Goal: Task Accomplishment & Management: Manage account settings

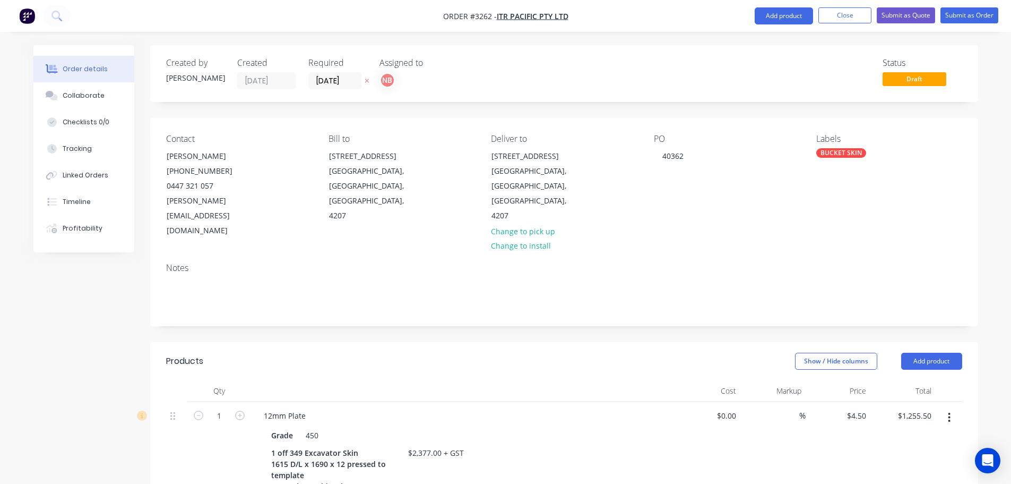
scroll to position [415, 0]
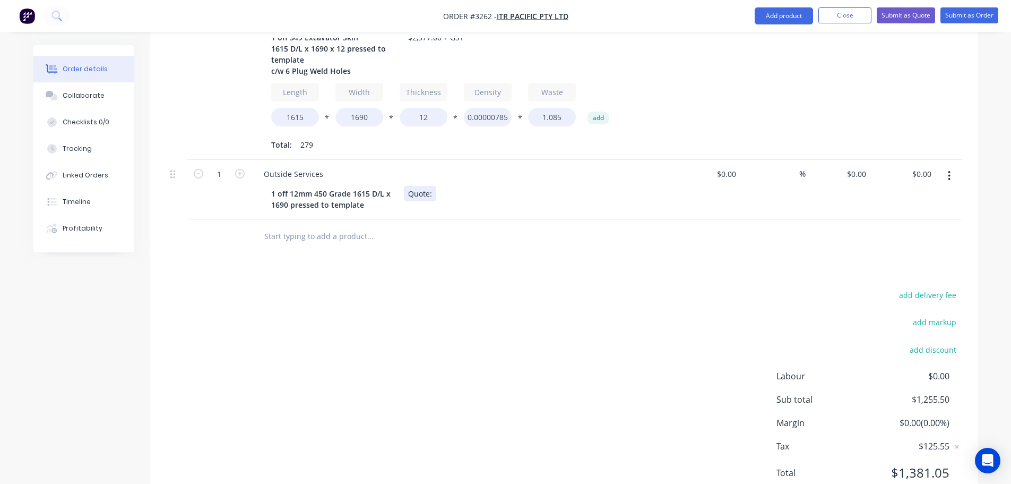
click at [436, 186] on div "Quote:" at bounding box center [420, 193] width 32 height 15
click at [823, 12] on button "Close" at bounding box center [844, 15] width 53 height 16
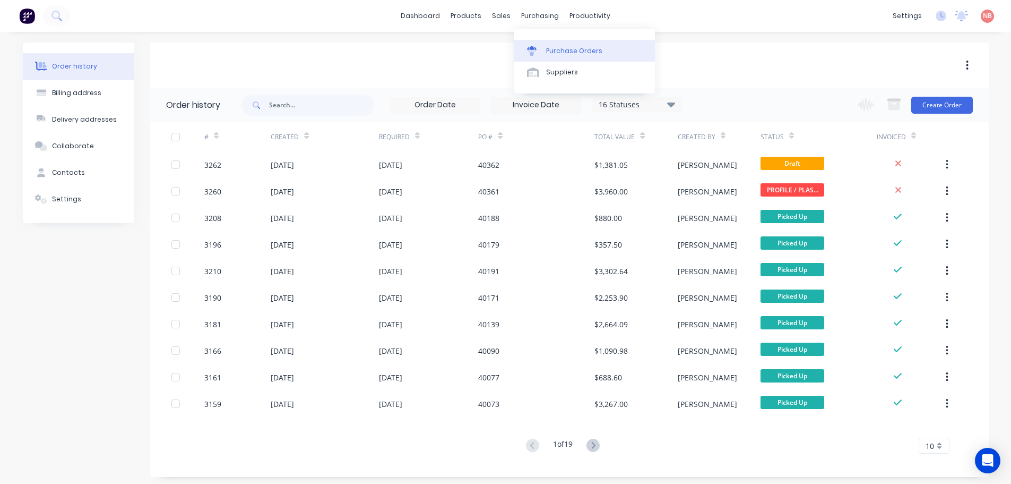
click at [550, 47] on div "Purchase Orders" at bounding box center [574, 51] width 56 height 10
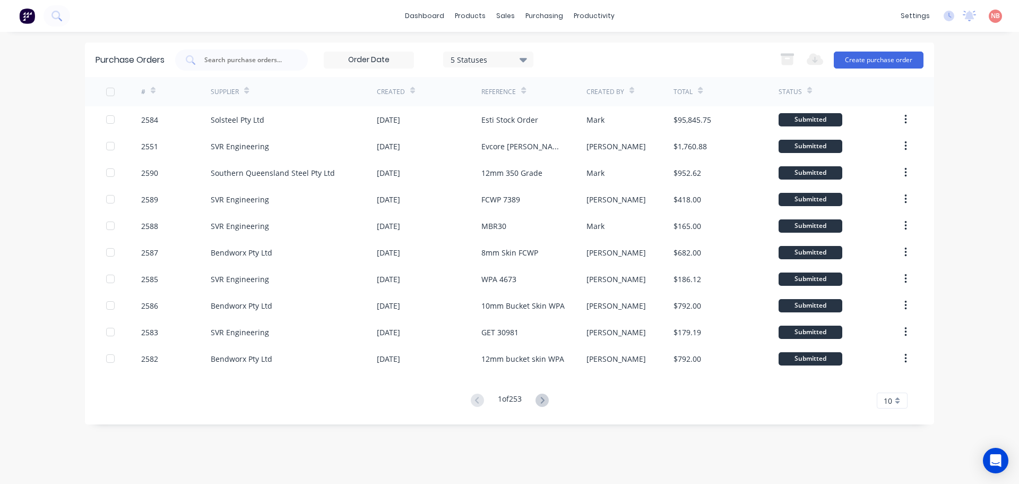
click at [455, 126] on div "[DATE]" at bounding box center [429, 119] width 105 height 27
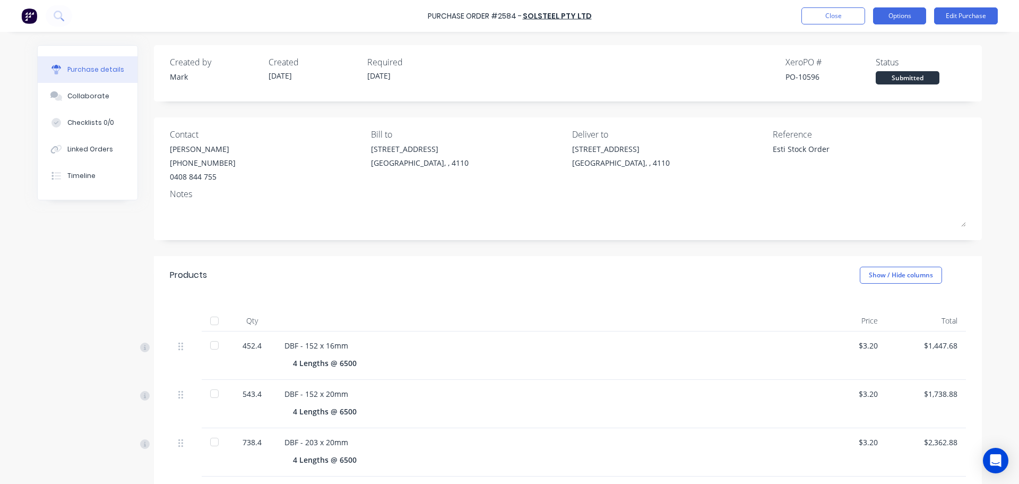
click at [886, 16] on button "Options" at bounding box center [899, 15] width 53 height 17
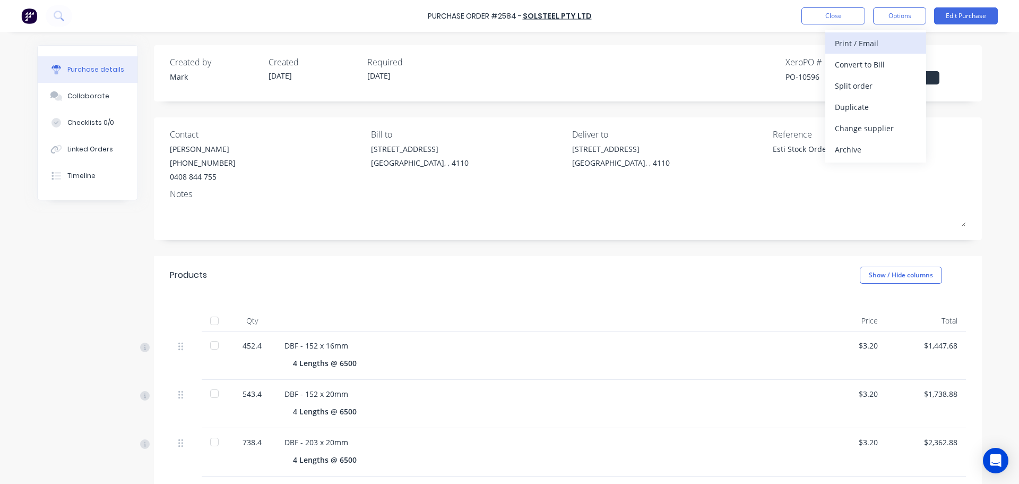
click at [856, 44] on div "Print / Email" at bounding box center [876, 43] width 82 height 15
click at [856, 55] on button "With pricing" at bounding box center [875, 64] width 101 height 21
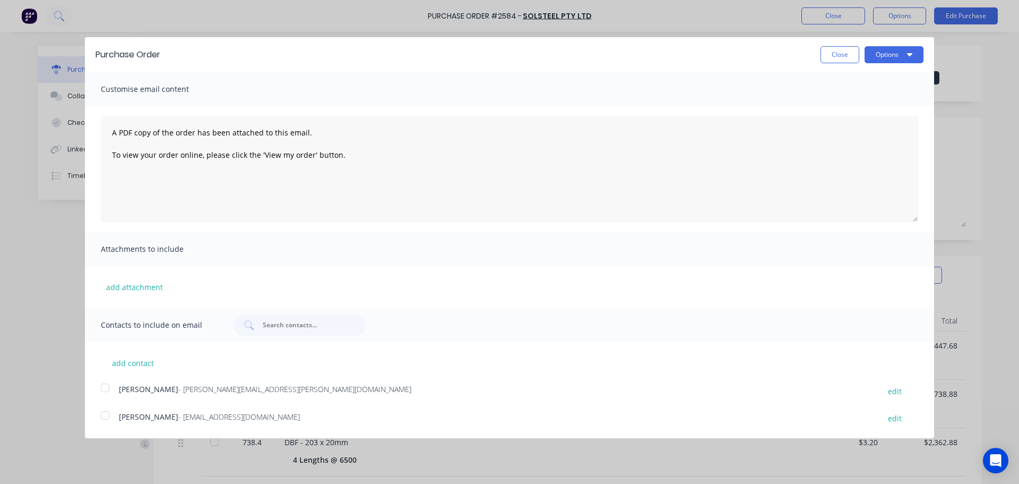
click at [108, 391] on div at bounding box center [104, 387] width 21 height 21
click at [874, 53] on button "Options" at bounding box center [894, 54] width 59 height 17
click at [869, 99] on div "Email" at bounding box center [873, 102] width 82 height 15
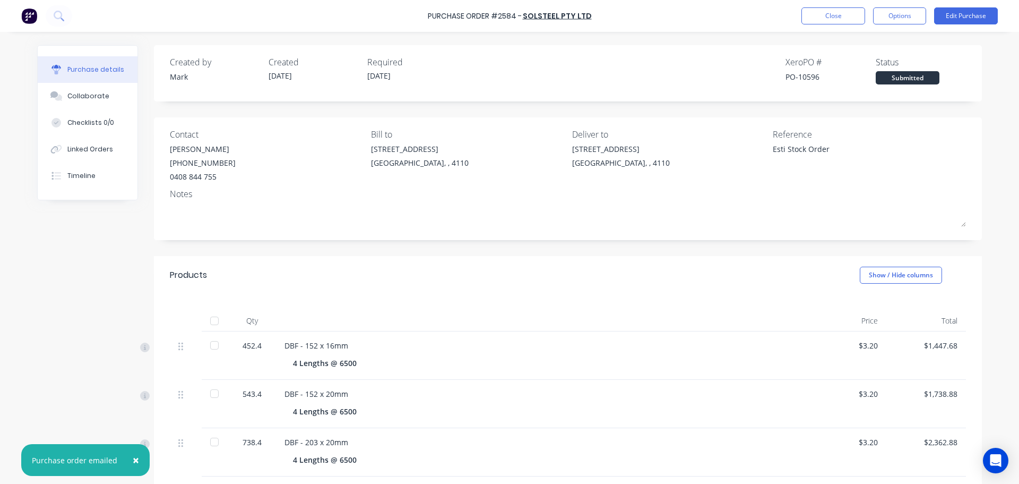
type textarea "x"
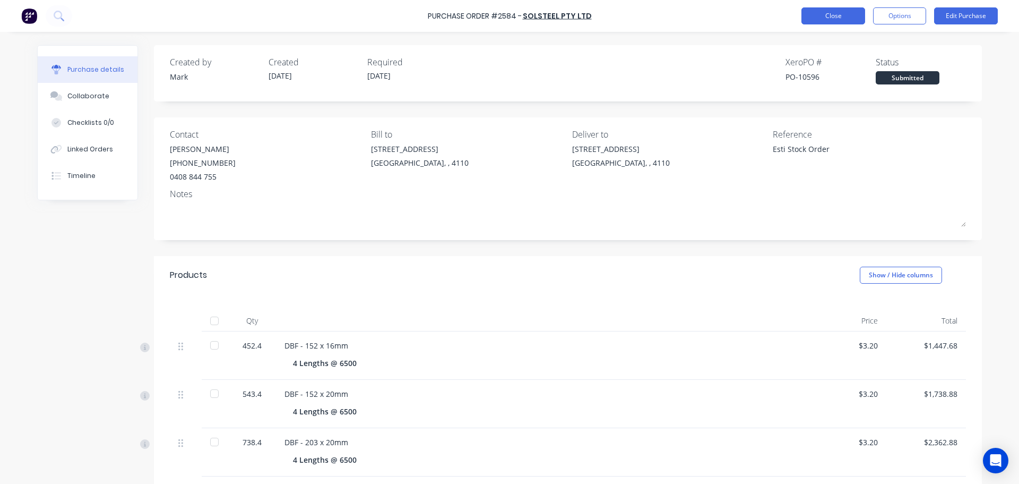
click at [814, 11] on button "Close" at bounding box center [833, 15] width 64 height 17
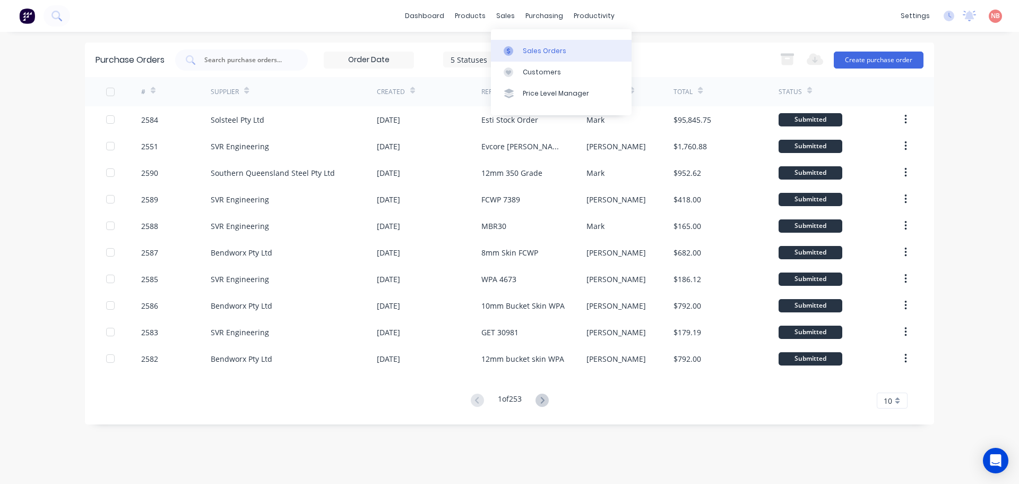
click at [508, 47] on icon at bounding box center [509, 51] width 10 height 10
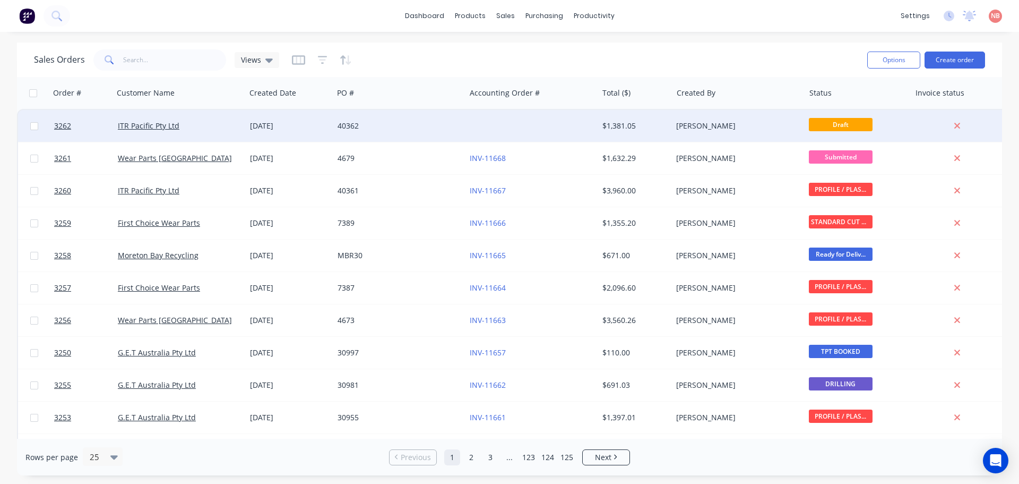
click at [377, 123] on div "40362" at bounding box center [397, 125] width 118 height 11
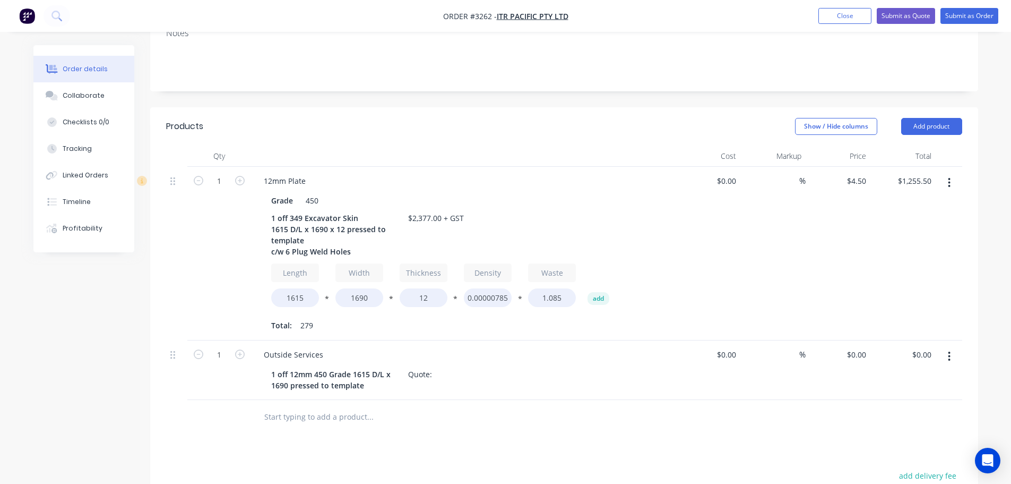
scroll to position [265, 0]
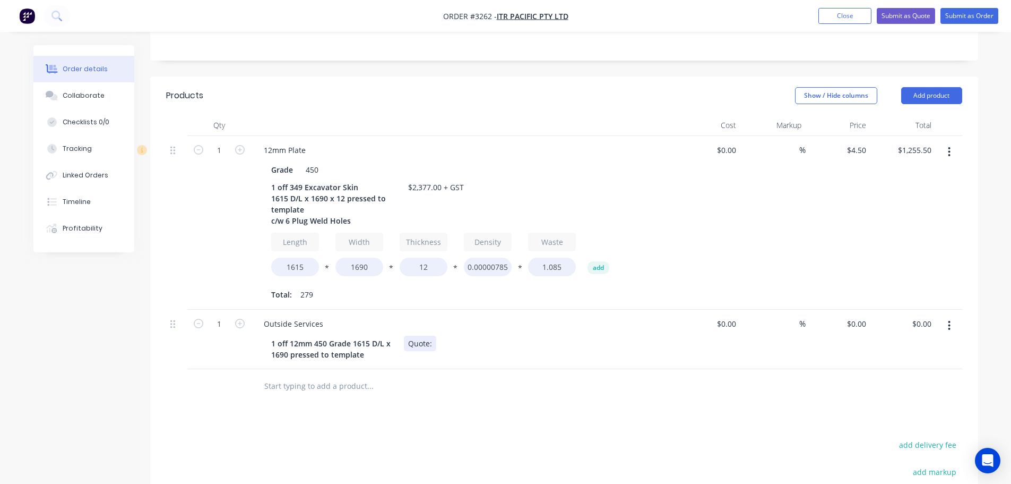
click at [434, 335] on div "Quote:" at bounding box center [420, 342] width 32 height 15
click at [859, 316] on input "0" at bounding box center [858, 323] width 24 height 15
type input "8"
type input "$1,025.00"
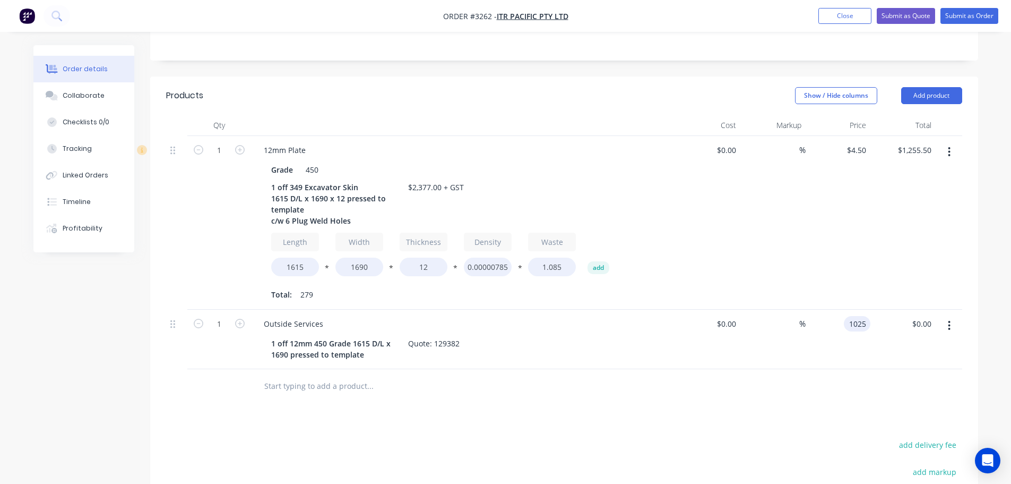
type input "$1,025.00"
click at [840, 314] on div "$1,025.00 1025" at bounding box center [838, 338] width 65 height 59
click at [926, 87] on button "Add product" at bounding box center [931, 95] width 61 height 17
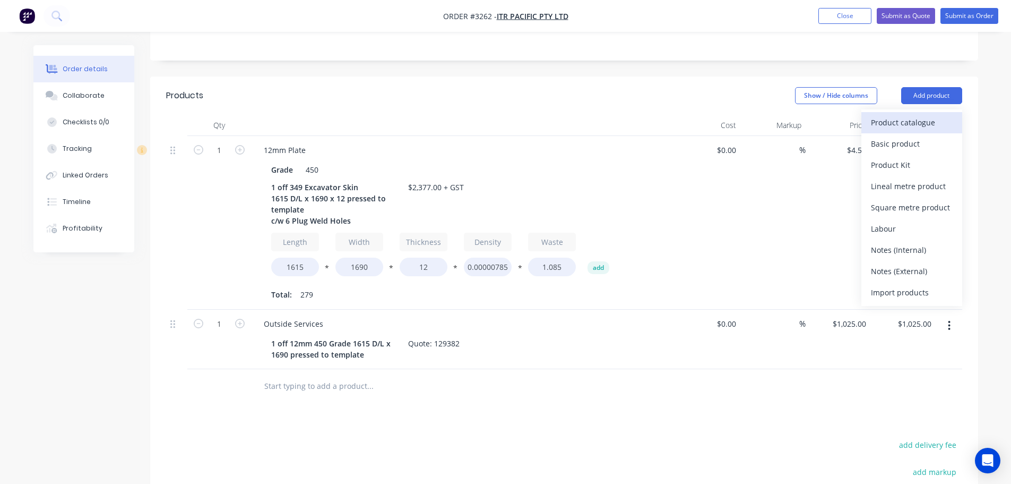
click at [912, 112] on button "Product catalogue" at bounding box center [911, 122] width 101 height 21
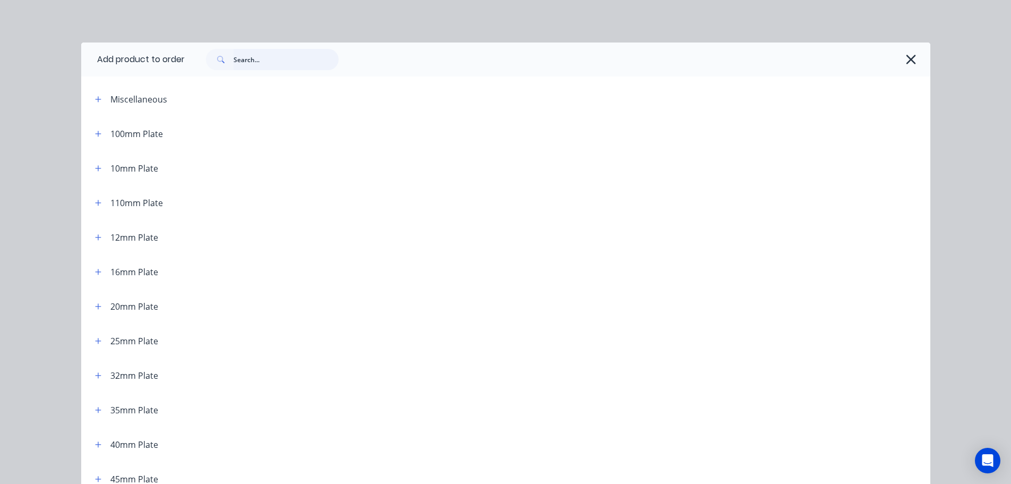
click at [300, 65] on input "text" at bounding box center [286, 59] width 105 height 21
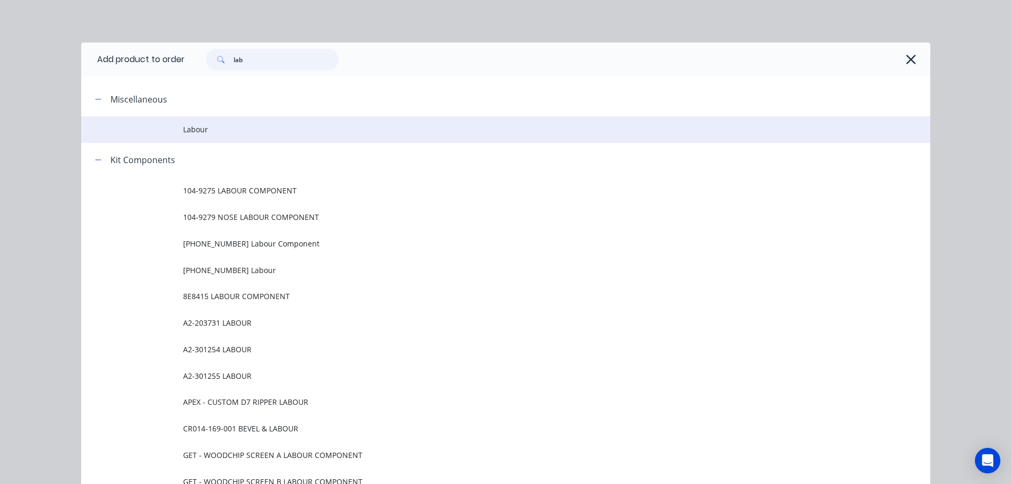
type input "lab"
click at [200, 126] on span "Labour" at bounding box center [482, 129] width 598 height 11
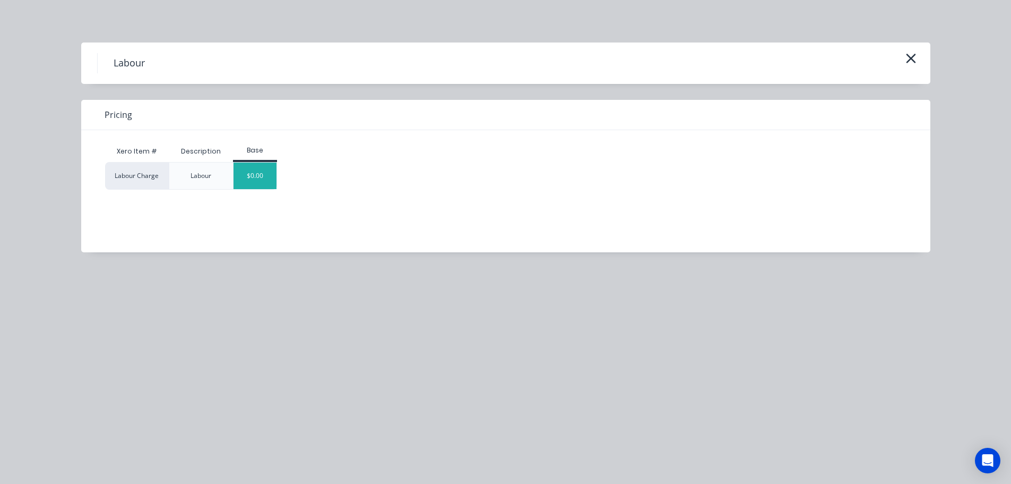
click at [251, 174] on div "$0.00" at bounding box center [255, 175] width 43 height 27
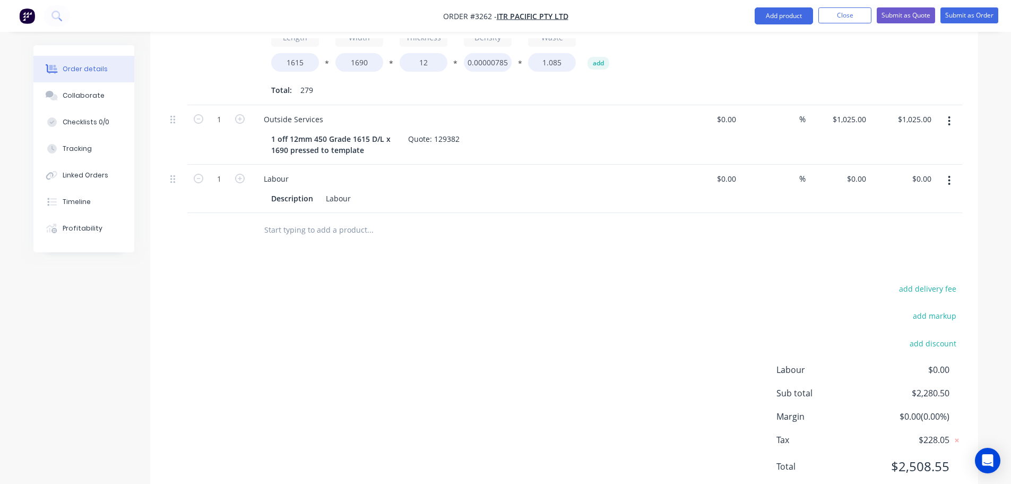
scroll to position [475, 0]
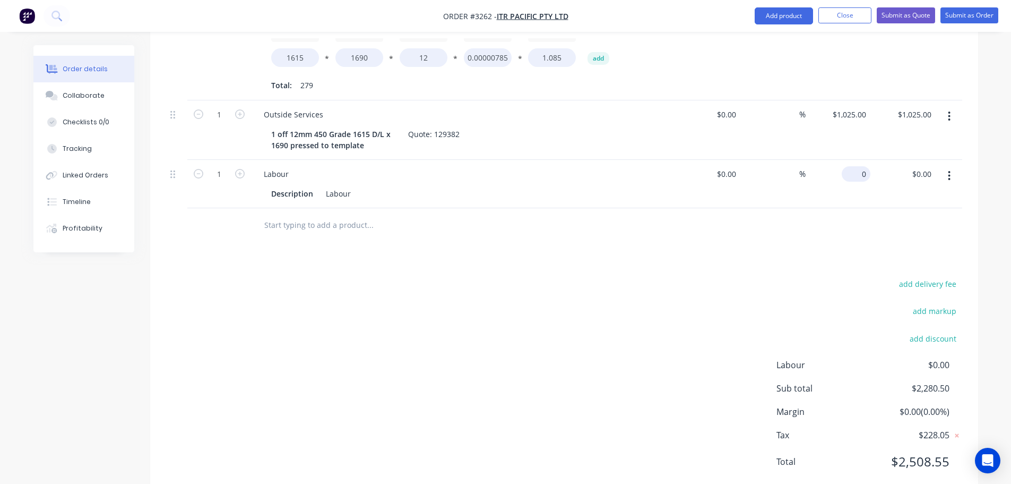
click at [862, 166] on input "0" at bounding box center [858, 173] width 24 height 15
type input "$96.50"
click at [801, 216] on div "Products Show / Hide columns Add product Qty Cost Markup Price Total 1 12mm Pla…" at bounding box center [564, 182] width 828 height 630
click at [90, 103] on button "Collaborate" at bounding box center [83, 95] width 101 height 27
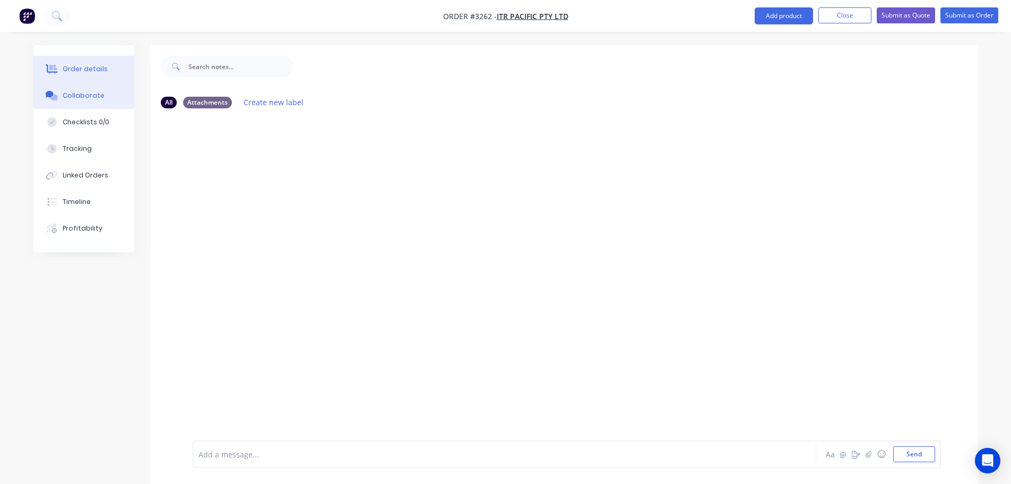
click at [104, 68] on button "Order details" at bounding box center [83, 69] width 101 height 27
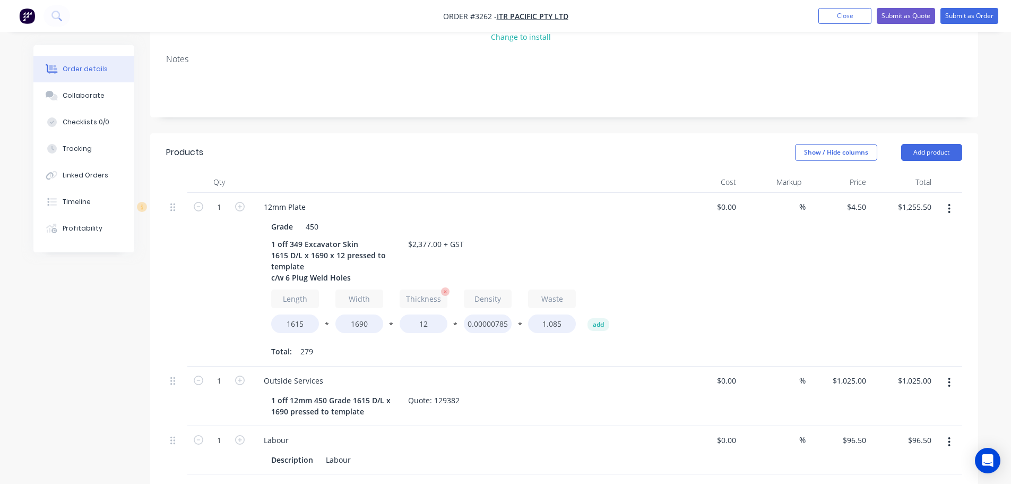
scroll to position [212, 0]
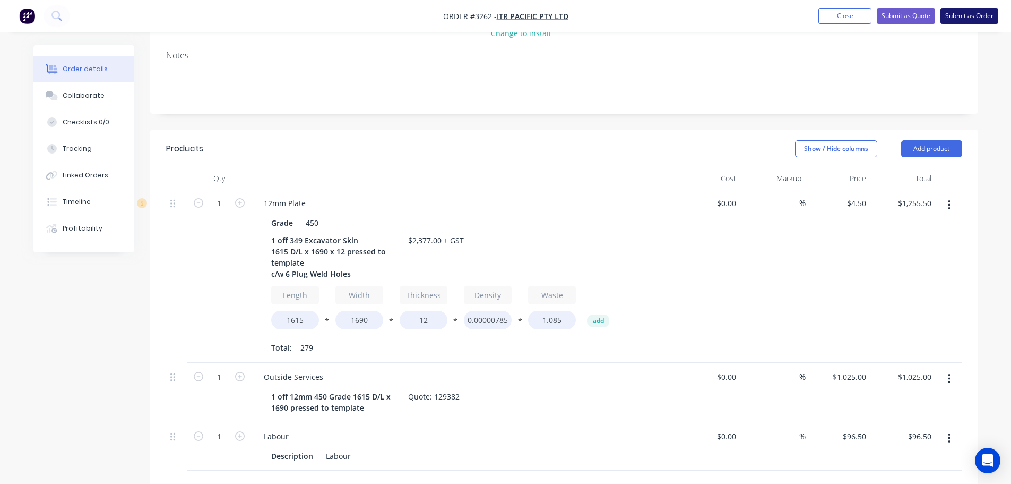
click at [976, 16] on button "Submit as Order" at bounding box center [970, 16] width 58 height 16
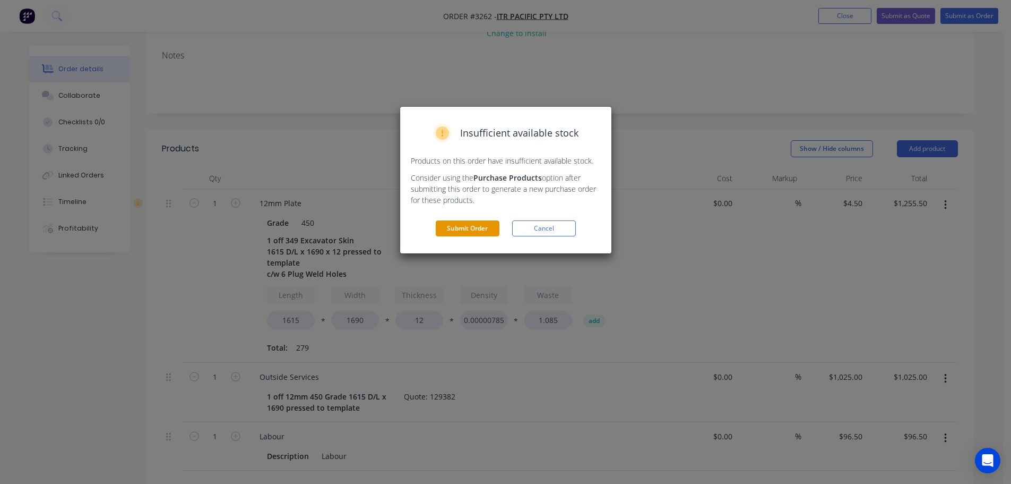
click at [489, 230] on button "Submit Order" at bounding box center [468, 228] width 64 height 16
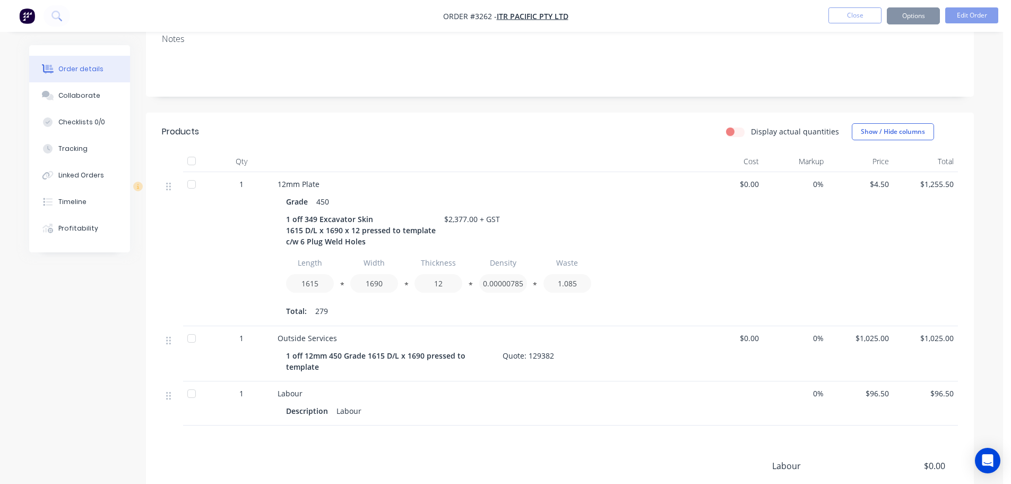
scroll to position [212, 0]
drag, startPoint x: 914, startPoint y: 12, endPoint x: 909, endPoint y: 15, distance: 6.1
click at [913, 12] on button "Options" at bounding box center [913, 15] width 53 height 17
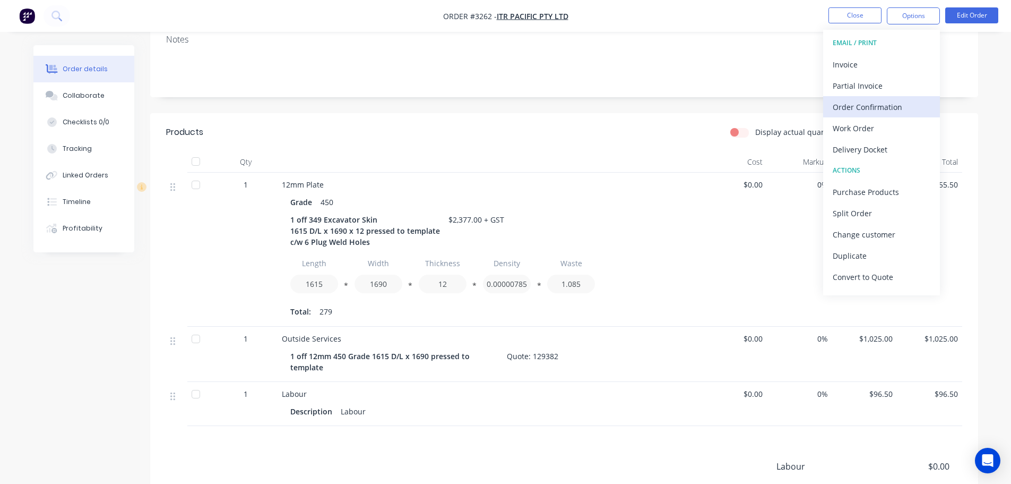
click at [861, 108] on div "Order Confirmation" at bounding box center [882, 106] width 98 height 15
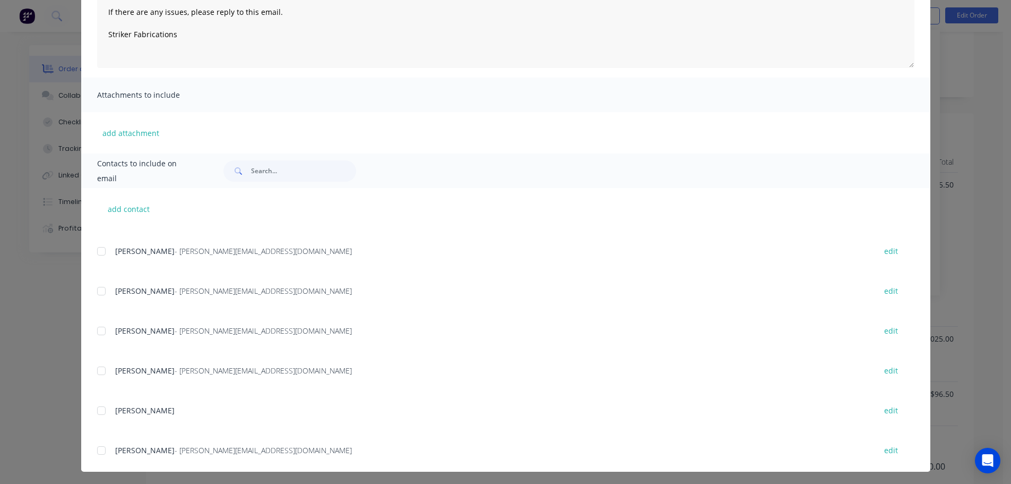
scroll to position [159, 0]
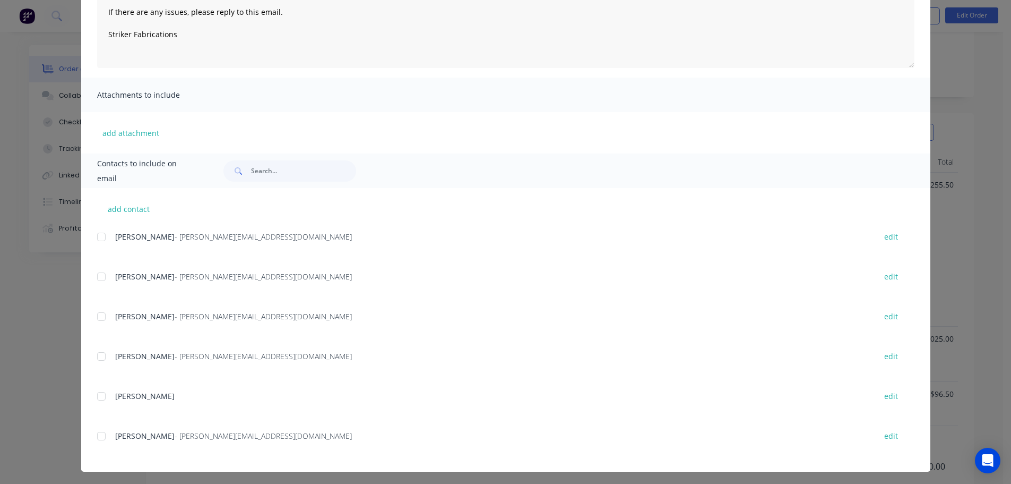
click at [95, 438] on div at bounding box center [101, 435] width 21 height 21
type textarea "Thank you for your order! Click 'view my order' to see your order confirmation.…"
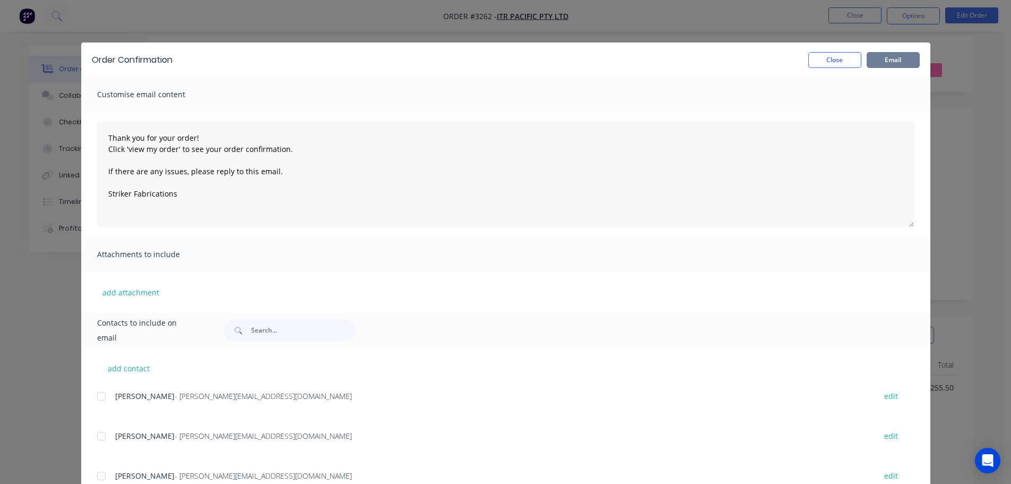
scroll to position [0, 0]
click at [892, 62] on button "Email" at bounding box center [893, 60] width 53 height 16
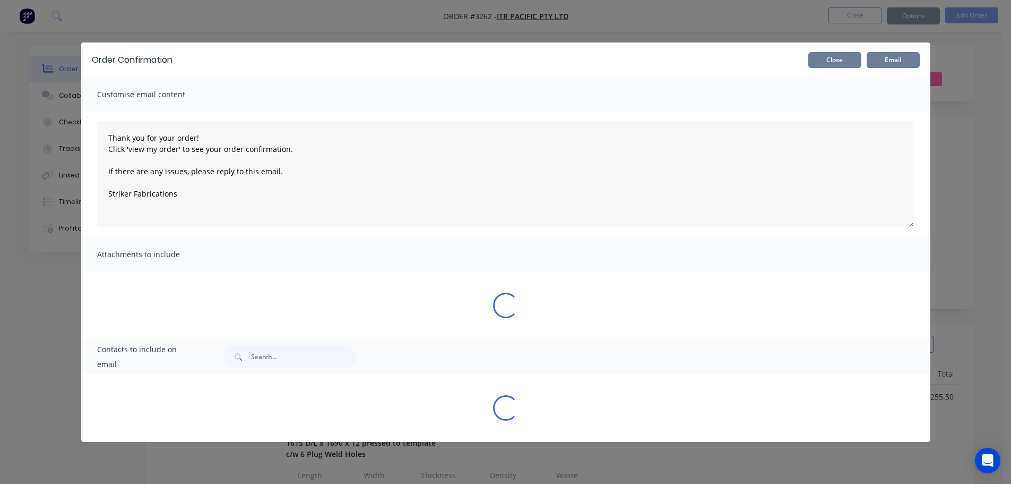
type textarea "Thank you for your order! Click 'view my order' to see your order confirmation.…"
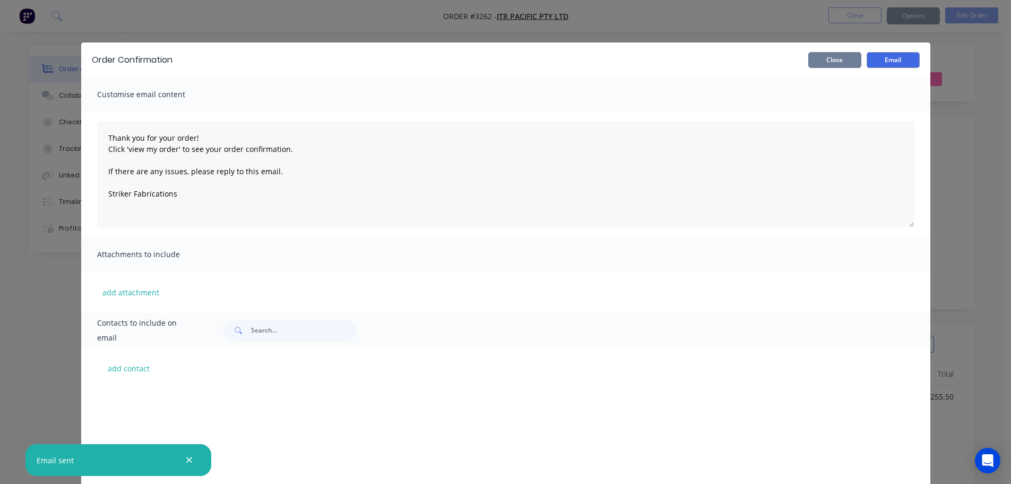
click at [827, 61] on button "Close" at bounding box center [834, 60] width 53 height 16
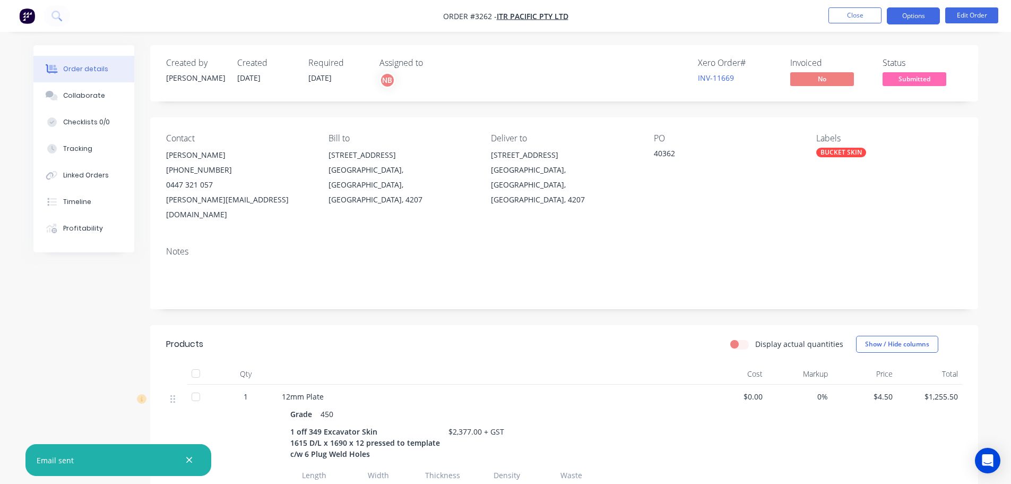
click at [903, 17] on button "Options" at bounding box center [913, 15] width 53 height 17
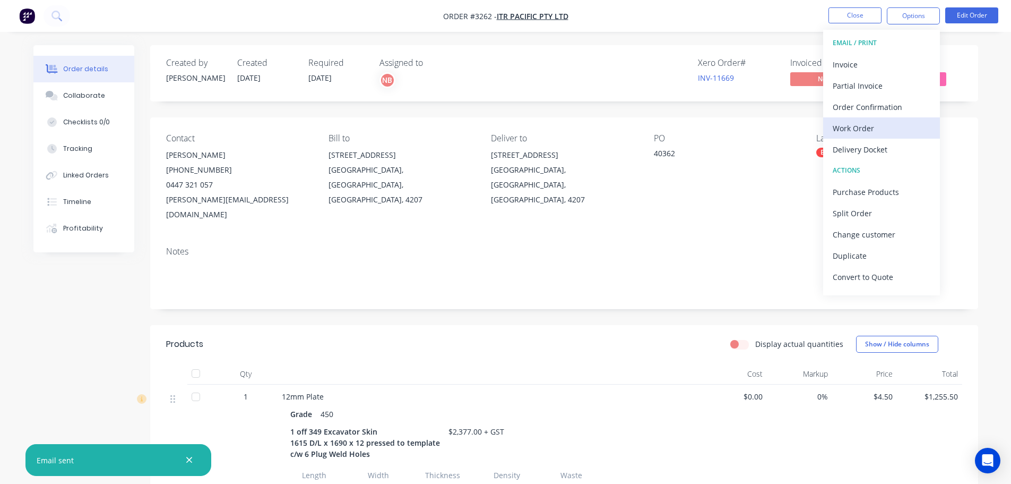
click at [870, 125] on div "Work Order" at bounding box center [882, 127] width 98 height 15
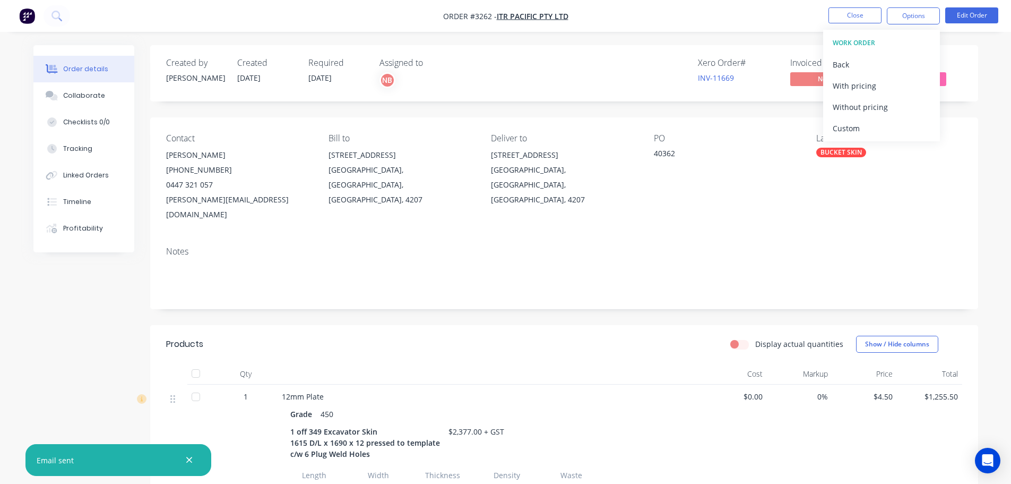
click at [870, 125] on div "Custom" at bounding box center [882, 127] width 98 height 15
click at [867, 109] on div "Without pricing" at bounding box center [882, 106] width 98 height 15
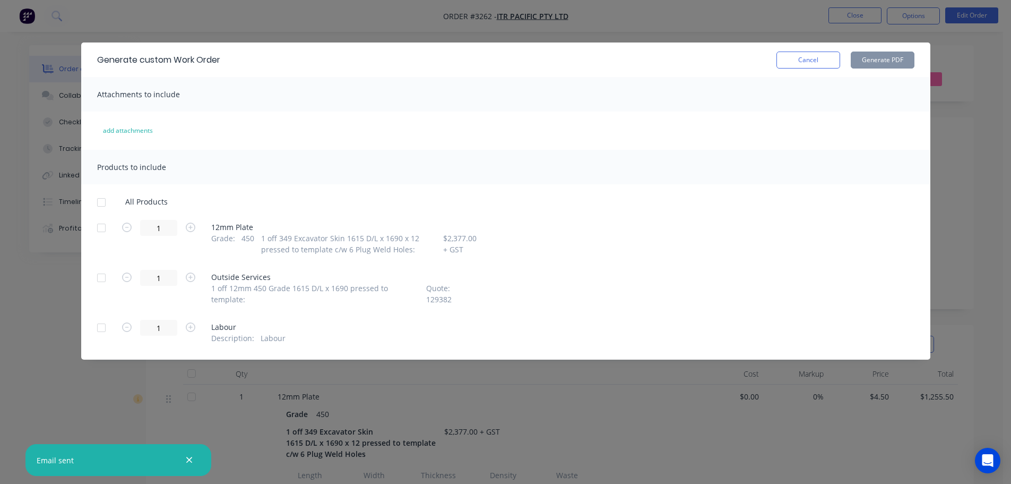
click at [102, 231] on div at bounding box center [101, 227] width 21 height 21
click at [868, 59] on button "Generate PDF" at bounding box center [883, 59] width 64 height 17
click at [816, 56] on button "Cancel" at bounding box center [809, 59] width 64 height 17
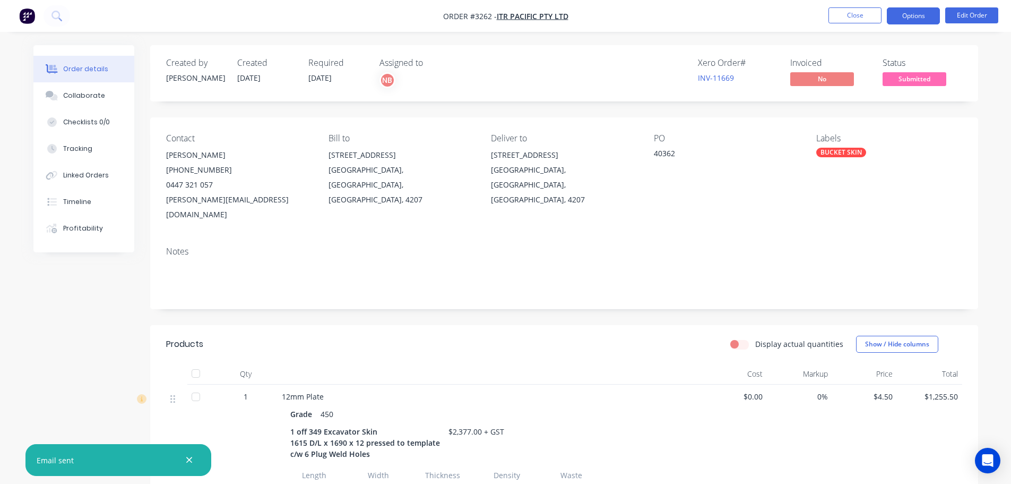
click at [902, 24] on button "Options" at bounding box center [913, 15] width 53 height 17
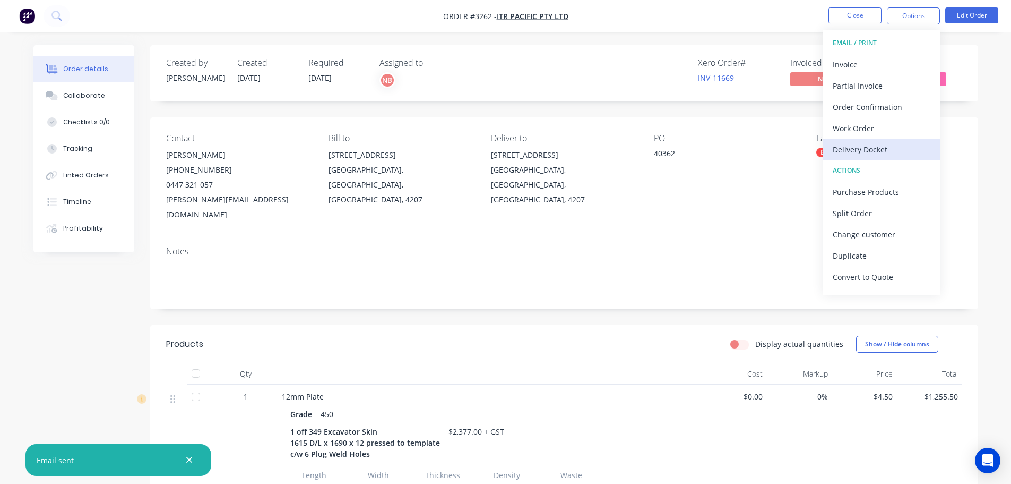
click at [868, 142] on div "Delivery Docket" at bounding box center [882, 149] width 98 height 15
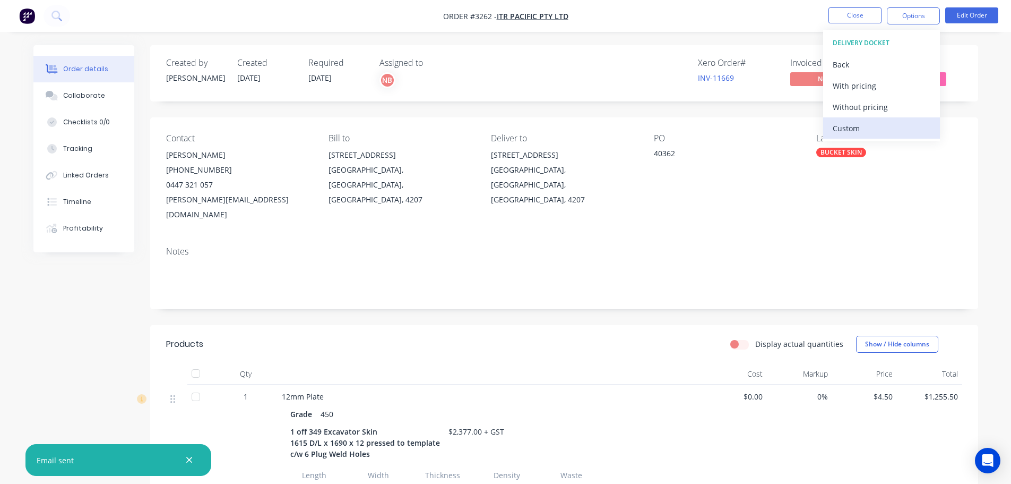
click at [862, 131] on div "Custom" at bounding box center [882, 127] width 98 height 15
click at [856, 106] on div "Without pricing" at bounding box center [882, 106] width 98 height 15
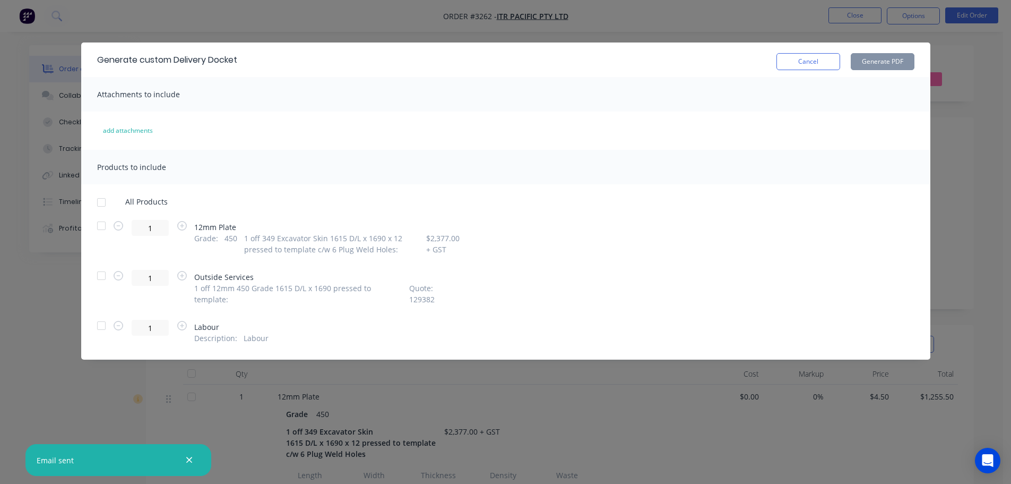
click at [106, 222] on div at bounding box center [101, 225] width 21 height 21
click at [871, 63] on button "Generate PDF" at bounding box center [883, 61] width 64 height 17
click at [801, 57] on button "Cancel" at bounding box center [809, 61] width 64 height 17
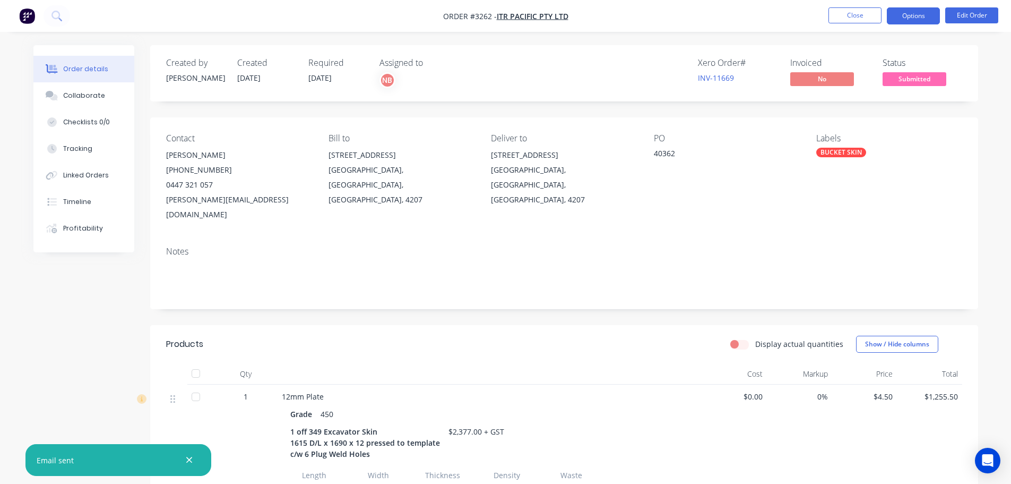
click at [907, 23] on button "Options" at bounding box center [913, 15] width 53 height 17
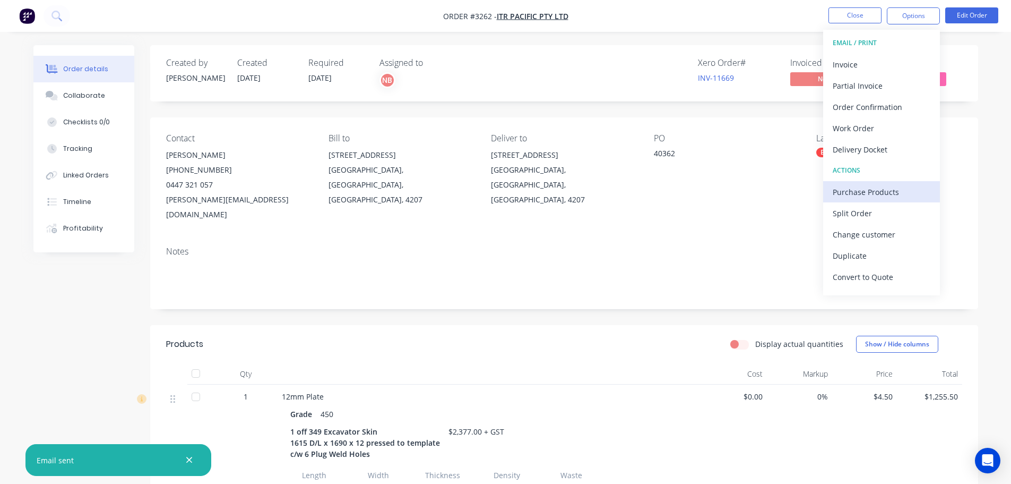
click at [846, 196] on div "Purchase Products" at bounding box center [882, 191] width 98 height 15
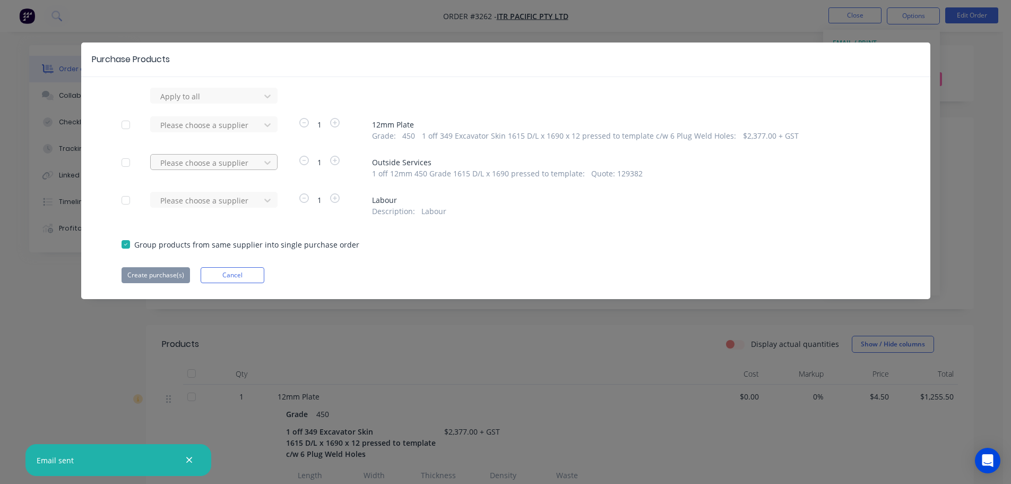
click at [249, 158] on div at bounding box center [207, 162] width 96 height 13
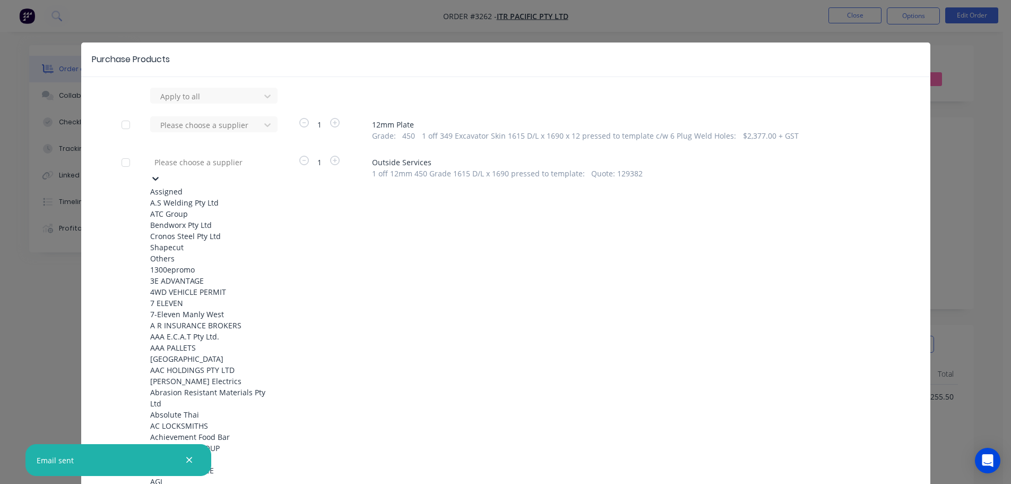
click at [202, 230] on div "Bendworx Pty Ltd" at bounding box center [208, 224] width 117 height 11
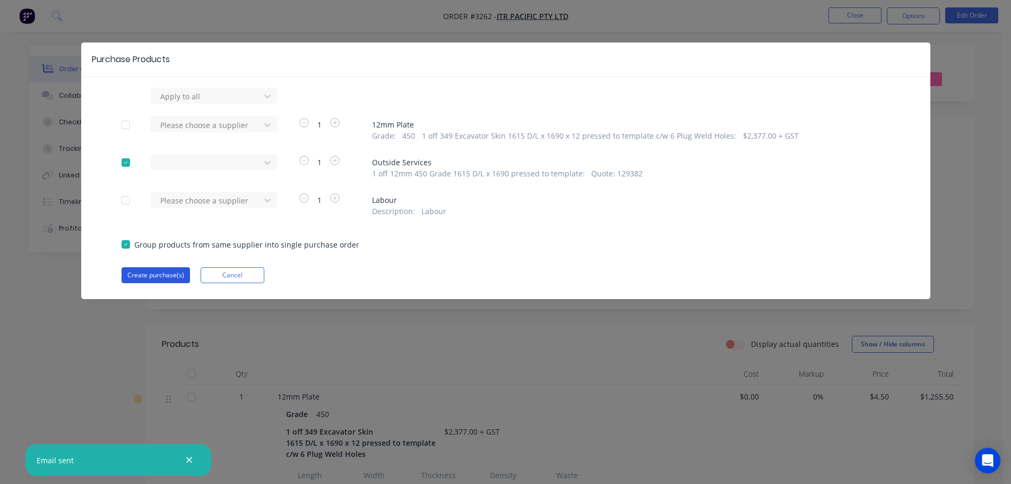
click at [171, 267] on button "Create purchase(s)" at bounding box center [156, 275] width 68 height 16
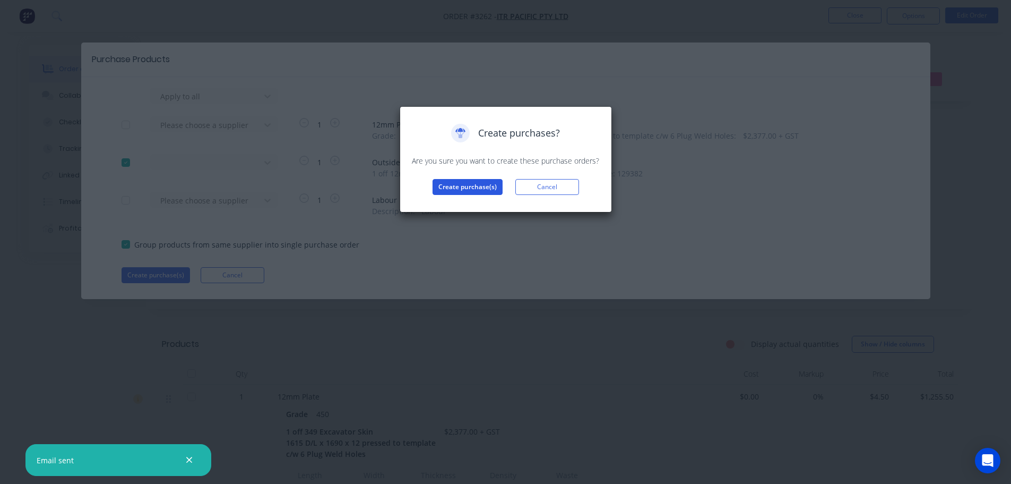
click at [457, 194] on button "Create purchase(s)" at bounding box center [468, 187] width 70 height 16
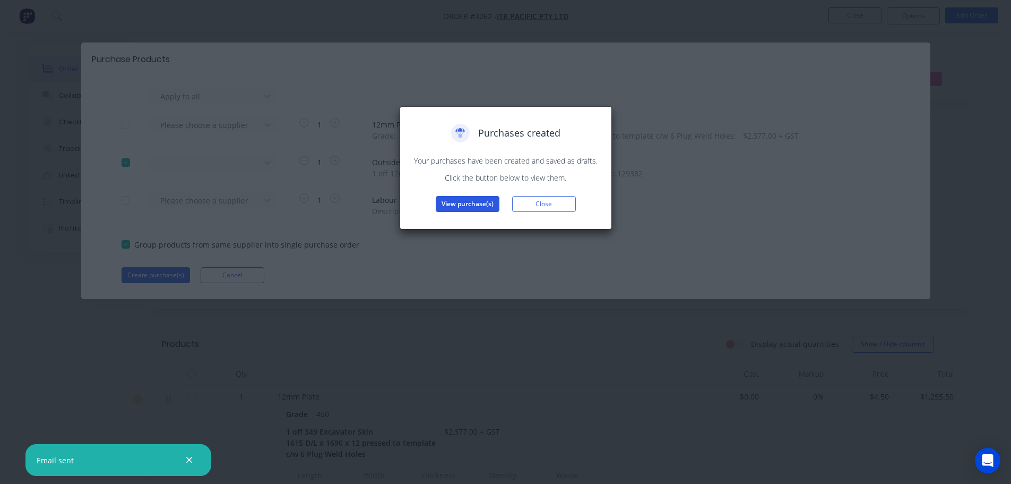
click at [454, 202] on button "View purchase(s)" at bounding box center [468, 204] width 64 height 16
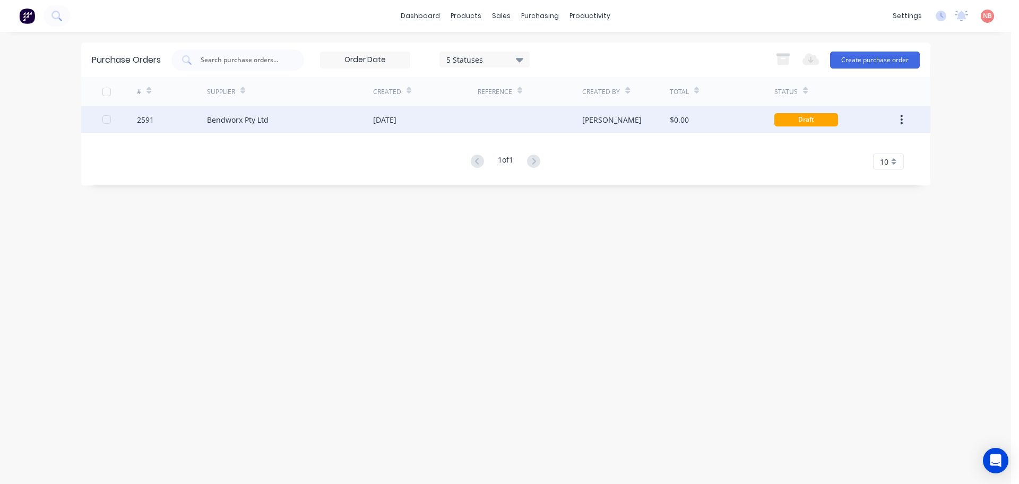
click at [396, 122] on div "[DATE]" at bounding box center [384, 119] width 23 height 11
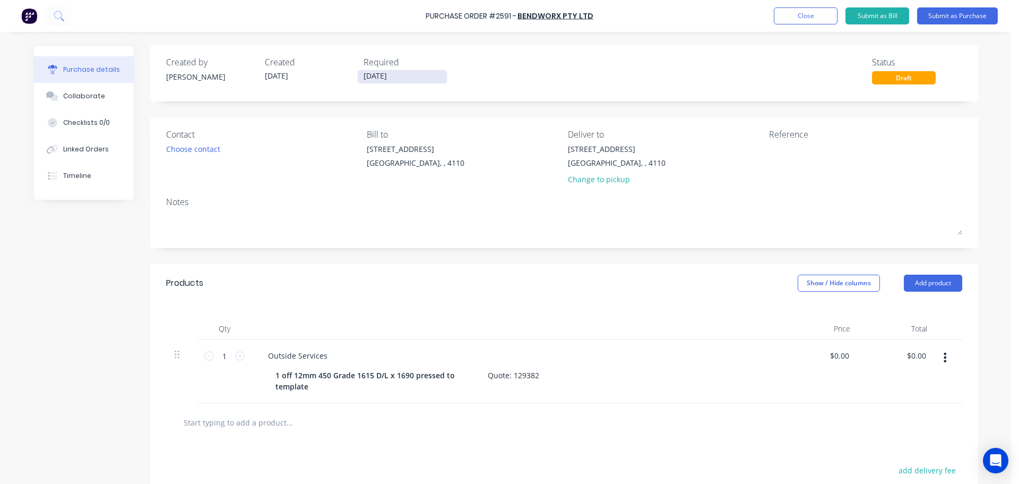
click at [391, 78] on input "[DATE]" at bounding box center [402, 76] width 89 height 13
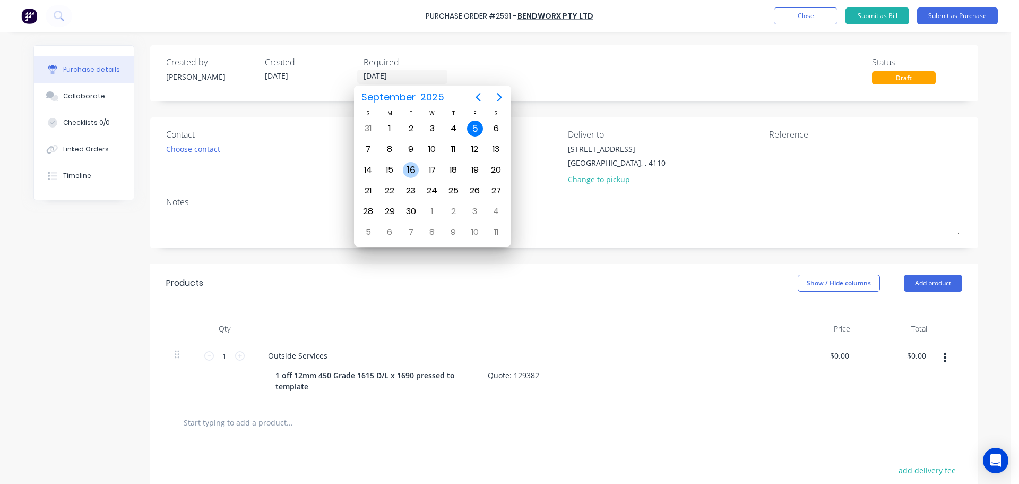
click at [406, 166] on div "16" at bounding box center [411, 170] width 16 height 16
type input "[DATE]"
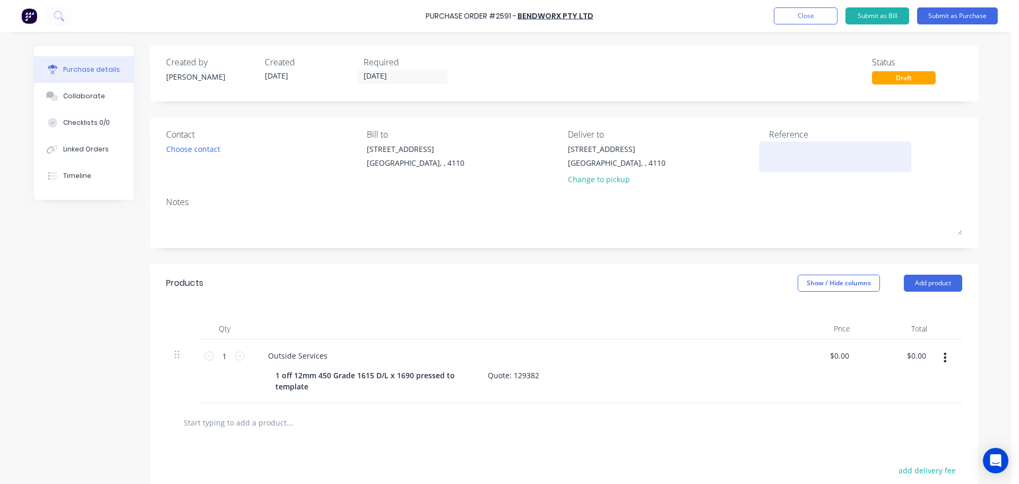
click at [769, 153] on textarea at bounding box center [835, 155] width 133 height 24
type textarea "12mm Skin ITR"
type textarea "x"
type textarea "12mm Skin ITR"
click at [837, 354] on input "0.0000" at bounding box center [837, 355] width 29 height 15
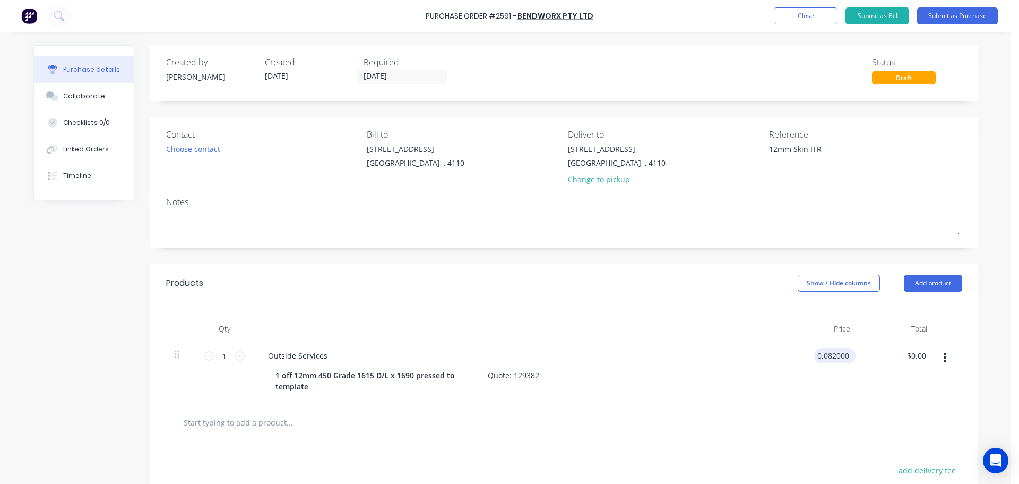
type input "0.0820000"
click at [837, 354] on input "0.0820000" at bounding box center [830, 355] width 41 height 15
type textarea "x"
click at [837, 354] on input "0.0820000" at bounding box center [830, 355] width 41 height 15
type input "820"
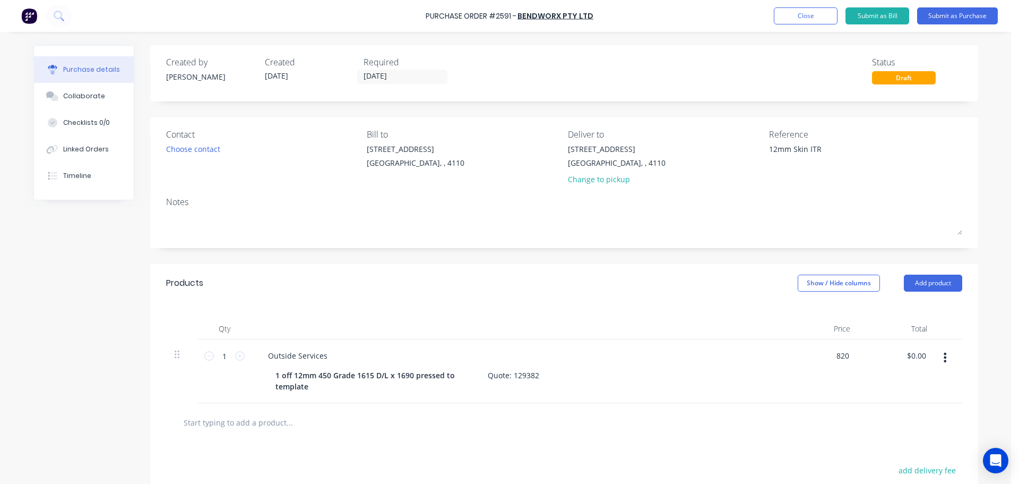
type textarea "x"
type input "$820.00"
click at [727, 362] on div "Outside Services" at bounding box center [517, 355] width 514 height 15
click at [197, 150] on div "Choose contact" at bounding box center [193, 148] width 54 height 11
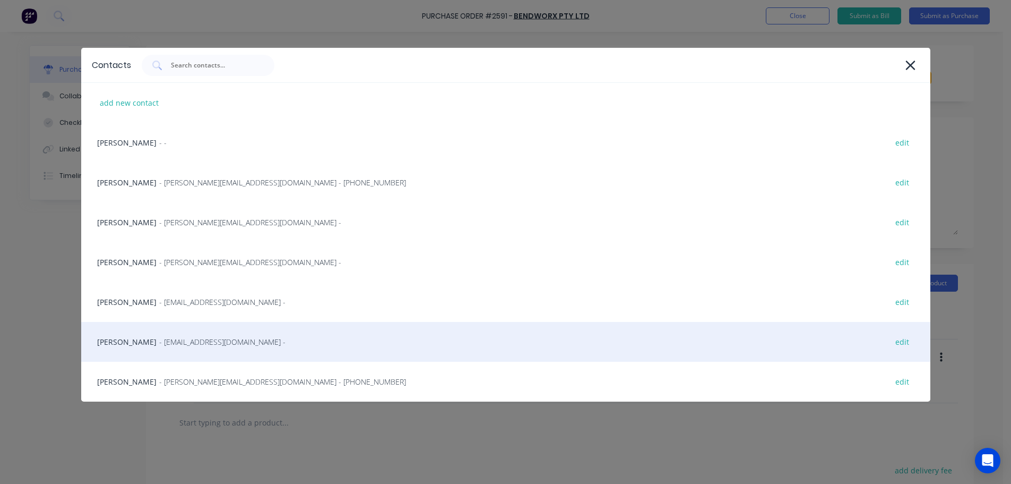
click at [130, 351] on div "[PERSON_NAME] - [EMAIL_ADDRESS][DOMAIN_NAME] - edit" at bounding box center [505, 342] width 849 height 40
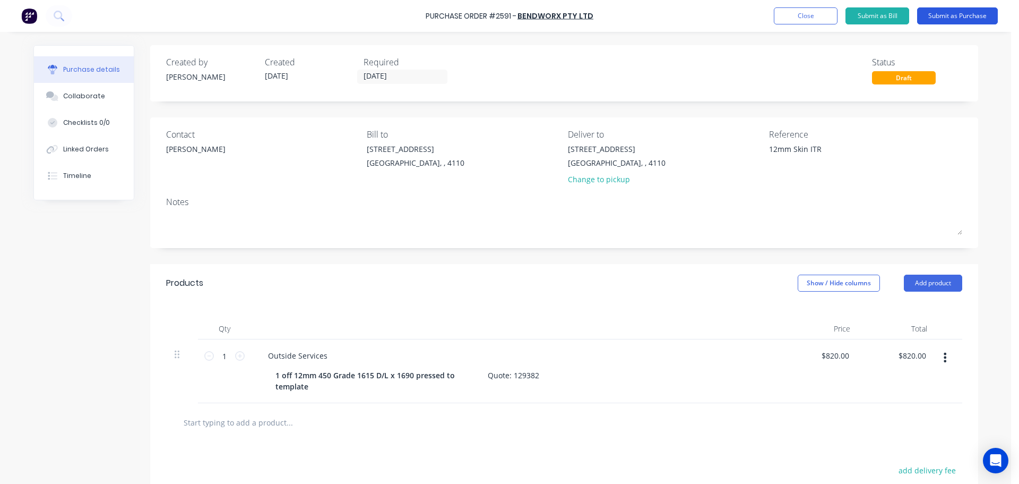
click at [939, 14] on button "Submit as Purchase" at bounding box center [957, 15] width 81 height 17
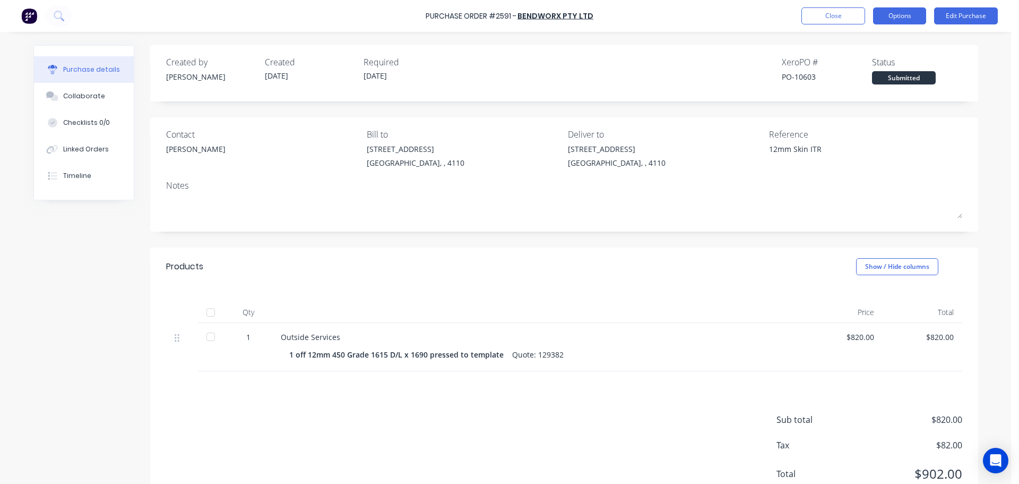
click at [885, 15] on button "Options" at bounding box center [899, 15] width 53 height 17
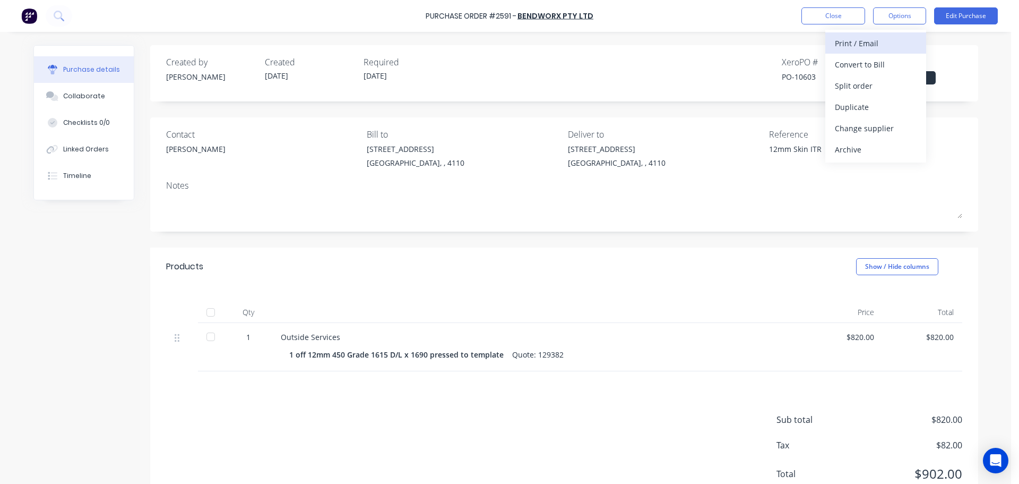
click at [877, 36] on div "Print / Email" at bounding box center [876, 43] width 82 height 15
click at [867, 61] on div "With pricing" at bounding box center [876, 64] width 82 height 15
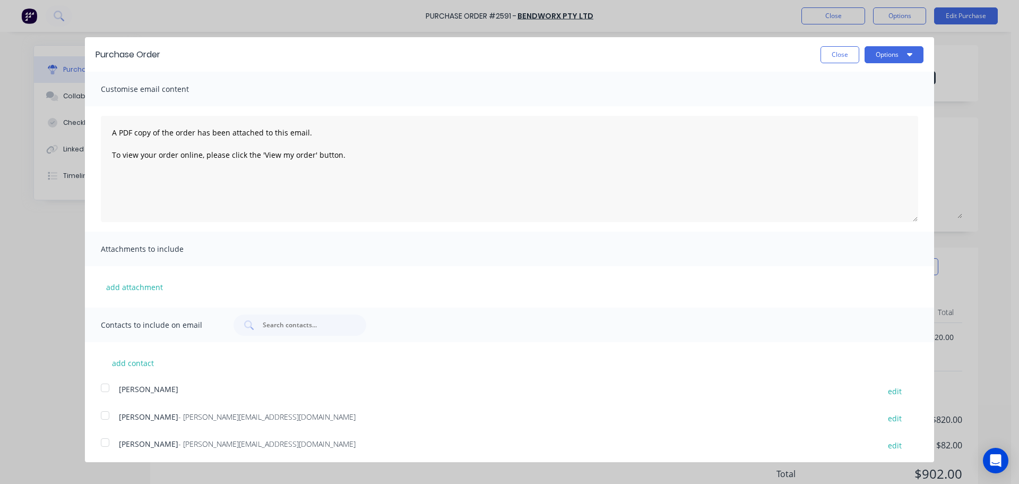
click at [108, 442] on div at bounding box center [104, 442] width 21 height 21
click at [883, 48] on button "Options" at bounding box center [894, 54] width 59 height 17
click at [862, 81] on div "Print" at bounding box center [873, 81] width 82 height 15
click at [849, 98] on div "Email" at bounding box center [873, 102] width 82 height 15
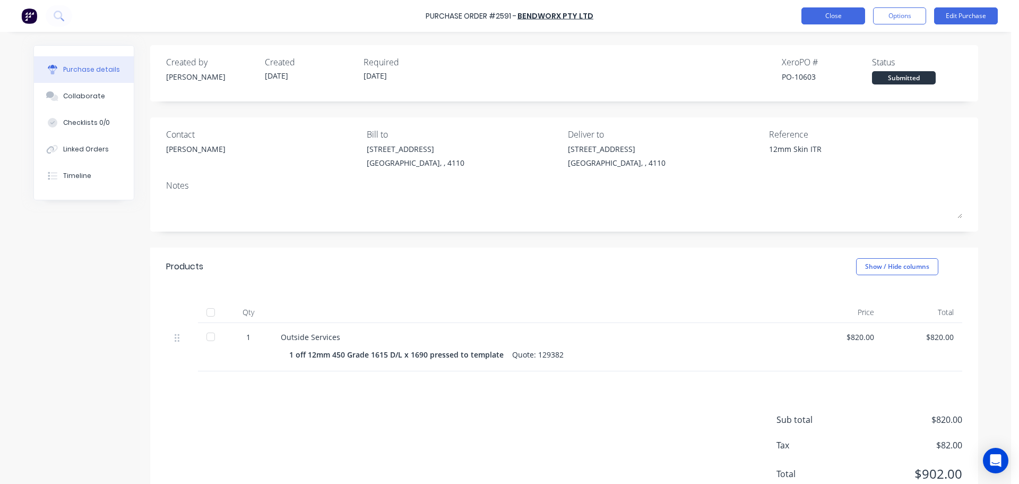
click at [829, 22] on button "Close" at bounding box center [833, 15] width 64 height 17
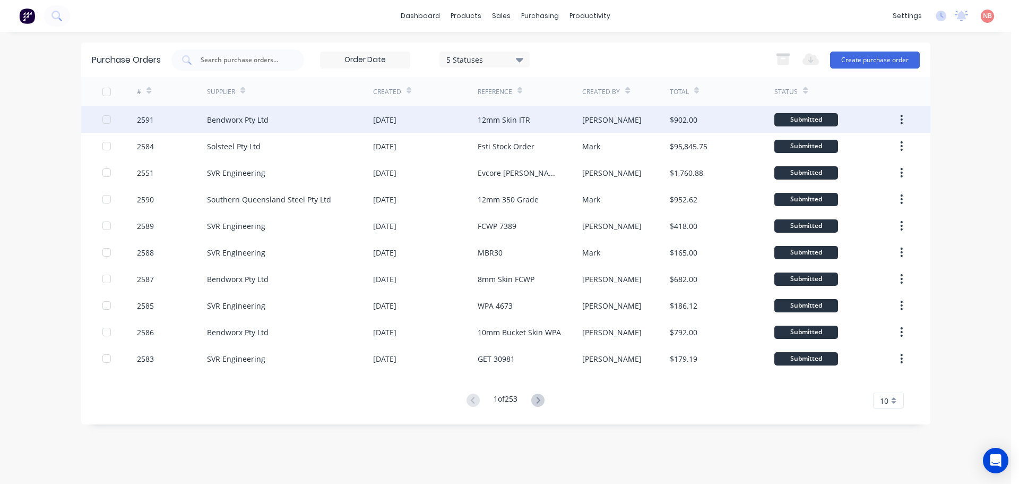
click at [476, 117] on div "[DATE]" at bounding box center [425, 119] width 105 height 27
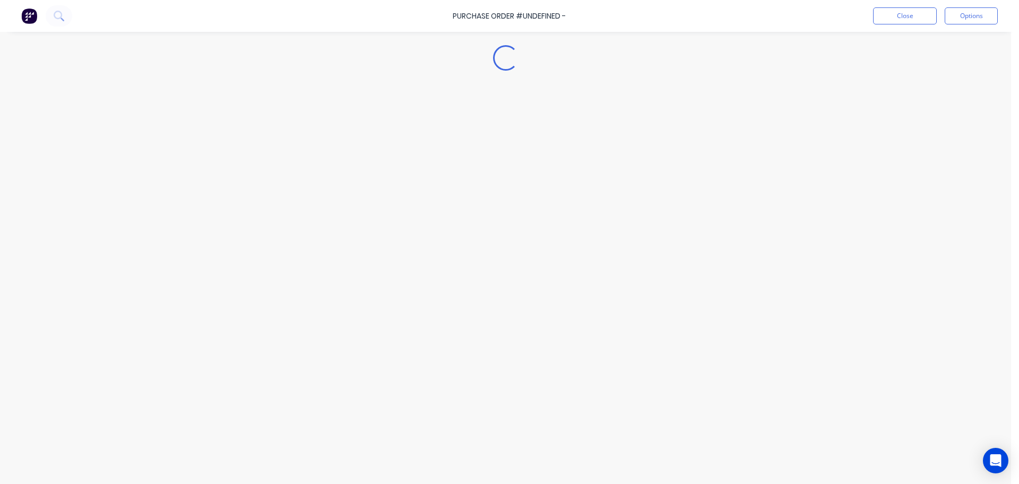
type textarea "x"
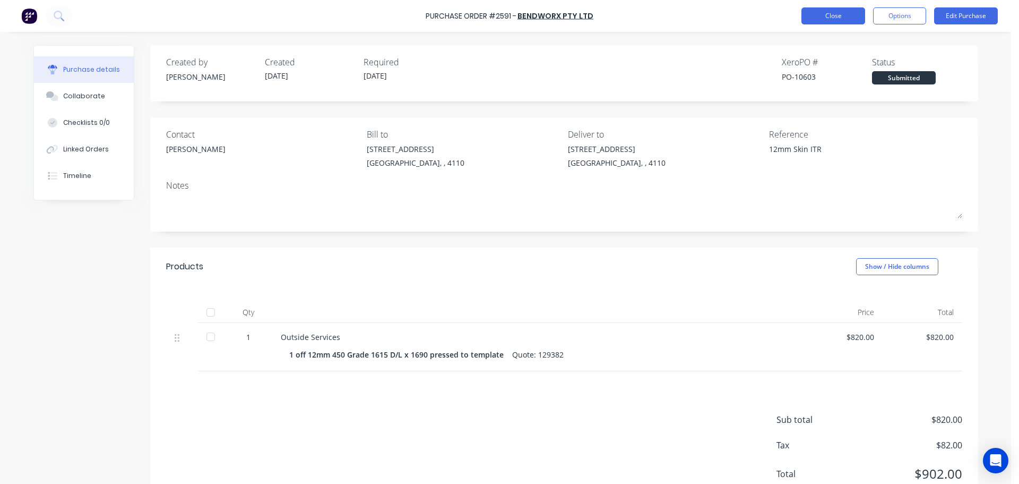
click at [823, 21] on button "Close" at bounding box center [833, 15] width 64 height 17
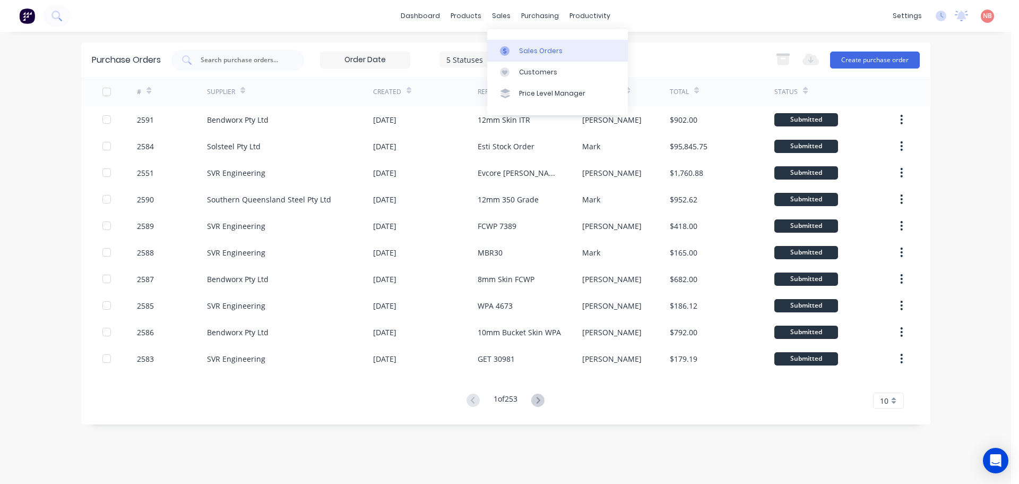
click at [521, 49] on div "Sales Orders" at bounding box center [541, 51] width 44 height 10
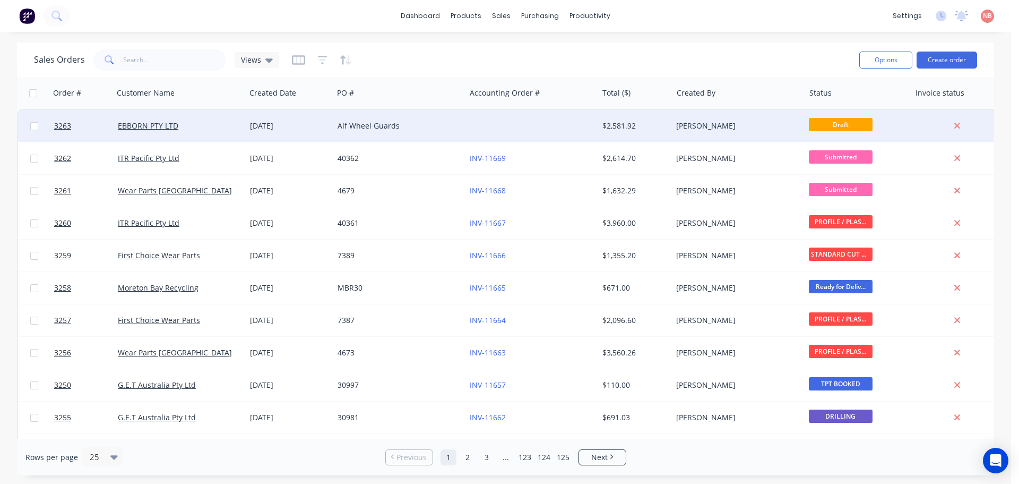
click at [511, 120] on div at bounding box center [531, 126] width 132 height 32
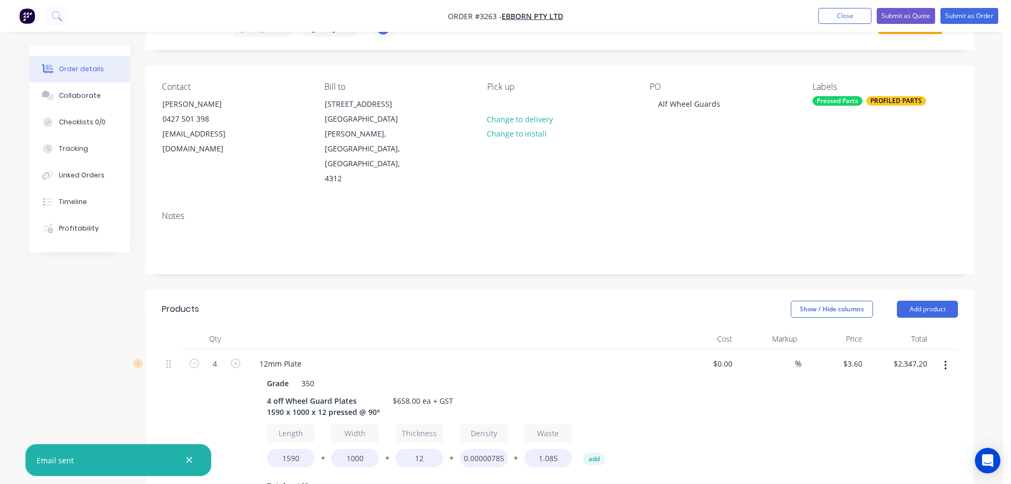
scroll to position [265, 0]
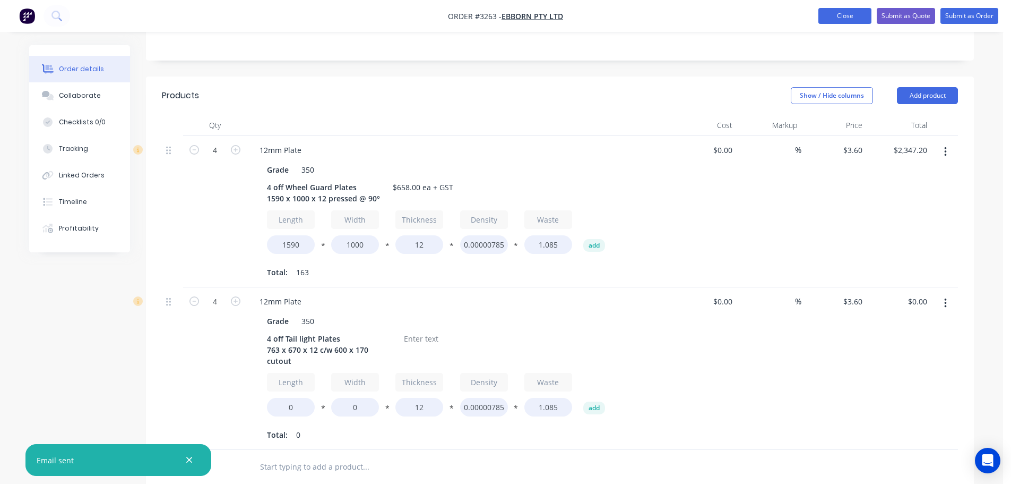
click at [854, 12] on button "Close" at bounding box center [844, 16] width 53 height 16
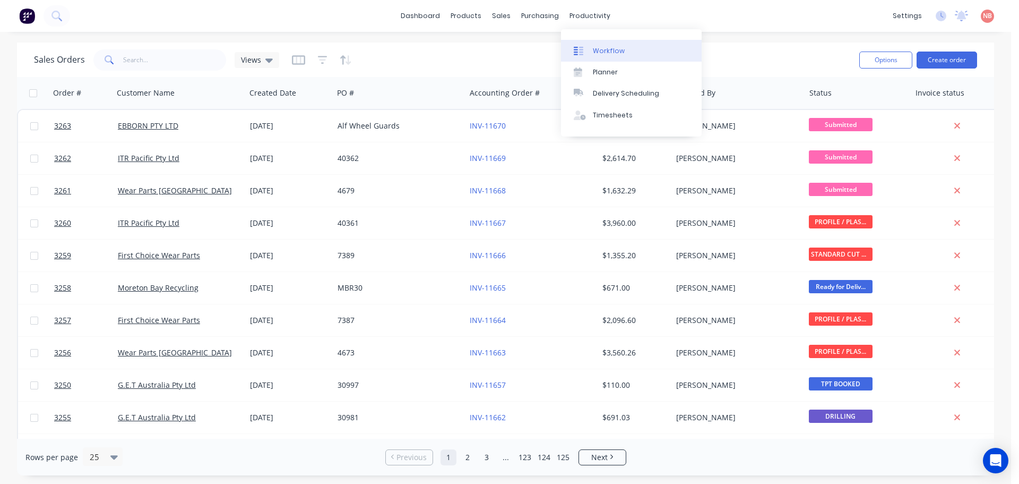
click at [589, 42] on link "Workflow" at bounding box center [631, 50] width 141 height 21
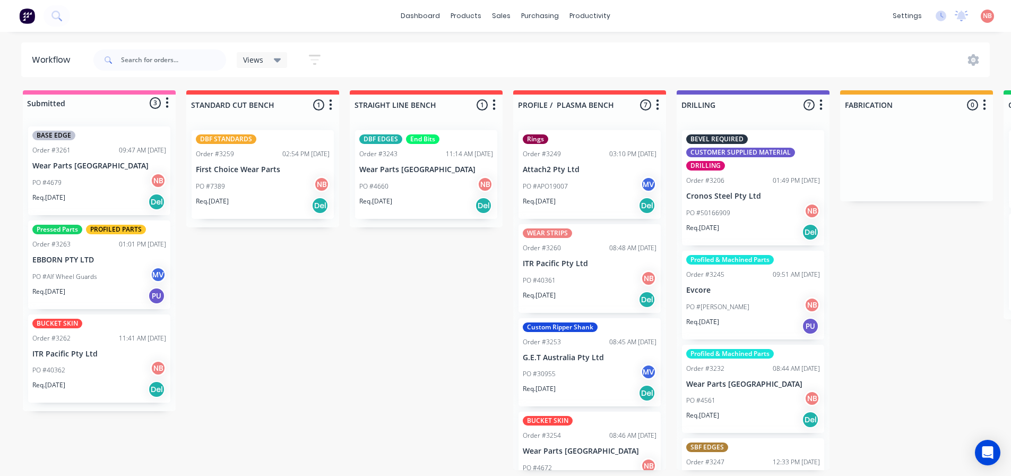
scroll to position [1, 0]
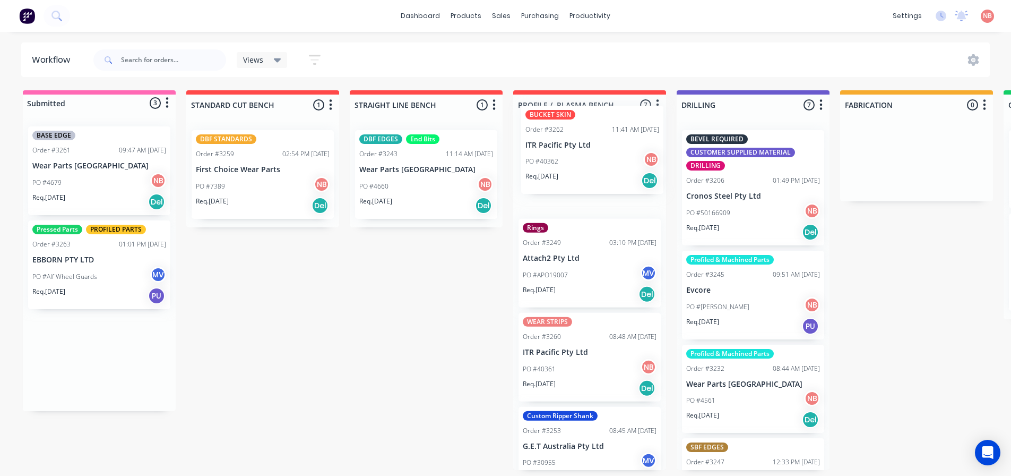
drag, startPoint x: 91, startPoint y: 362, endPoint x: 589, endPoint y: 153, distance: 539.8
click at [589, 153] on div "Submitted 3 Status colour #FF69B4 hex #FF69B4 Save Cancel Summaries Total order…" at bounding box center [877, 279] width 1770 height 379
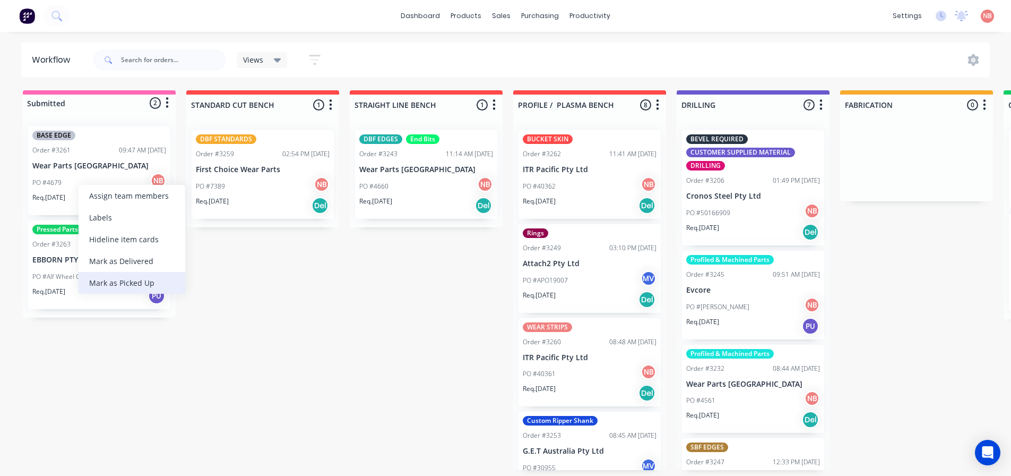
click at [112, 280] on div "Mark as Picked Up" at bounding box center [132, 283] width 107 height 22
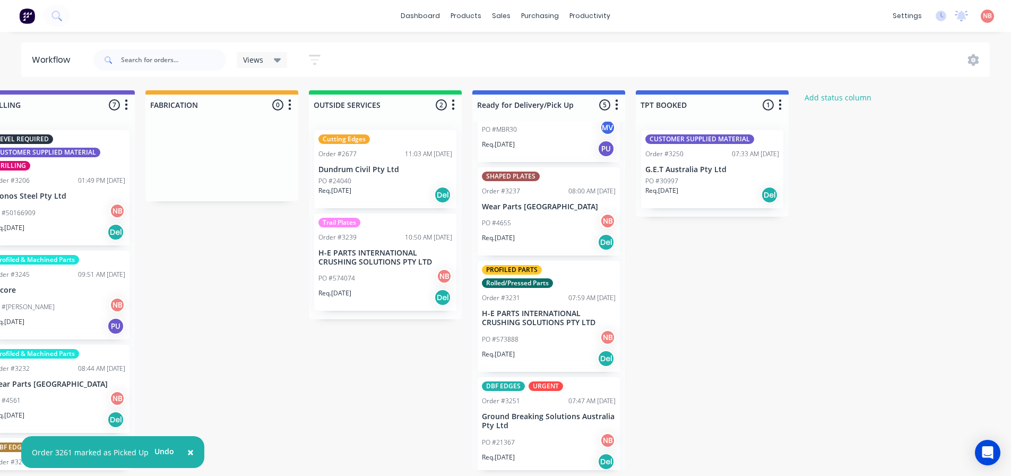
scroll to position [169, 0]
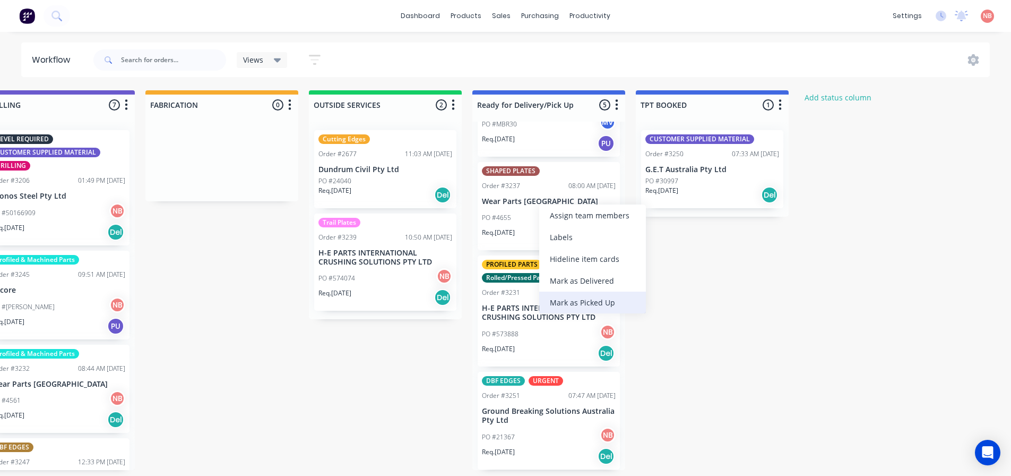
click at [571, 296] on div "Mark as Picked Up" at bounding box center [592, 302] width 107 height 22
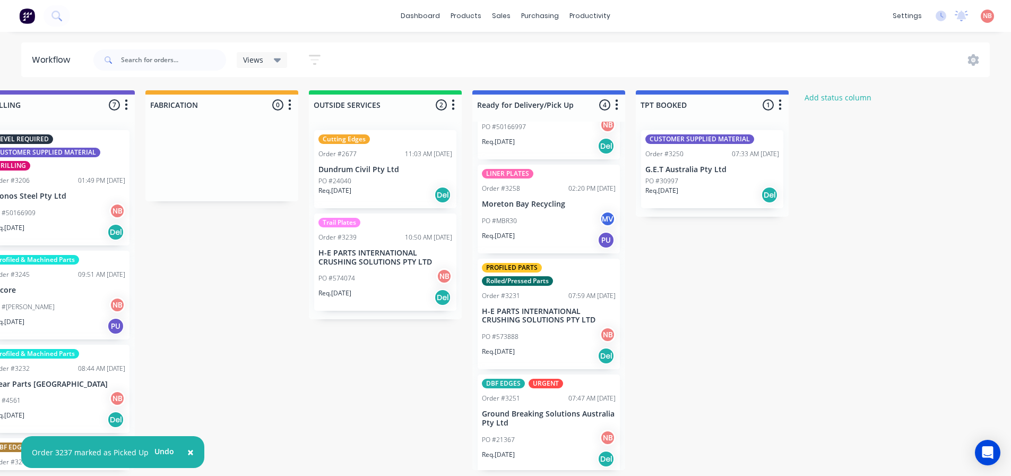
scroll to position [75, 0]
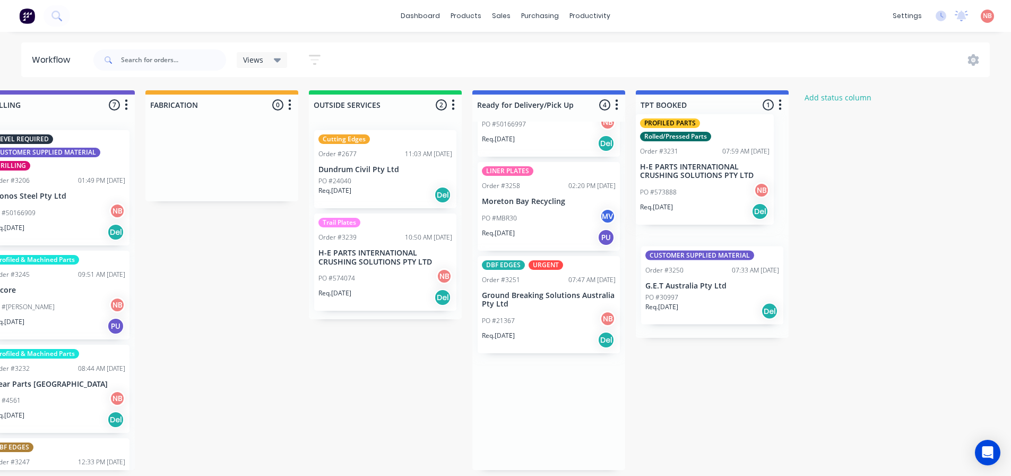
drag, startPoint x: 541, startPoint y: 281, endPoint x: 703, endPoint y: 139, distance: 215.5
click at [703, 139] on div "Submitted 1 Status colour #FF69B4 hex #FF69B4 Save Cancel Summaries Total order…" at bounding box center [182, 279] width 1770 height 379
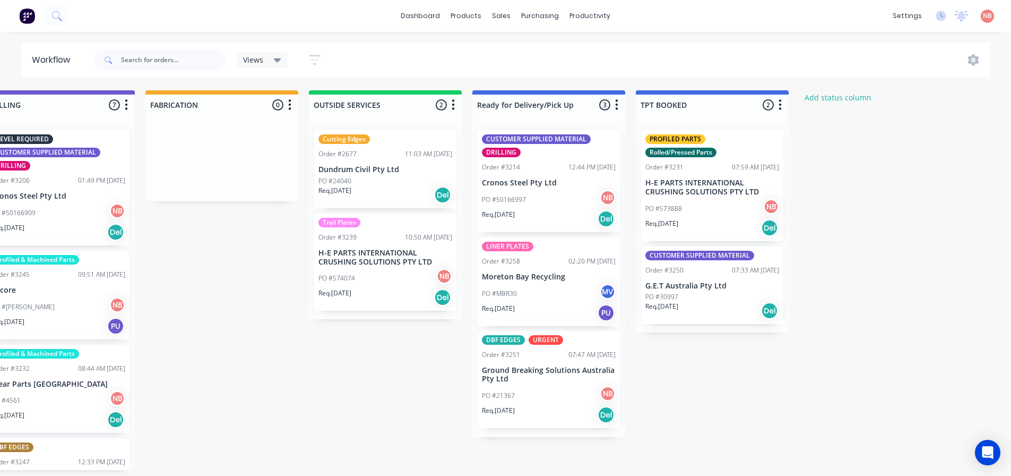
scroll to position [2, 695]
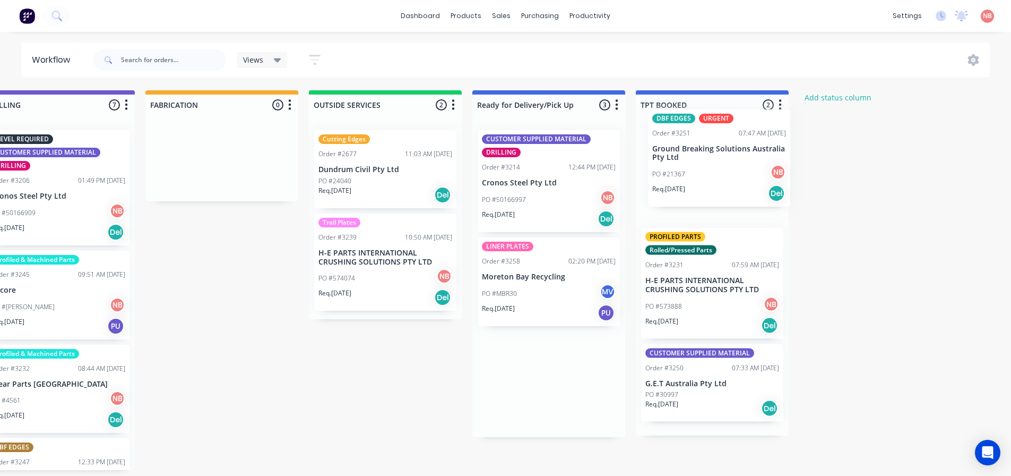
drag, startPoint x: 531, startPoint y: 385, endPoint x: 704, endPoint y: 159, distance: 284.6
click at [704, 159] on div "Submitted 1 Status colour #FF69B4 hex #FF69B4 Save Cancel Summaries Total order…" at bounding box center [182, 279] width 1770 height 379
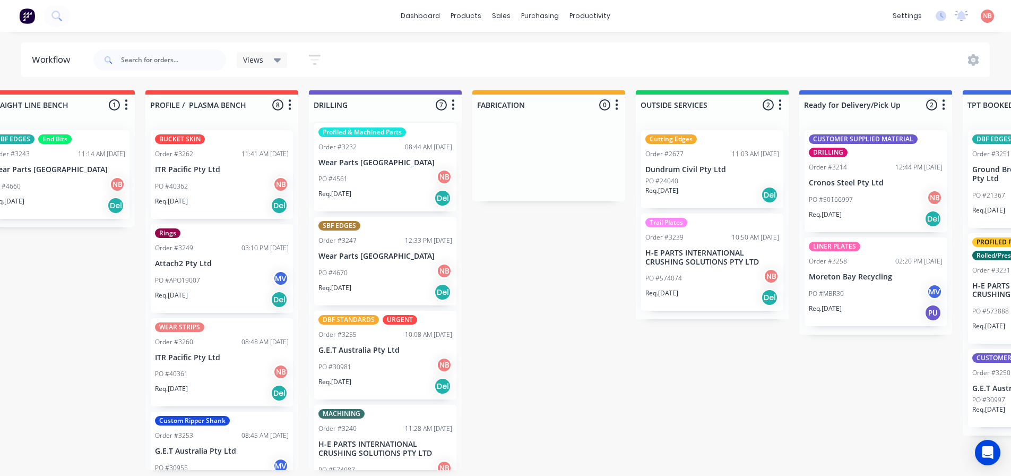
scroll to position [265, 0]
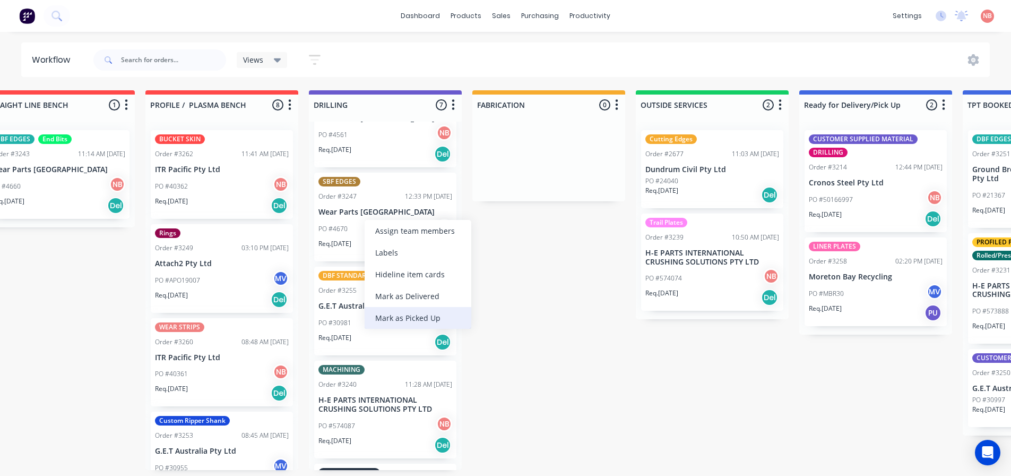
click at [390, 321] on div "Mark as Picked Up" at bounding box center [418, 318] width 107 height 22
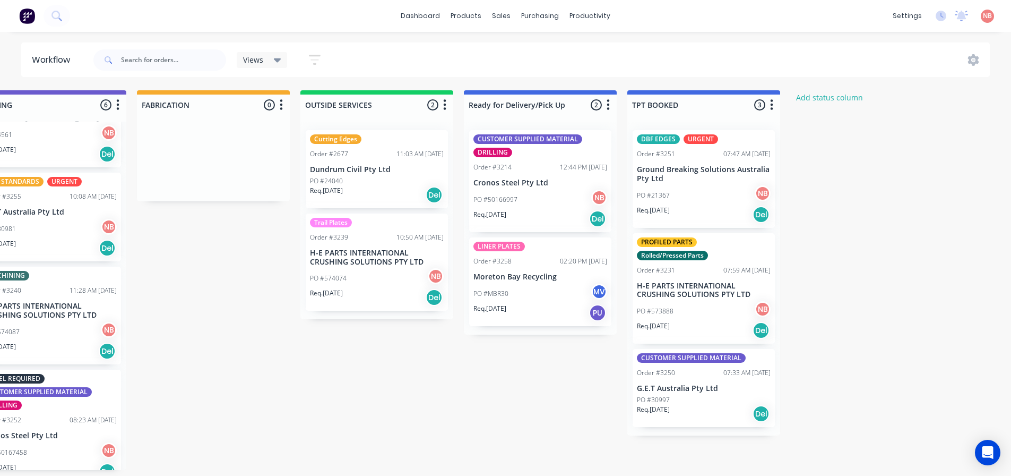
scroll to position [2, 759]
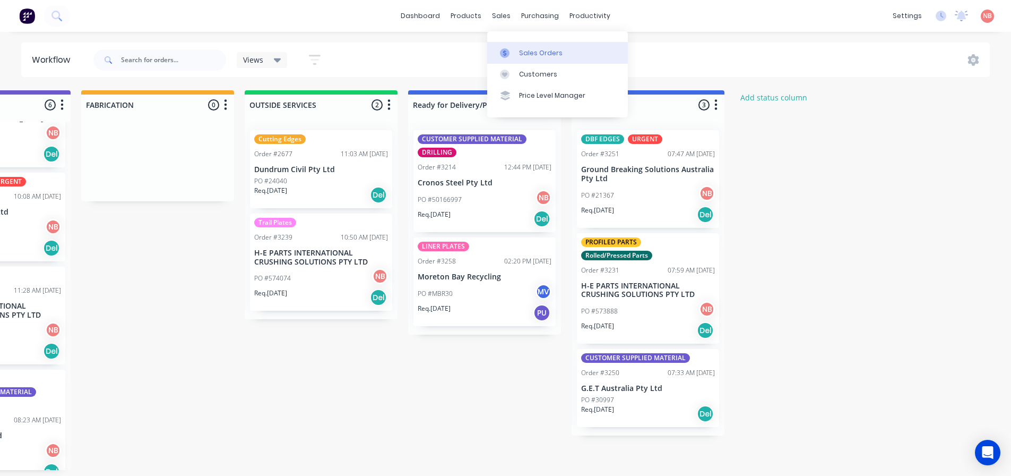
click at [515, 48] on div at bounding box center [508, 53] width 16 height 10
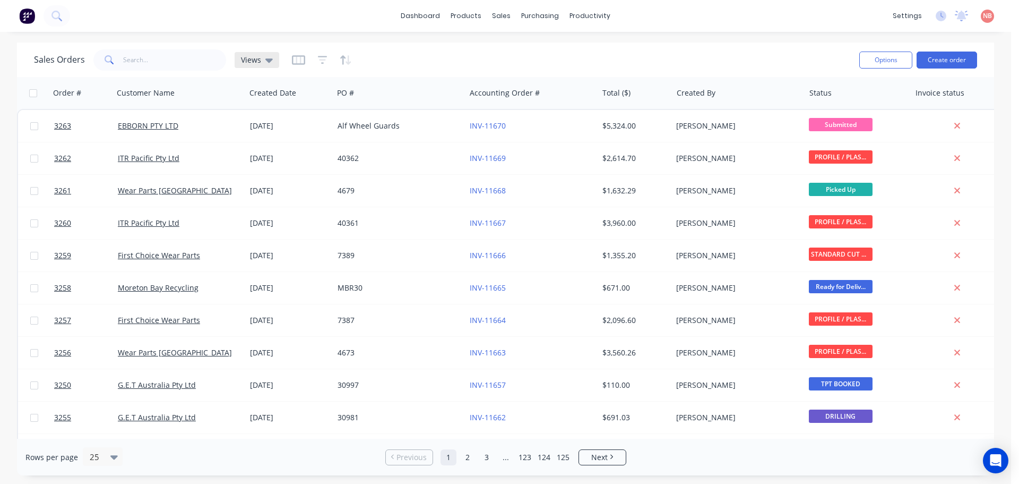
click at [265, 59] on icon at bounding box center [268, 60] width 7 height 4
click at [263, 167] on button "Invoice" at bounding box center [298, 172] width 121 height 12
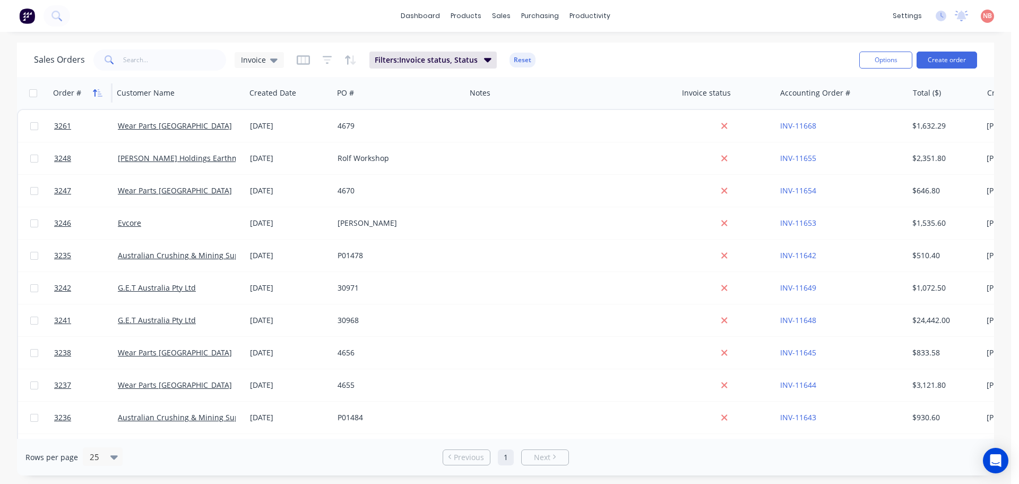
click at [93, 92] on icon "button" at bounding box center [98, 93] width 10 height 8
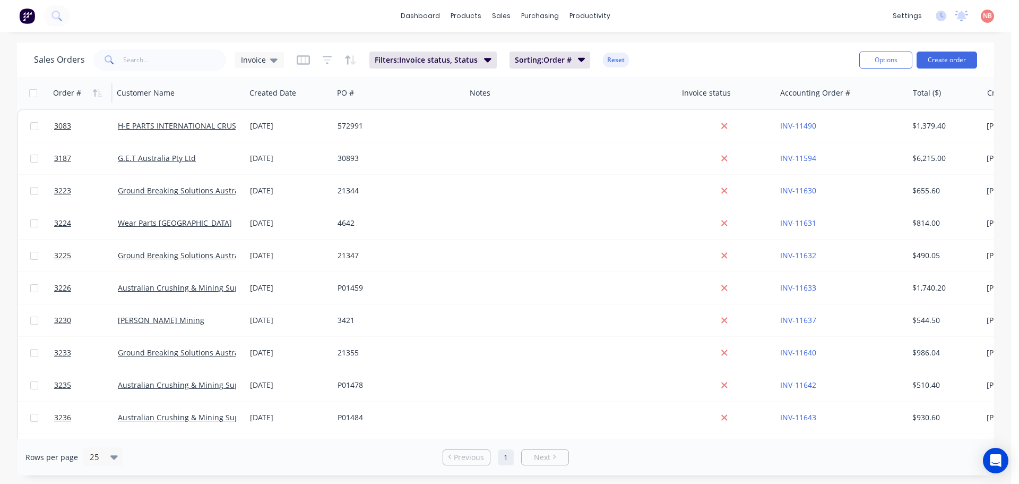
click at [93, 92] on icon "button" at bounding box center [98, 93] width 10 height 8
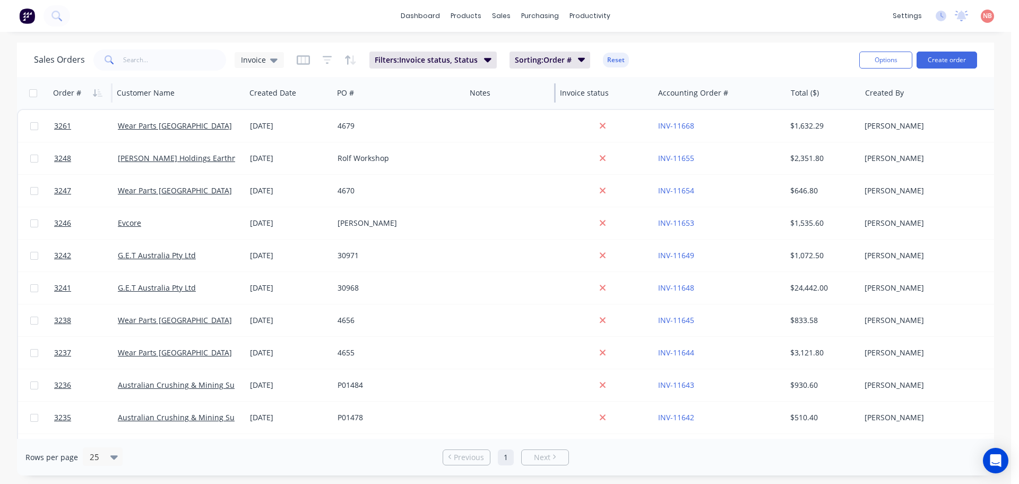
drag, startPoint x: 677, startPoint y: 92, endPoint x: 555, endPoint y: 84, distance: 122.3
click at [555, 84] on div at bounding box center [555, 92] width 2 height 19
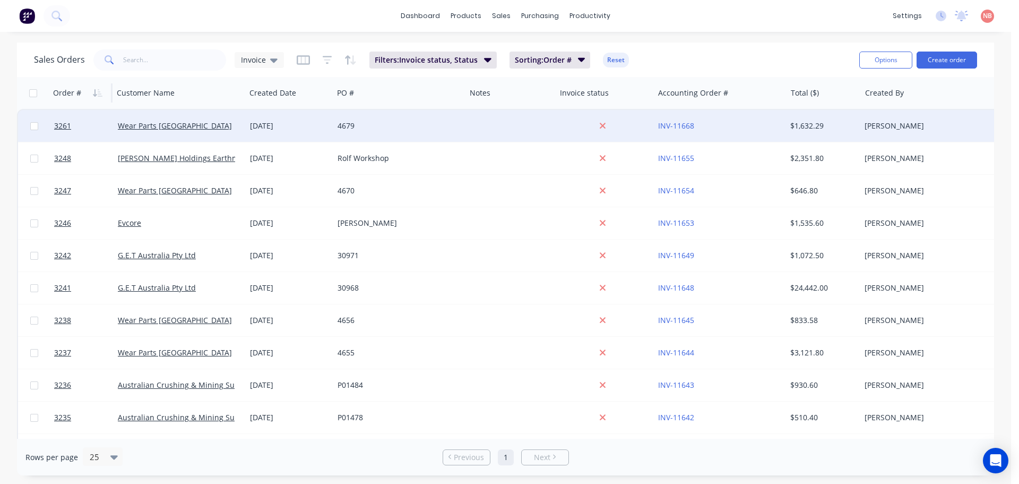
click at [210, 126] on div "Wear Parts [GEOGRAPHIC_DATA]" at bounding box center [177, 125] width 118 height 11
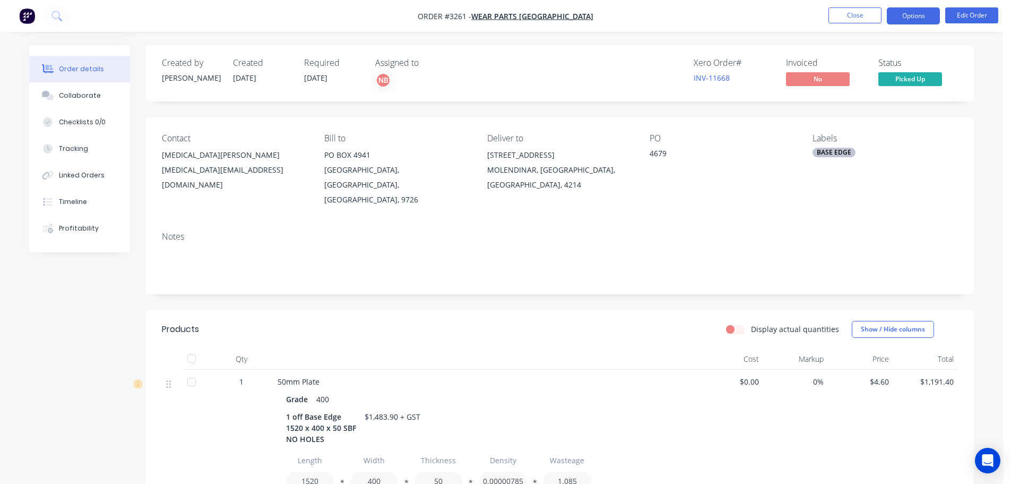
click at [915, 14] on button "Options" at bounding box center [913, 15] width 53 height 17
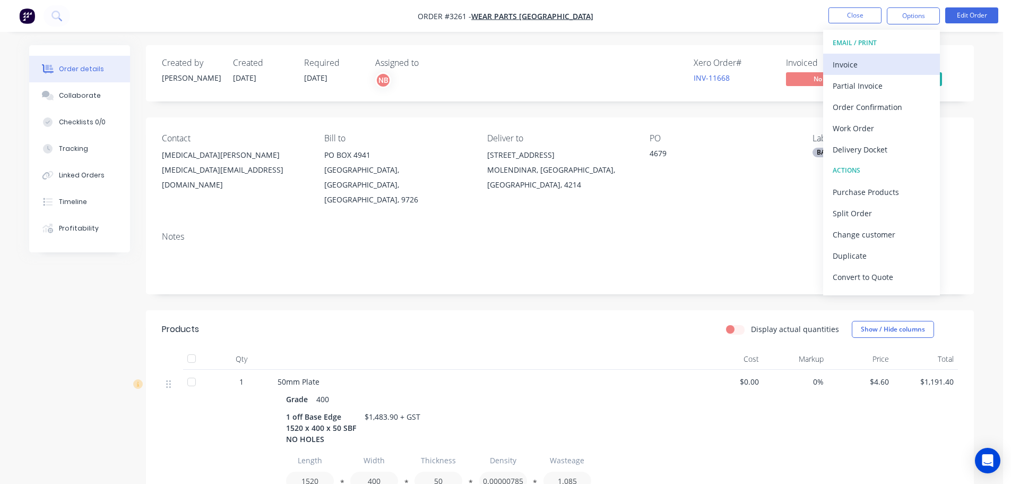
click at [870, 62] on div "Invoice" at bounding box center [882, 64] width 98 height 15
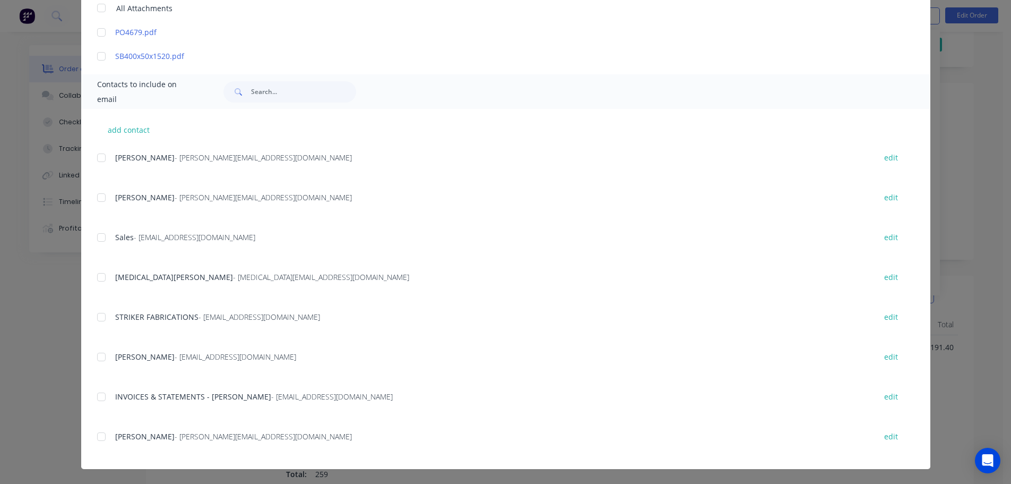
scroll to position [53, 0]
click at [96, 403] on div at bounding box center [101, 396] width 21 height 21
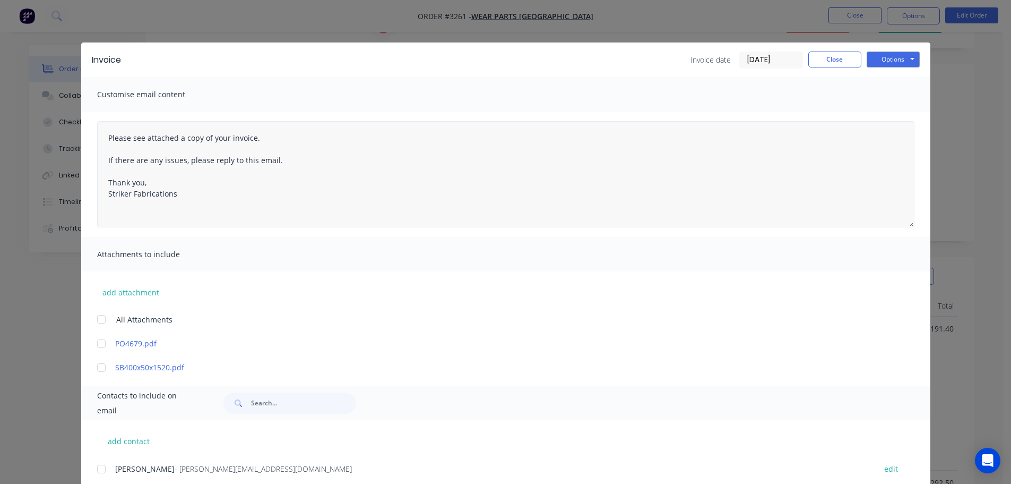
scroll to position [0, 0]
click at [894, 56] on button "Options" at bounding box center [893, 59] width 53 height 16
click at [881, 92] on button "Print" at bounding box center [901, 96] width 68 height 18
click at [882, 63] on button "Options" at bounding box center [893, 59] width 53 height 16
click at [890, 111] on button "Email" at bounding box center [901, 114] width 68 height 18
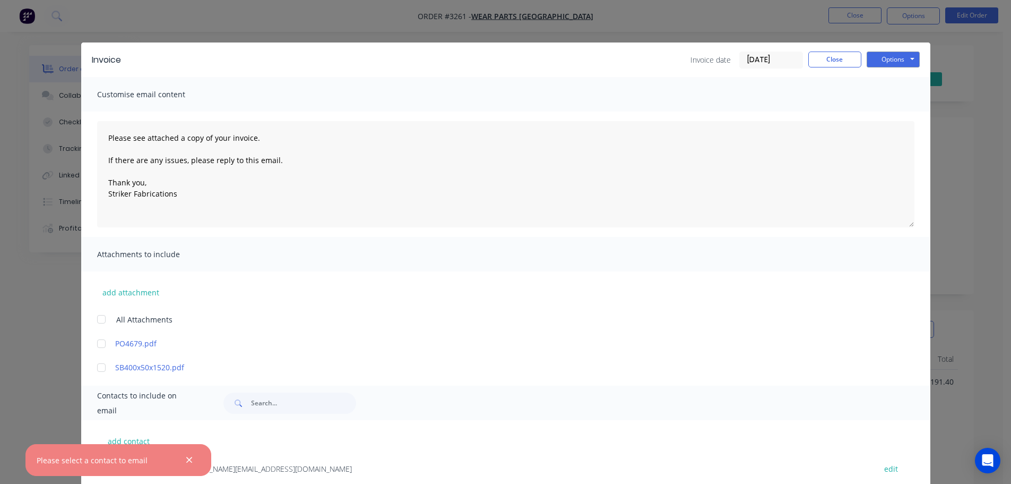
type textarea "Please see attached a copy of your invoice. If there are any issues, please rep…"
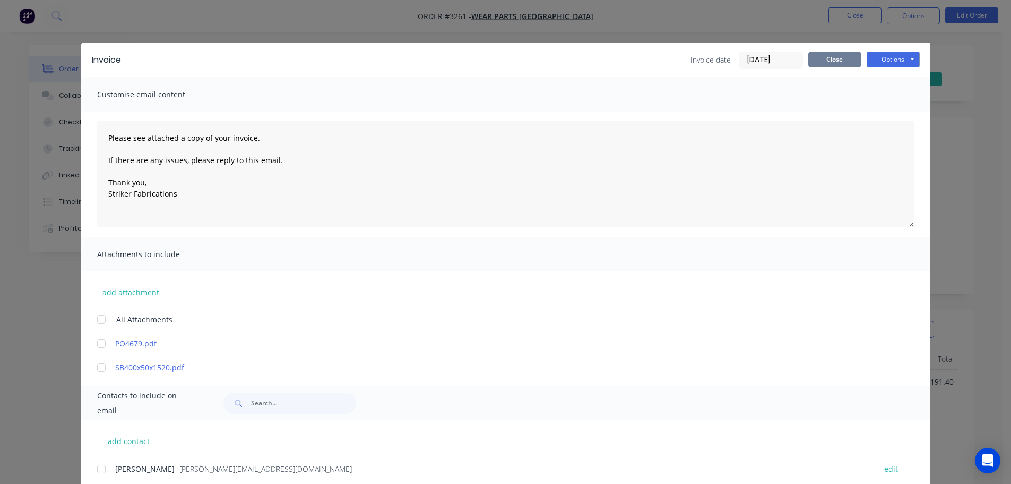
click at [821, 55] on button "Close" at bounding box center [834, 59] width 53 height 16
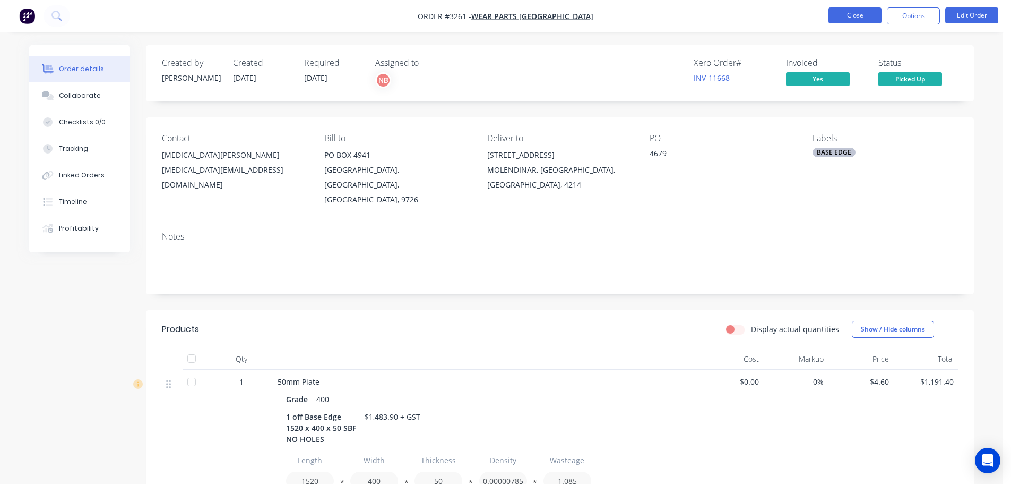
click at [833, 18] on button "Close" at bounding box center [855, 15] width 53 height 16
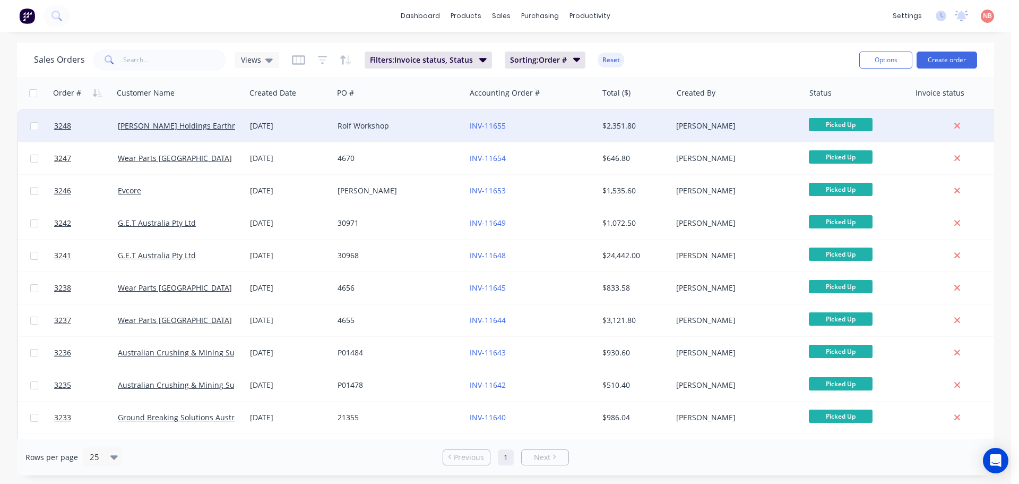
click at [317, 126] on div "[DATE]" at bounding box center [289, 125] width 79 height 11
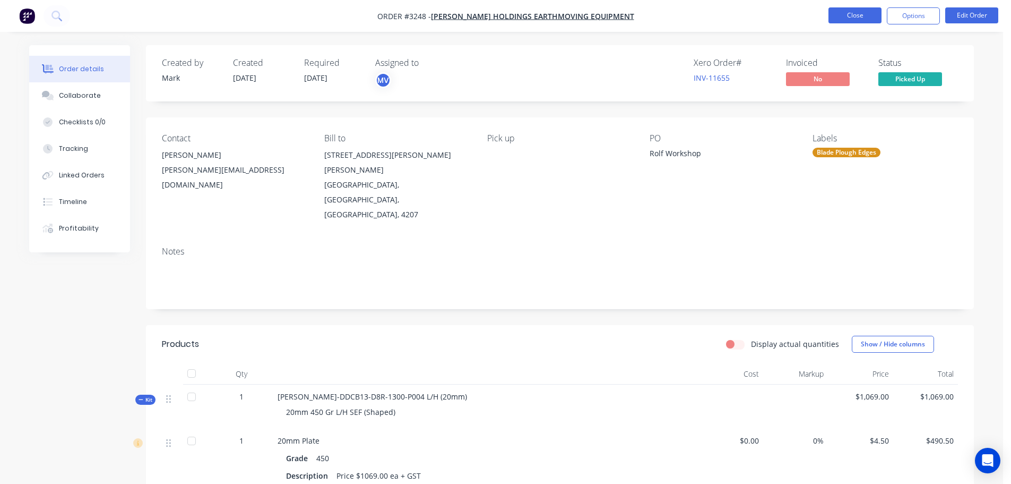
click at [846, 11] on button "Close" at bounding box center [855, 15] width 53 height 16
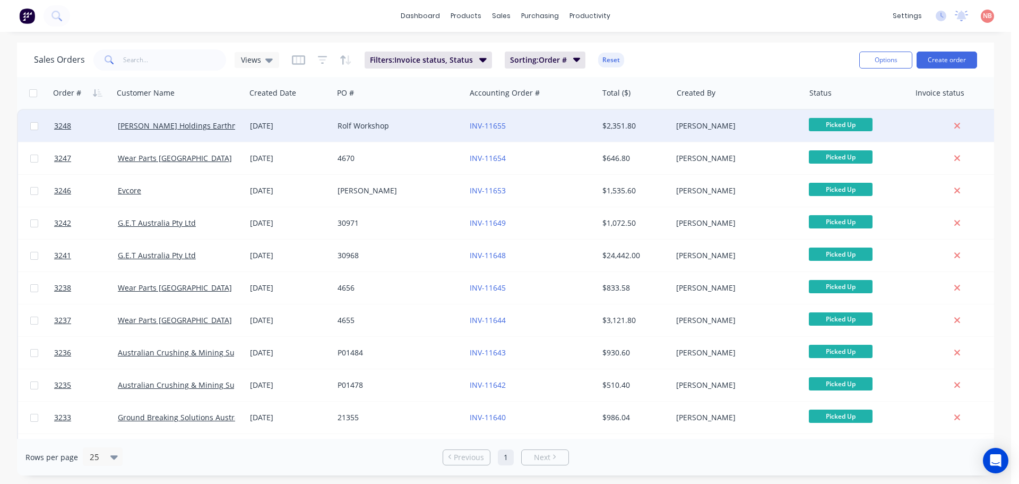
click at [454, 126] on div "Rolf Workshop" at bounding box center [397, 125] width 118 height 11
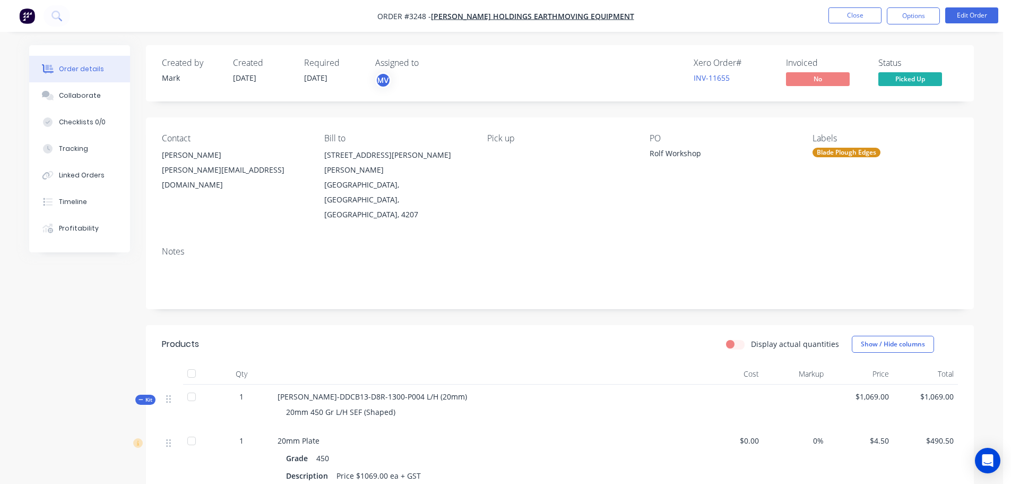
scroll to position [577, 0]
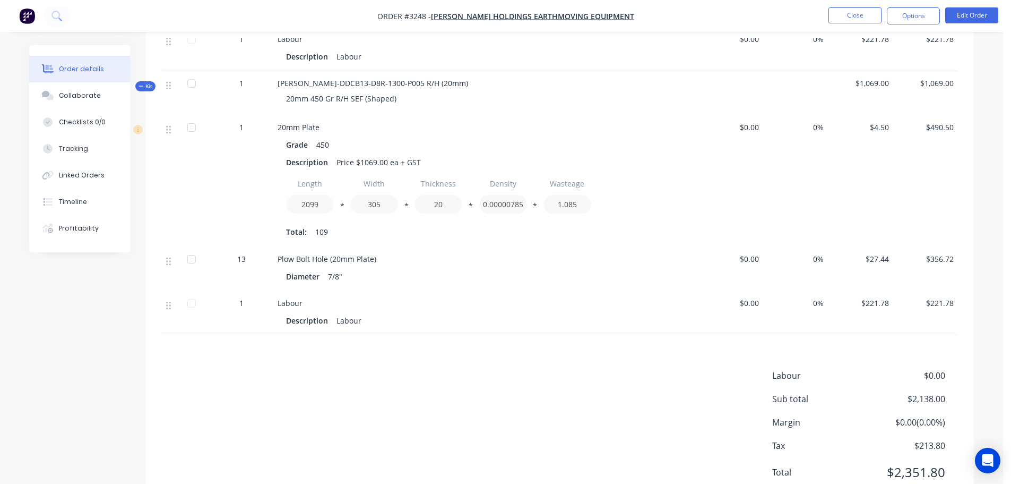
click at [901, 7] on nav "Order #3248 - [PERSON_NAME] Holdings Earthmoving Equipment Close Options Edit O…" at bounding box center [505, 16] width 1011 height 32
click at [898, 21] on button "Options" at bounding box center [913, 15] width 53 height 17
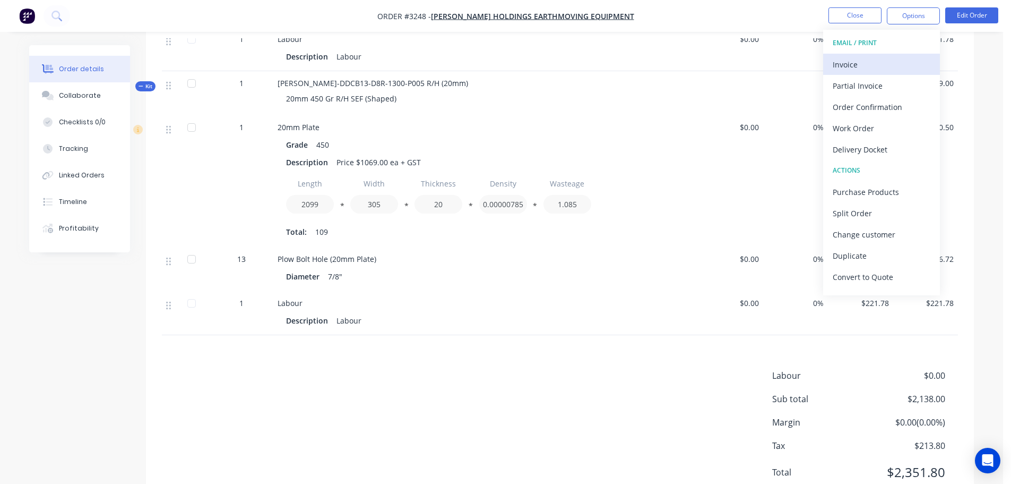
click at [836, 71] on div "Invoice" at bounding box center [882, 64] width 98 height 15
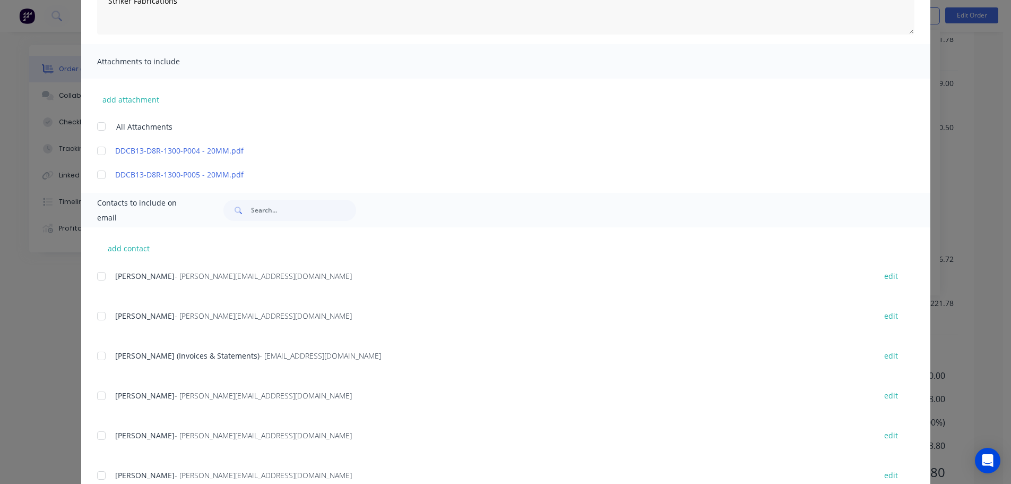
scroll to position [231, 0]
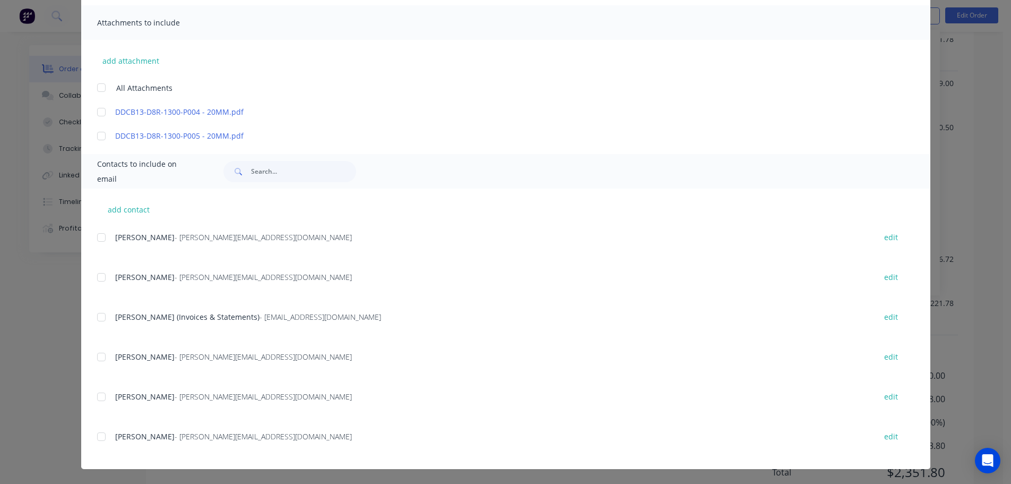
click at [96, 312] on div at bounding box center [101, 316] width 21 height 21
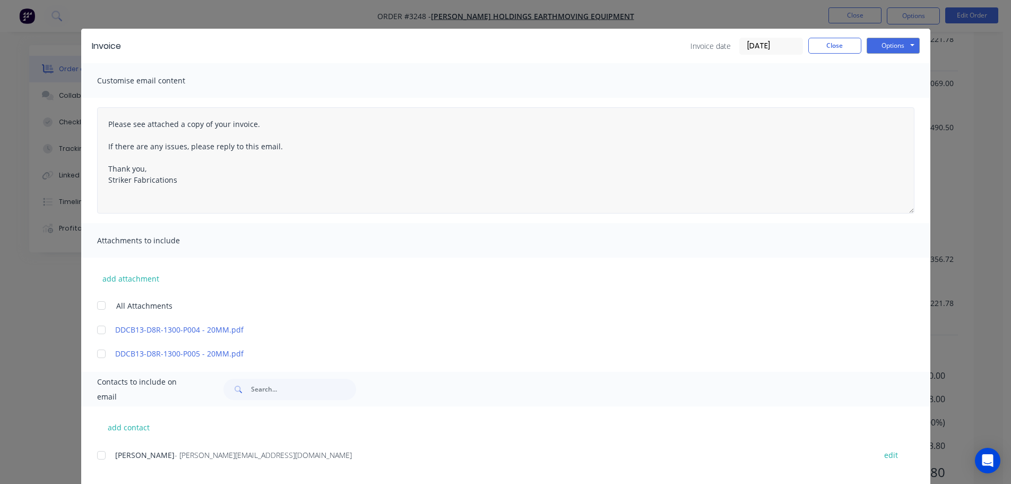
scroll to position [0, 0]
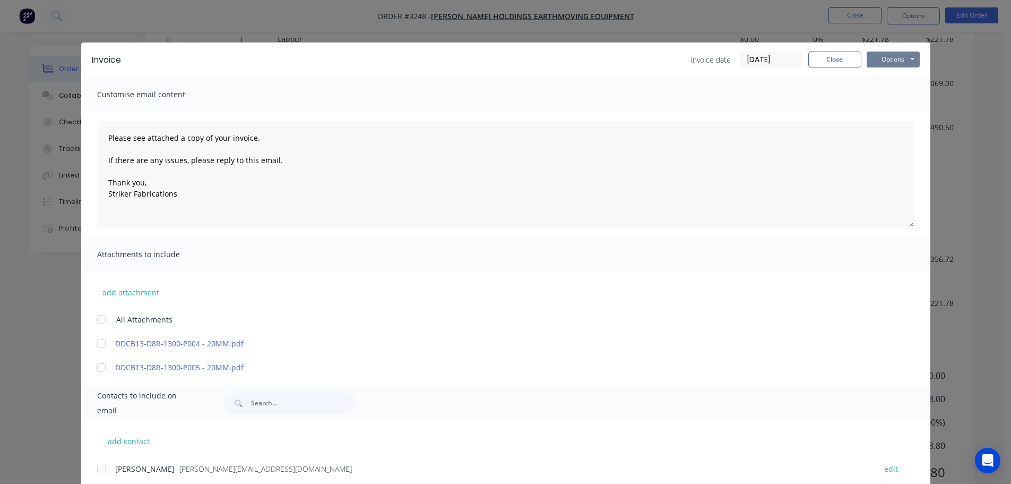
click at [895, 58] on button "Options" at bounding box center [893, 59] width 53 height 16
click at [879, 98] on button "Print" at bounding box center [901, 96] width 68 height 18
click at [886, 62] on button "Options" at bounding box center [893, 59] width 53 height 16
click at [893, 117] on button "Email" at bounding box center [901, 114] width 68 height 18
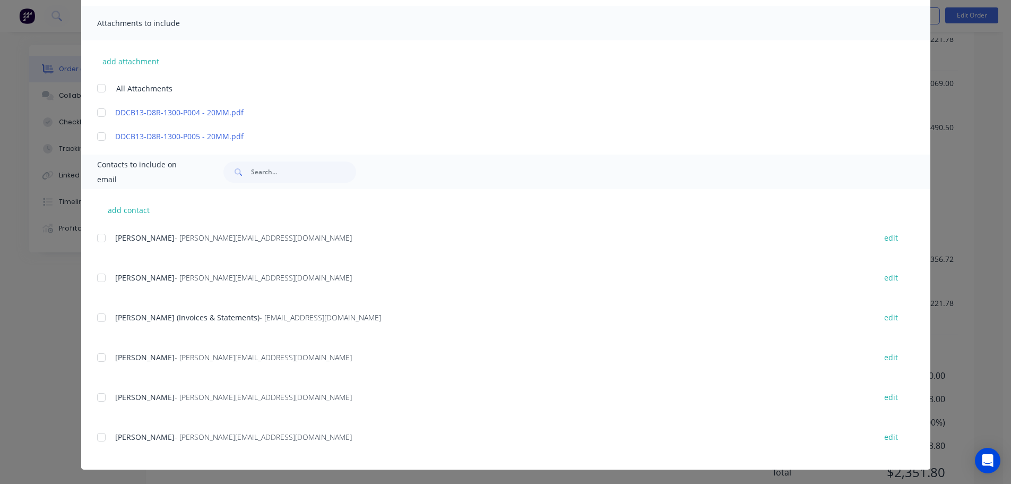
scroll to position [231, 0]
click at [97, 314] on div at bounding box center [101, 316] width 21 height 21
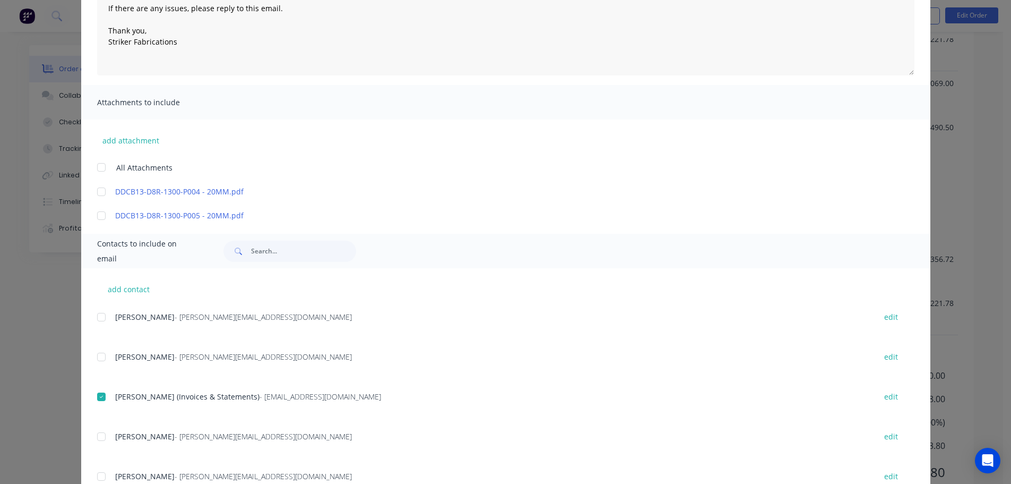
scroll to position [0, 0]
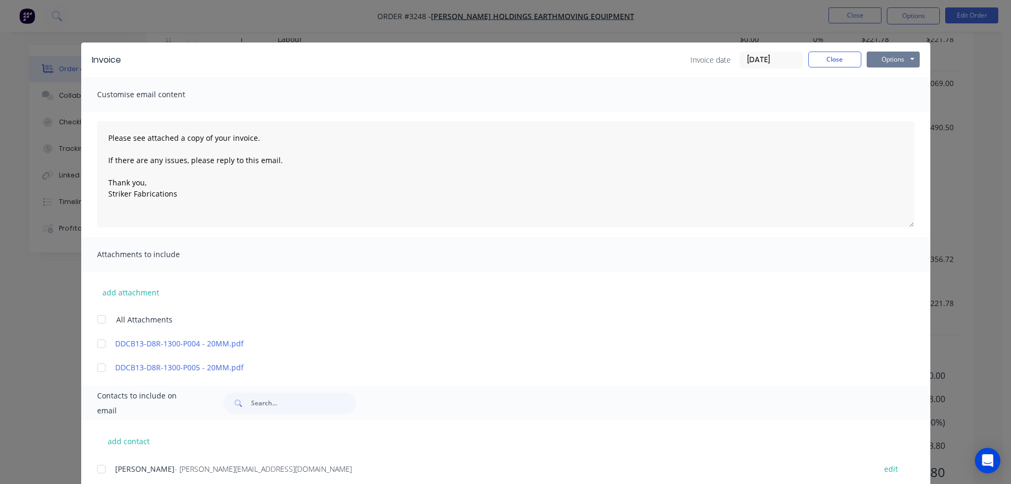
click at [915, 53] on button "Options" at bounding box center [893, 59] width 53 height 16
click at [894, 110] on button "Email" at bounding box center [901, 114] width 68 height 18
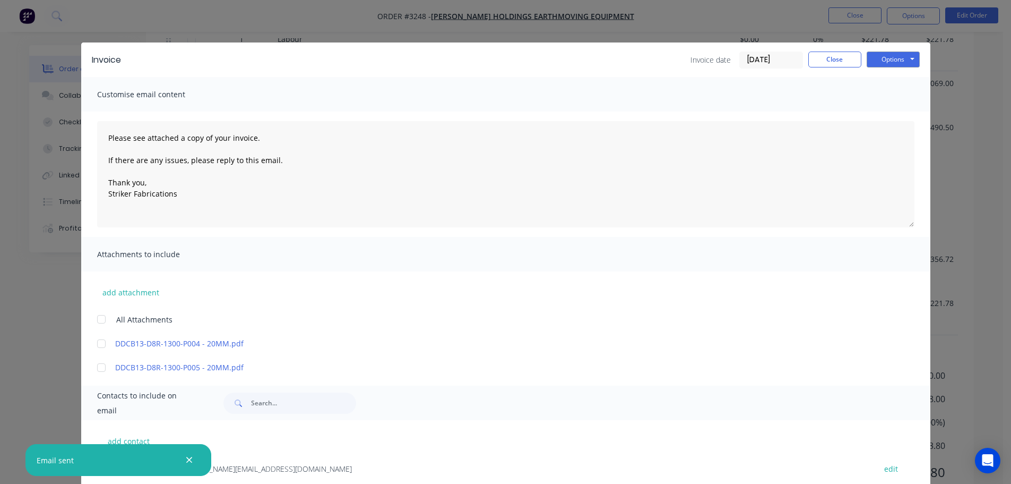
type textarea "Please see attached a copy of your invoice. If there are any issues, please rep…"
click at [815, 62] on button "Close" at bounding box center [834, 59] width 53 height 16
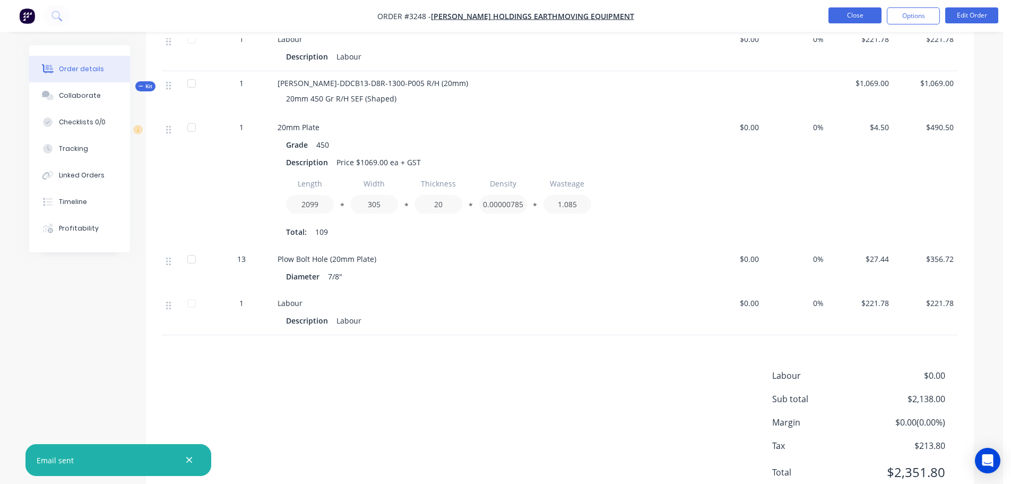
click at [835, 21] on button "Close" at bounding box center [855, 15] width 53 height 16
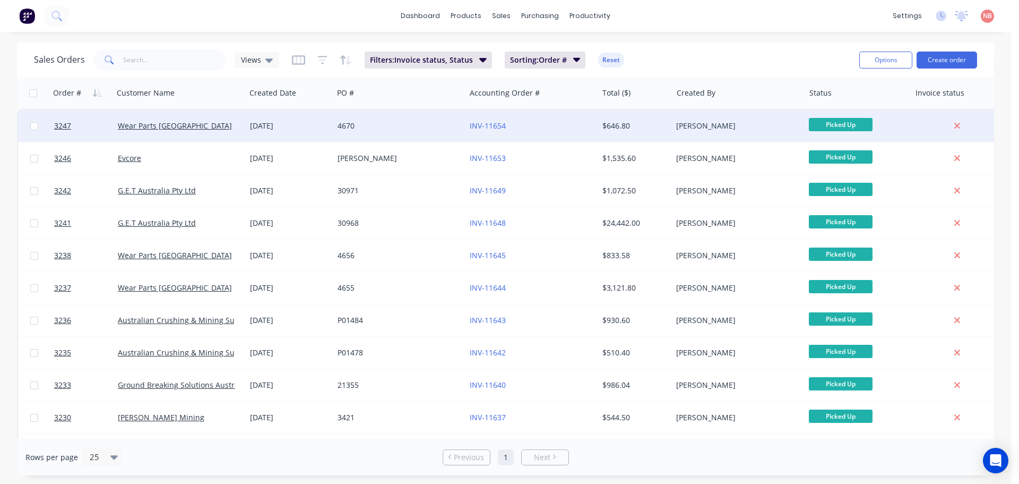
click at [429, 134] on div "4670" at bounding box center [399, 126] width 132 height 32
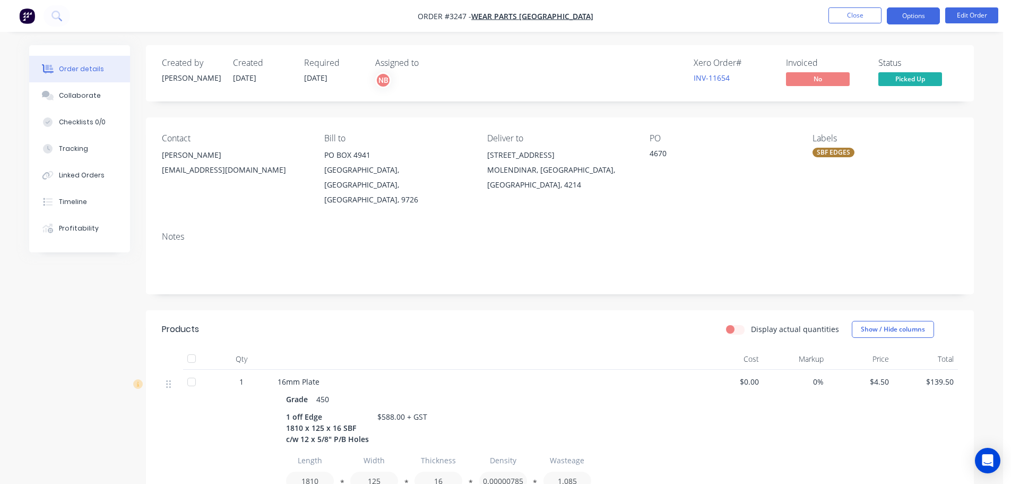
click at [895, 15] on button "Options" at bounding box center [913, 15] width 53 height 17
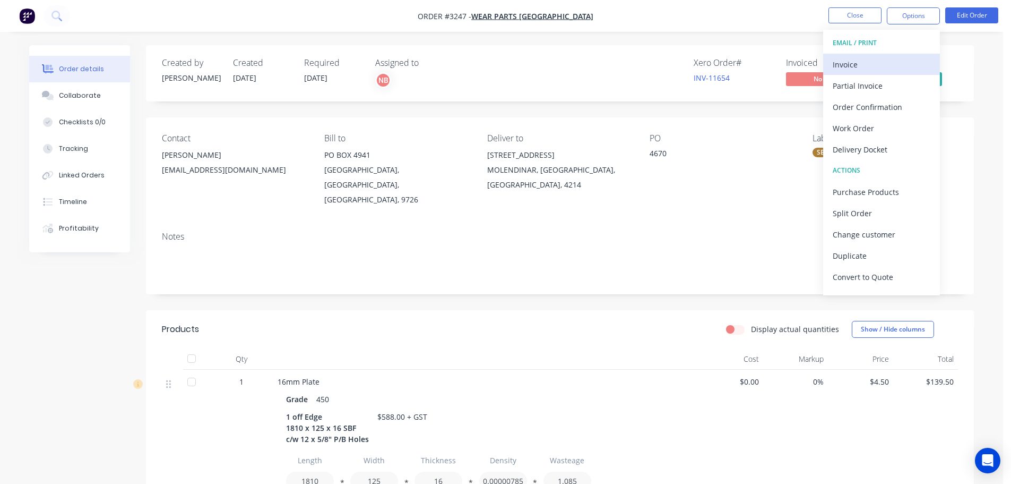
click at [864, 60] on div "Invoice" at bounding box center [882, 64] width 98 height 15
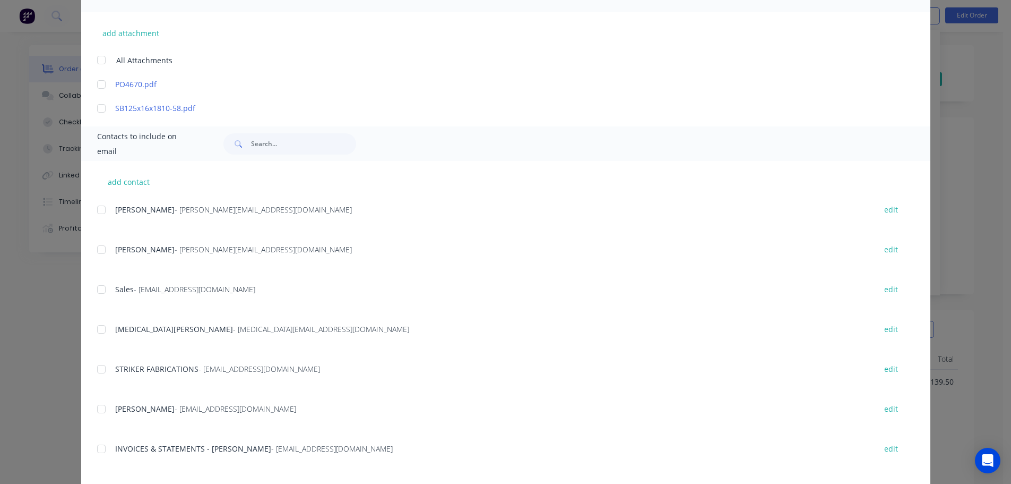
scroll to position [265, 0]
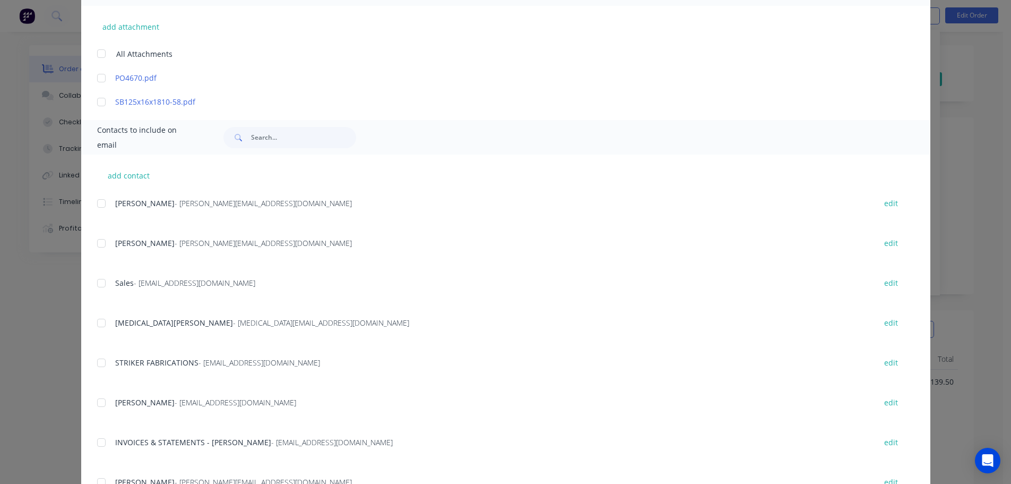
click at [94, 439] on div at bounding box center [101, 442] width 21 height 21
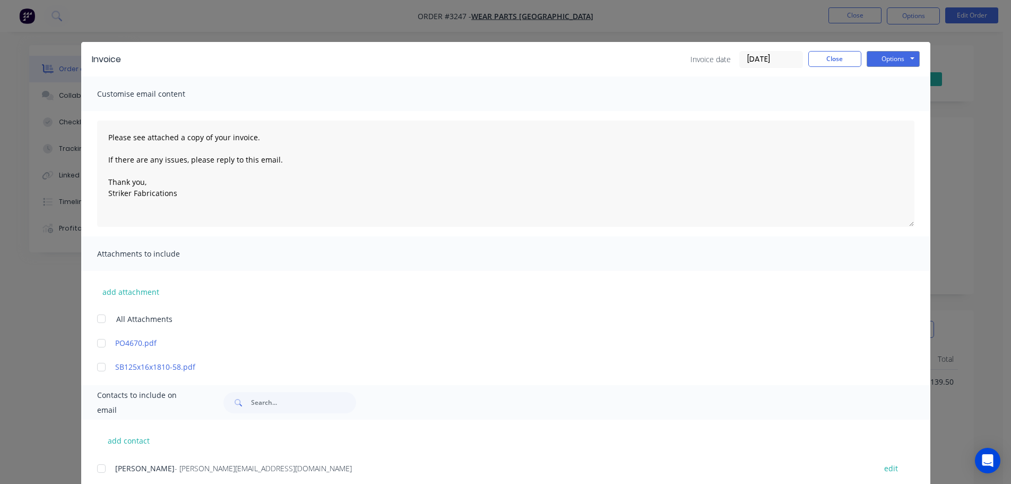
scroll to position [0, 0]
click at [878, 56] on button "Options" at bounding box center [893, 59] width 53 height 16
click at [887, 91] on button "Print" at bounding box center [901, 96] width 68 height 18
click at [890, 63] on button "Options" at bounding box center [893, 59] width 53 height 16
click at [886, 107] on button "Email" at bounding box center [901, 114] width 68 height 18
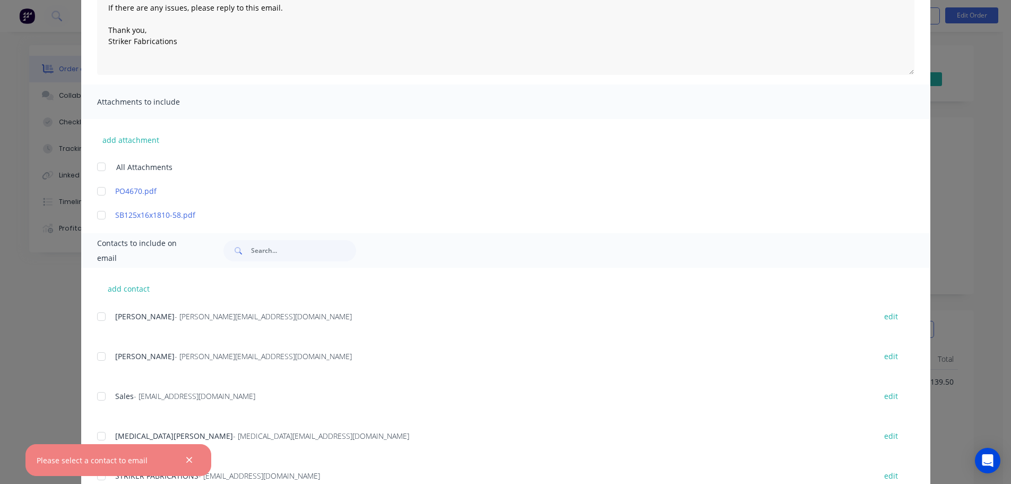
scroll to position [212, 0]
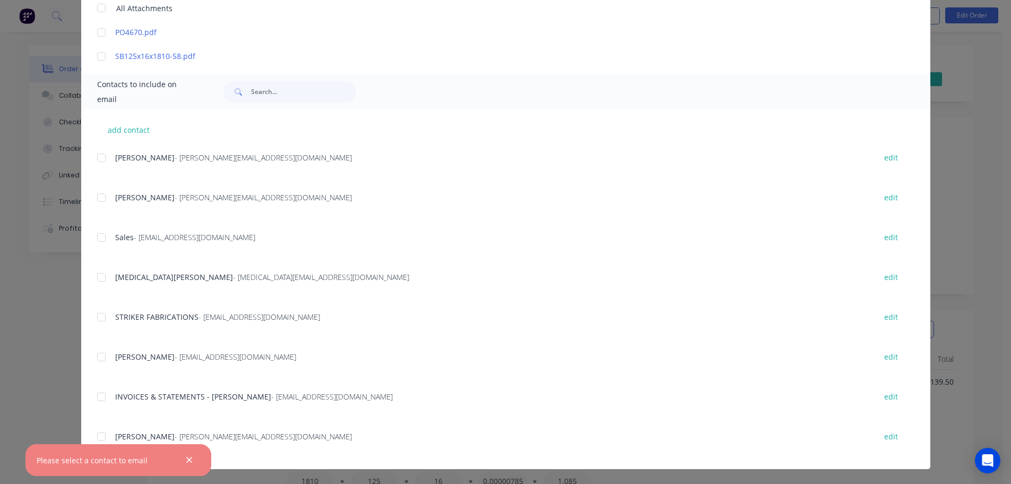
click at [95, 395] on div at bounding box center [101, 396] width 21 height 21
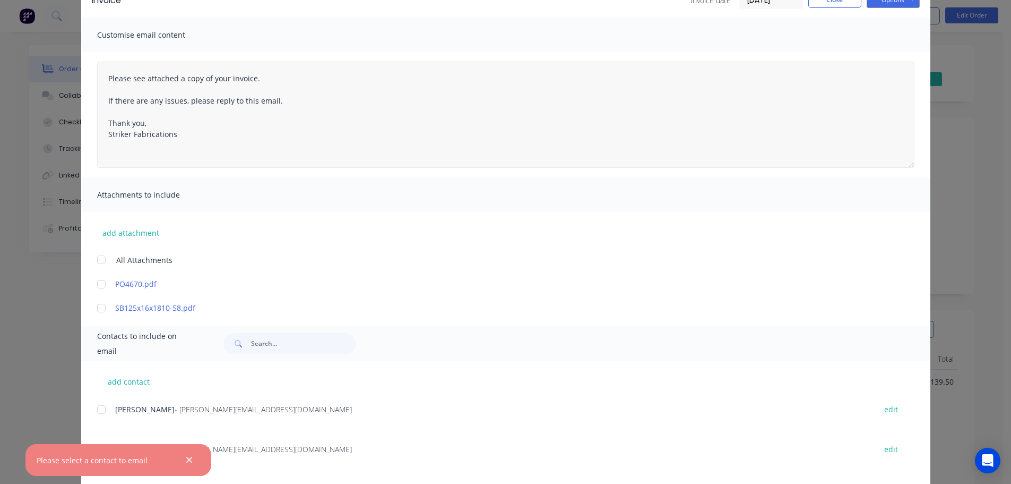
scroll to position [46, 0]
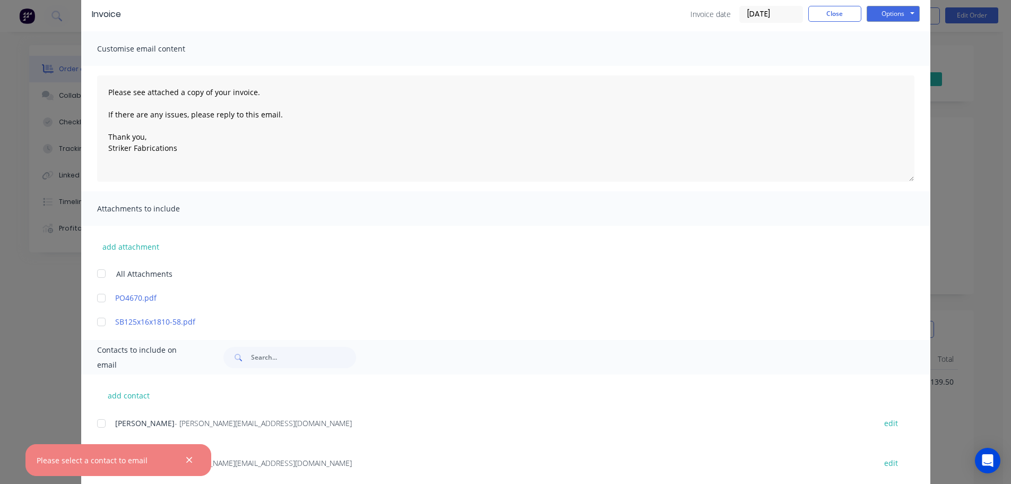
click at [883, 22] on div "Options Preview Print Email" at bounding box center [893, 14] width 53 height 17
click at [885, 16] on div "Invoice Invoice date [DATE] Close Options Preview Print Email Customise email c…" at bounding box center [505, 242] width 1011 height 484
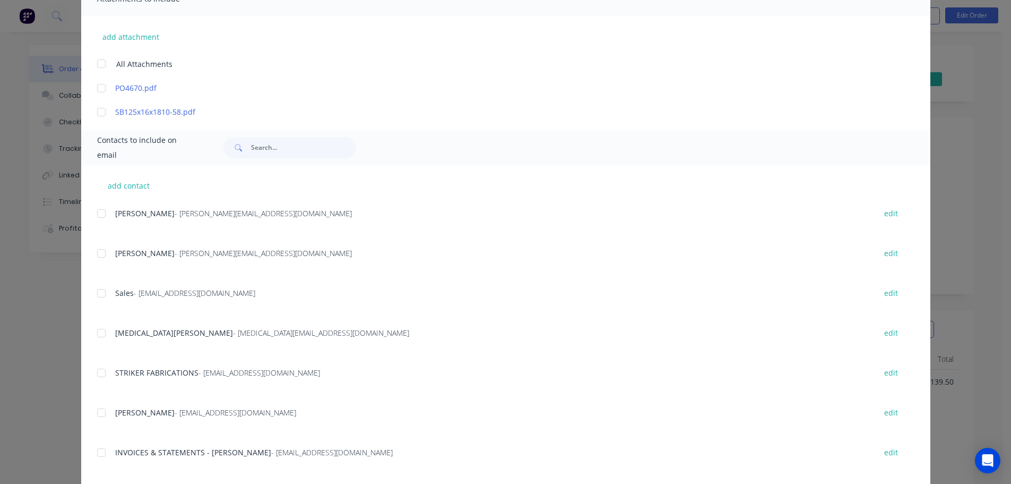
scroll to position [265, 0]
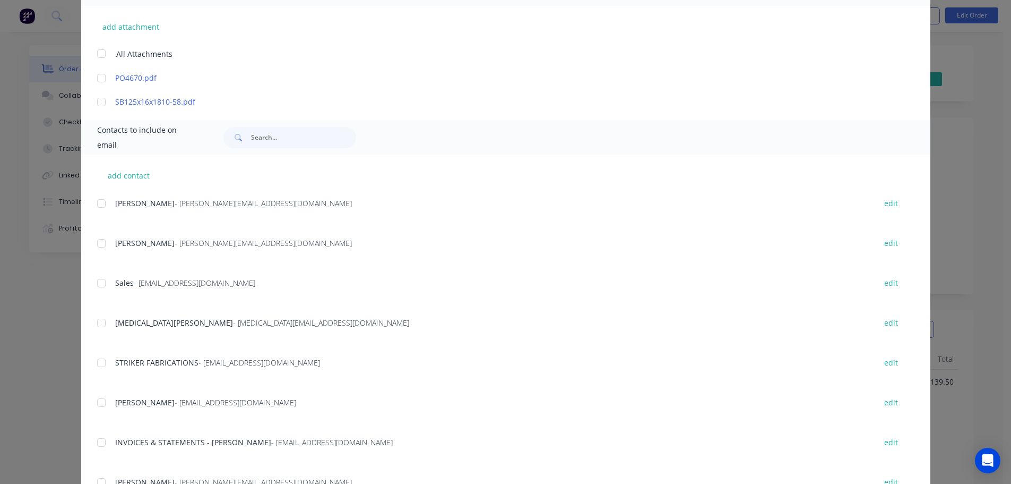
click at [97, 442] on div at bounding box center [101, 442] width 21 height 21
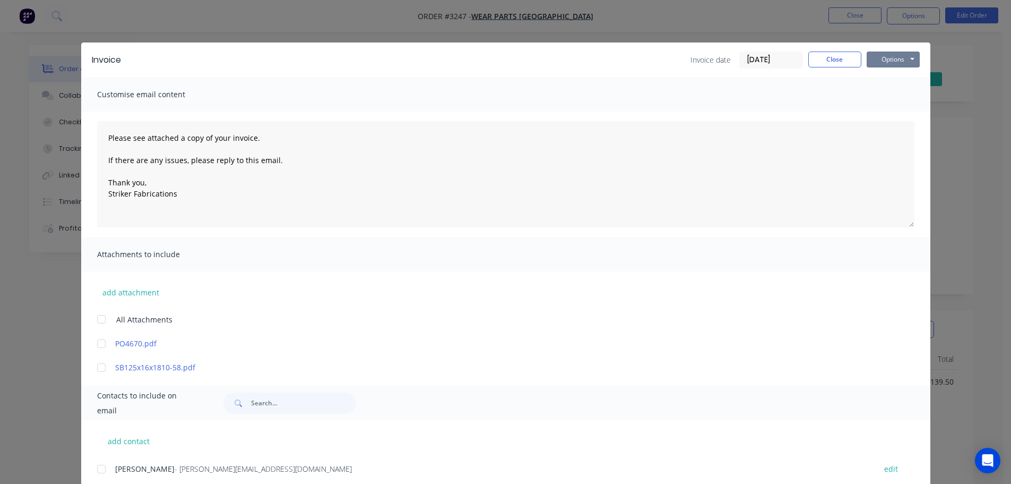
scroll to position [53, 0]
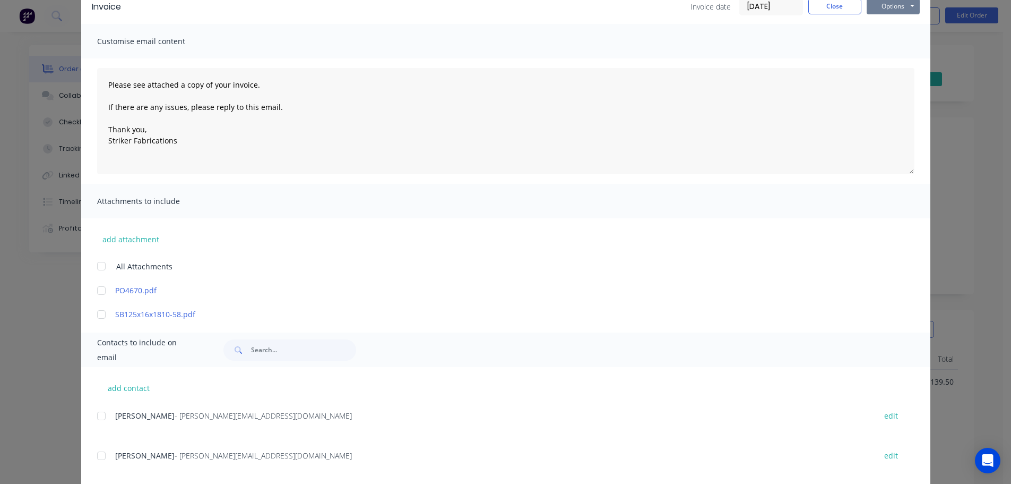
click at [893, 12] on button "Options" at bounding box center [893, 6] width 53 height 16
click at [891, 67] on button "Email" at bounding box center [901, 60] width 68 height 18
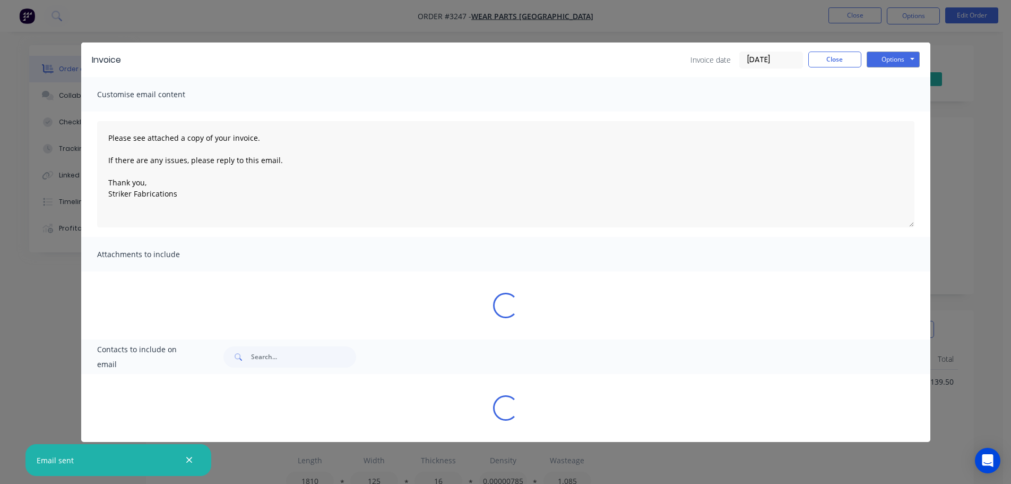
type textarea "Please see attached a copy of your invoice. If there are any issues, please rep…"
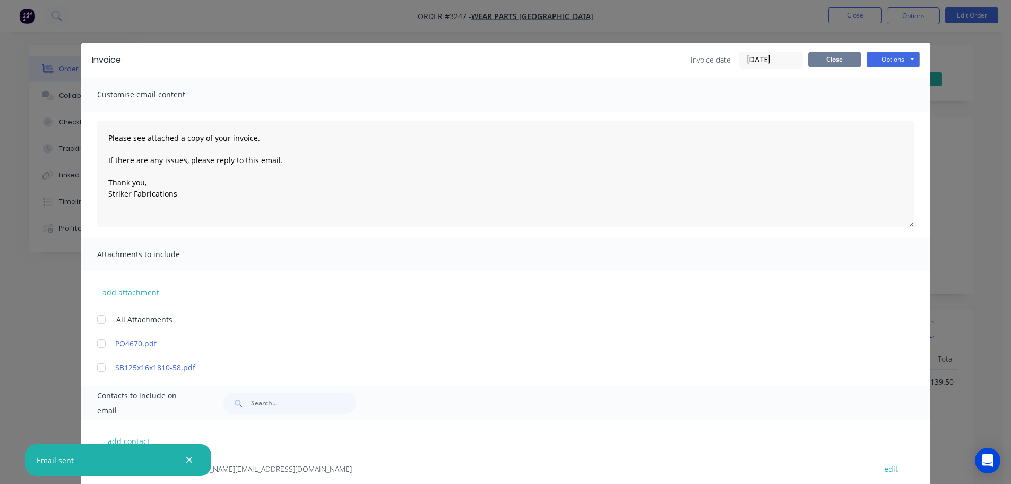
click at [836, 58] on button "Close" at bounding box center [834, 59] width 53 height 16
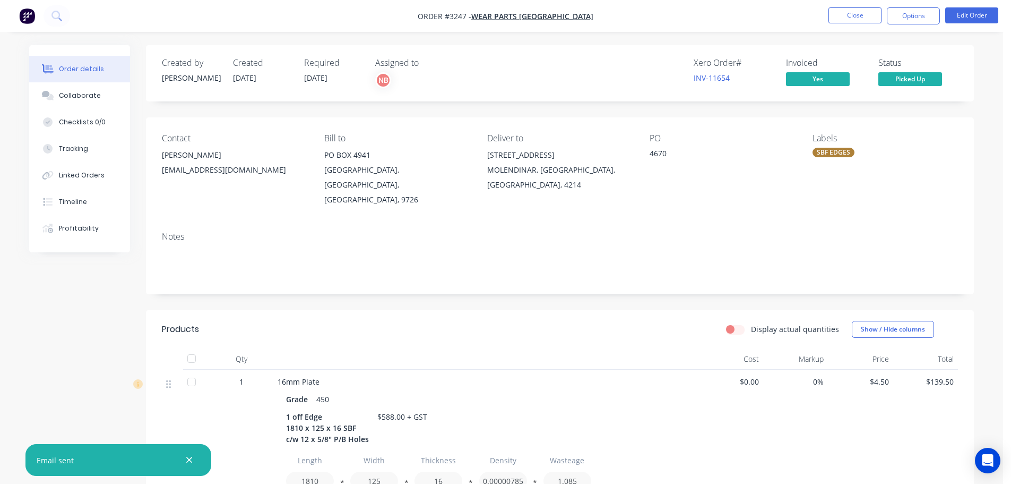
click at [847, 4] on nav "Order #3247 - Wear Parts [GEOGRAPHIC_DATA] Close Options Edit Order" at bounding box center [505, 16] width 1011 height 32
click at [842, 13] on button "Close" at bounding box center [855, 15] width 53 height 16
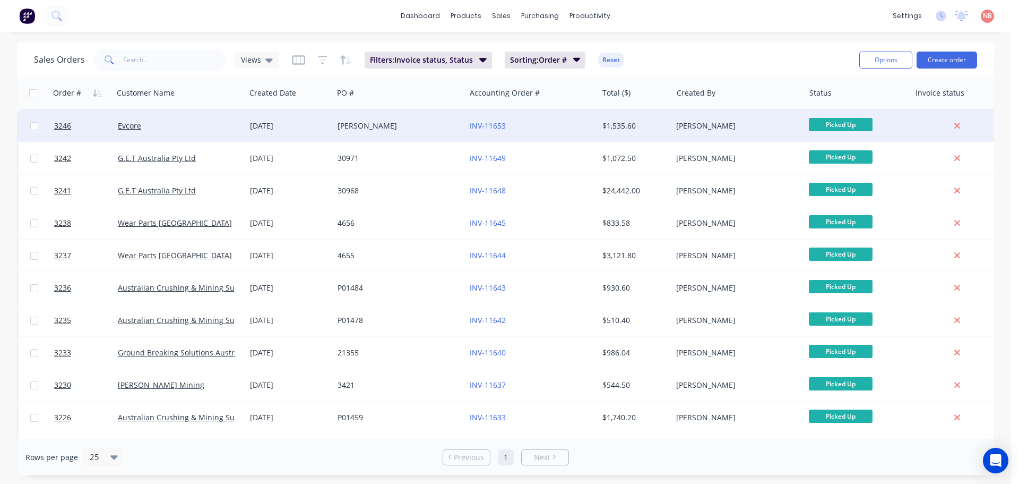
click at [375, 120] on div "[PERSON_NAME]" at bounding box center [397, 125] width 118 height 11
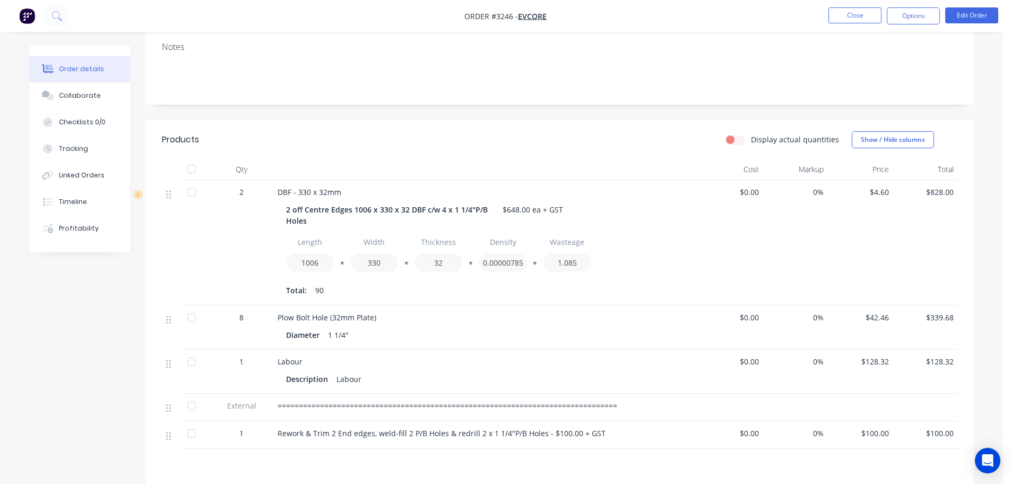
scroll to position [329, 0]
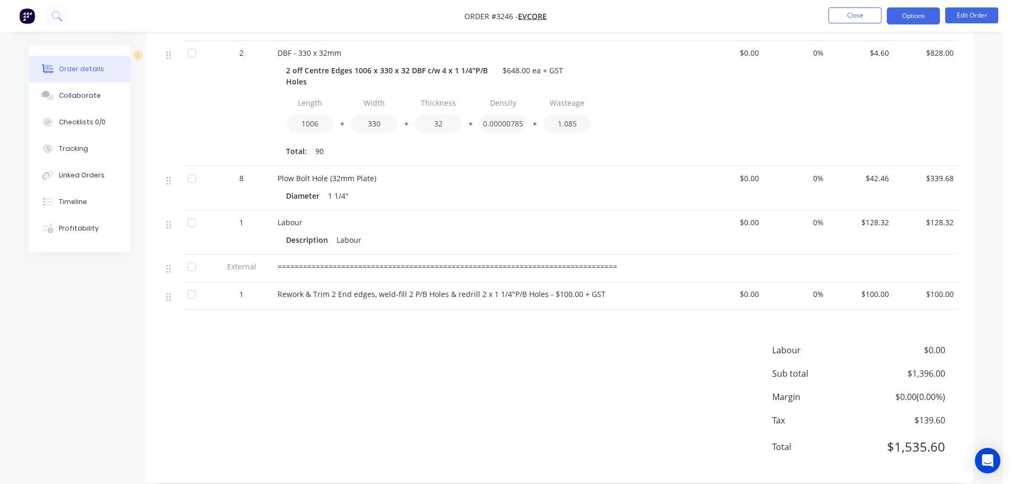
click at [908, 14] on button "Options" at bounding box center [913, 15] width 53 height 17
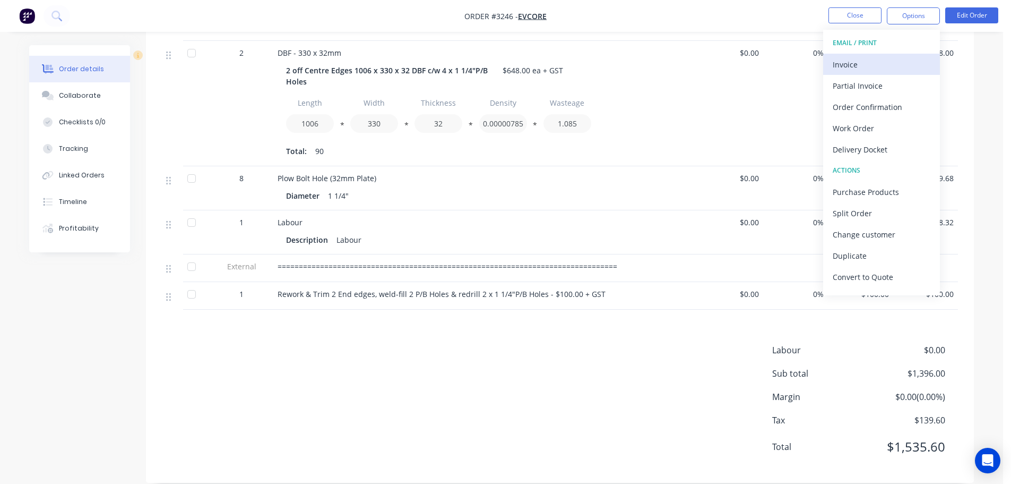
click at [867, 62] on div "Invoice" at bounding box center [882, 64] width 98 height 15
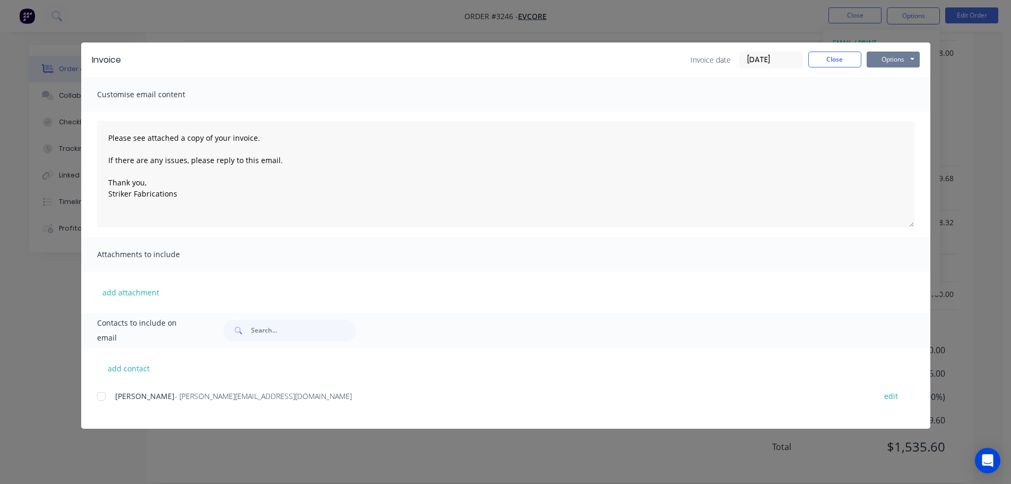
click at [903, 54] on button "Options" at bounding box center [893, 59] width 53 height 16
click at [890, 101] on button "Print" at bounding box center [901, 96] width 68 height 18
click at [107, 395] on div at bounding box center [101, 395] width 21 height 21
click at [890, 56] on button "Options" at bounding box center [893, 59] width 53 height 16
click at [887, 111] on button "Email" at bounding box center [901, 114] width 68 height 18
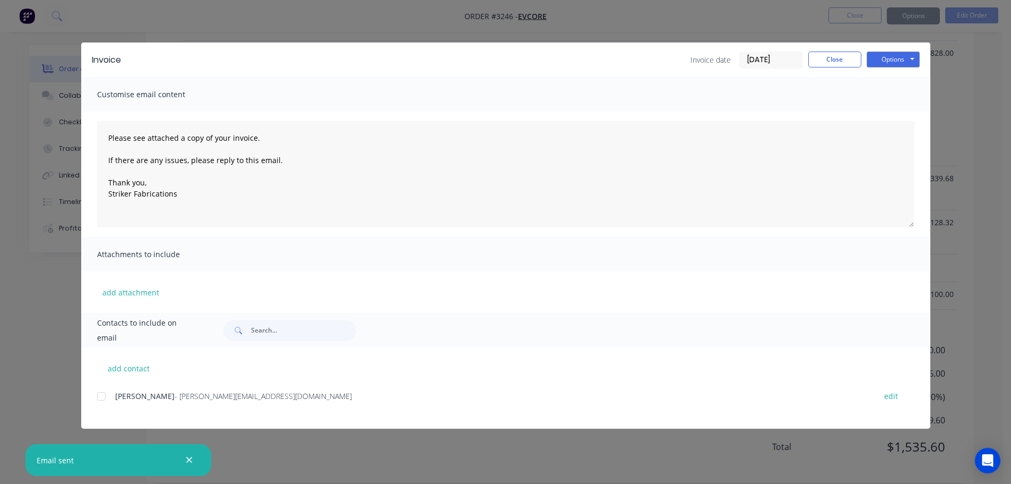
type textarea "Please see attached a copy of your invoice. If there are any issues, please rep…"
click at [824, 62] on button "Close" at bounding box center [834, 59] width 53 height 16
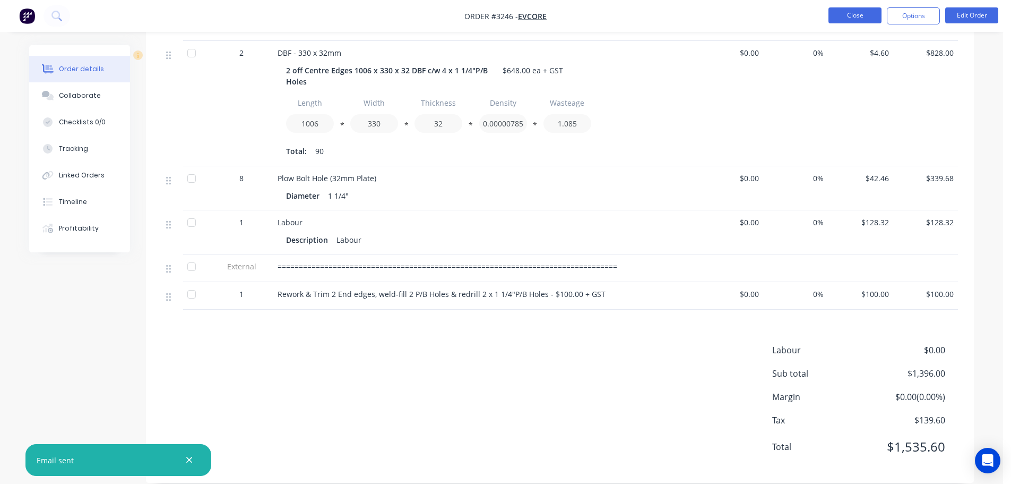
click at [848, 17] on button "Close" at bounding box center [855, 15] width 53 height 16
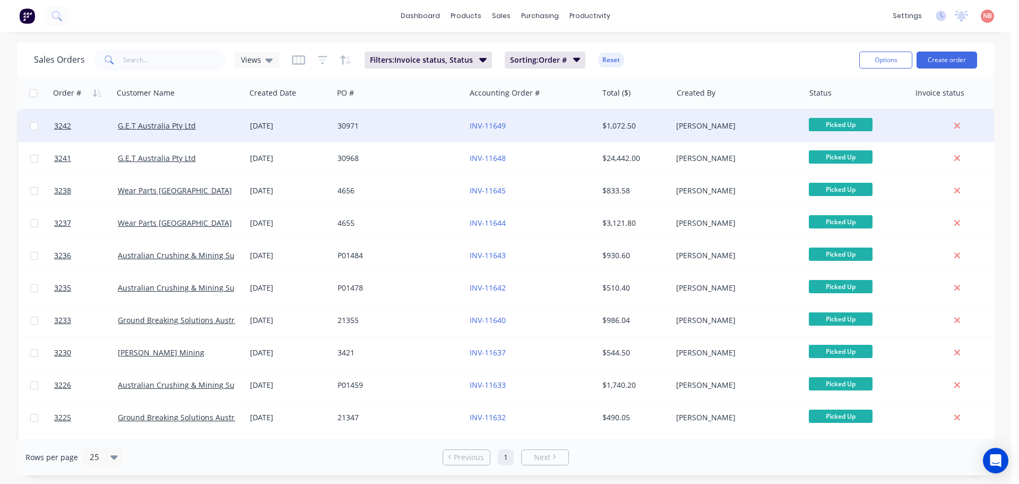
click at [425, 128] on div "30971" at bounding box center [397, 125] width 118 height 11
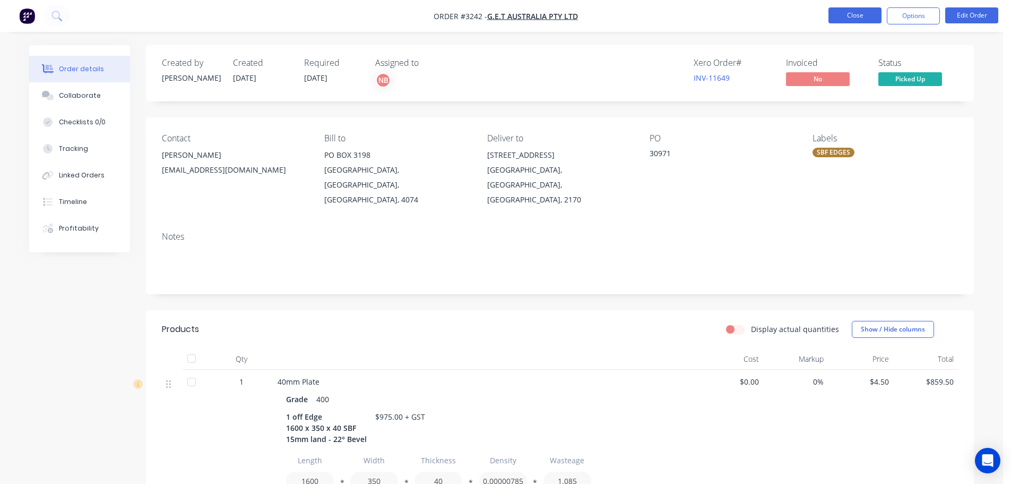
click at [875, 15] on button "Close" at bounding box center [855, 15] width 53 height 16
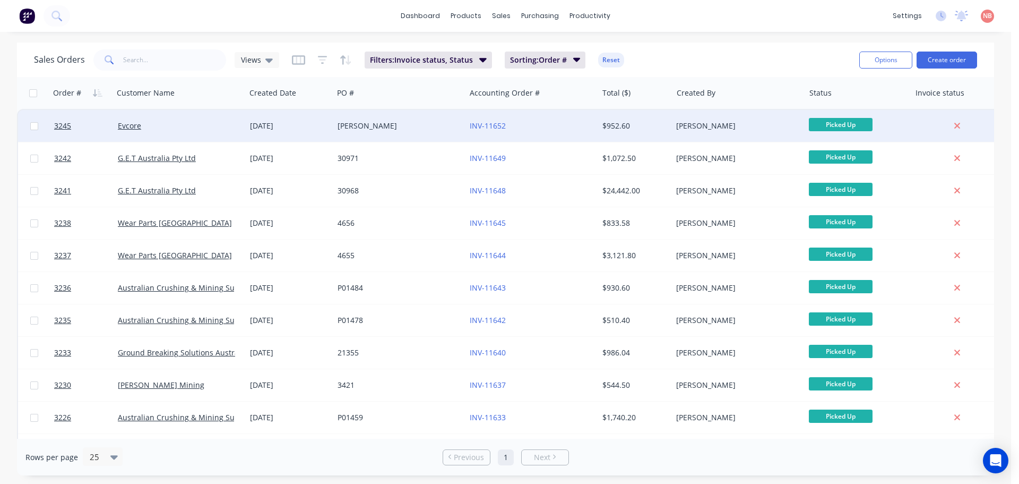
click at [404, 122] on div "[PERSON_NAME]" at bounding box center [397, 125] width 118 height 11
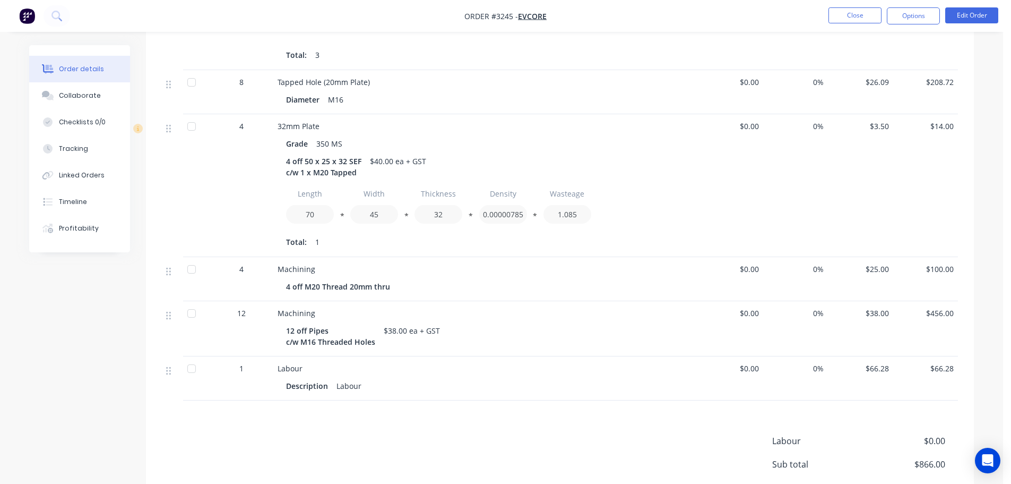
scroll to position [533, 0]
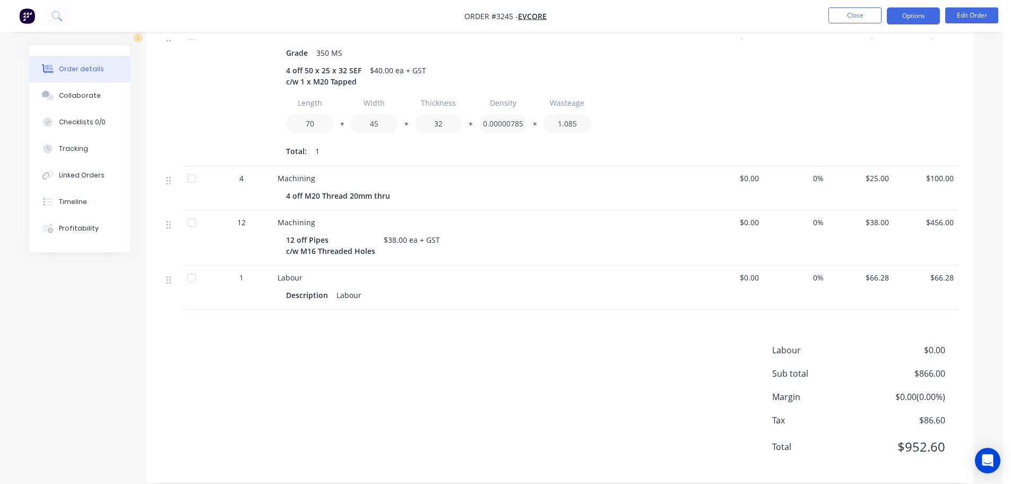
click at [905, 10] on button "Options" at bounding box center [913, 15] width 53 height 17
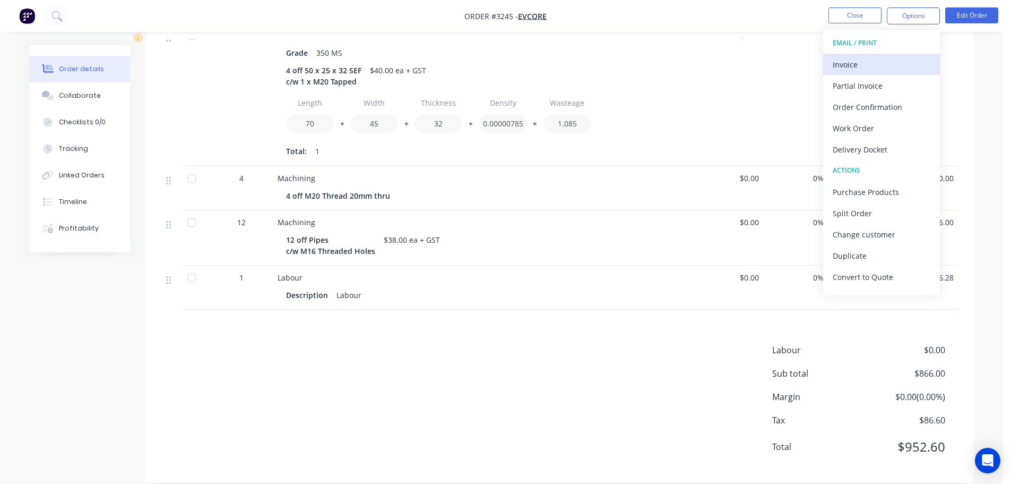
click at [862, 64] on div "Invoice" at bounding box center [882, 64] width 98 height 15
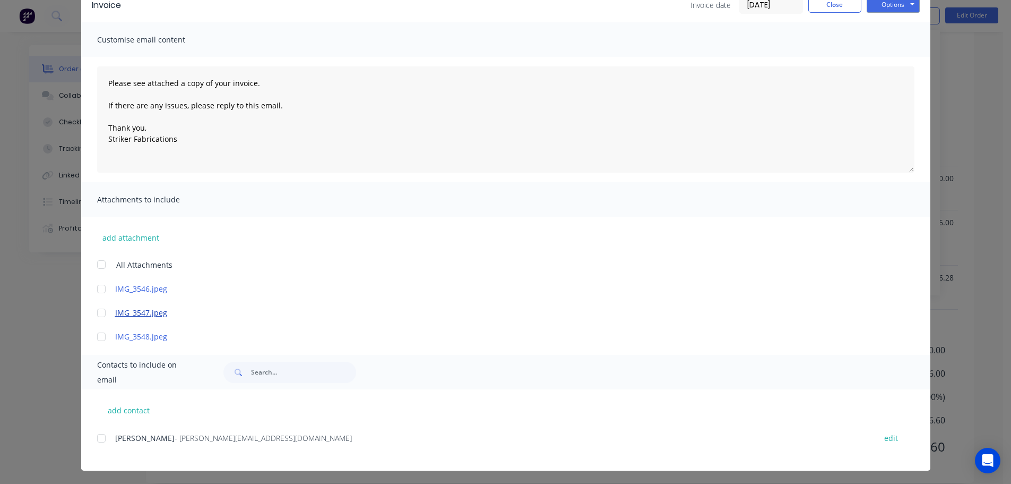
scroll to position [56, 0]
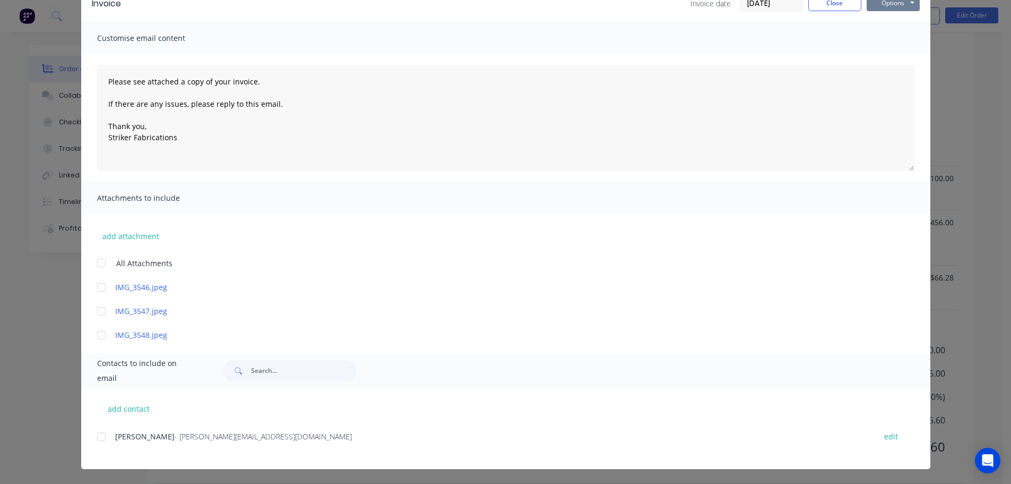
click at [874, 8] on button "Options" at bounding box center [893, 3] width 53 height 16
click at [876, 33] on button "Print" at bounding box center [901, 40] width 68 height 18
click at [92, 438] on div "add contact [PERSON_NAME] - [PERSON_NAME][EMAIL_ADDRESS][DOMAIN_NAME] edit" at bounding box center [505, 427] width 849 height 81
click at [95, 436] on div at bounding box center [101, 436] width 21 height 21
click at [870, 8] on button "Options" at bounding box center [893, 3] width 53 height 16
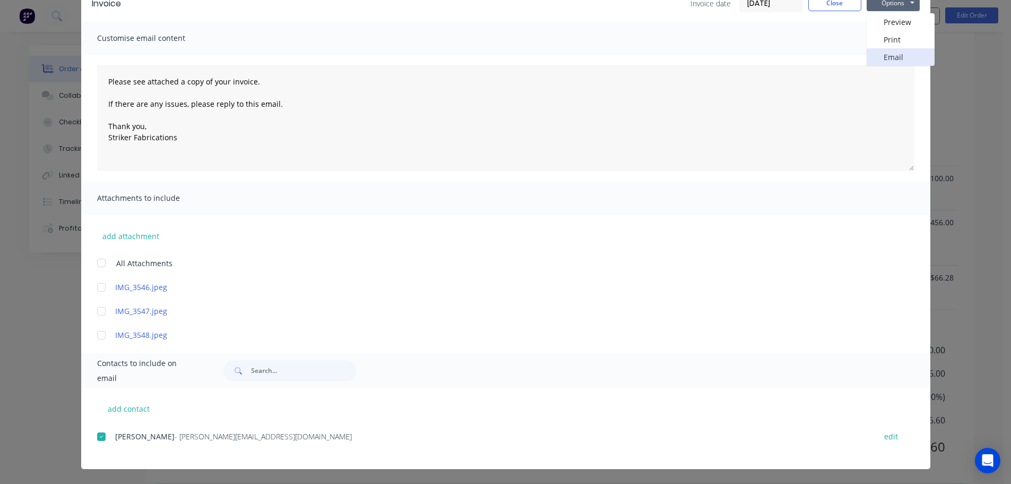
click at [879, 50] on button "Email" at bounding box center [901, 57] width 68 height 18
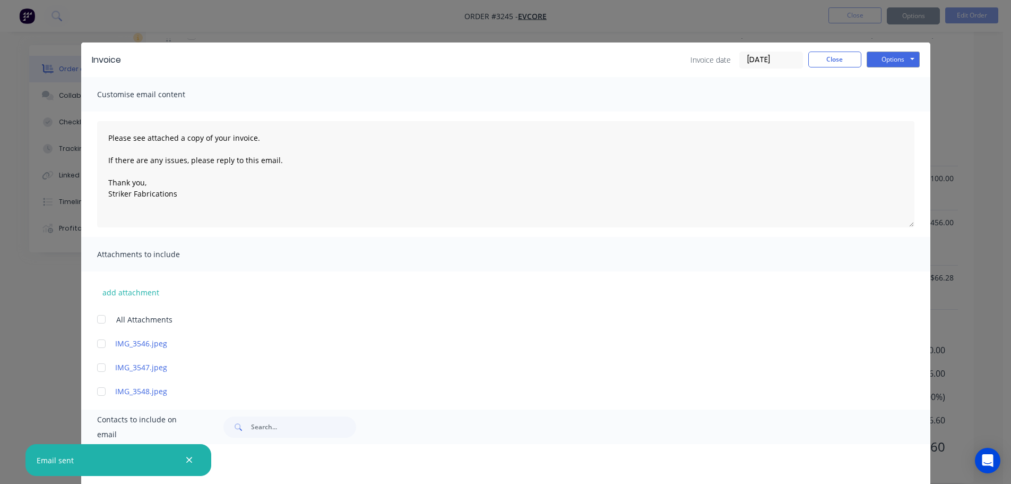
type textarea "Please see attached a copy of your invoice. If there are any issues, please rep…"
click at [844, 58] on button "Close" at bounding box center [834, 59] width 53 height 16
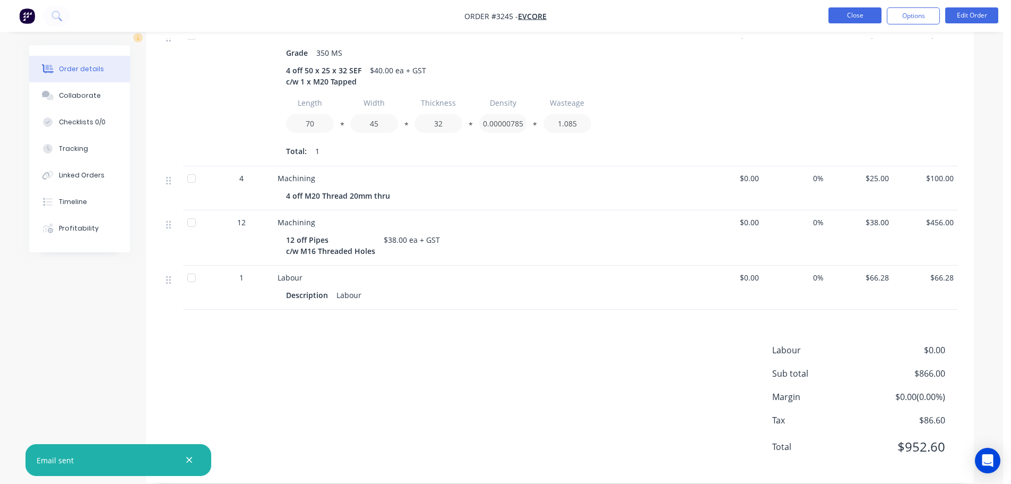
click at [849, 14] on button "Close" at bounding box center [855, 15] width 53 height 16
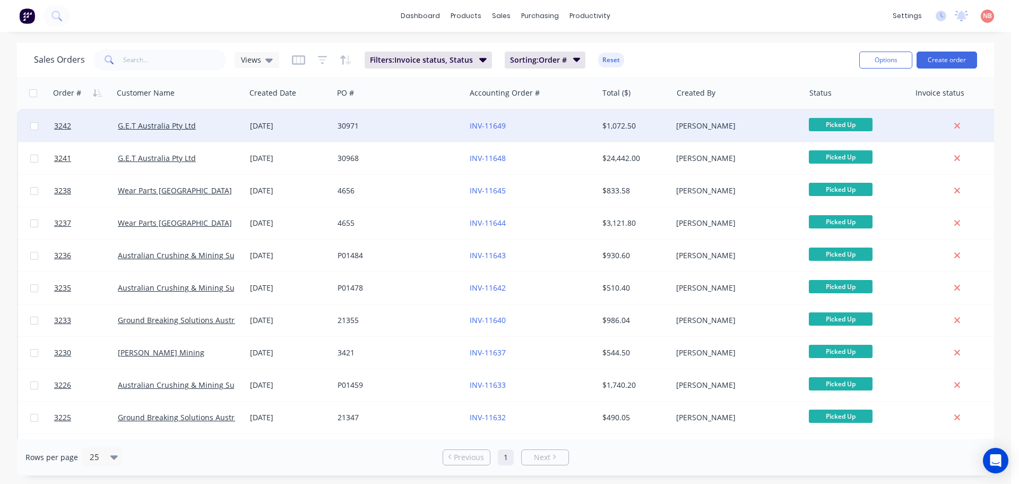
click at [401, 126] on div "30971" at bounding box center [397, 125] width 118 height 11
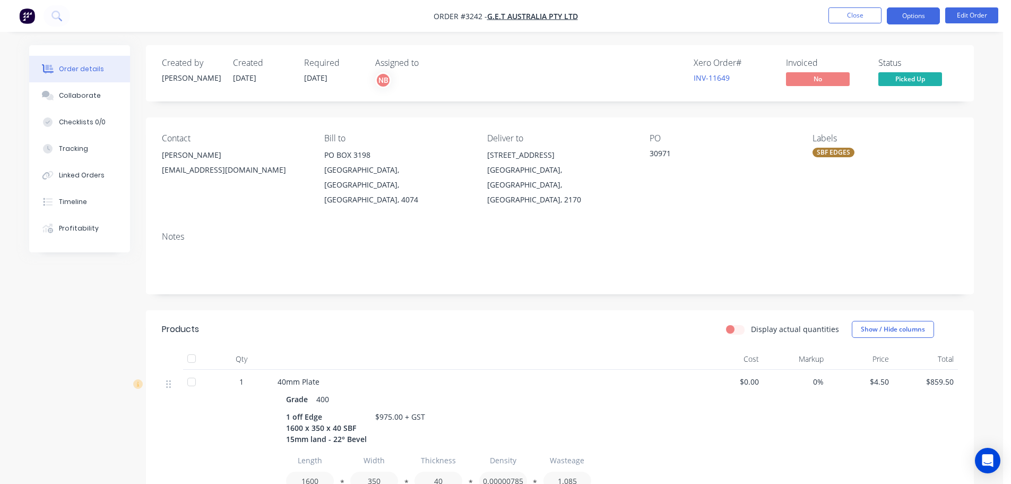
click at [905, 12] on button "Options" at bounding box center [913, 15] width 53 height 17
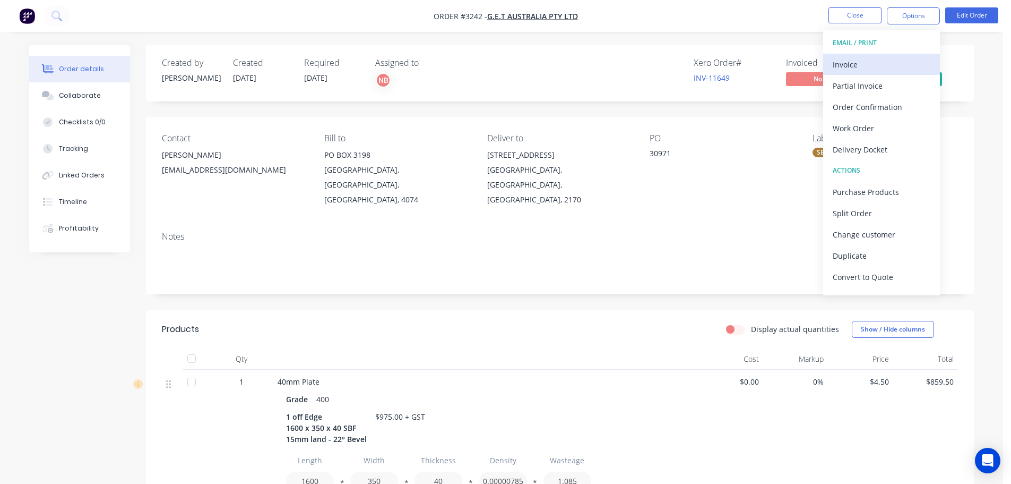
click at [864, 61] on div "Invoice" at bounding box center [882, 64] width 98 height 15
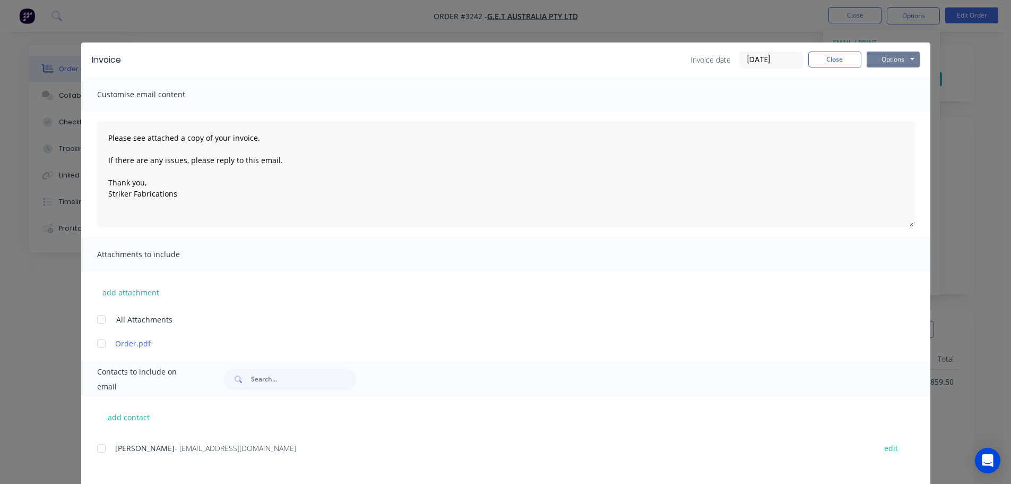
click at [889, 55] on button "Options" at bounding box center [893, 59] width 53 height 16
click at [882, 90] on button "Print" at bounding box center [901, 96] width 68 height 18
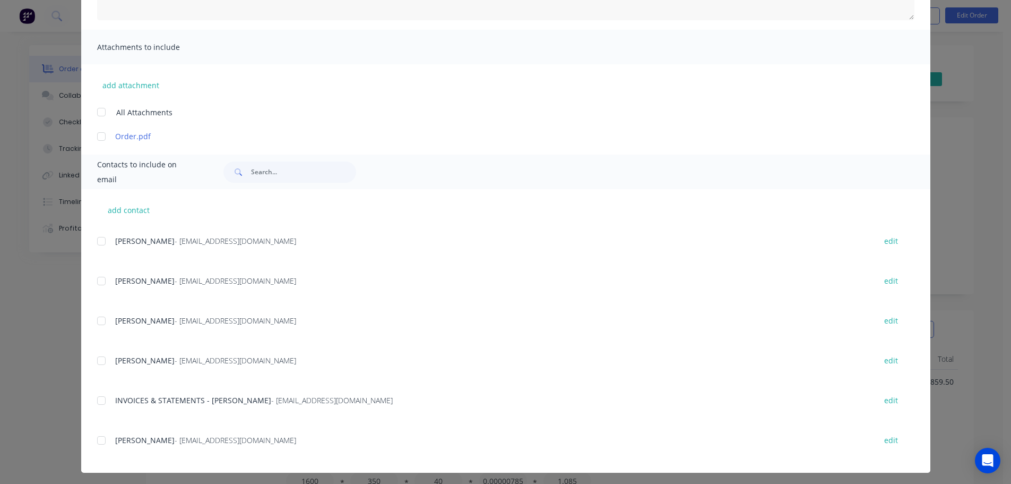
scroll to position [211, 0]
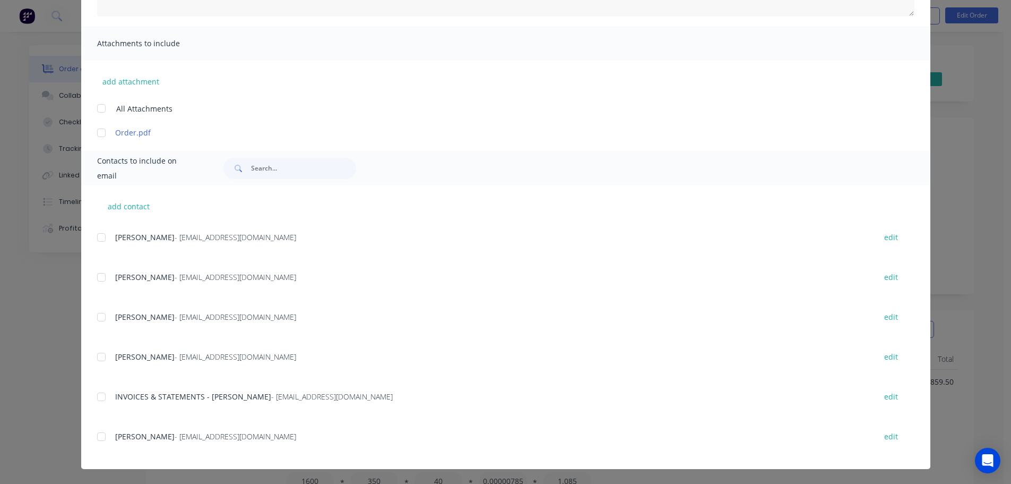
click at [99, 395] on div at bounding box center [101, 396] width 21 height 21
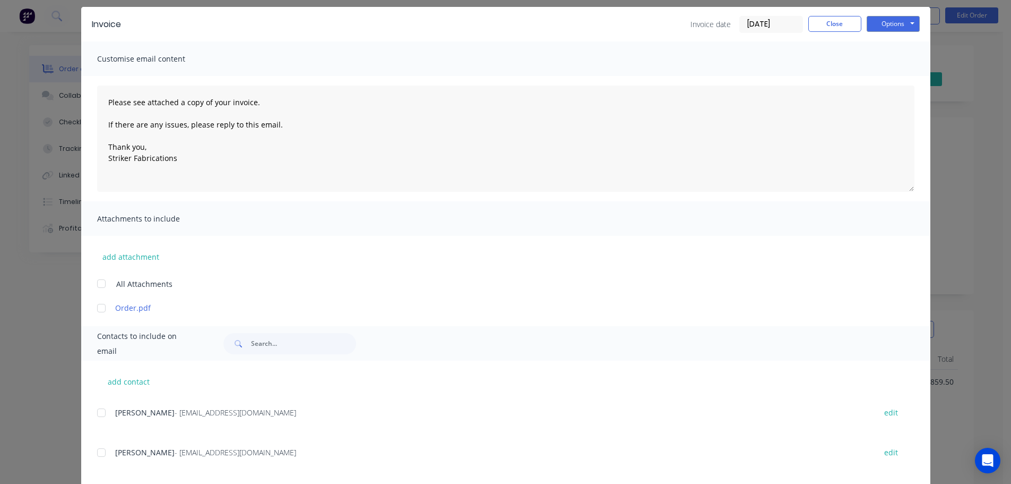
scroll to position [0, 0]
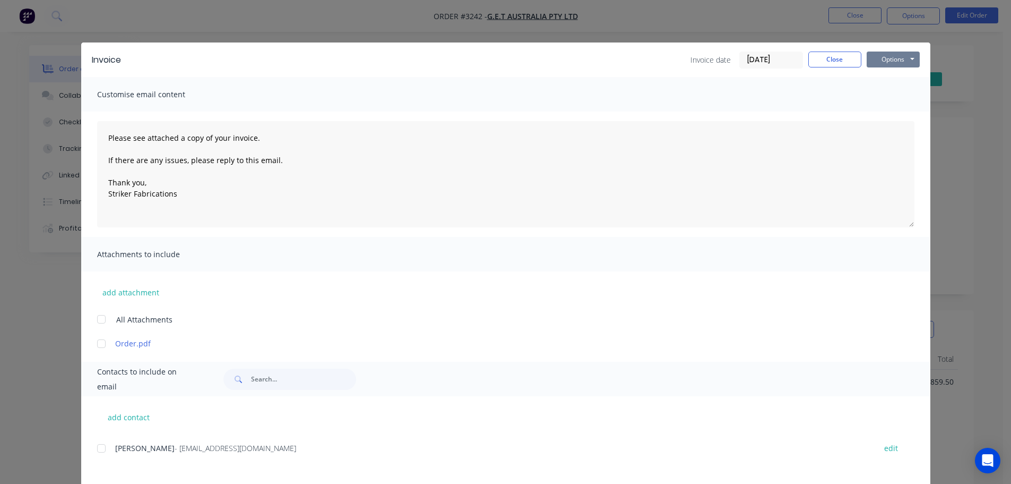
click at [886, 66] on button "Options" at bounding box center [893, 59] width 53 height 16
click at [879, 117] on button "Email" at bounding box center [901, 114] width 68 height 18
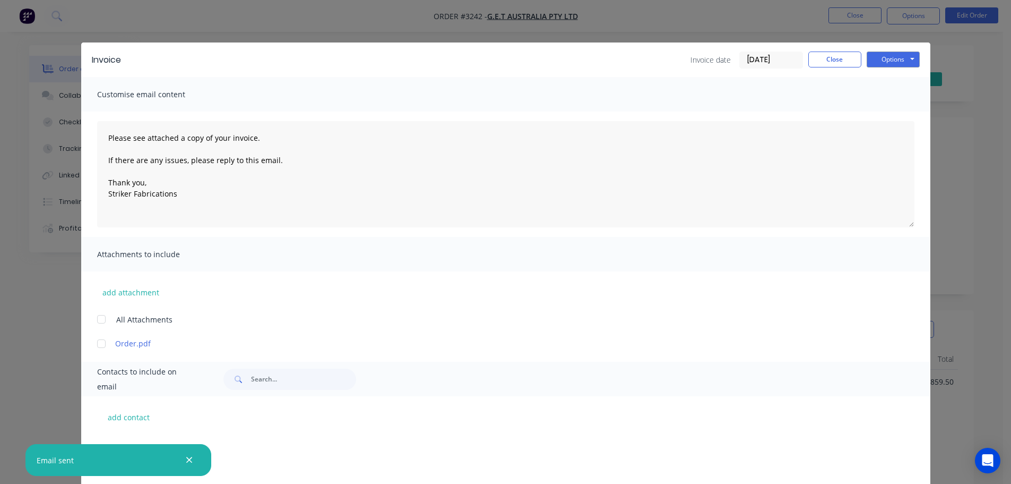
type textarea "Please see attached a copy of your invoice. If there are any issues, please rep…"
click at [815, 57] on button "Close" at bounding box center [834, 59] width 53 height 16
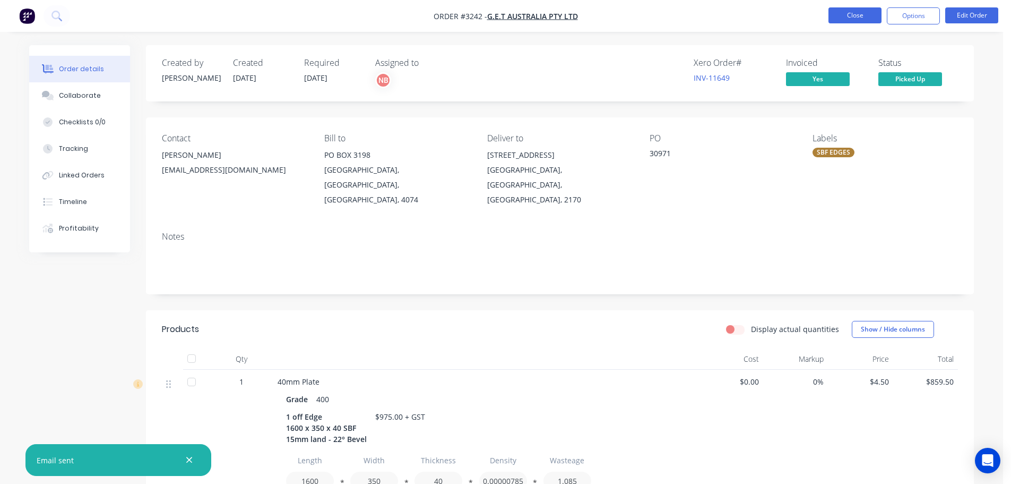
click at [846, 19] on button "Close" at bounding box center [855, 15] width 53 height 16
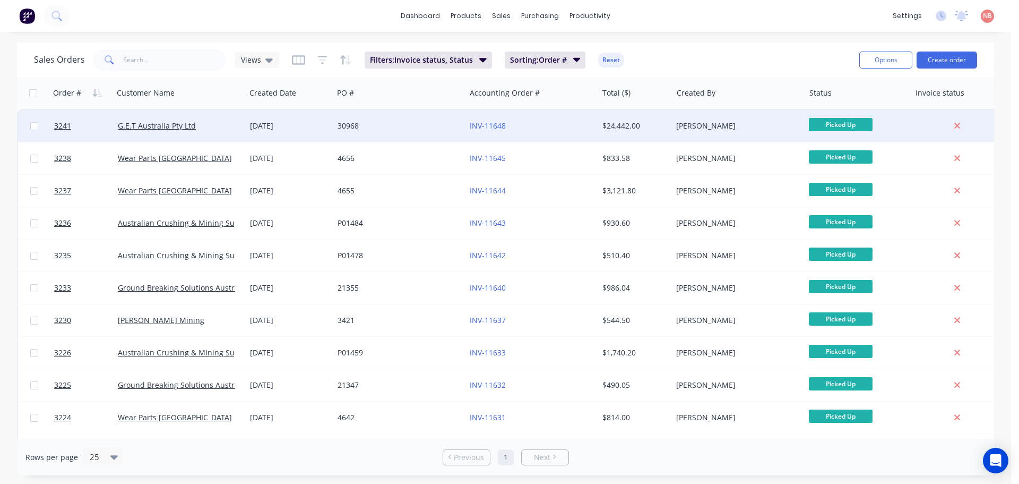
click at [402, 122] on div "30968" at bounding box center [397, 125] width 118 height 11
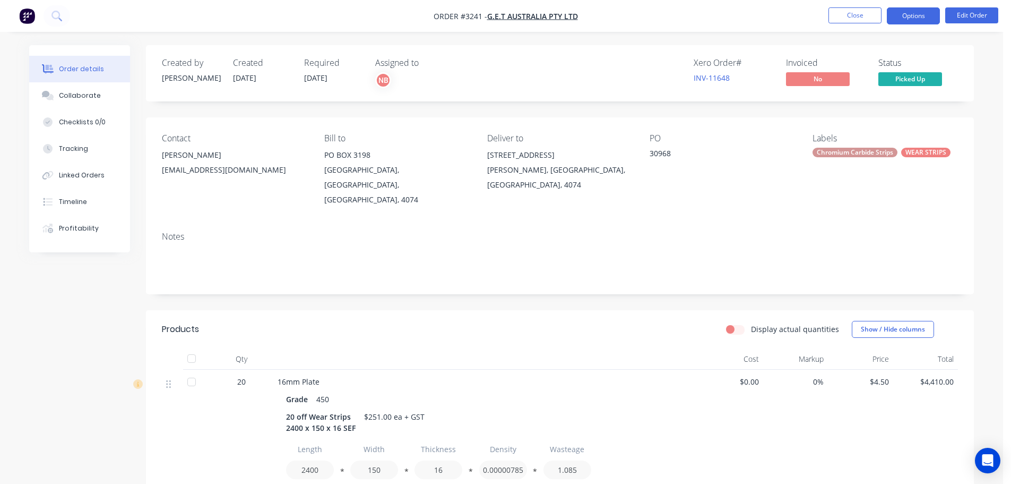
click at [902, 17] on button "Options" at bounding box center [913, 15] width 53 height 17
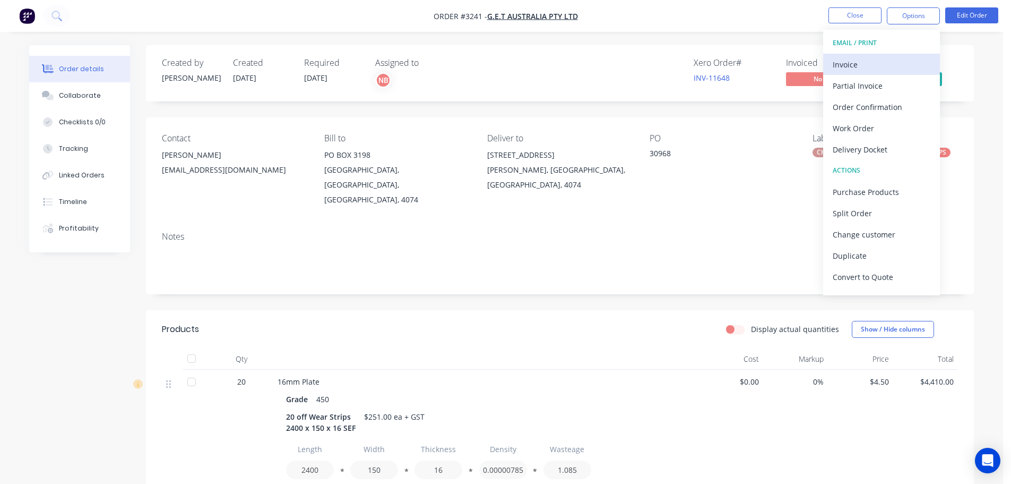
click at [862, 58] on div "Invoice" at bounding box center [882, 64] width 98 height 15
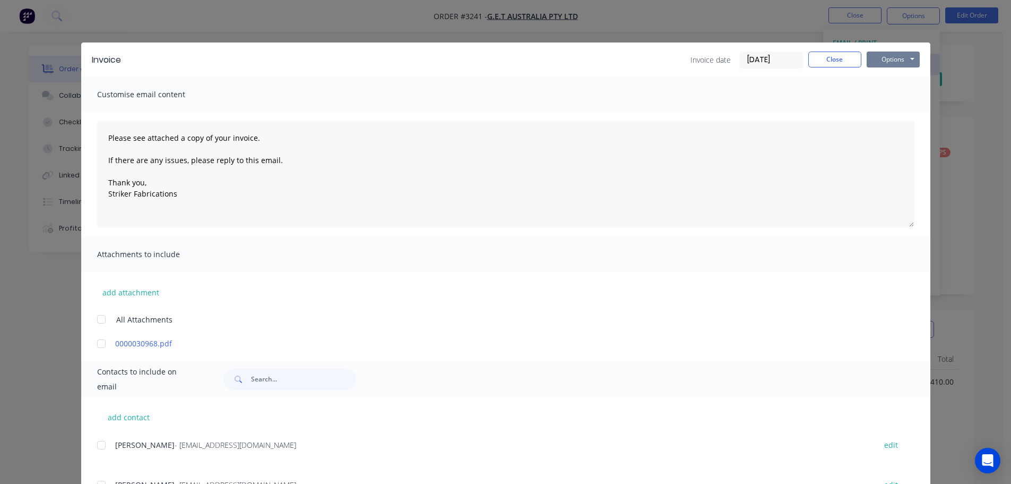
click at [894, 58] on button "Options" at bounding box center [893, 59] width 53 height 16
click at [867, 98] on button "Print" at bounding box center [901, 96] width 68 height 18
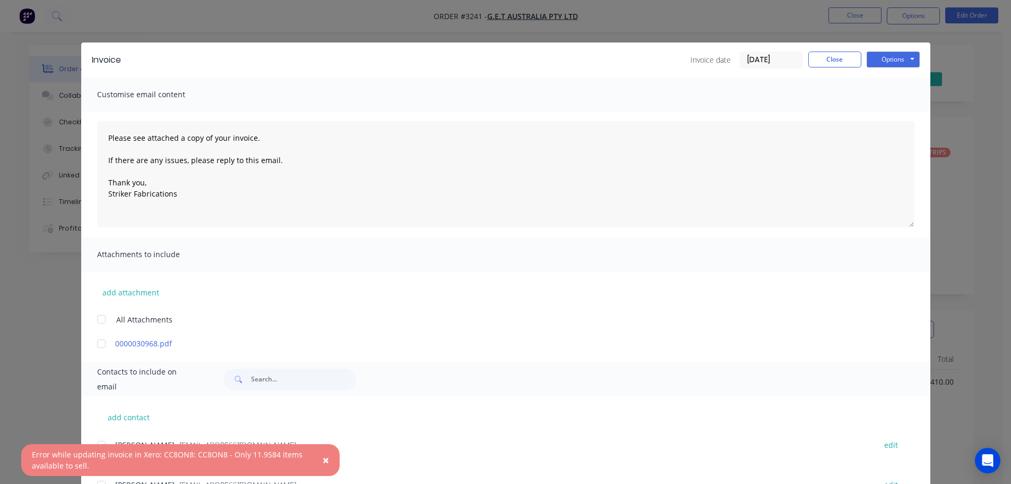
click at [321, 462] on button "×" at bounding box center [326, 459] width 28 height 25
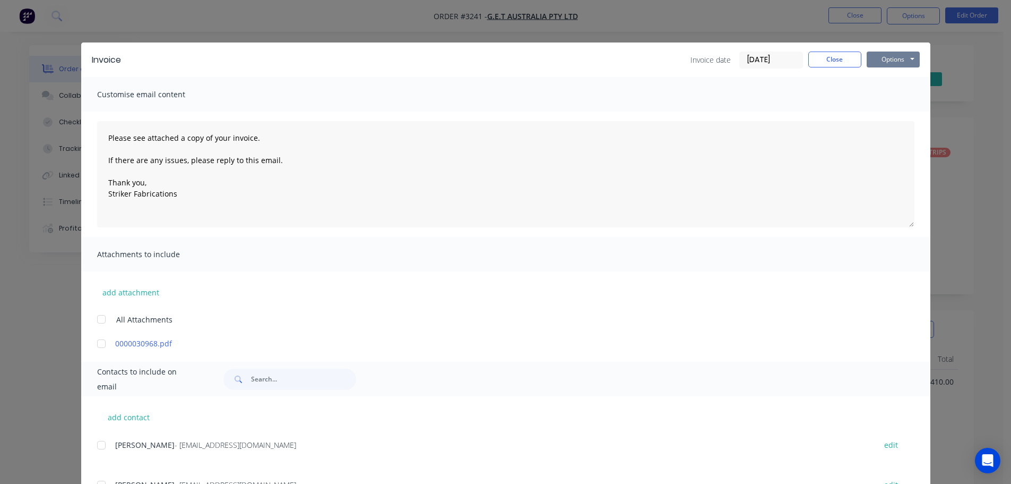
click at [881, 55] on button "Options" at bounding box center [893, 59] width 53 height 16
click at [884, 97] on button "Print" at bounding box center [901, 96] width 68 height 18
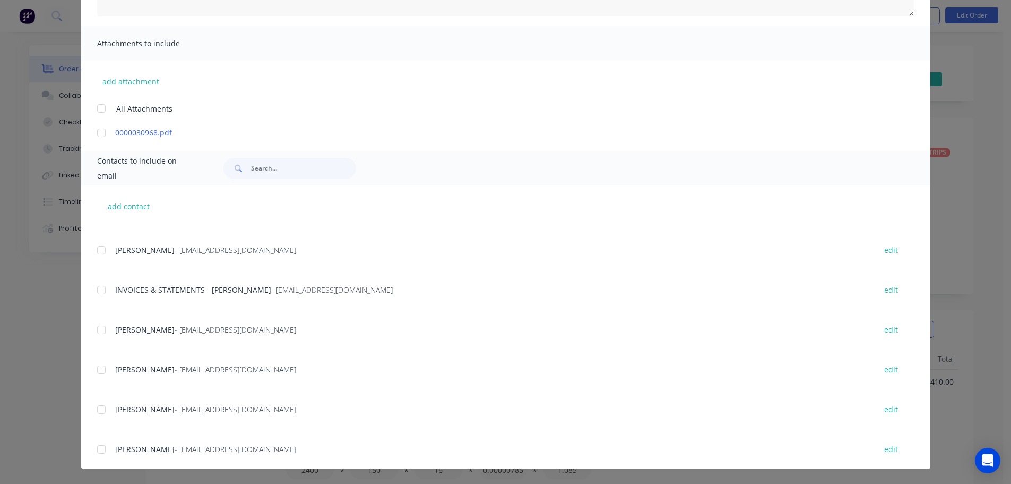
scroll to position [262, 0]
click at [99, 291] on div at bounding box center [101, 290] width 21 height 21
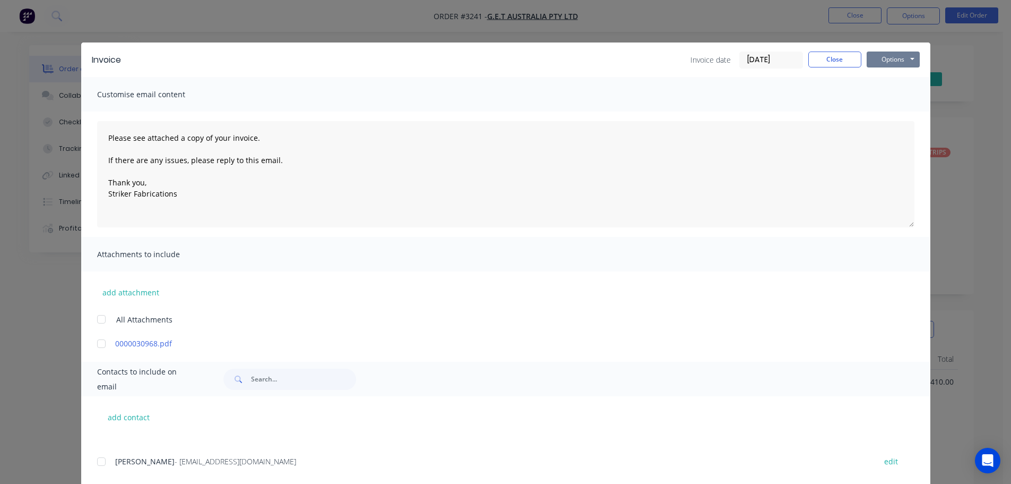
drag, startPoint x: 877, startPoint y: 57, endPoint x: 879, endPoint y: 69, distance: 12.0
click at [877, 57] on button "Options" at bounding box center [893, 59] width 53 height 16
click at [870, 117] on button "Email" at bounding box center [901, 114] width 68 height 18
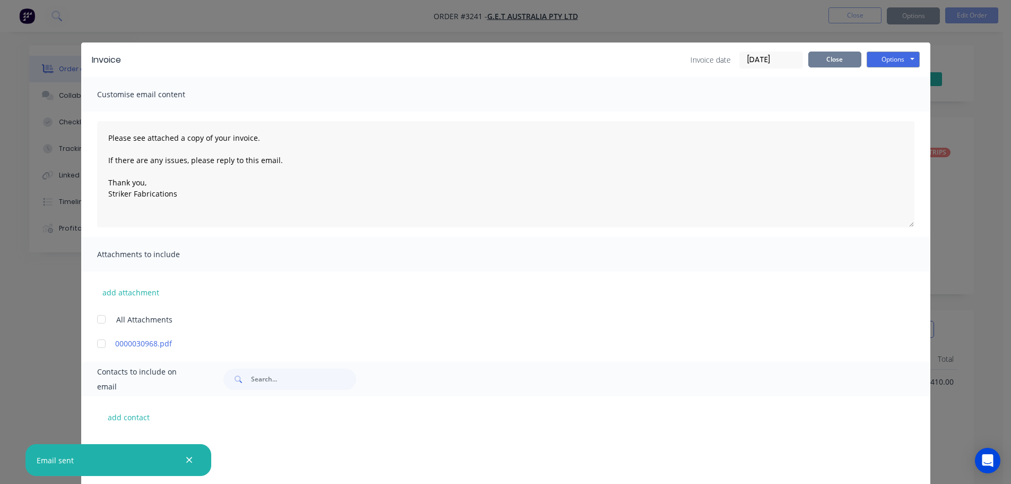
scroll to position [262, 0]
type textarea "Please see attached a copy of your invoice. If there are any issues, please rep…"
click at [826, 61] on button "Close" at bounding box center [834, 59] width 53 height 16
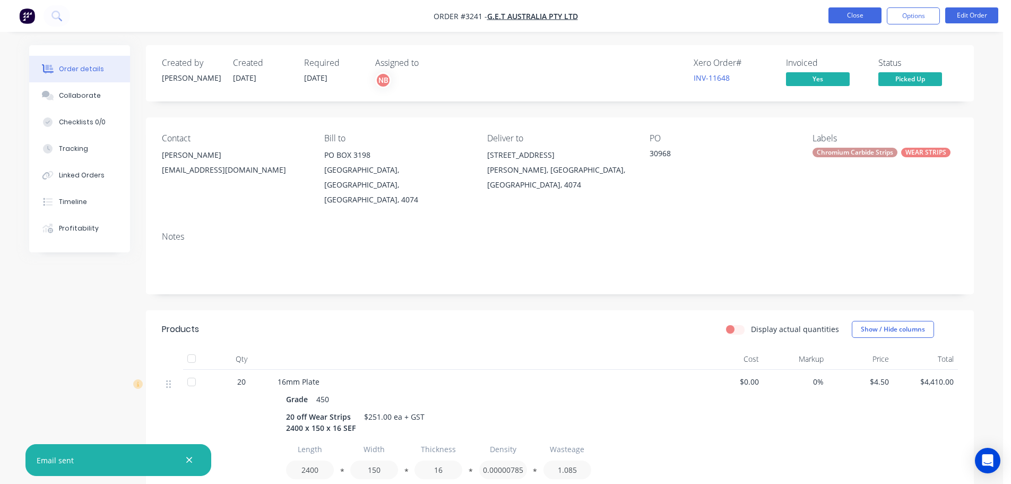
click at [850, 18] on button "Close" at bounding box center [855, 15] width 53 height 16
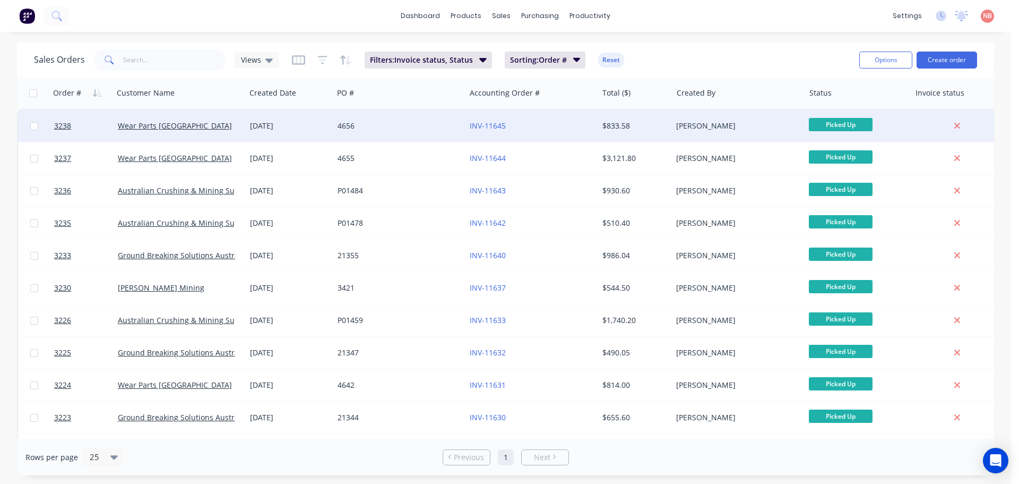
click at [426, 128] on div "4656" at bounding box center [397, 125] width 118 height 11
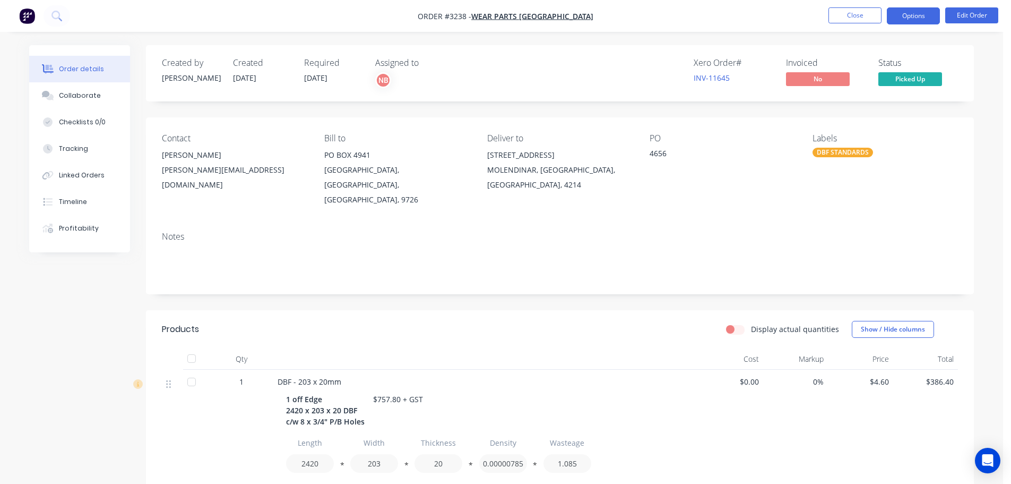
click at [930, 14] on button "Options" at bounding box center [913, 15] width 53 height 17
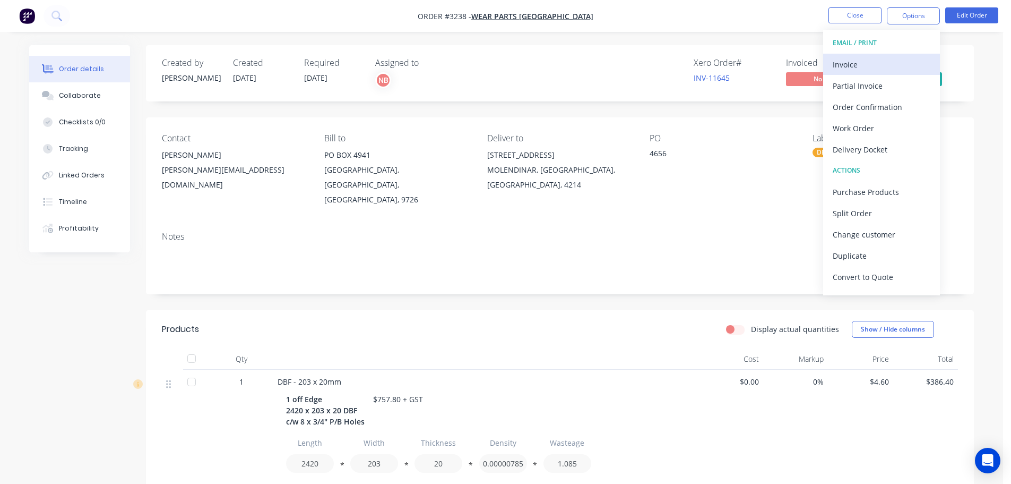
click at [873, 71] on div "Invoice" at bounding box center [882, 64] width 98 height 15
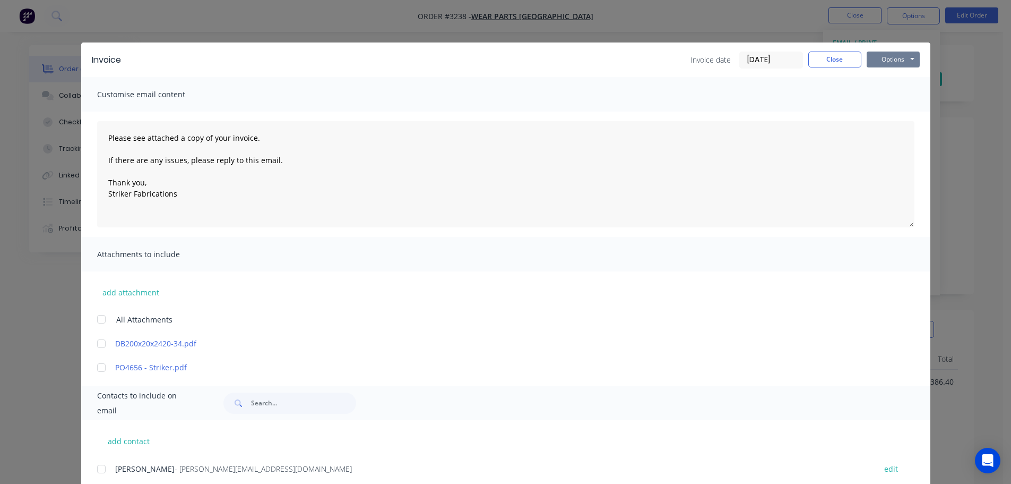
click at [896, 62] on button "Options" at bounding box center [893, 59] width 53 height 16
click at [893, 97] on button "Print" at bounding box center [901, 96] width 68 height 18
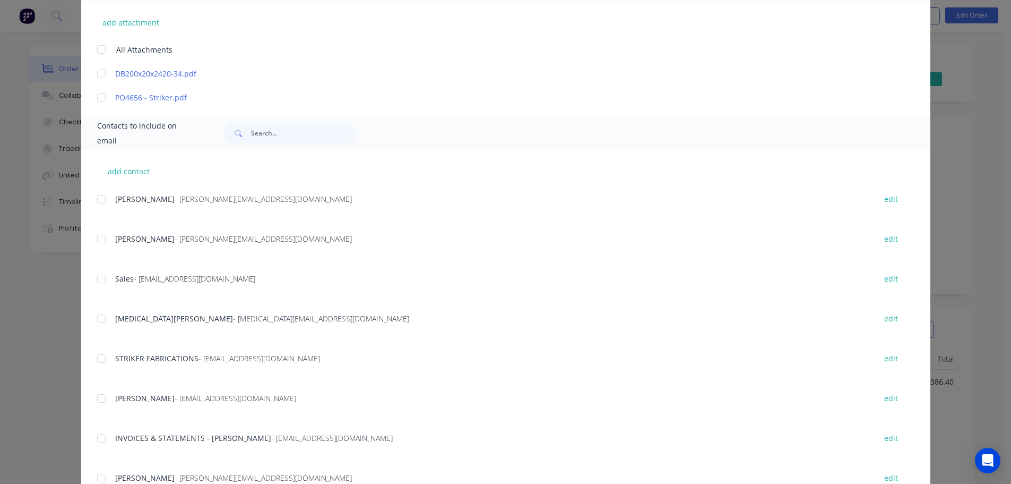
scroll to position [311, 0]
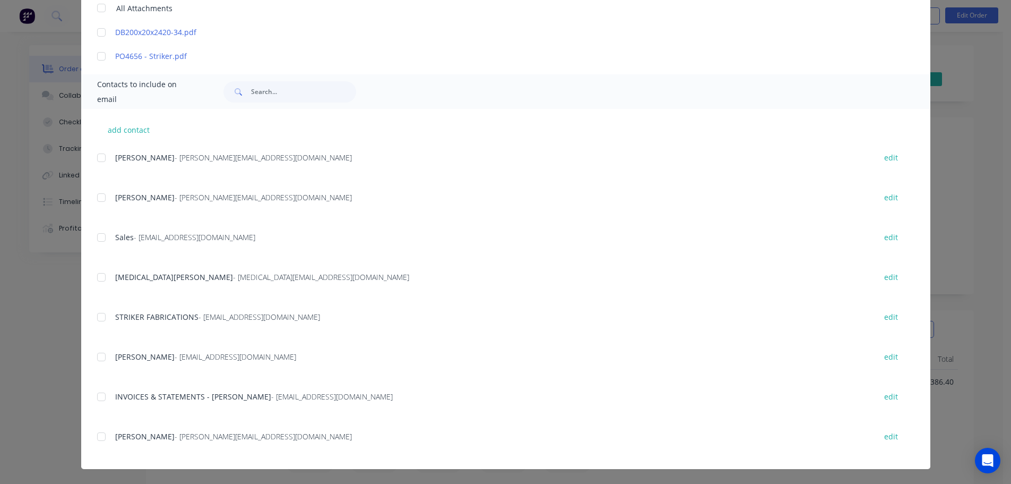
click at [96, 396] on div at bounding box center [101, 396] width 21 height 21
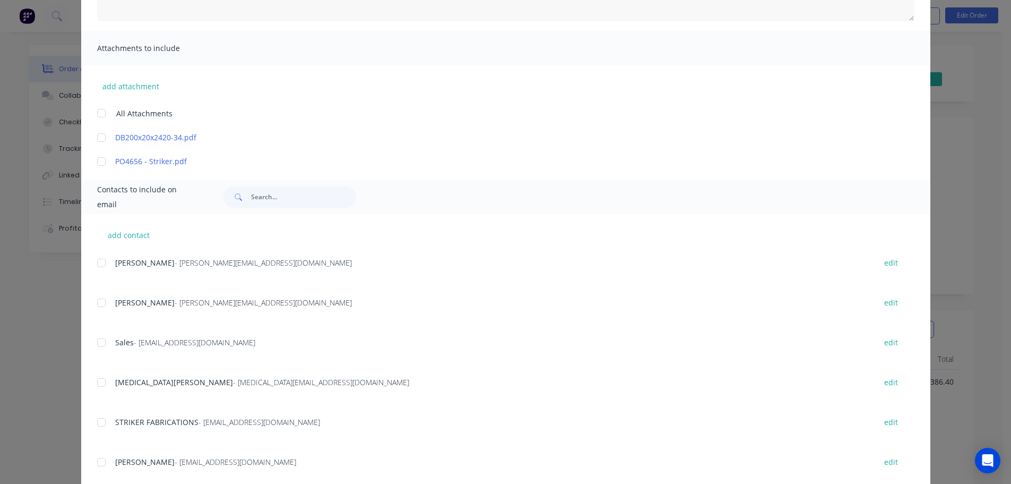
scroll to position [0, 0]
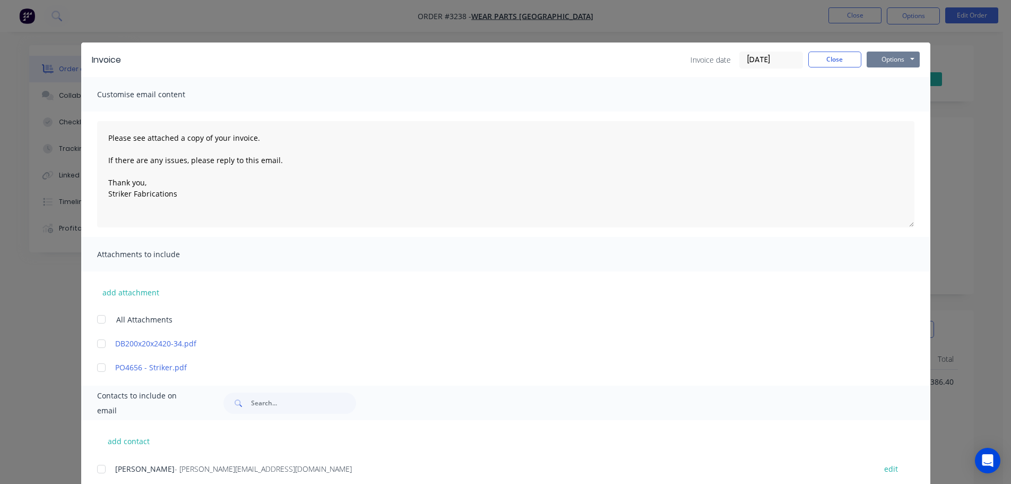
click at [893, 56] on button "Options" at bounding box center [893, 59] width 53 height 16
click at [891, 111] on button "Email" at bounding box center [901, 114] width 68 height 18
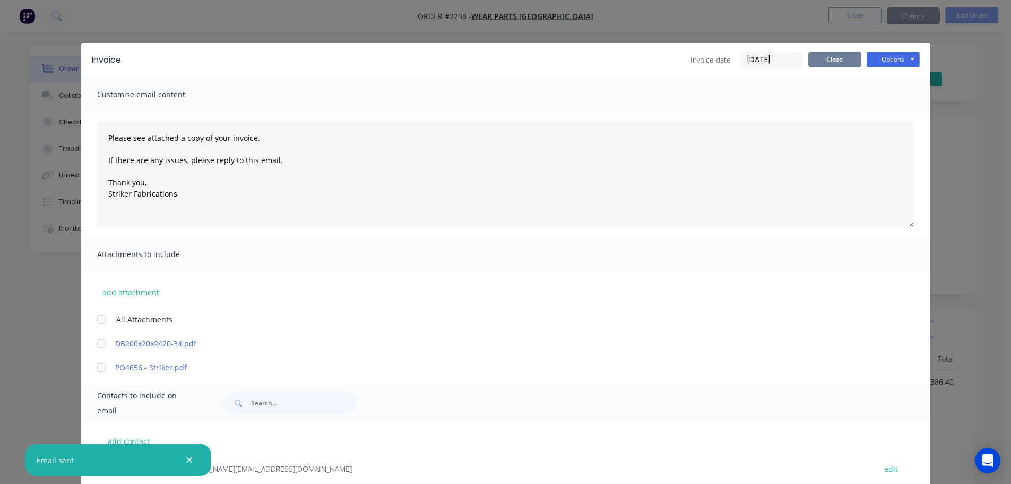
type textarea "Please see attached a copy of your invoice. If there are any issues, please rep…"
click at [825, 60] on button "Close" at bounding box center [834, 59] width 53 height 16
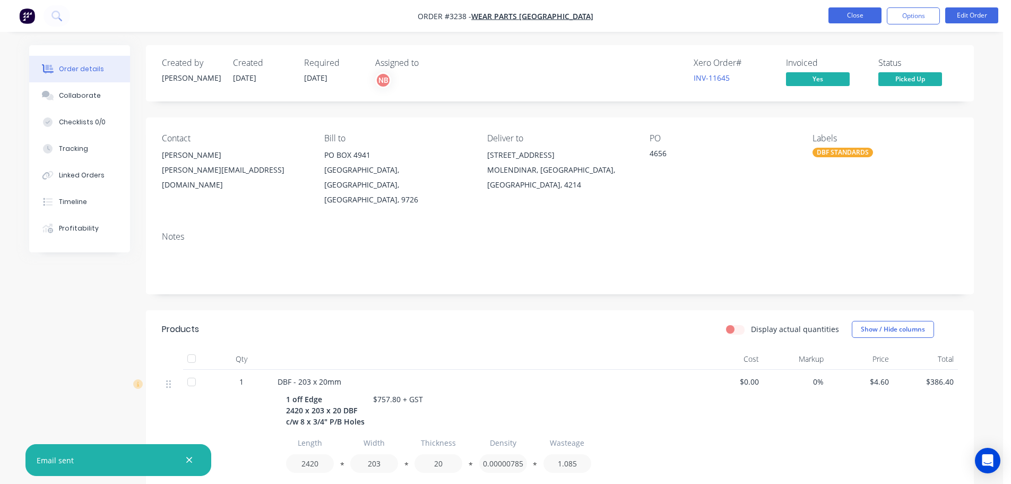
click at [843, 13] on button "Close" at bounding box center [855, 15] width 53 height 16
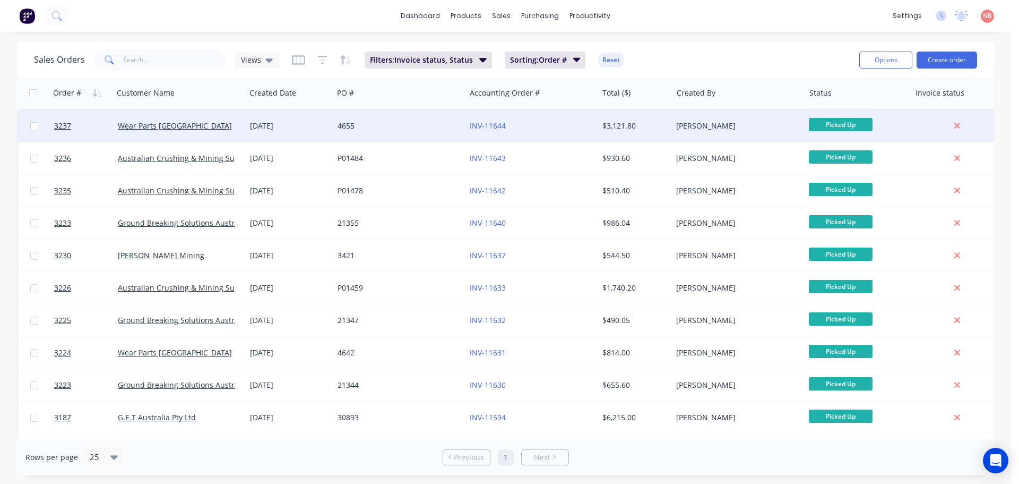
click at [425, 133] on div "4655" at bounding box center [399, 126] width 132 height 32
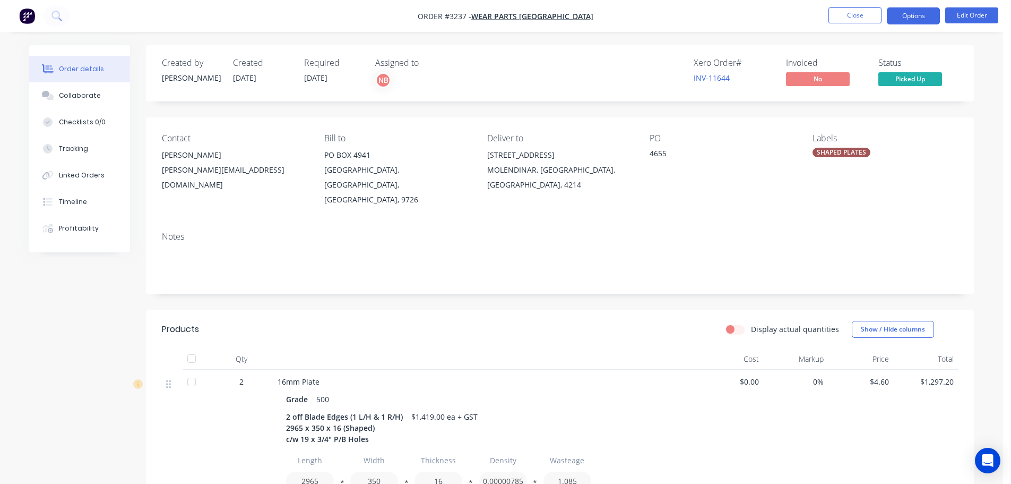
click at [911, 13] on button "Options" at bounding box center [913, 15] width 53 height 17
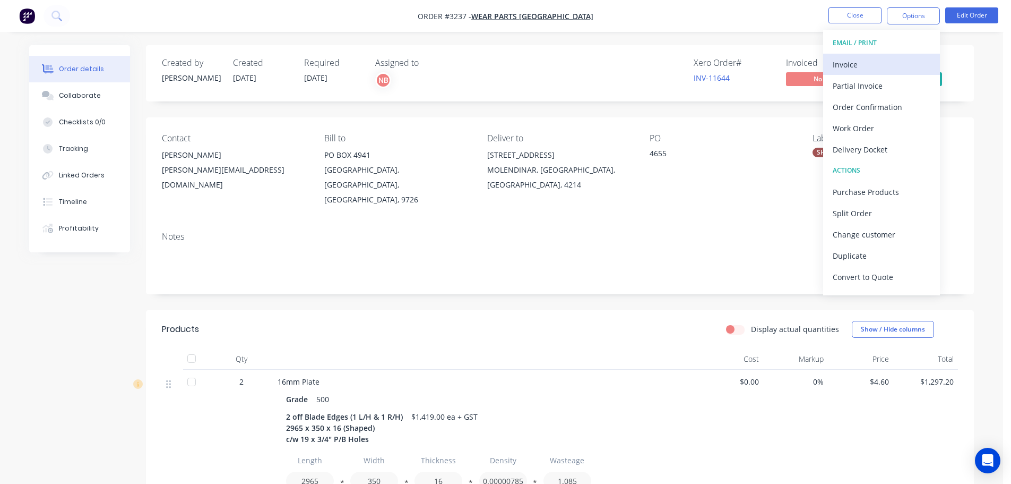
click at [862, 60] on div "Invoice" at bounding box center [882, 64] width 98 height 15
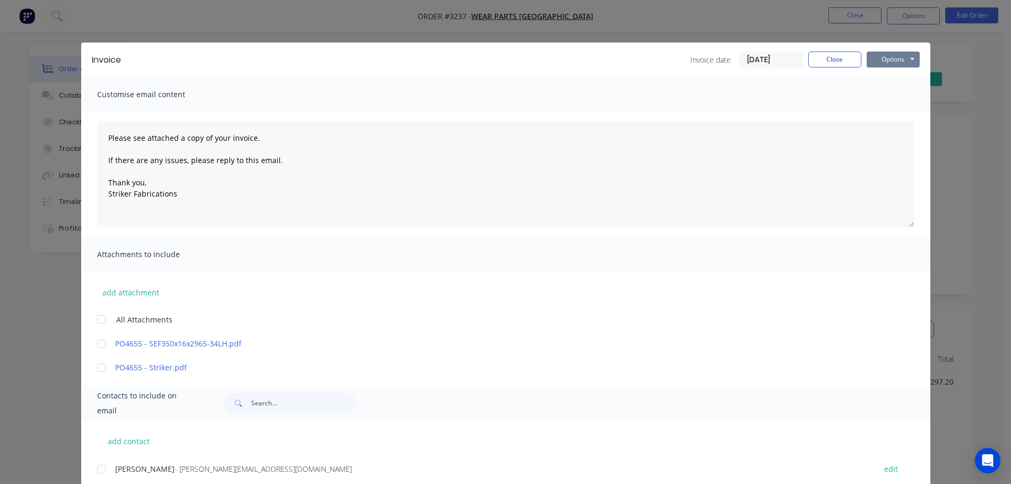
click at [892, 51] on button "Options" at bounding box center [893, 59] width 53 height 16
click at [873, 96] on button "Print" at bounding box center [901, 96] width 68 height 18
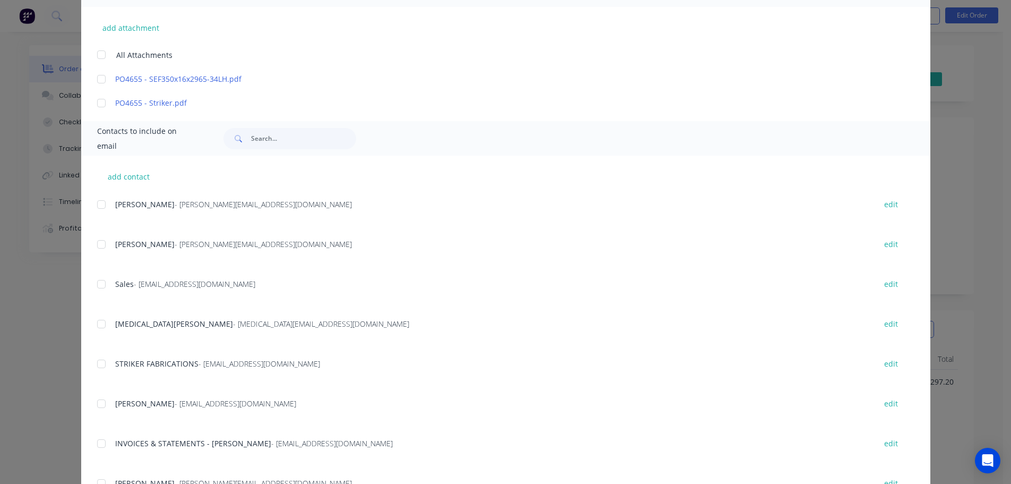
scroll to position [265, 0]
click at [100, 438] on div at bounding box center [101, 442] width 21 height 21
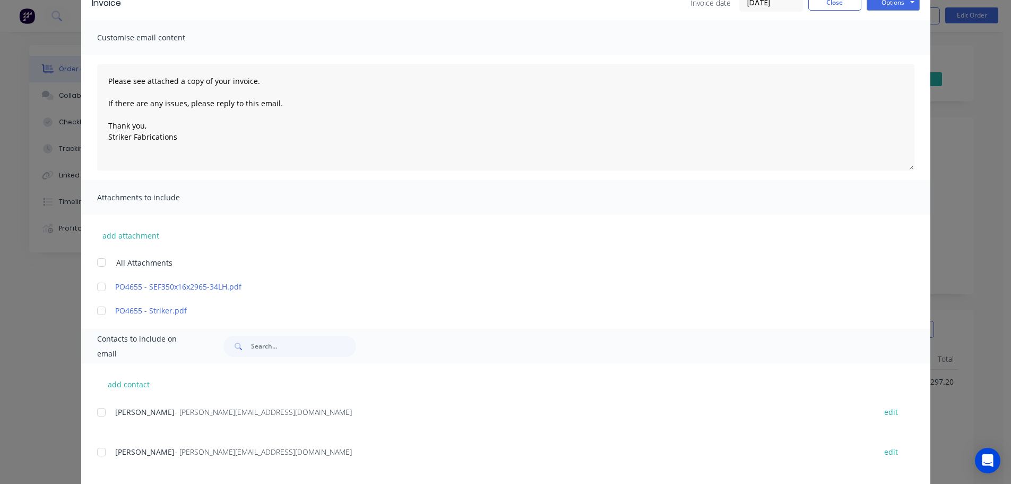
scroll to position [53, 0]
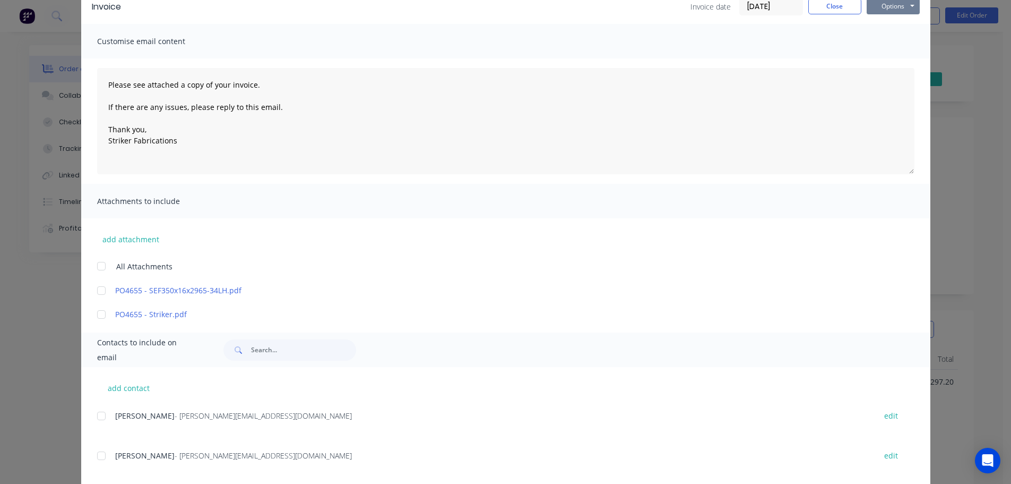
drag, startPoint x: 887, startPoint y: 1, endPoint x: 886, endPoint y: 11, distance: 10.1
click at [886, 2] on button "Options" at bounding box center [893, 6] width 53 height 16
click at [883, 61] on button "Email" at bounding box center [901, 60] width 68 height 18
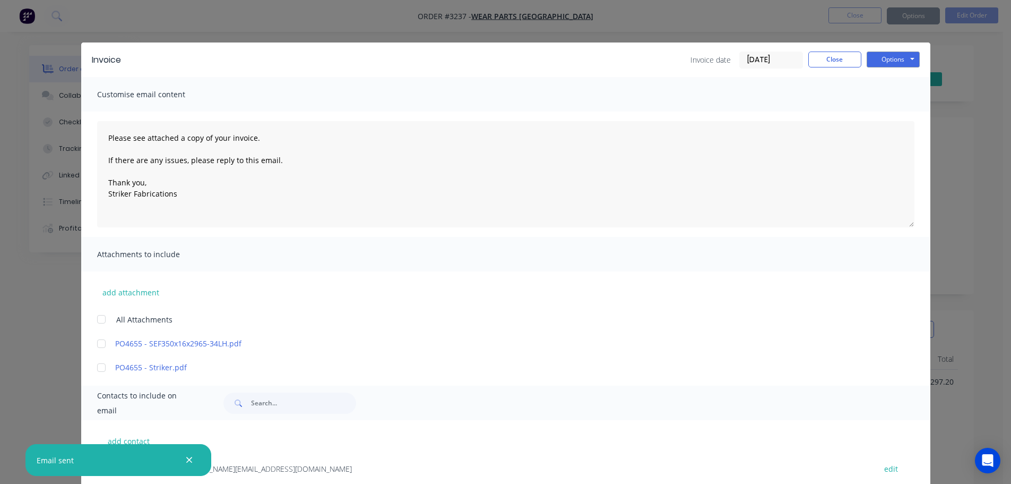
type textarea "Please see attached a copy of your invoice. If there are any issues, please rep…"
click at [825, 62] on button "Close" at bounding box center [834, 59] width 53 height 16
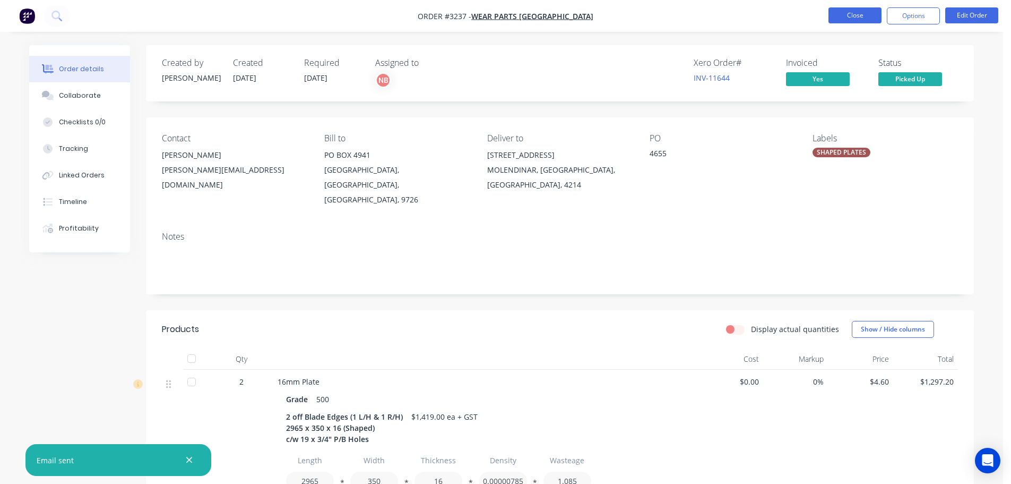
click at [857, 17] on button "Close" at bounding box center [855, 15] width 53 height 16
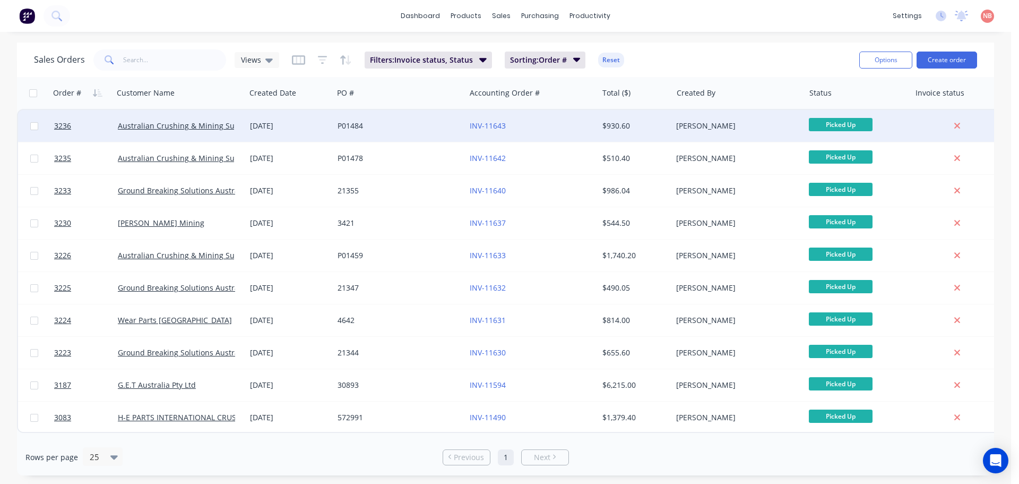
click at [405, 119] on div "P01484" at bounding box center [399, 126] width 132 height 32
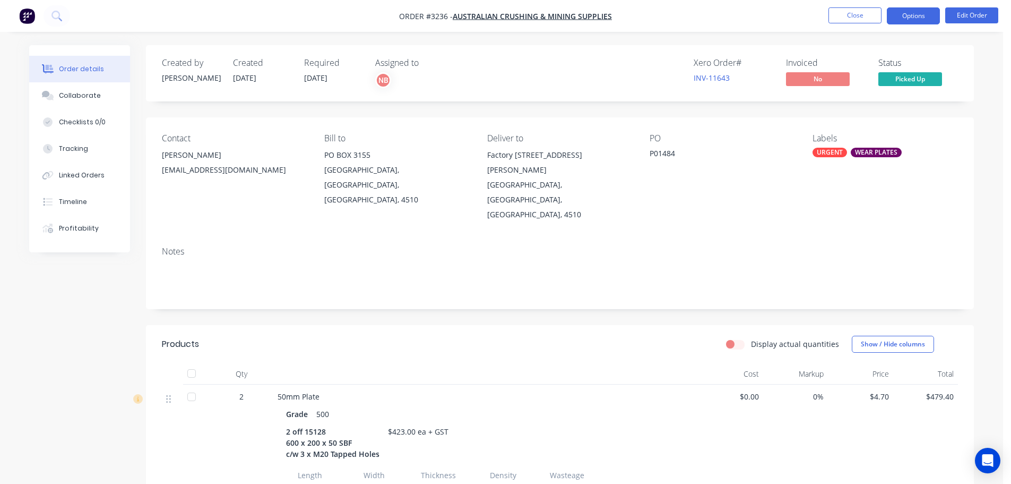
click at [909, 16] on button "Options" at bounding box center [913, 15] width 53 height 17
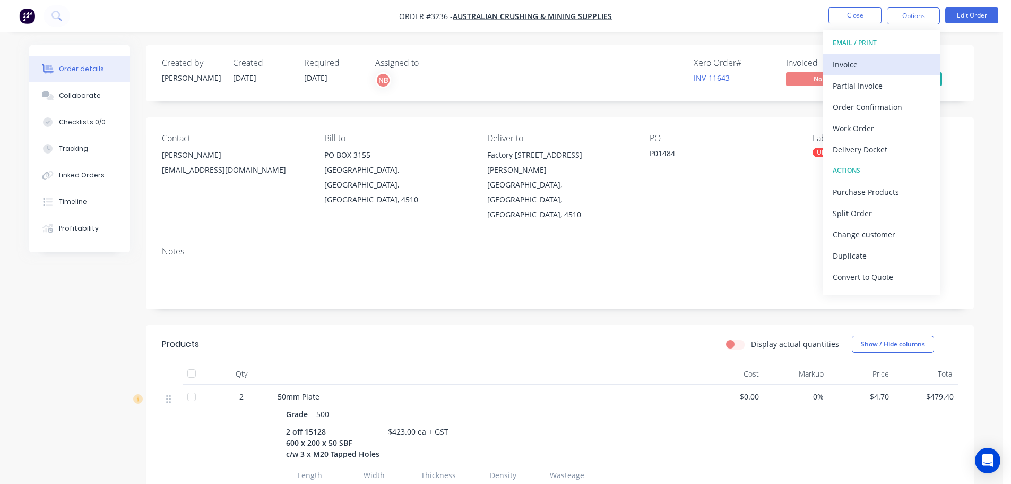
click at [870, 56] on button "Invoice" at bounding box center [881, 64] width 117 height 21
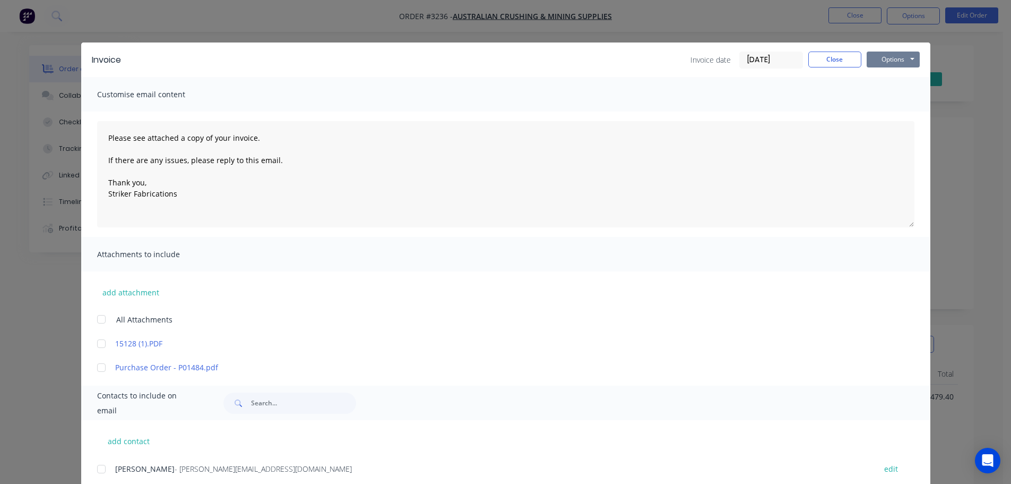
click at [900, 65] on button "Options" at bounding box center [893, 59] width 53 height 16
click at [886, 95] on button "Print" at bounding box center [901, 96] width 68 height 18
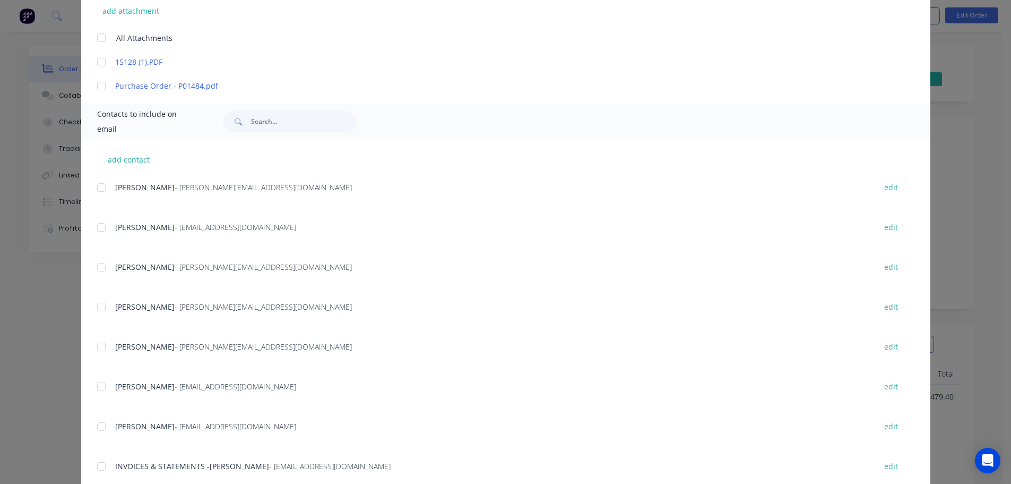
scroll to position [318, 0]
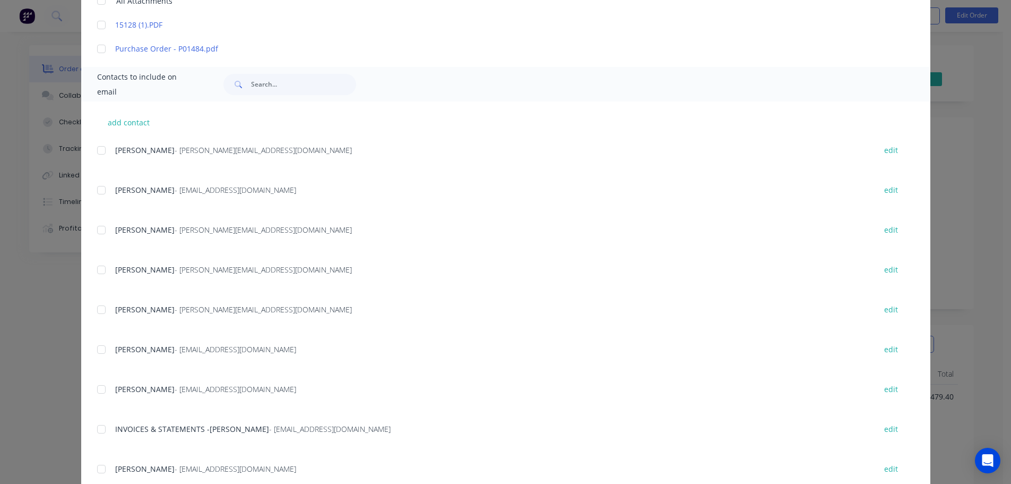
click at [103, 425] on div at bounding box center [101, 428] width 21 height 21
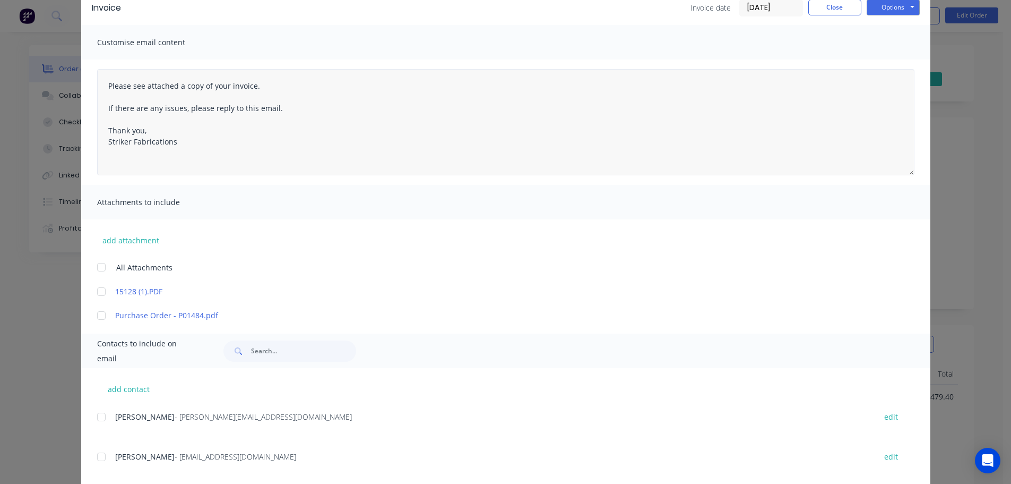
scroll to position [0, 0]
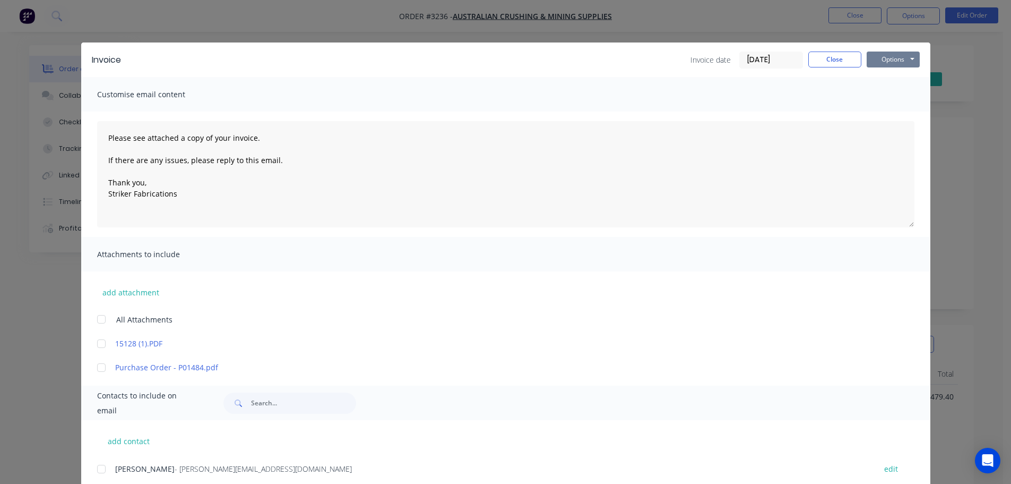
click at [891, 61] on button "Options" at bounding box center [893, 59] width 53 height 16
click at [890, 109] on button "Email" at bounding box center [901, 114] width 68 height 18
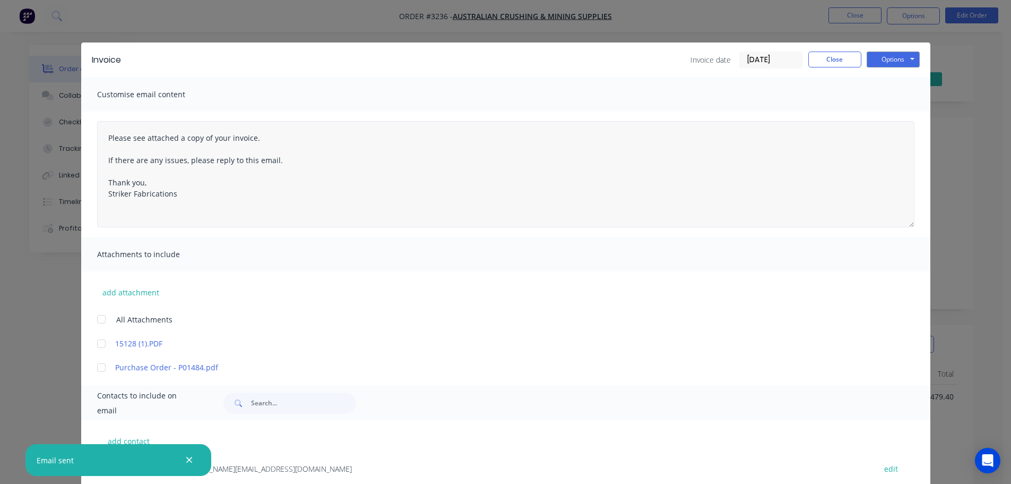
type textarea "Please see attached a copy of your invoice. If there are any issues, please rep…"
click at [827, 61] on button "Close" at bounding box center [834, 59] width 53 height 16
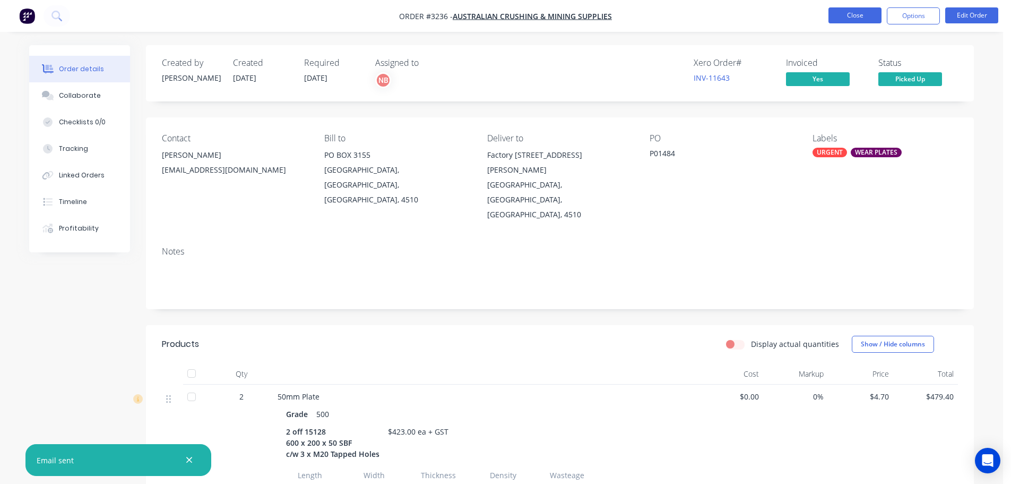
click at [846, 16] on button "Close" at bounding box center [855, 15] width 53 height 16
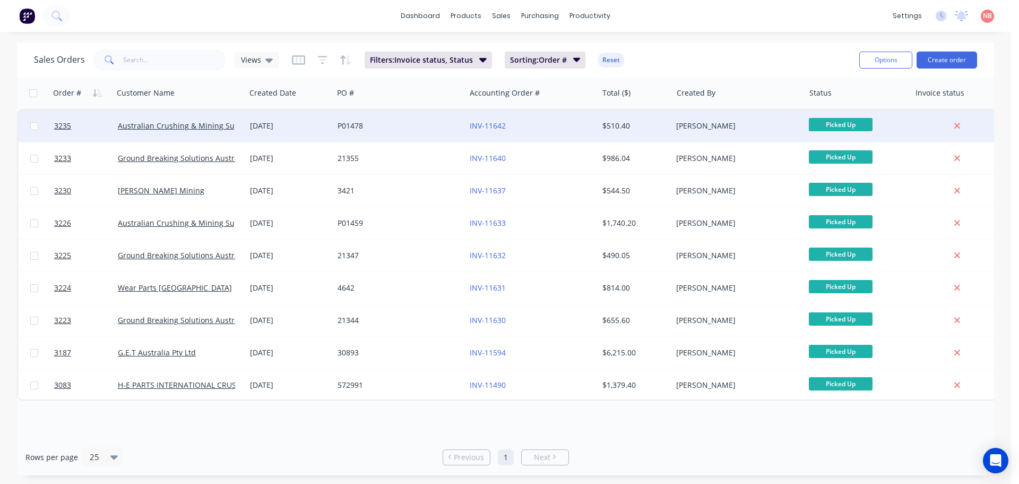
click at [419, 125] on div "P01478" at bounding box center [397, 125] width 118 height 11
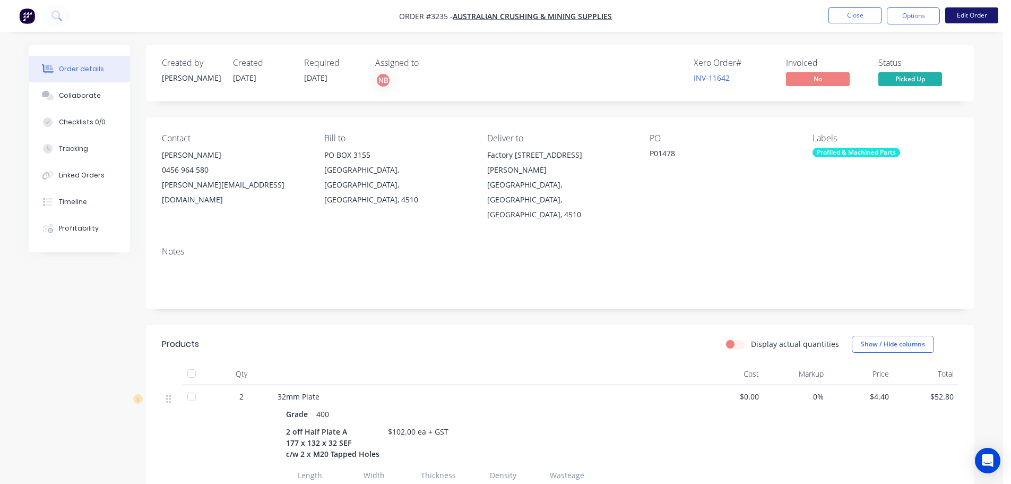
click at [960, 17] on button "Edit Order" at bounding box center [971, 15] width 53 height 16
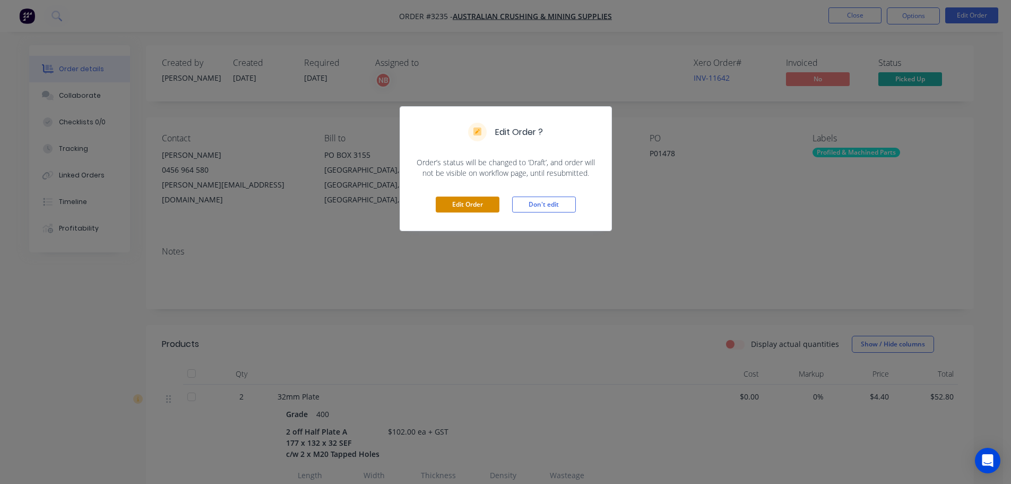
click at [448, 209] on button "Edit Order" at bounding box center [468, 204] width 64 height 16
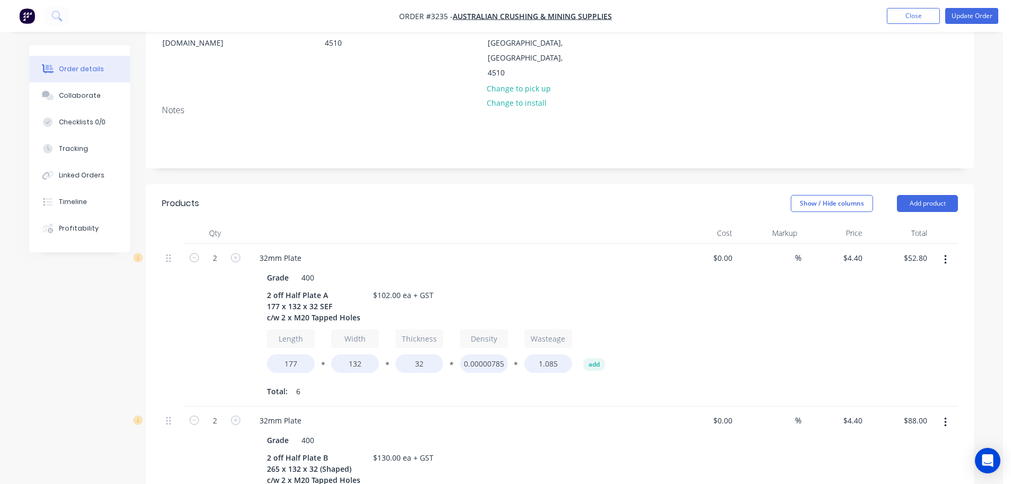
scroll to position [159, 0]
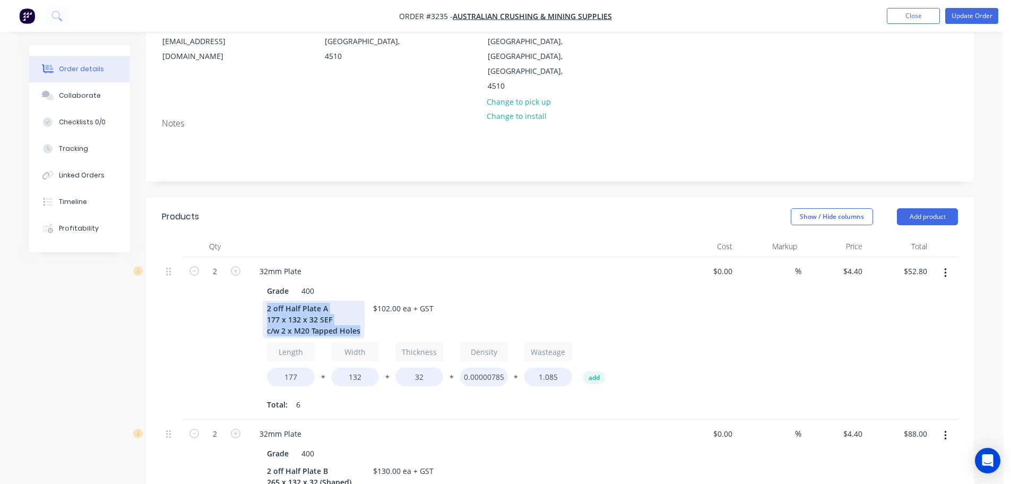
drag, startPoint x: 358, startPoint y: 286, endPoint x: 247, endPoint y: 260, distance: 114.1
click at [247, 260] on div "32mm Plate Grade 400 2 off Half Plate A 177 x 132 x 32 SEF c/w 2 x M20 Tapped H…" at bounding box center [459, 338] width 425 height 162
copy div "2 off Half Plate A 177 x 132 x 32 SEF c/w 2 x M20 Tapped Holes"
click at [946, 267] on icon "button" at bounding box center [945, 273] width 3 height 12
click at [902, 293] on div "Edit" at bounding box center [908, 300] width 82 height 15
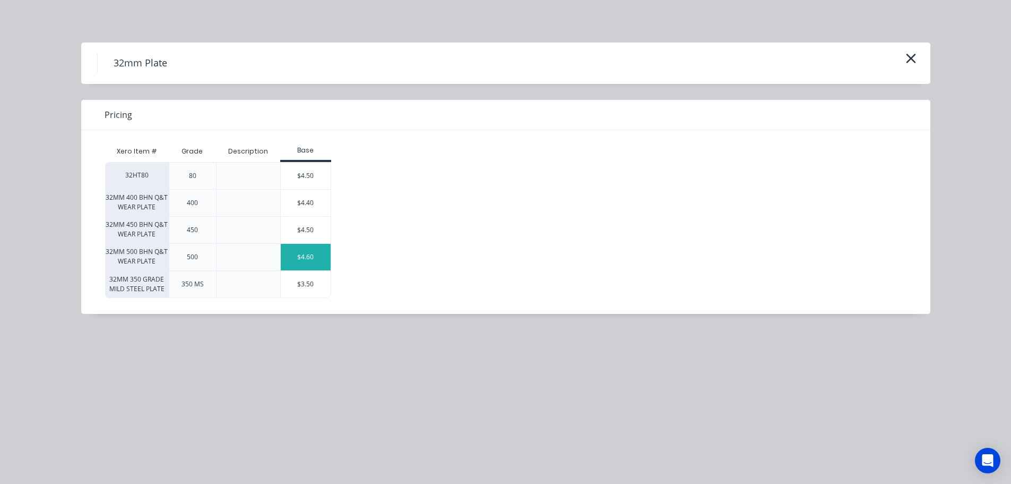
click at [305, 244] on div "$4.60" at bounding box center [306, 257] width 50 height 27
type input "$4.60"
type input "$55.20"
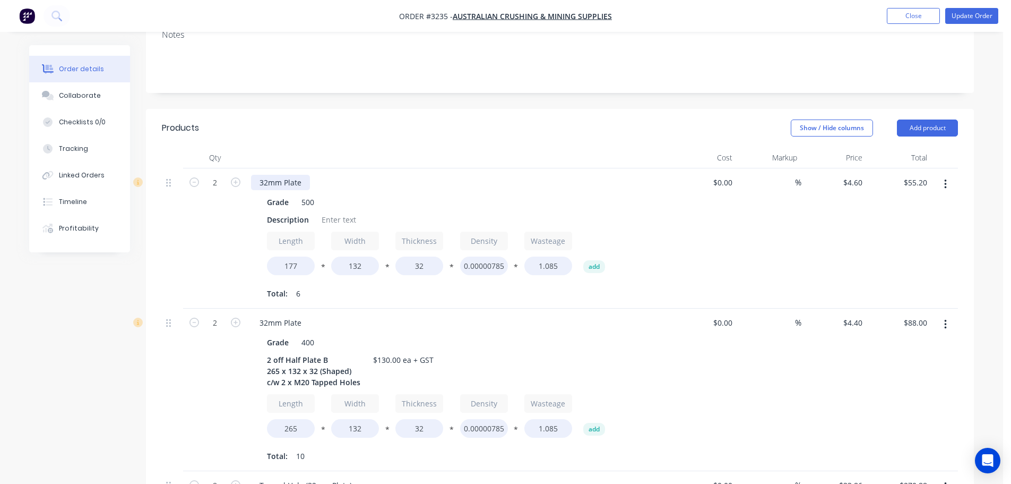
scroll to position [212, 0]
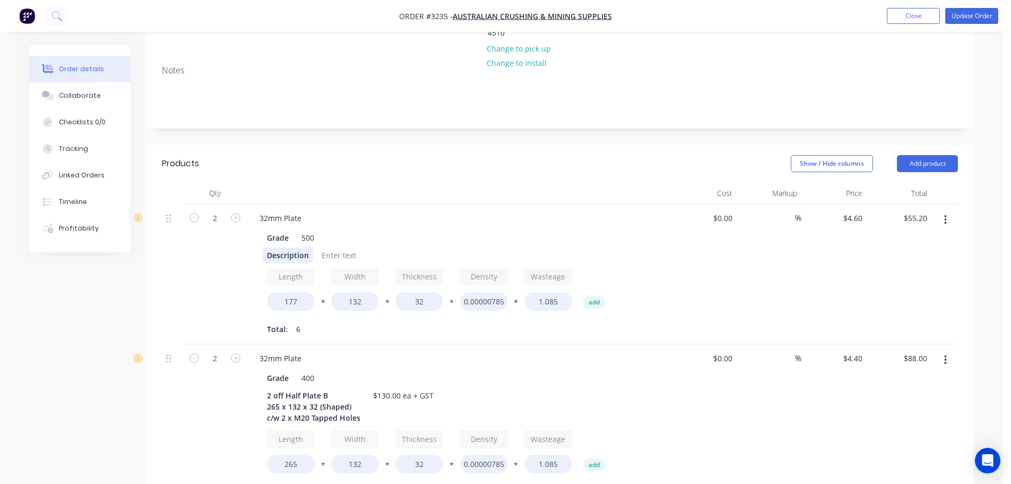
click at [287, 247] on div "Description" at bounding box center [288, 254] width 50 height 15
paste div
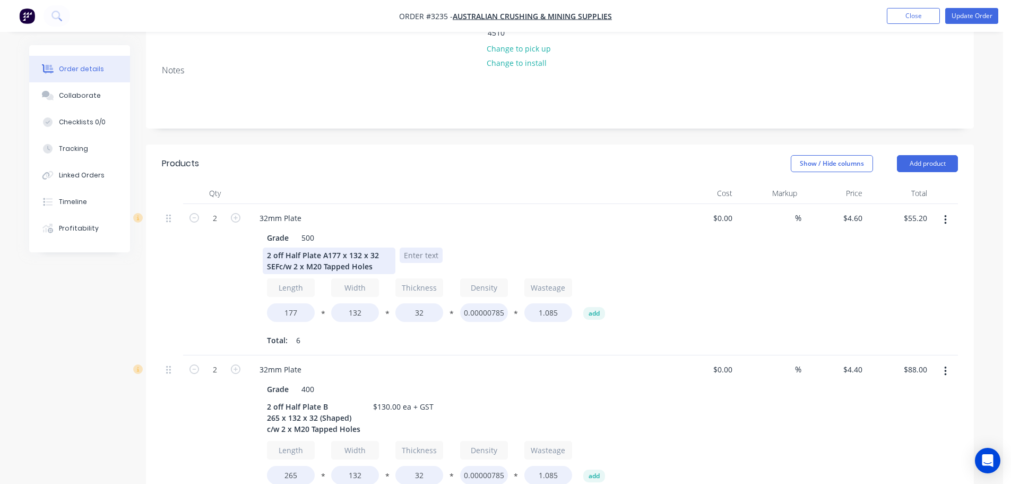
click at [376, 247] on div "2 off Half Plate A177 x 132 x 32 SEFc/w 2 x M20 Tapped Holes" at bounding box center [457, 260] width 389 height 27
click at [861, 210] on input "4.6" at bounding box center [859, 217] width 16 height 15
type input "$4.40"
type input "$52.80"
click at [755, 243] on div "%" at bounding box center [769, 279] width 65 height 151
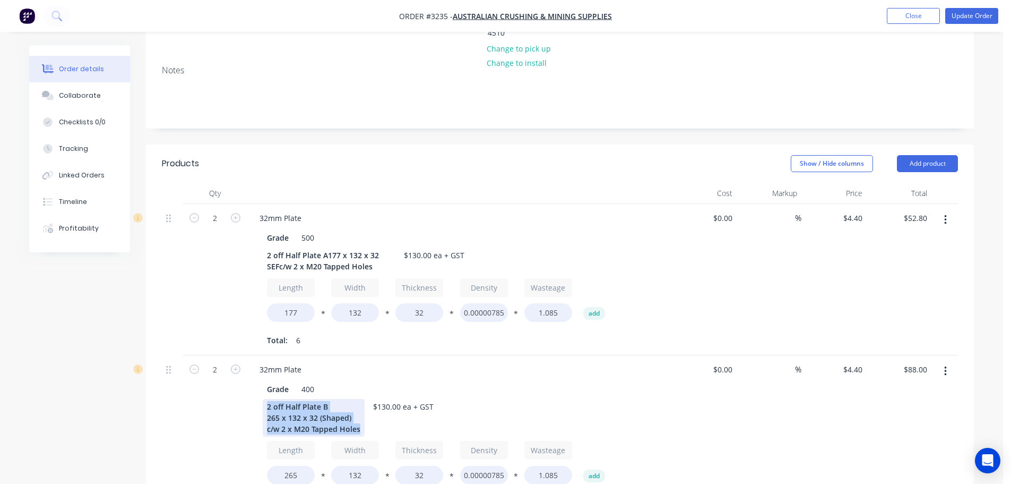
drag, startPoint x: 360, startPoint y: 385, endPoint x: 243, endPoint y: 357, distance: 120.1
click at [243, 357] on div "2 32mm Plate Grade 400 2 off Half Plate B 265 x 132 x 32 (Shaped) c/w 2 x M20 T…" at bounding box center [560, 436] width 796 height 162
copy div "2 off Half Plate B 265 x 132 x 32 (Shaped) c/w 2 x M20 Tapped Holes"
click at [946, 366] on icon "button" at bounding box center [945, 371] width 2 height 10
click at [887, 391] on div "Edit" at bounding box center [908, 398] width 82 height 15
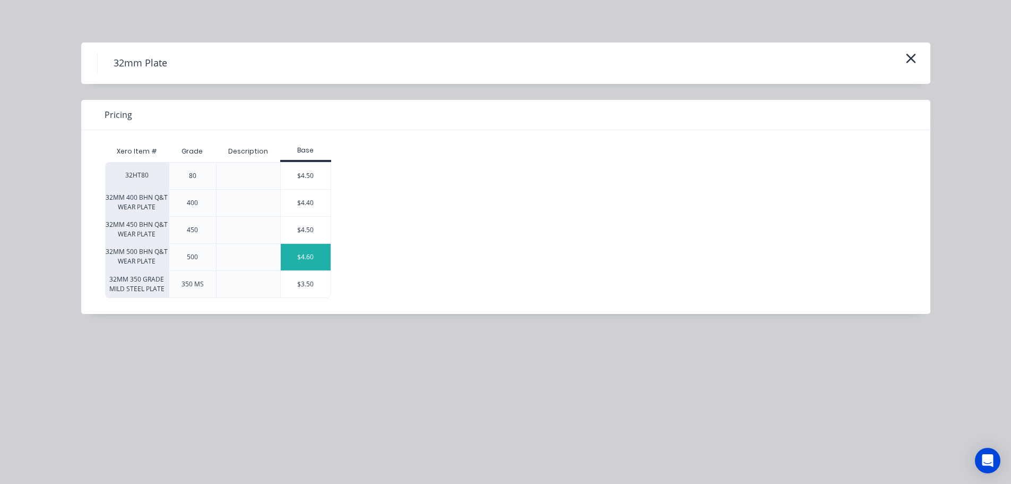
click at [294, 257] on div "$4.60" at bounding box center [306, 257] width 50 height 27
type input "$4.60"
type input "$92.00"
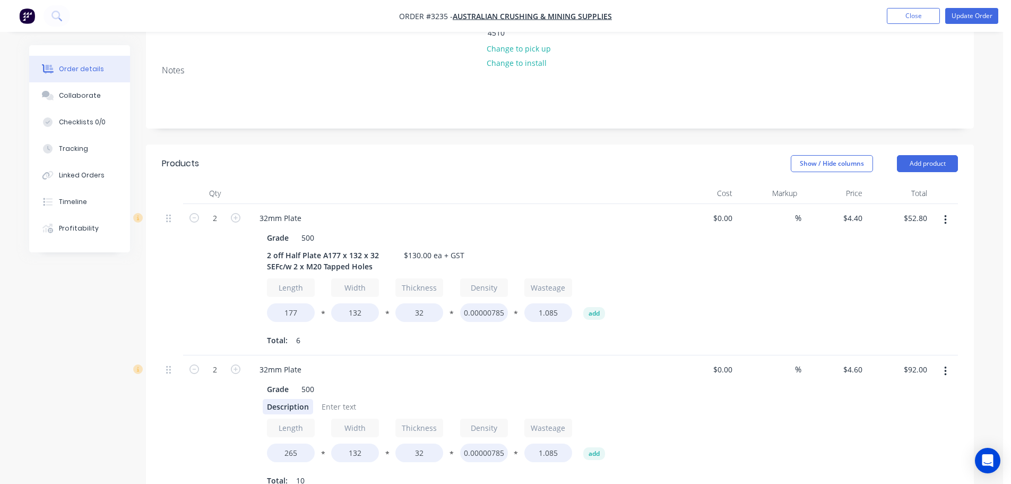
click at [285, 399] on div "Description" at bounding box center [288, 406] width 50 height 15
paste div
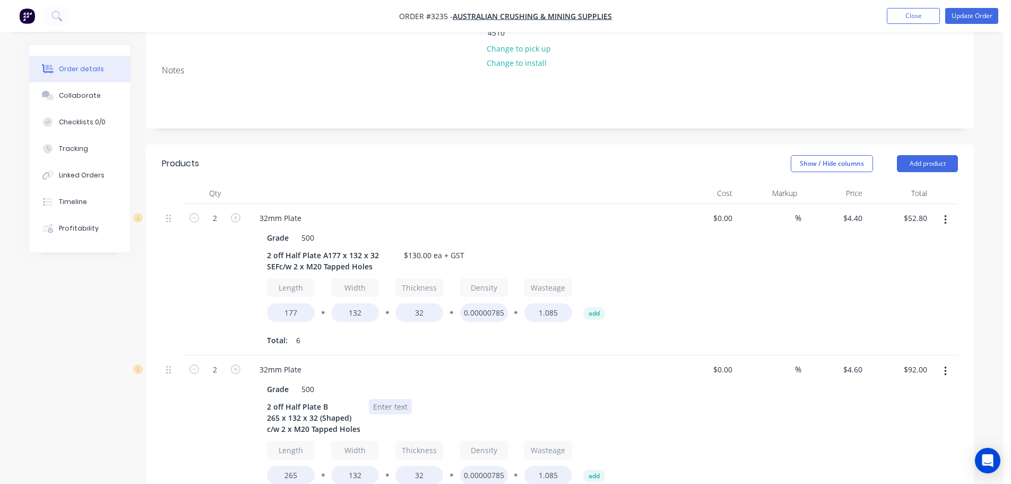
click at [377, 399] on div "2 off Half Plate B 265 x 132 x 32 (Shaped) c/w 2 x M20 Tapped Holes" at bounding box center [457, 418] width 389 height 38
drag, startPoint x: 421, startPoint y: 211, endPoint x: 413, endPoint y: 210, distance: 8.0
click at [413, 247] on div "$130.00 ea + GST" at bounding box center [434, 254] width 69 height 15
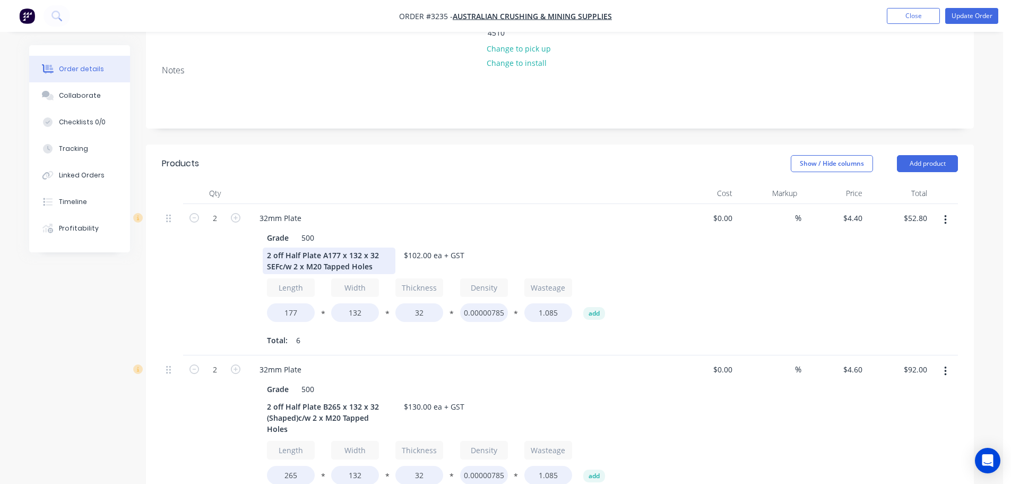
click at [326, 247] on div "2 off Half Plate A177 x 132 x 32 SEFc/w 2 x M20 Tapped Holes" at bounding box center [329, 260] width 133 height 27
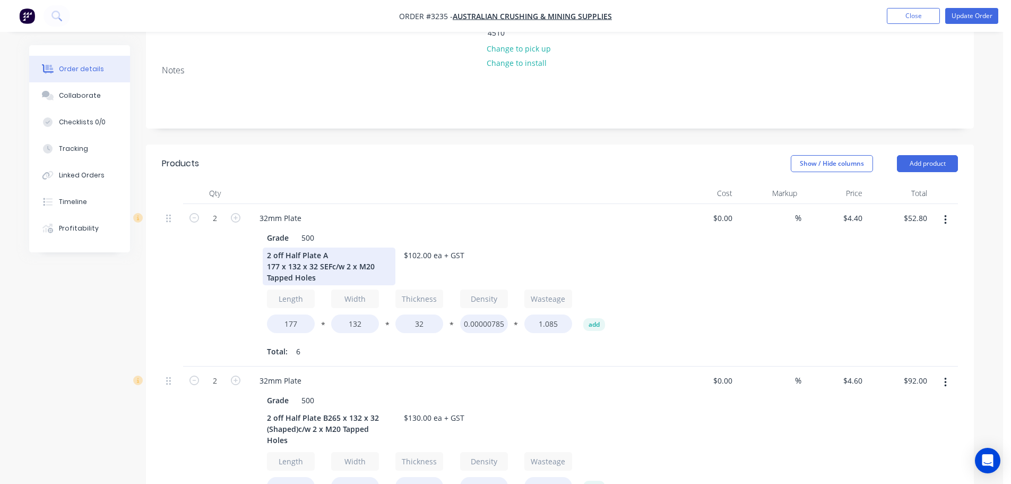
click at [332, 247] on div "2 off Half Plate A 177 x 132 x 32 SEFc/w 2 x M20 Tapped Holes" at bounding box center [329, 266] width 133 height 38
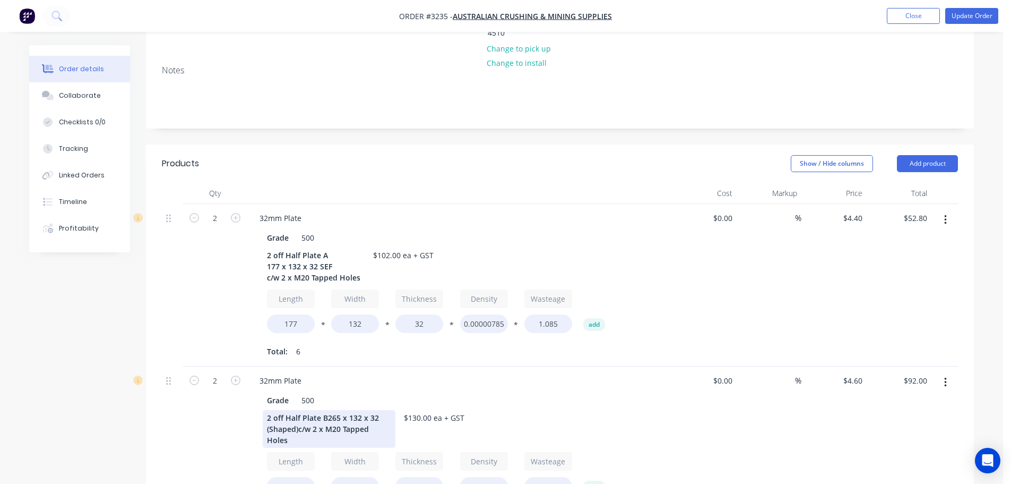
click at [325, 410] on div "2 off Half Plate B265 x 132 x 32 (Shaped)c/w 2 x M20 Tapped Holes" at bounding box center [329, 429] width 133 height 38
click at [349, 410] on div "2 off Half Plate B 265 x 132 x 32 (Shaped)c/w 2 x M20 Tapped Holes" at bounding box center [329, 429] width 133 height 38
click at [851, 373] on input "4.6" at bounding box center [859, 380] width 16 height 15
type input "$4.40"
type input "$88.00"
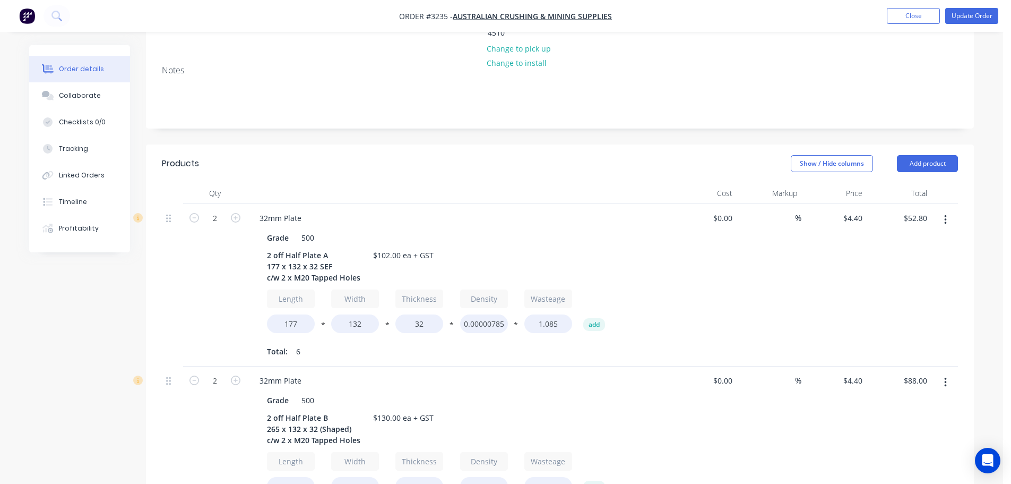
click at [801, 375] on div "%" at bounding box center [769, 447] width 65 height 162
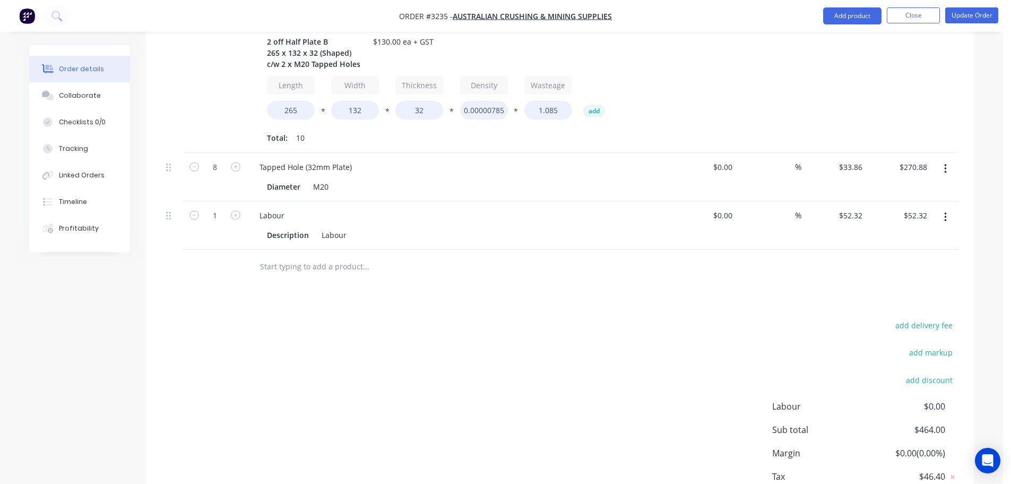
scroll to position [615, 0]
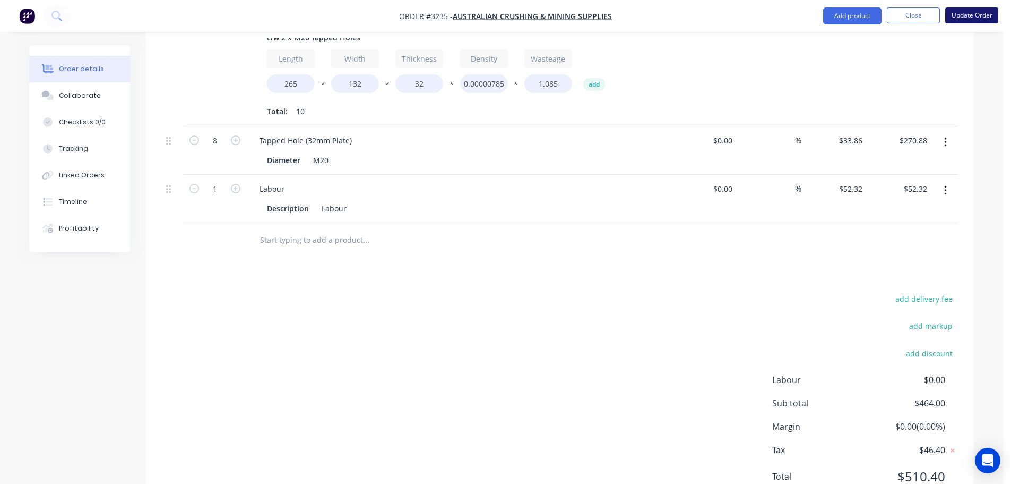
click at [969, 11] on button "Update Order" at bounding box center [971, 15] width 53 height 16
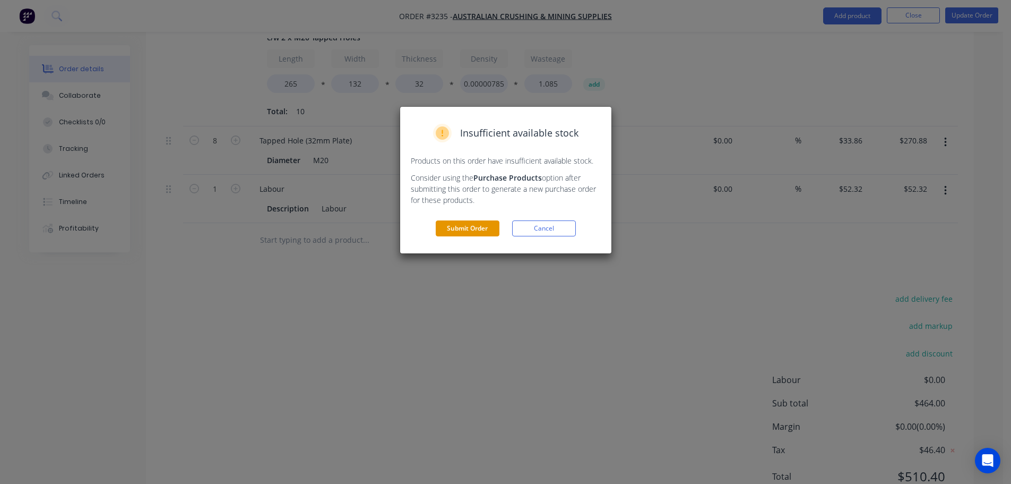
click at [484, 231] on button "Submit Order" at bounding box center [468, 228] width 64 height 16
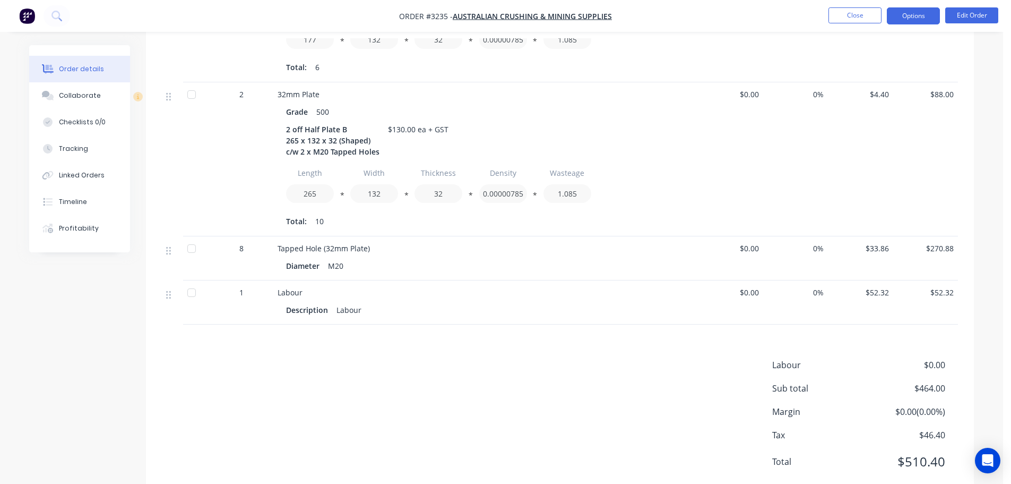
click at [900, 18] on button "Options" at bounding box center [913, 15] width 53 height 17
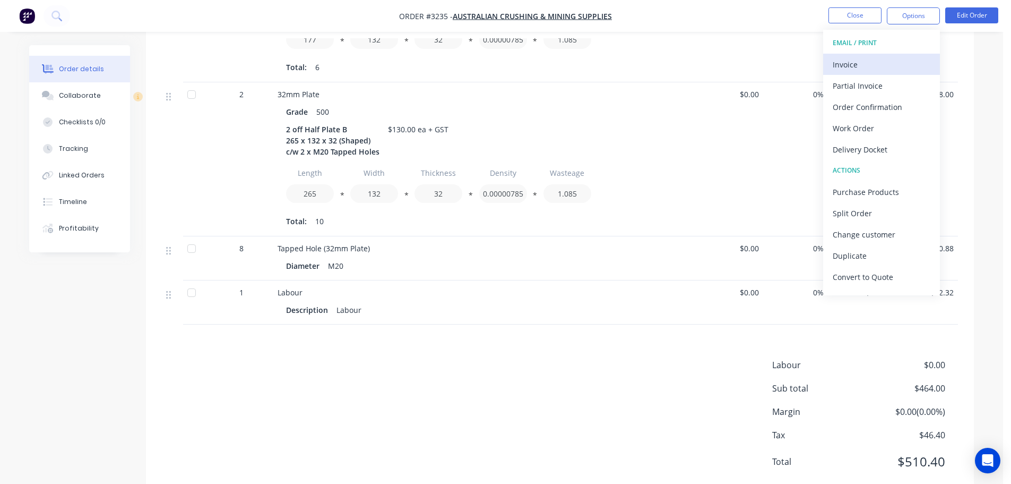
click at [861, 69] on div "Invoice" at bounding box center [882, 64] width 98 height 15
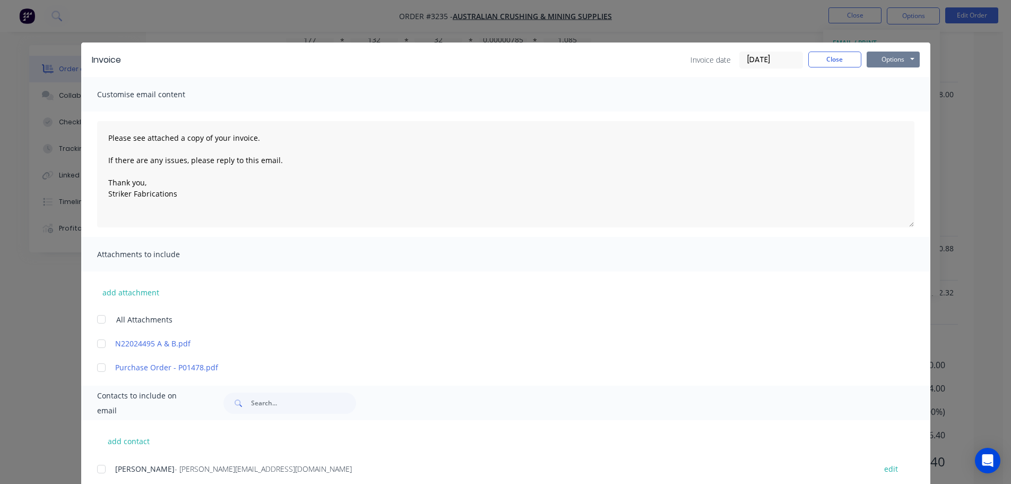
click at [868, 62] on button "Options" at bounding box center [893, 59] width 53 height 16
click at [868, 99] on button "Print" at bounding box center [901, 96] width 68 height 18
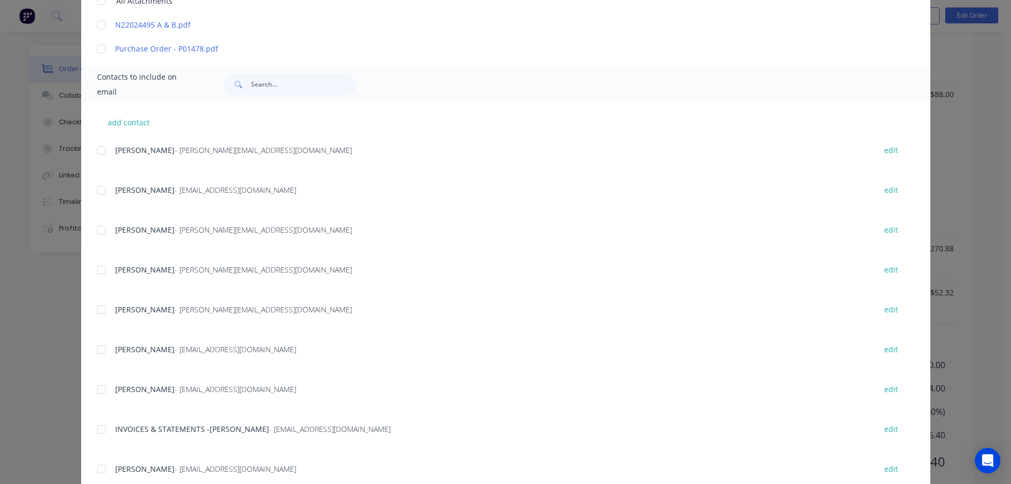
drag, startPoint x: 99, startPoint y: 426, endPoint x: 565, endPoint y: 208, distance: 515.0
click at [99, 426] on div at bounding box center [101, 428] width 21 height 21
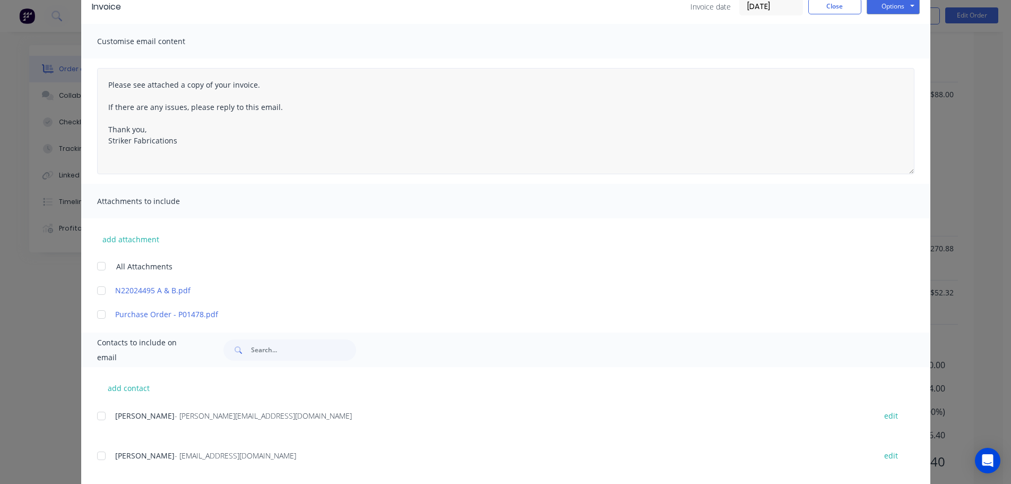
scroll to position [0, 0]
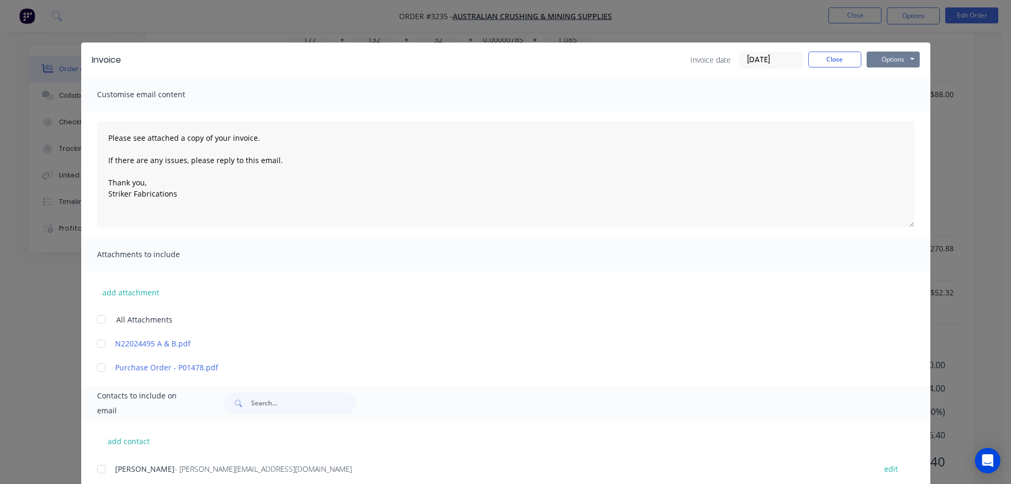
click at [879, 61] on button "Options" at bounding box center [893, 59] width 53 height 16
click at [879, 108] on button "Email" at bounding box center [901, 114] width 68 height 18
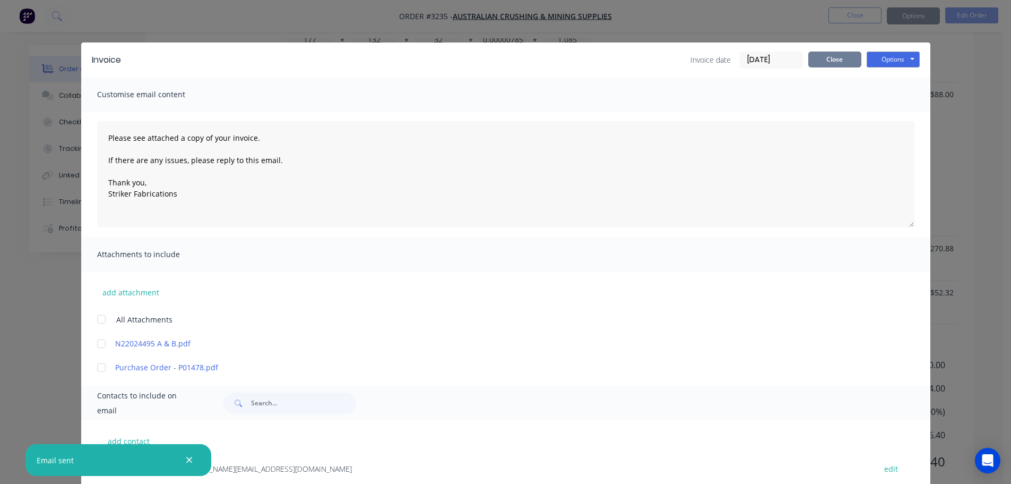
type textarea "Please see attached a copy of your invoice. If there are any issues, please rep…"
click at [816, 62] on button "Close" at bounding box center [834, 59] width 53 height 16
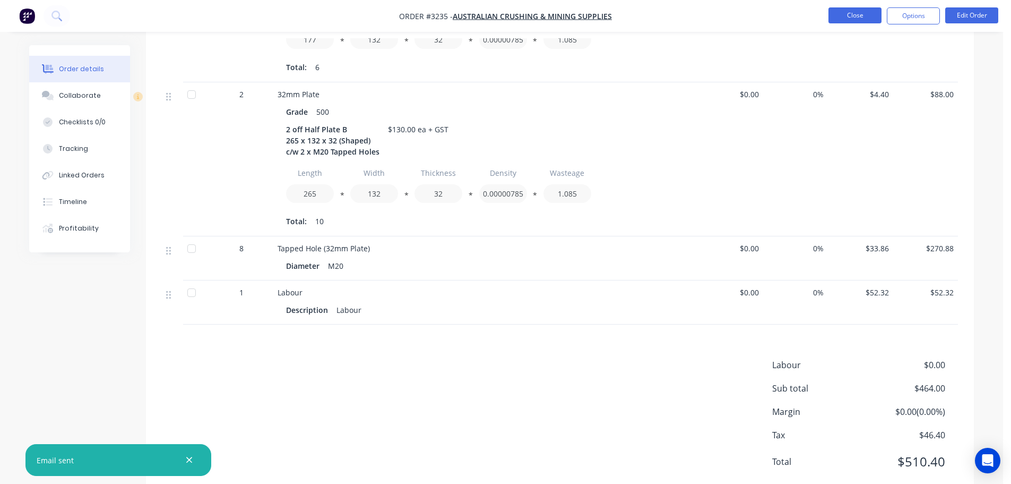
click at [849, 16] on button "Close" at bounding box center [855, 15] width 53 height 16
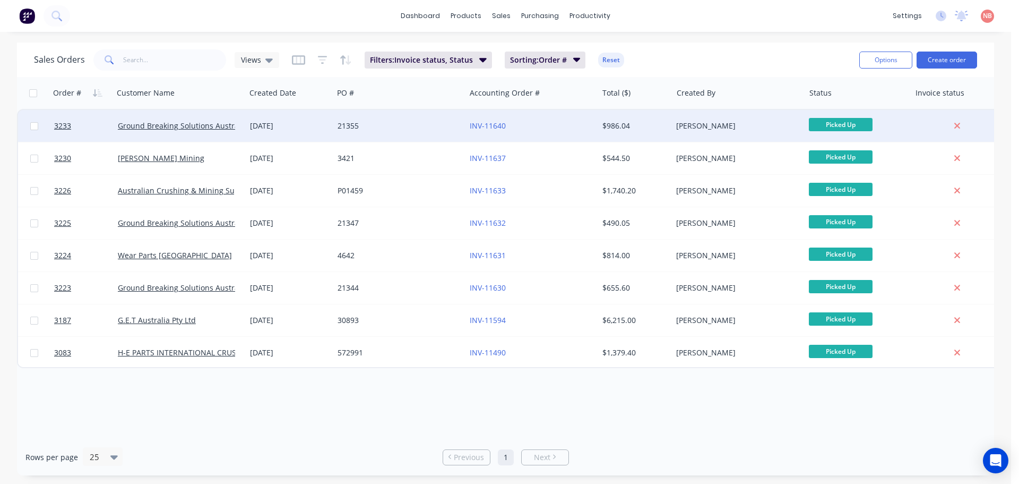
click at [534, 128] on div "INV-11640" at bounding box center [529, 125] width 118 height 11
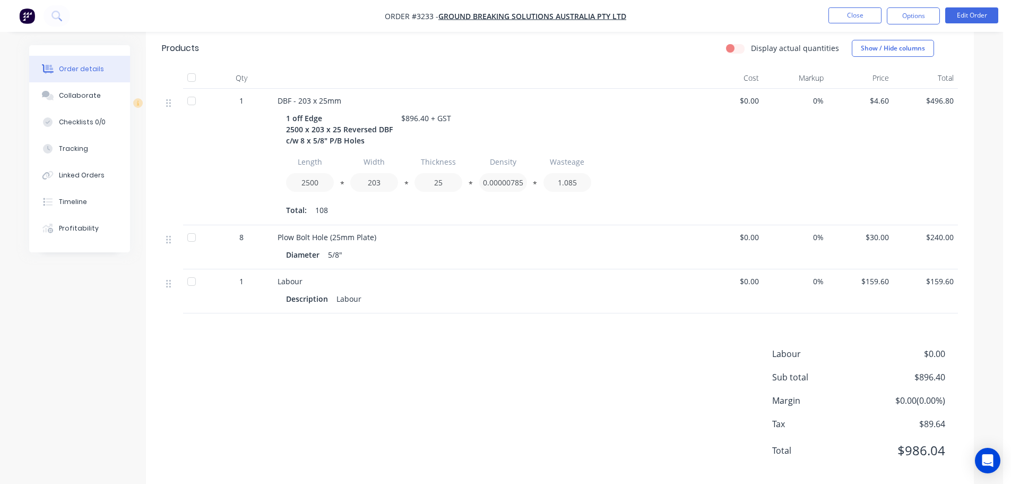
scroll to position [284, 0]
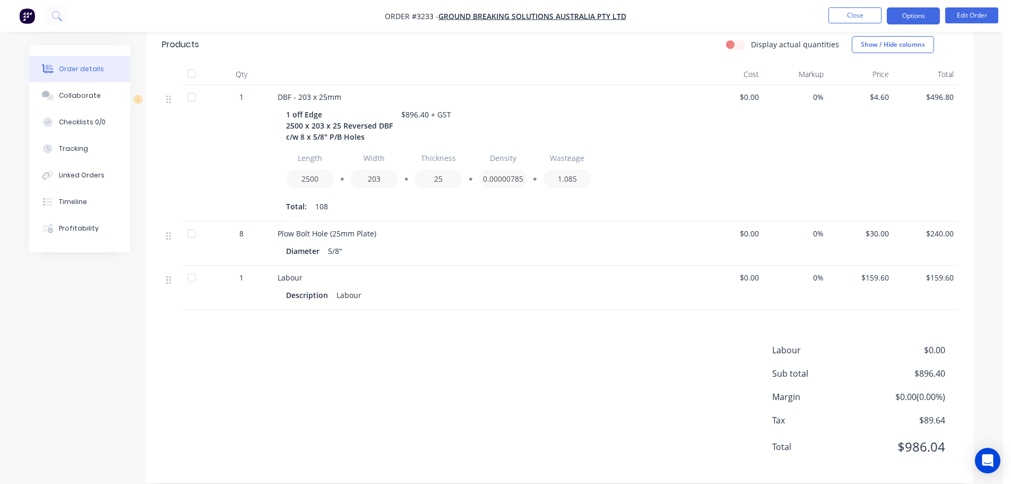
click at [903, 15] on button "Options" at bounding box center [913, 15] width 53 height 17
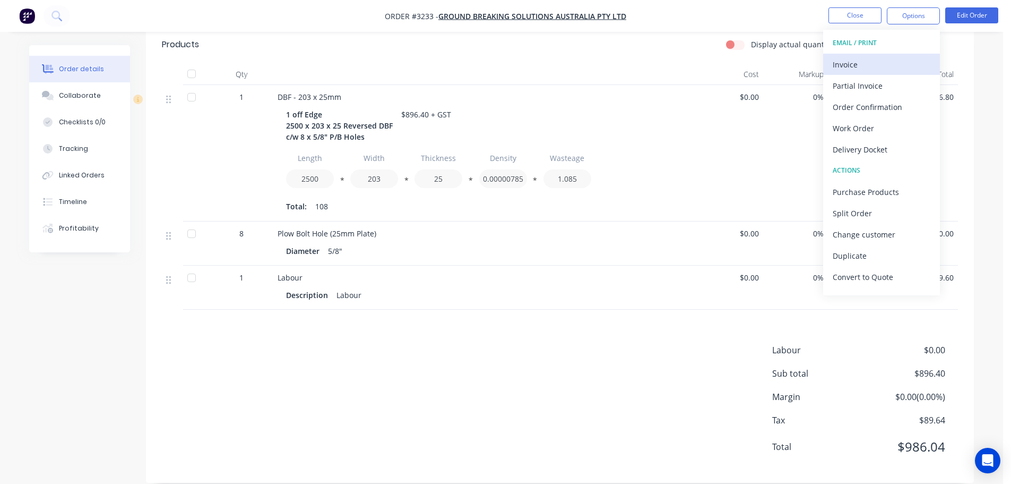
click at [851, 63] on div "Invoice" at bounding box center [882, 64] width 98 height 15
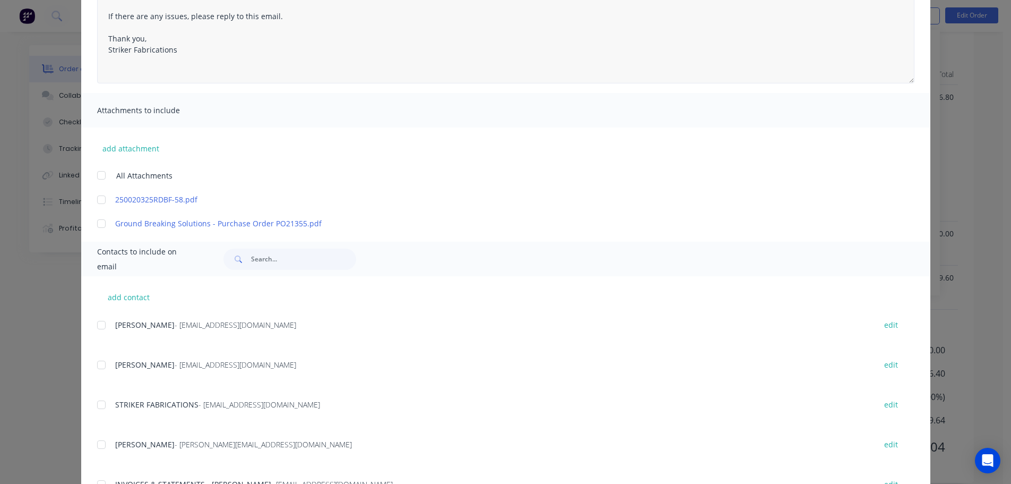
scroll to position [19, 0]
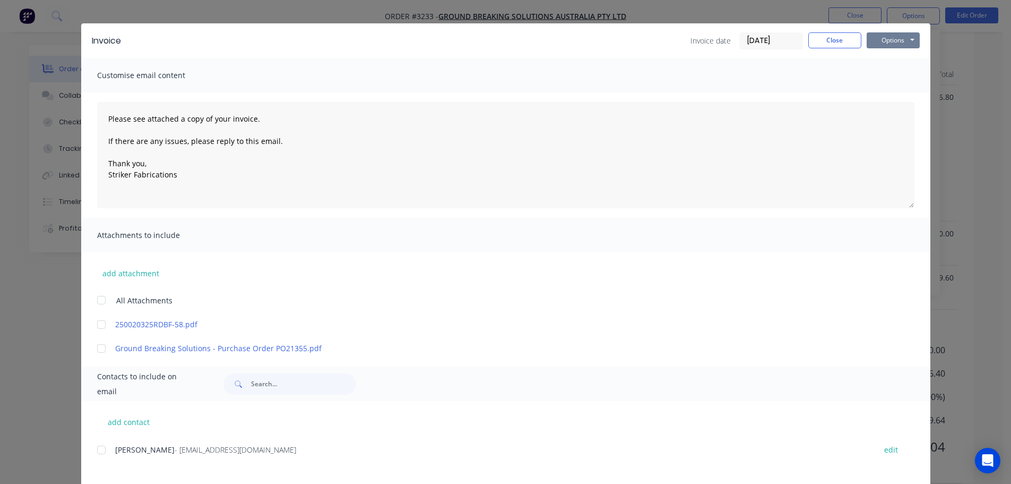
click at [884, 38] on button "Options" at bounding box center [893, 40] width 53 height 16
click at [874, 77] on button "Print" at bounding box center [901, 77] width 68 height 18
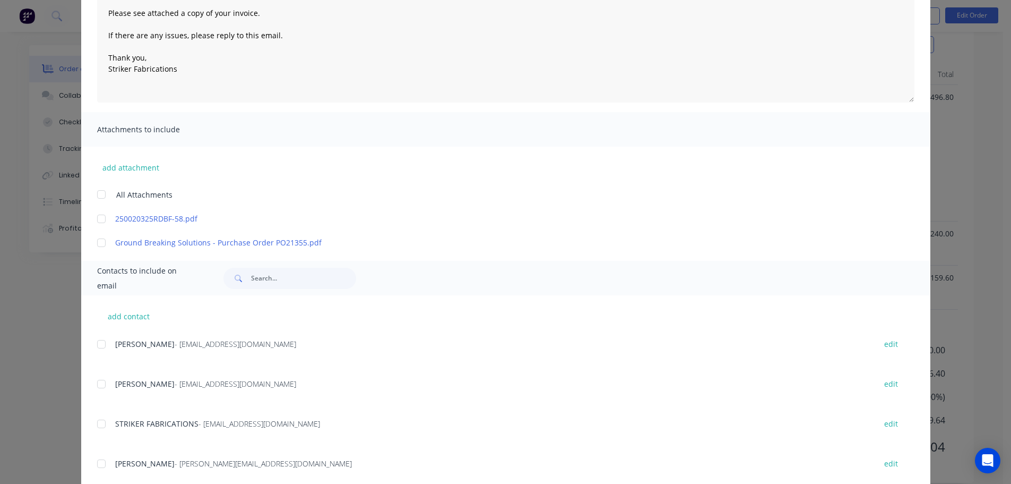
scroll to position [212, 0]
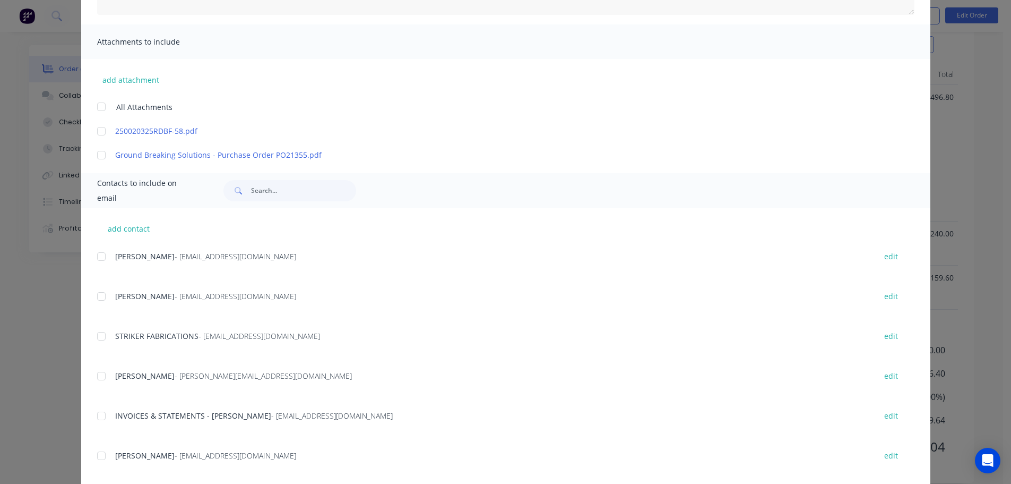
click at [104, 416] on div at bounding box center [101, 415] width 21 height 21
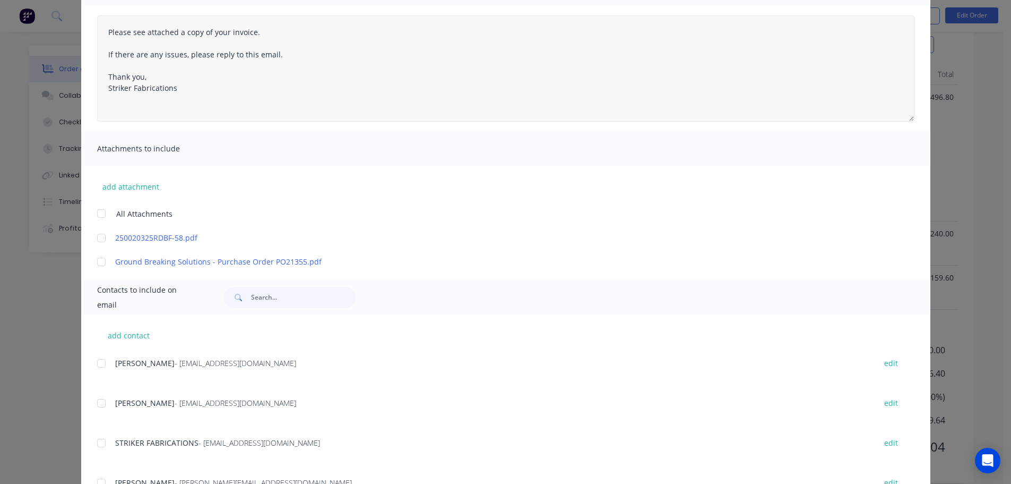
scroll to position [0, 0]
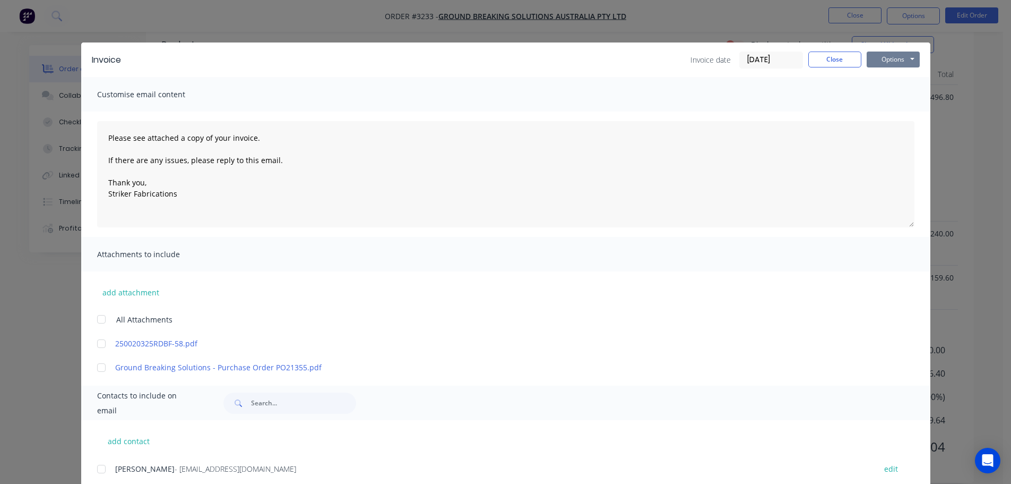
click at [876, 60] on button "Options" at bounding box center [893, 59] width 53 height 16
click at [880, 111] on button "Email" at bounding box center [901, 114] width 68 height 18
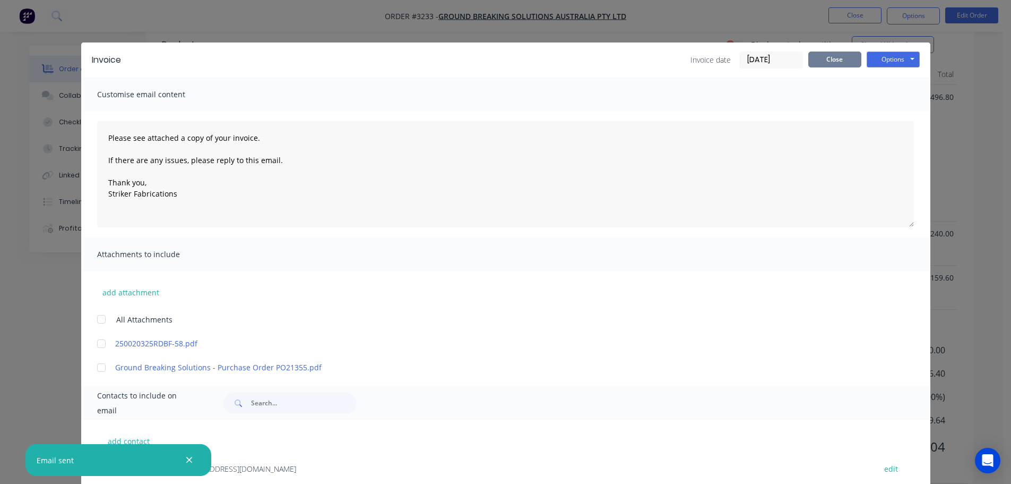
type textarea "Please see attached a copy of your invoice. If there are any issues, please rep…"
drag, startPoint x: 828, startPoint y: 63, endPoint x: 850, endPoint y: 30, distance: 40.2
click at [829, 63] on button "Close" at bounding box center [834, 59] width 53 height 16
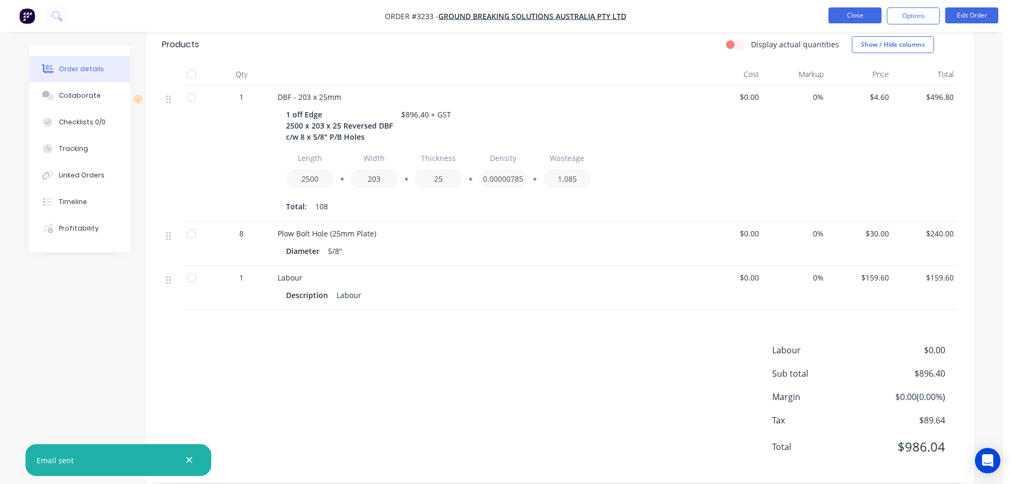
click at [856, 11] on button "Close" at bounding box center [855, 15] width 53 height 16
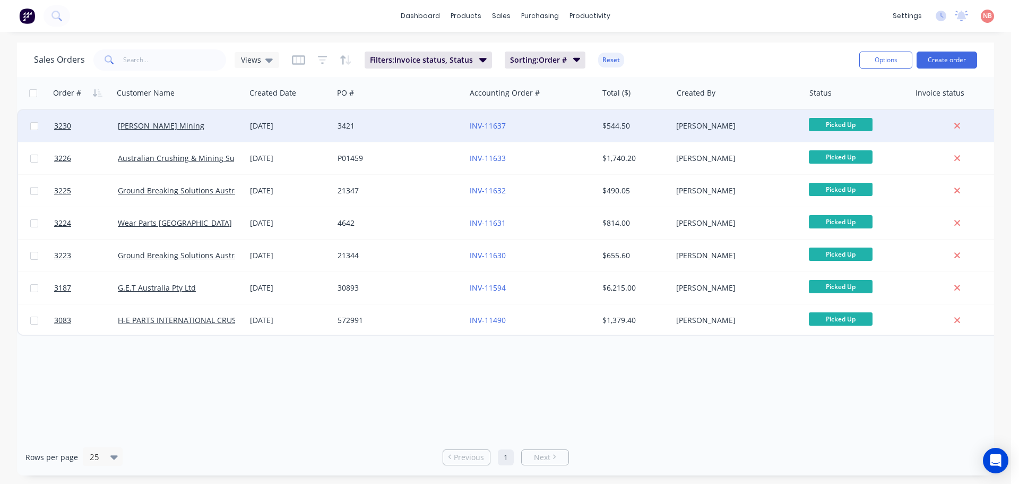
click at [408, 126] on div "3421" at bounding box center [397, 125] width 118 height 11
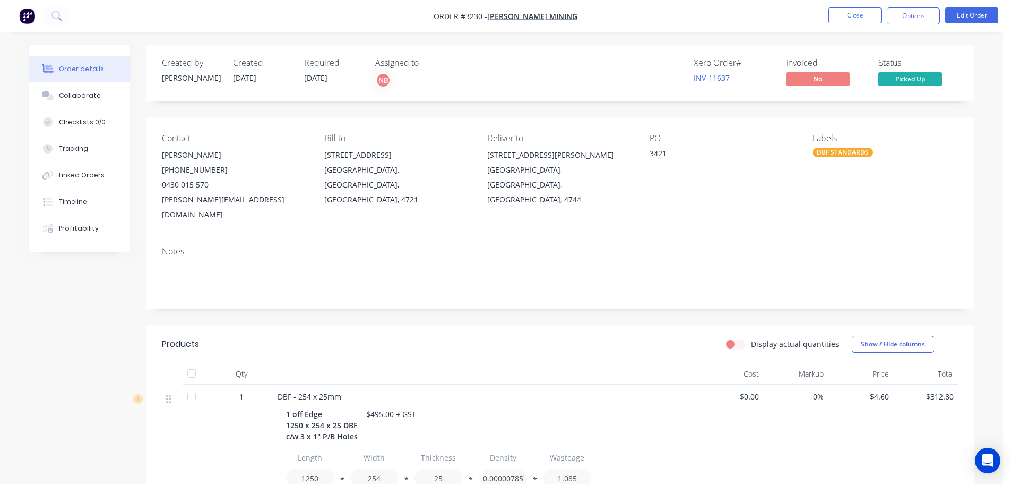
click at [912, 13] on button "Options" at bounding box center [913, 15] width 53 height 17
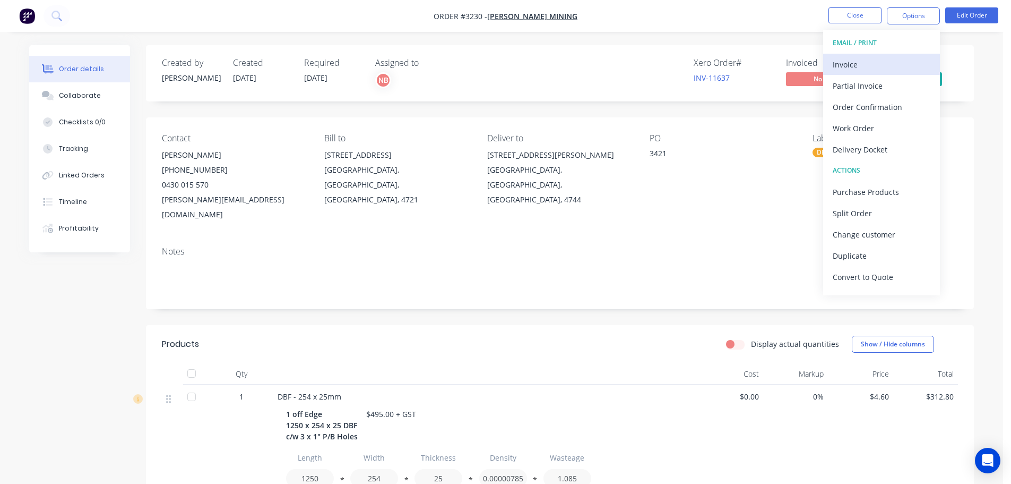
click at [861, 57] on div "Invoice" at bounding box center [882, 64] width 98 height 15
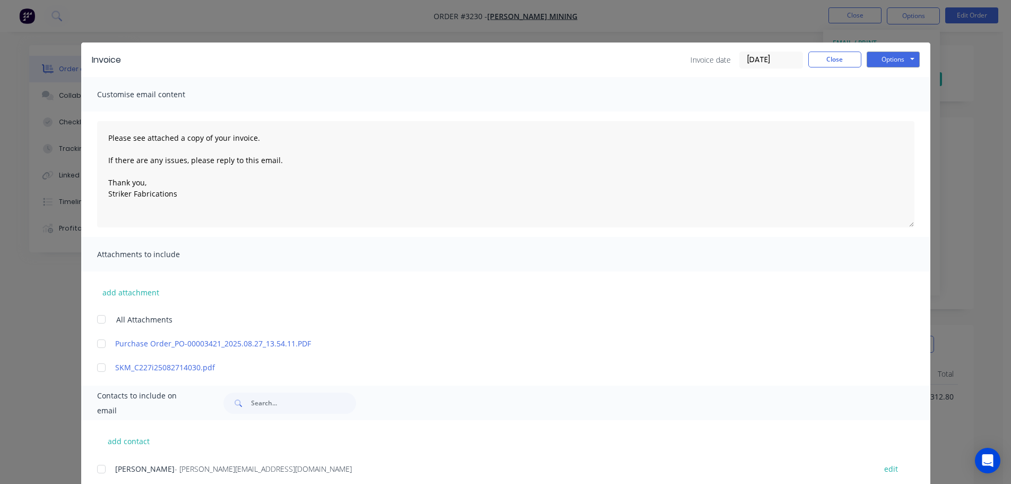
click at [859, 59] on div "Invoice date [DATE] Close Options Preview Print Email" at bounding box center [805, 59] width 229 height 17
click at [872, 57] on button "Options" at bounding box center [893, 59] width 53 height 16
click at [874, 89] on button "Print" at bounding box center [901, 96] width 68 height 18
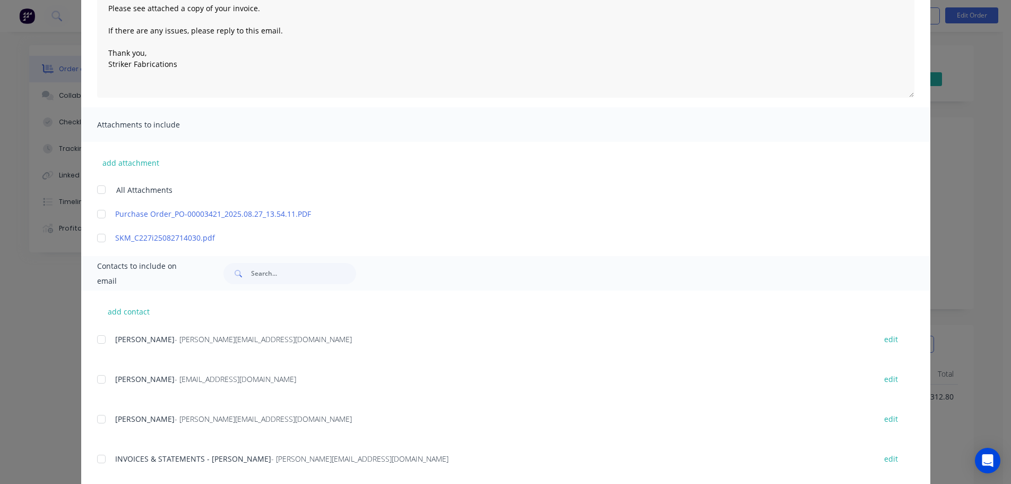
scroll to position [159, 0]
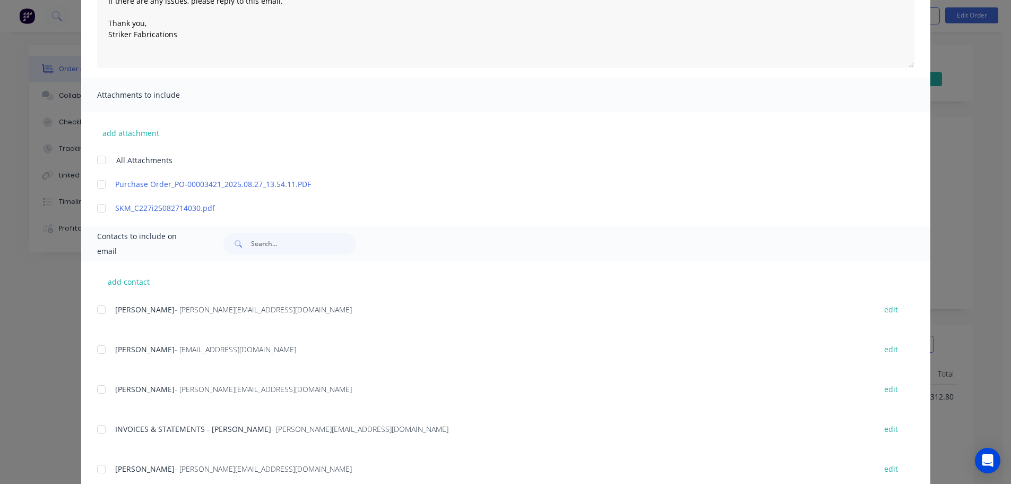
drag, startPoint x: 94, startPoint y: 435, endPoint x: 106, endPoint y: 425, distance: 15.4
click at [95, 434] on div at bounding box center [101, 428] width 21 height 21
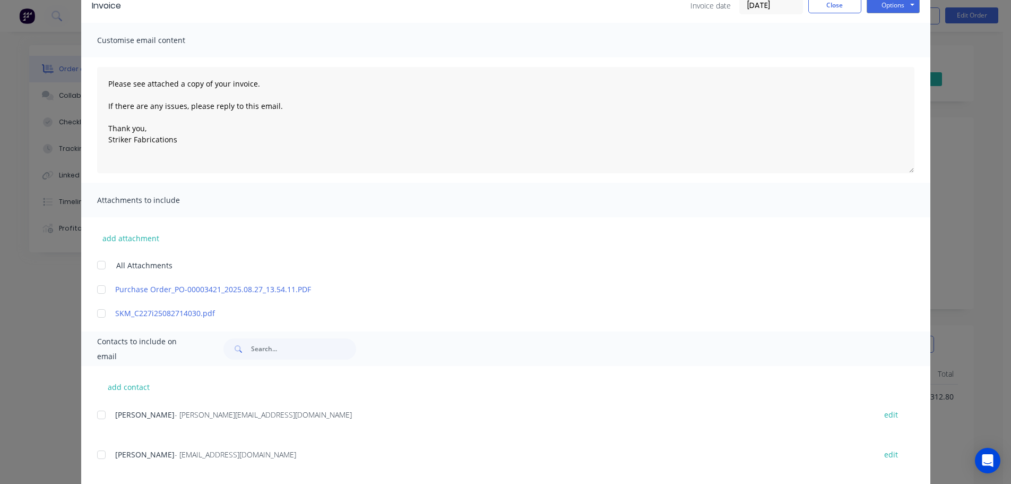
scroll to position [53, 0]
click at [884, 15] on div "Invoice Invoice date [DATE] Close Options Preview Print Email" at bounding box center [505, 6] width 849 height 34
click at [884, 13] on button "Options" at bounding box center [893, 6] width 53 height 16
click at [884, 58] on button "Email" at bounding box center [901, 60] width 68 height 18
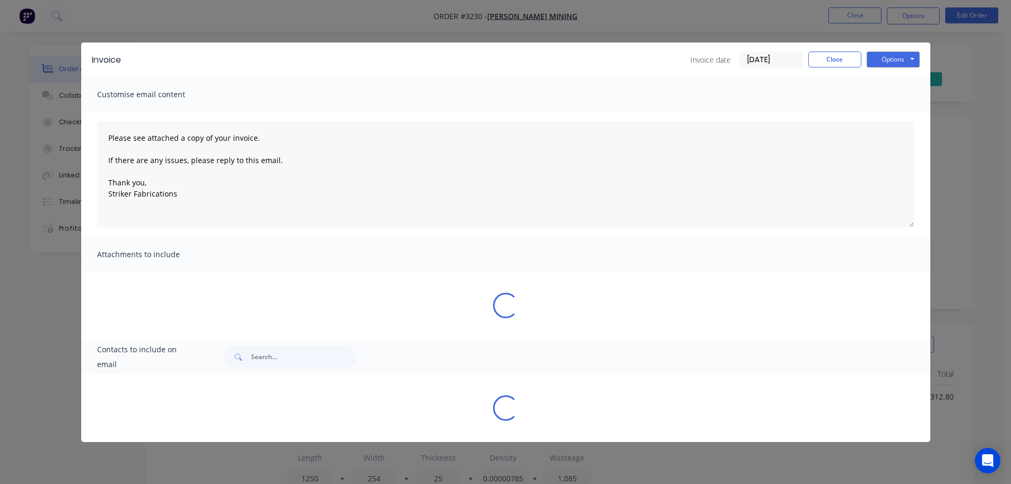
scroll to position [0, 0]
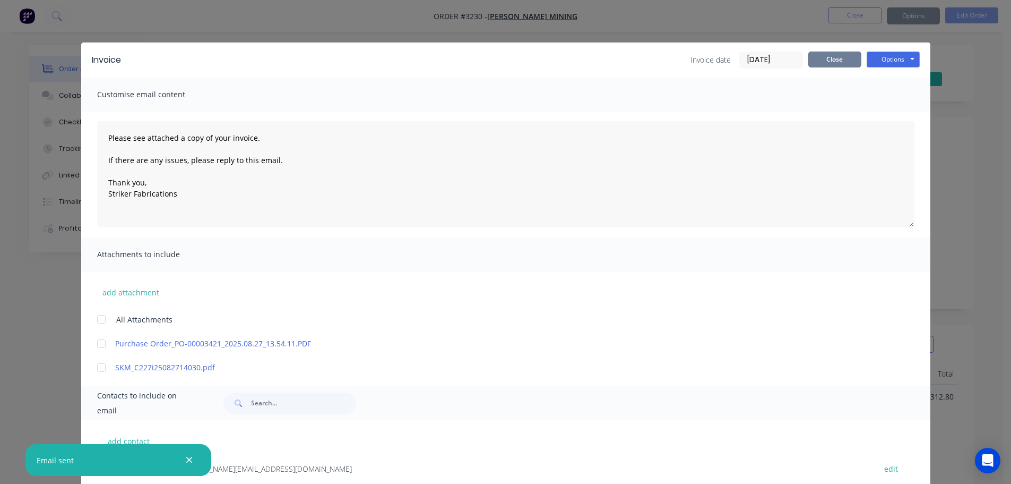
type textarea "Please see attached a copy of your invoice. If there are any issues, please rep…"
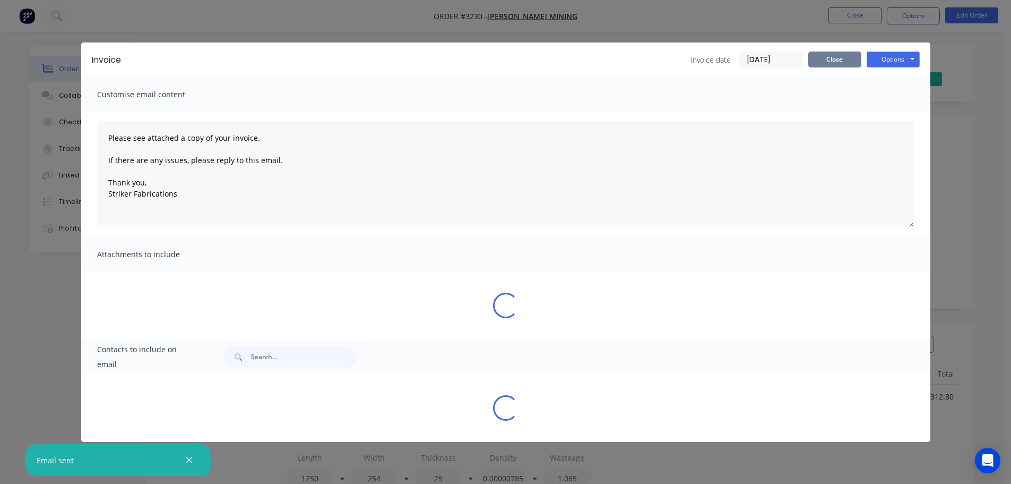
click at [827, 58] on button "Close" at bounding box center [834, 59] width 53 height 16
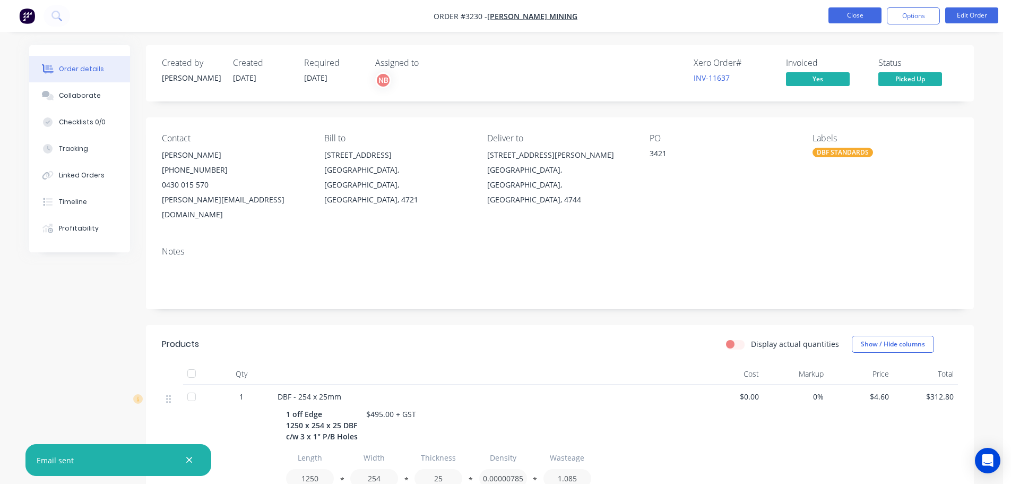
click at [852, 20] on button "Close" at bounding box center [855, 15] width 53 height 16
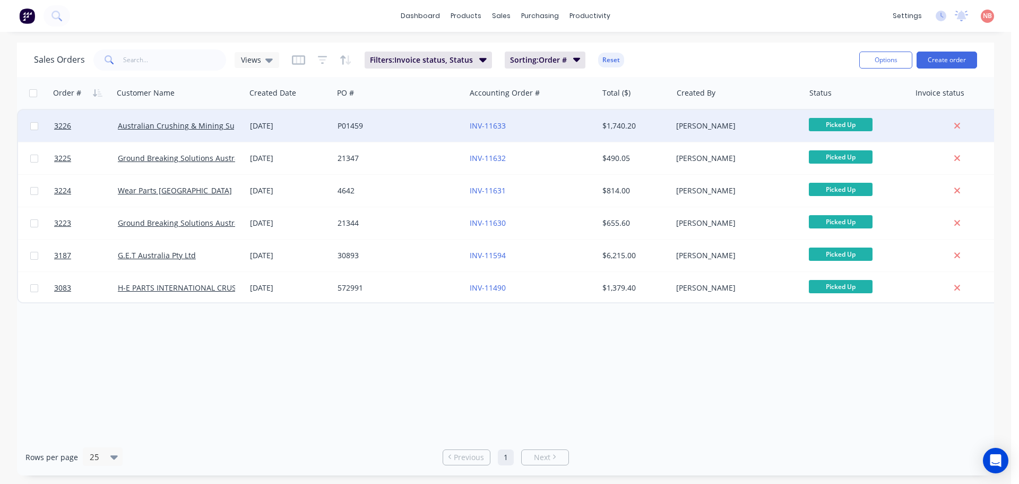
click at [423, 119] on div "P01459" at bounding box center [399, 126] width 132 height 32
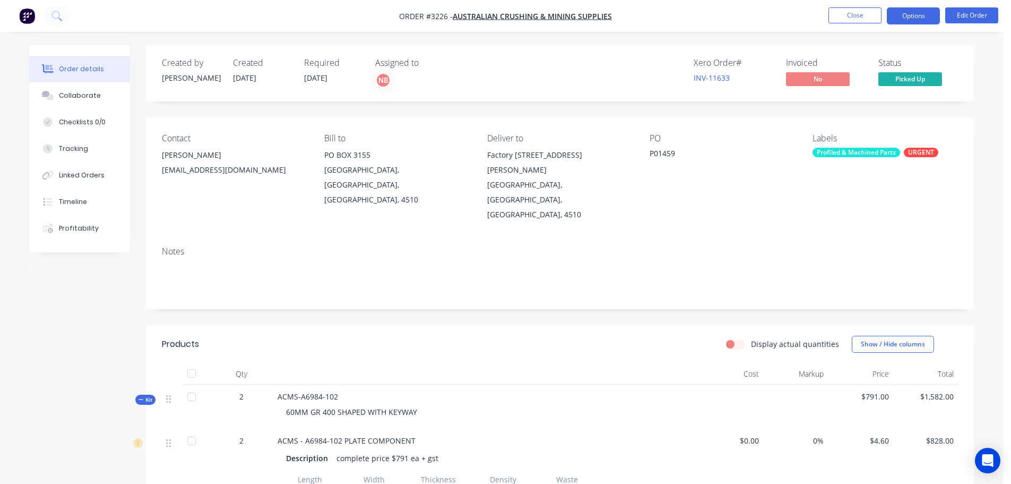
click at [925, 20] on button "Options" at bounding box center [913, 15] width 53 height 17
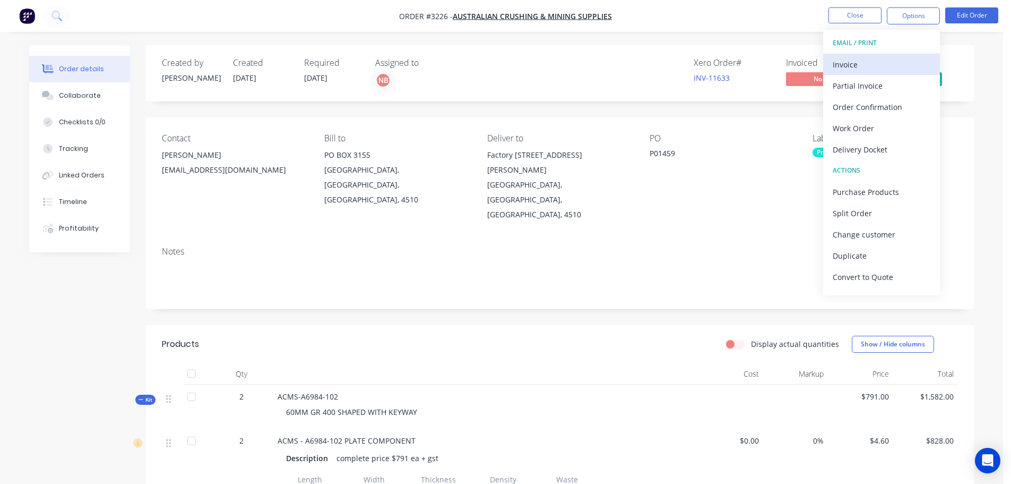
click at [852, 64] on div "Invoice" at bounding box center [882, 64] width 98 height 15
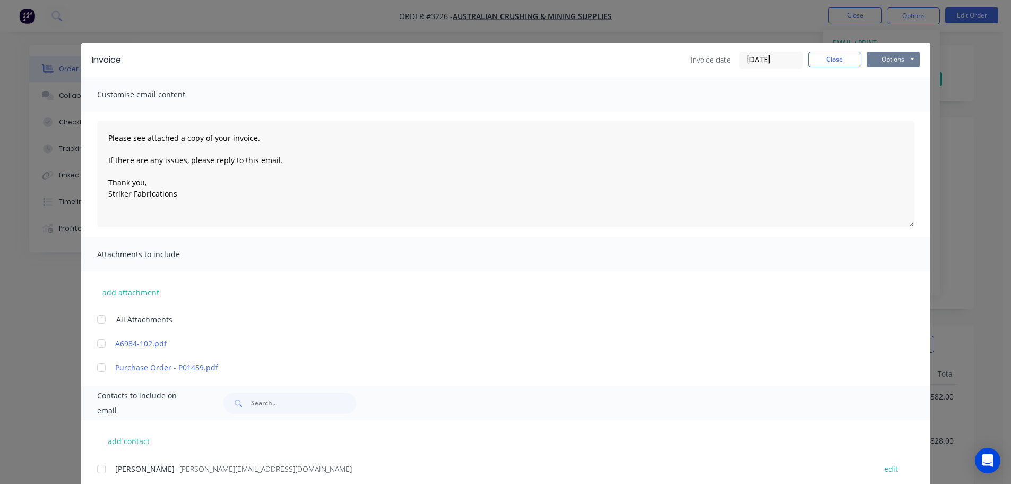
click at [894, 59] on button "Options" at bounding box center [893, 59] width 53 height 16
click at [890, 89] on button "Print" at bounding box center [901, 96] width 68 height 18
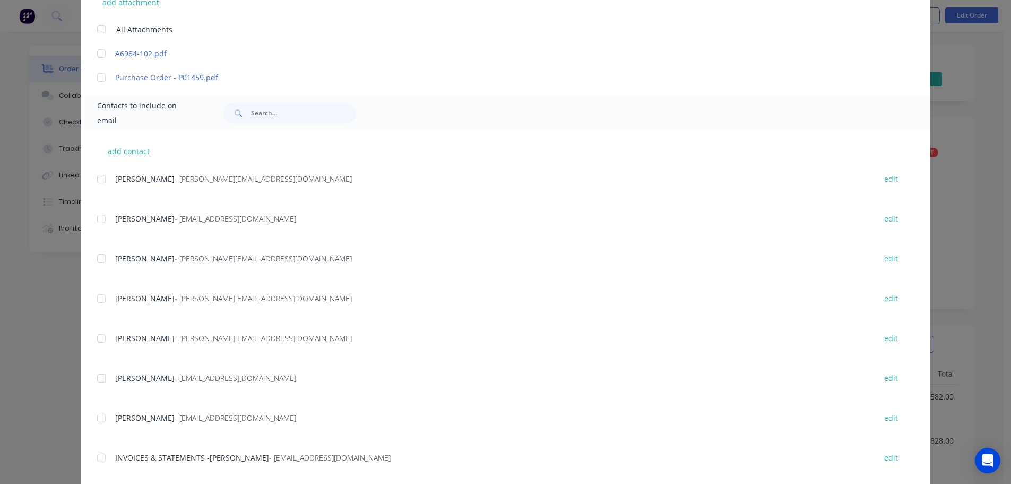
scroll to position [318, 0]
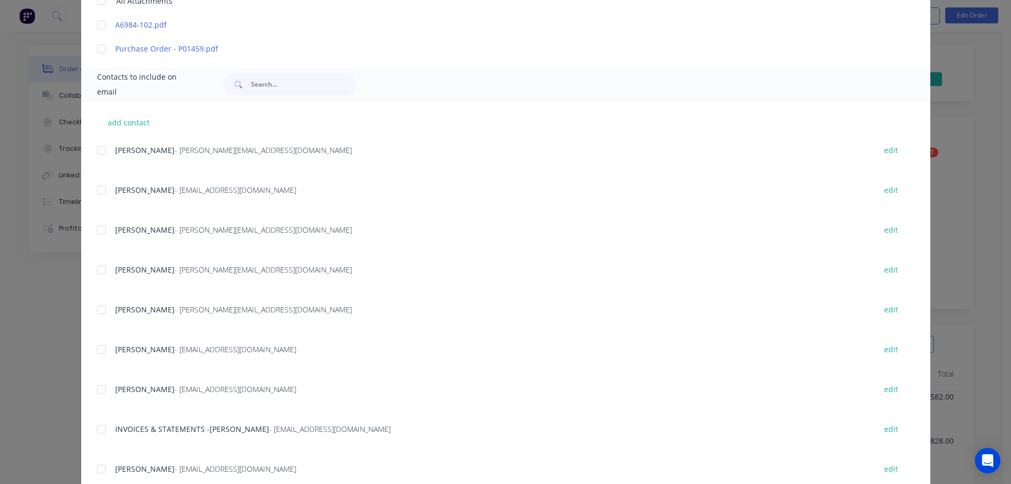
click at [99, 426] on div at bounding box center [101, 428] width 21 height 21
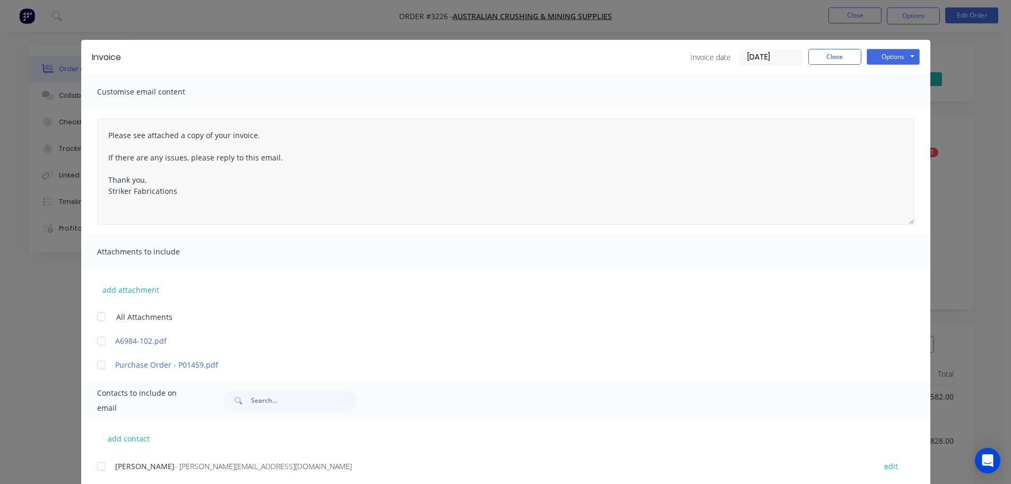
scroll to position [0, 0]
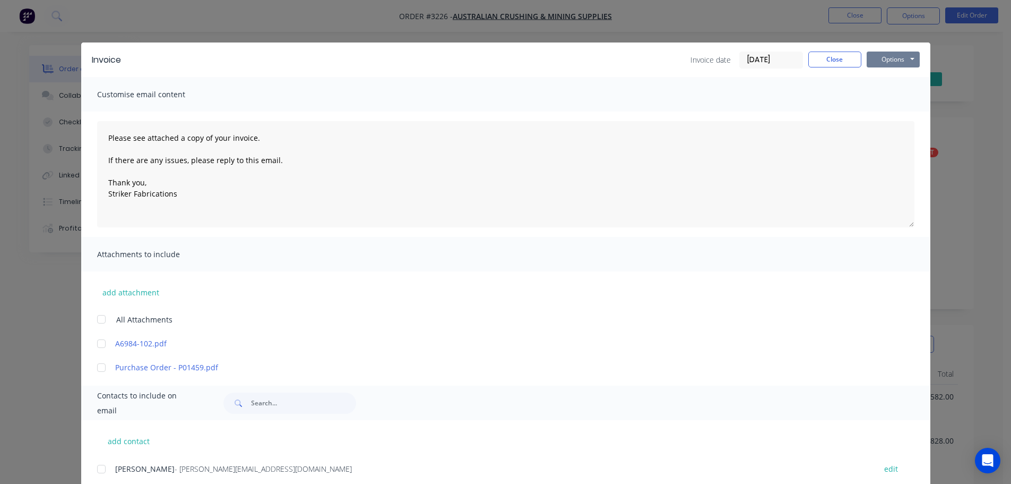
click at [886, 63] on button "Options" at bounding box center [893, 59] width 53 height 16
click at [876, 112] on button "Email" at bounding box center [901, 114] width 68 height 18
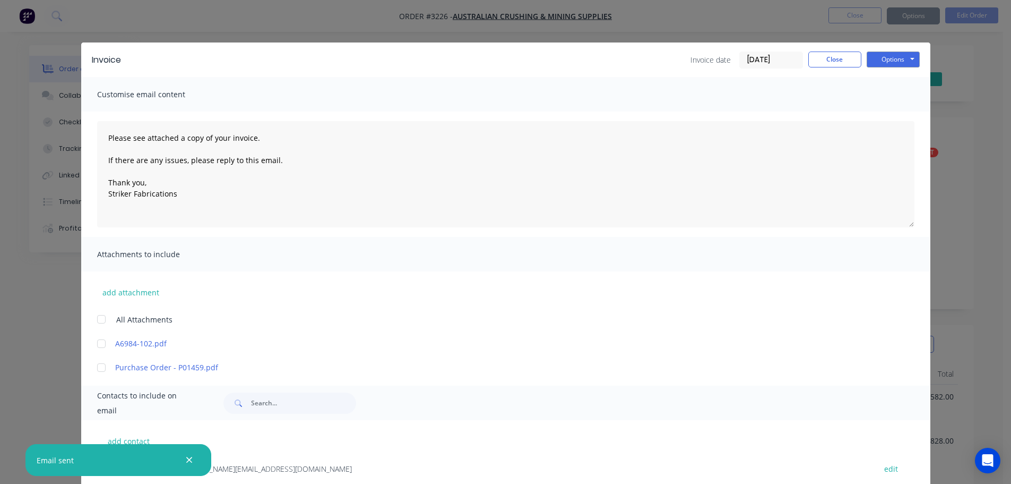
type textarea "Please see attached a copy of your invoice. If there are any issues, please rep…"
click at [827, 57] on button "Close" at bounding box center [834, 59] width 53 height 16
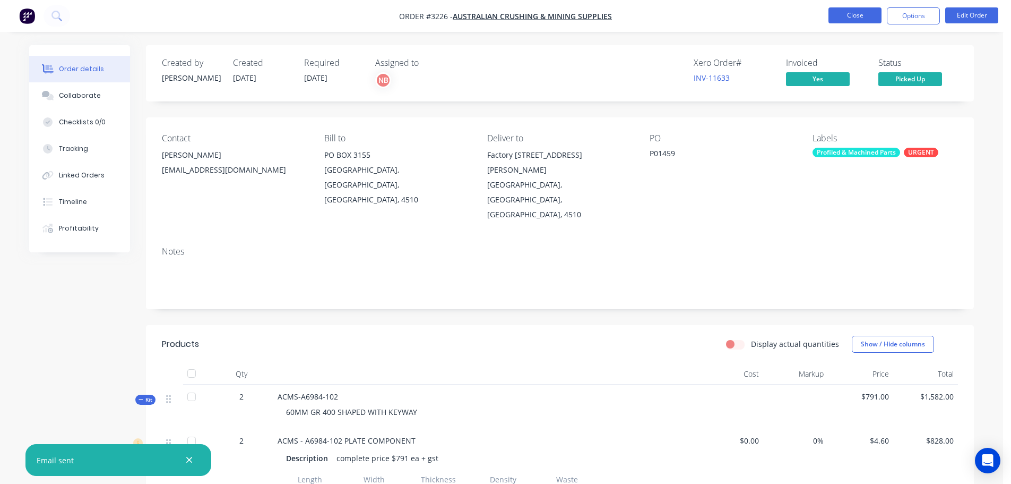
click at [840, 9] on button "Close" at bounding box center [855, 15] width 53 height 16
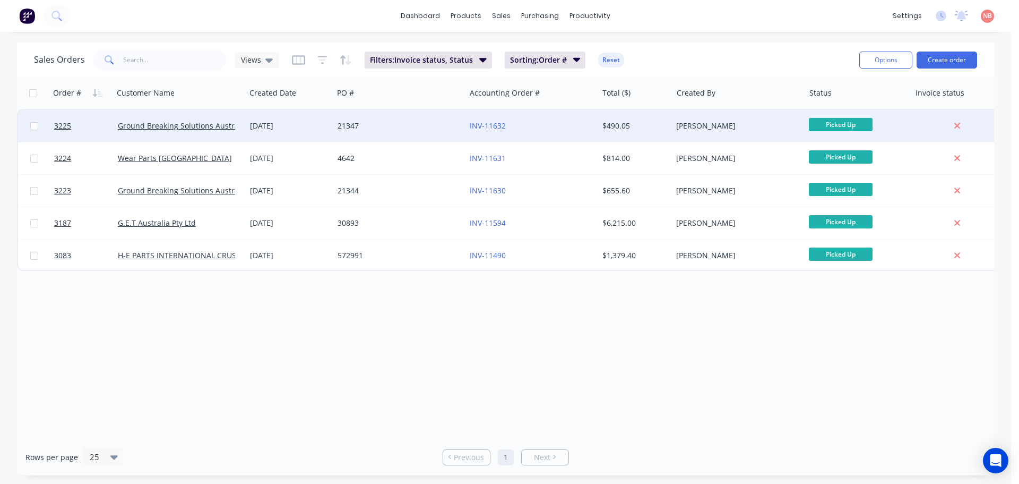
click at [430, 127] on div "21347" at bounding box center [397, 125] width 118 height 11
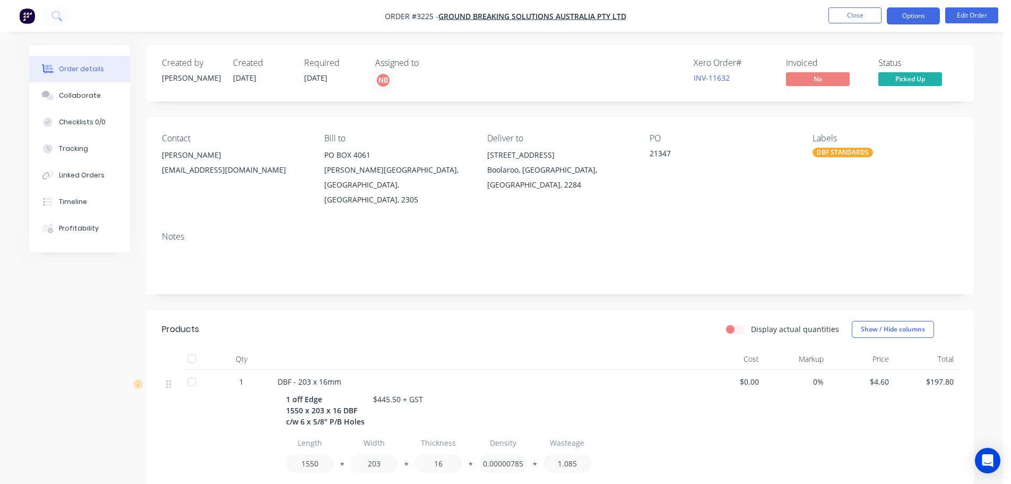
click at [890, 16] on button "Options" at bounding box center [913, 15] width 53 height 17
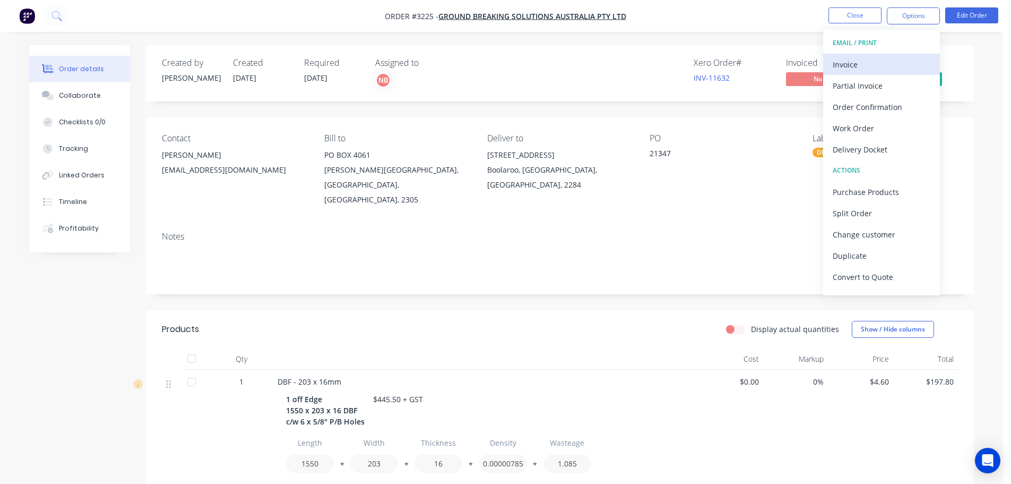
click at [865, 61] on div "Invoice" at bounding box center [882, 64] width 98 height 15
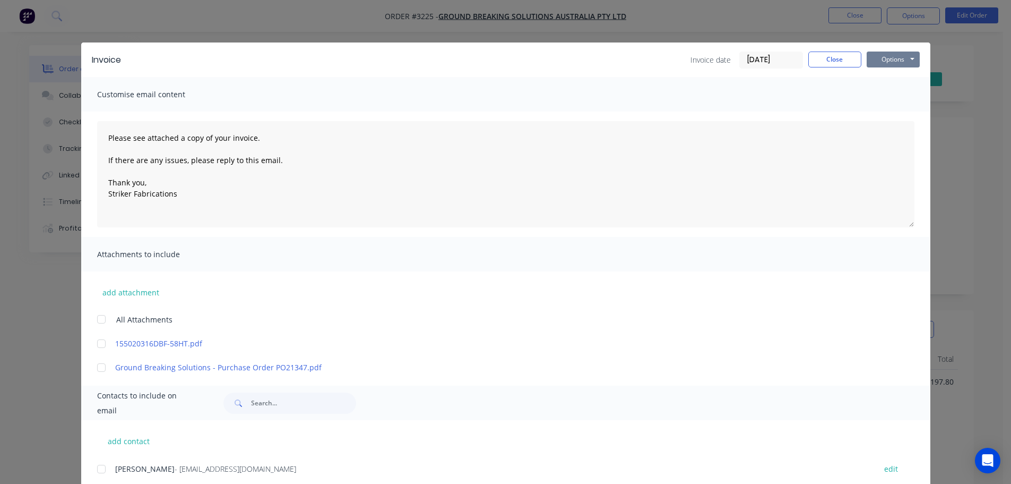
click at [888, 53] on button "Options" at bounding box center [893, 59] width 53 height 16
click at [872, 92] on button "Print" at bounding box center [901, 96] width 68 height 18
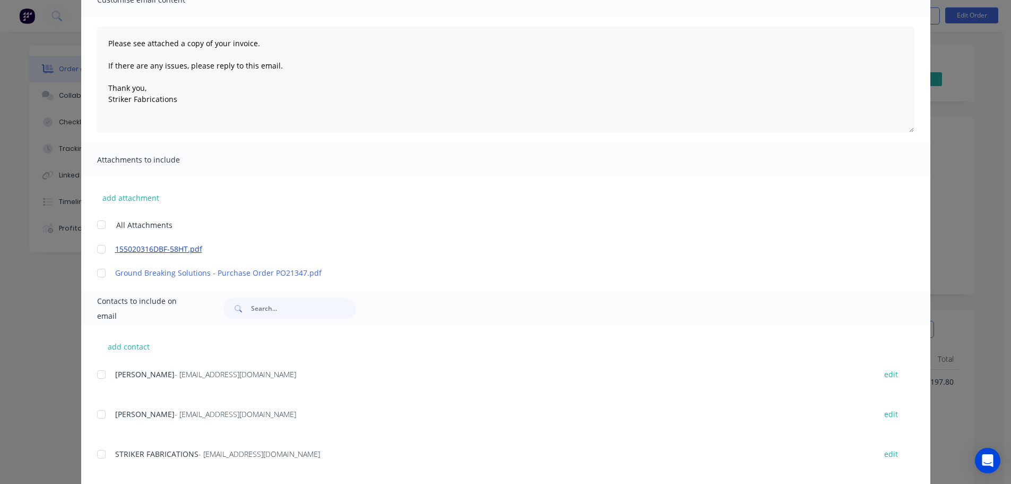
scroll to position [212, 0]
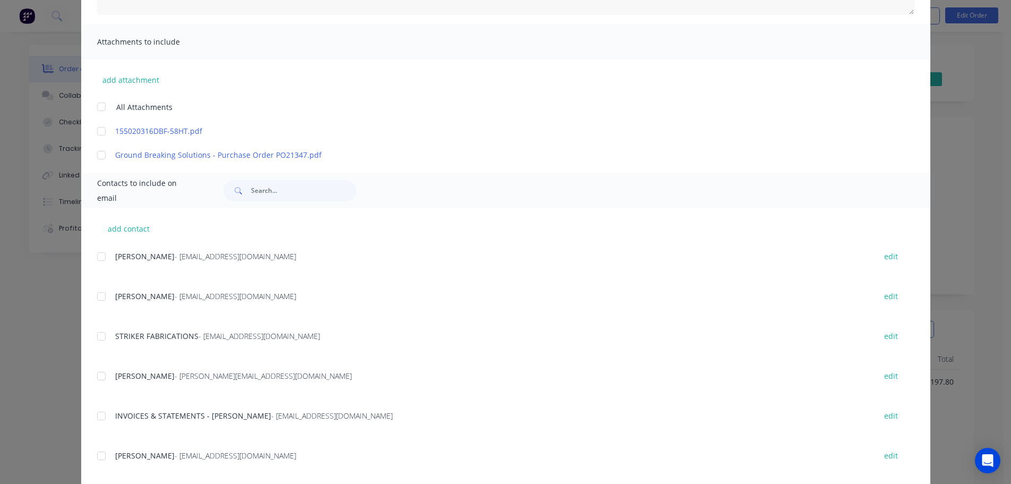
click at [96, 419] on div at bounding box center [101, 415] width 21 height 21
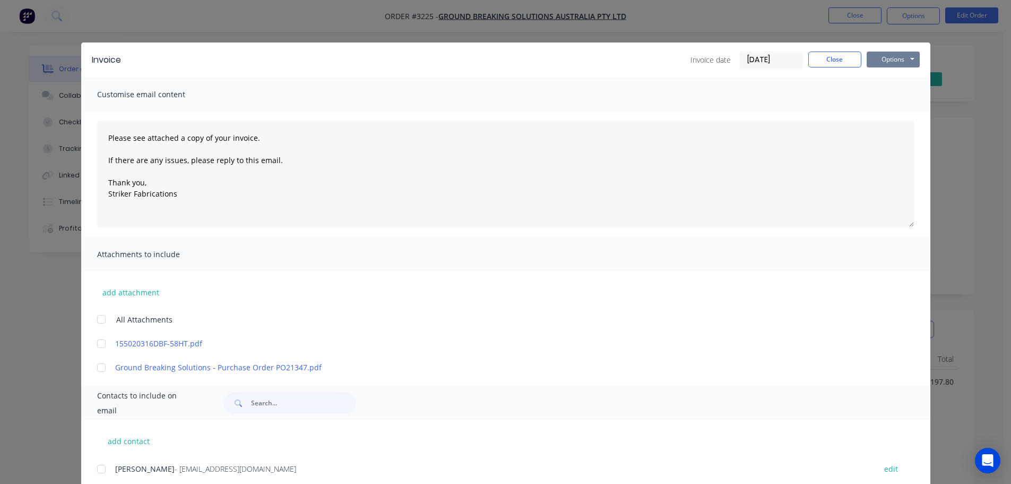
click at [873, 59] on button "Options" at bounding box center [893, 59] width 53 height 16
click at [881, 110] on button "Email" at bounding box center [901, 114] width 68 height 18
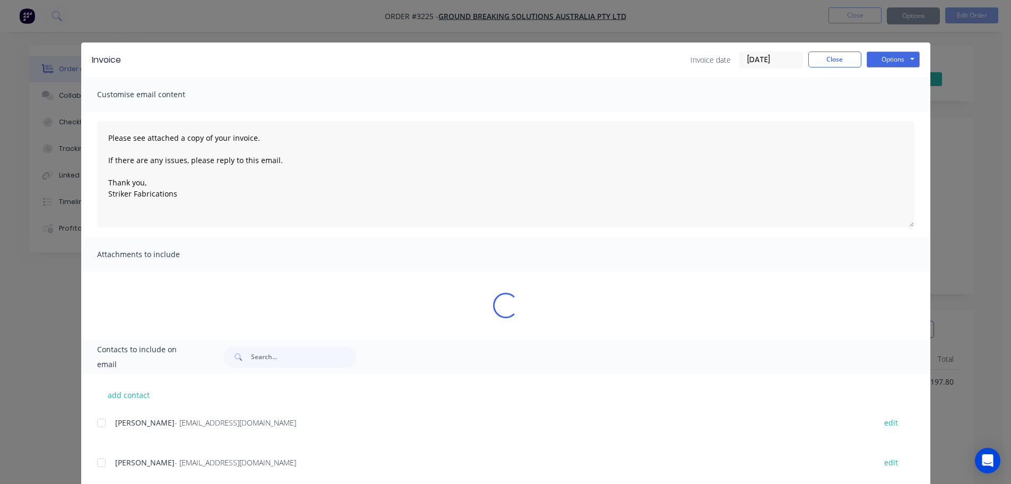
type textarea "Please see attached a copy of your invoice. If there are any issues, please rep…"
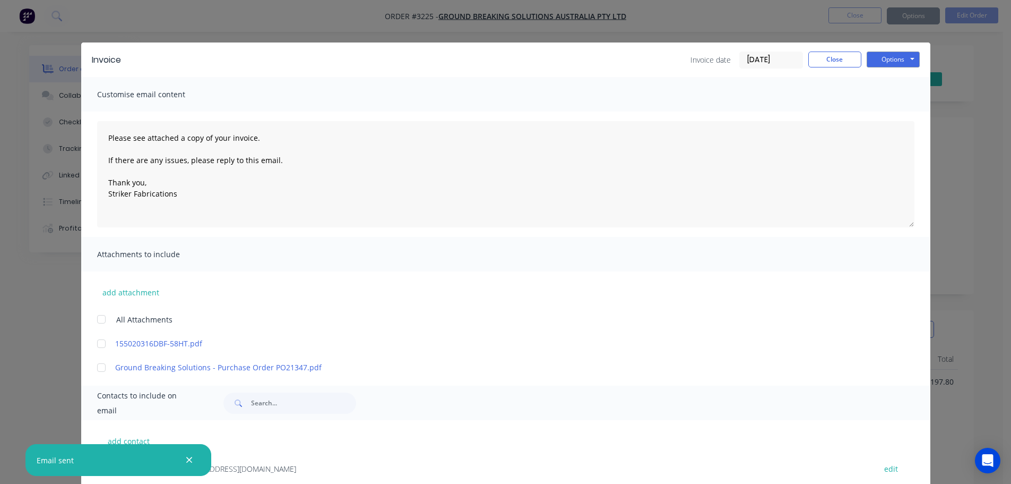
click at [857, 10] on div "Invoice Invoice date [DATE] Close Options Preview Print Email Customise email c…" at bounding box center [505, 242] width 1011 height 484
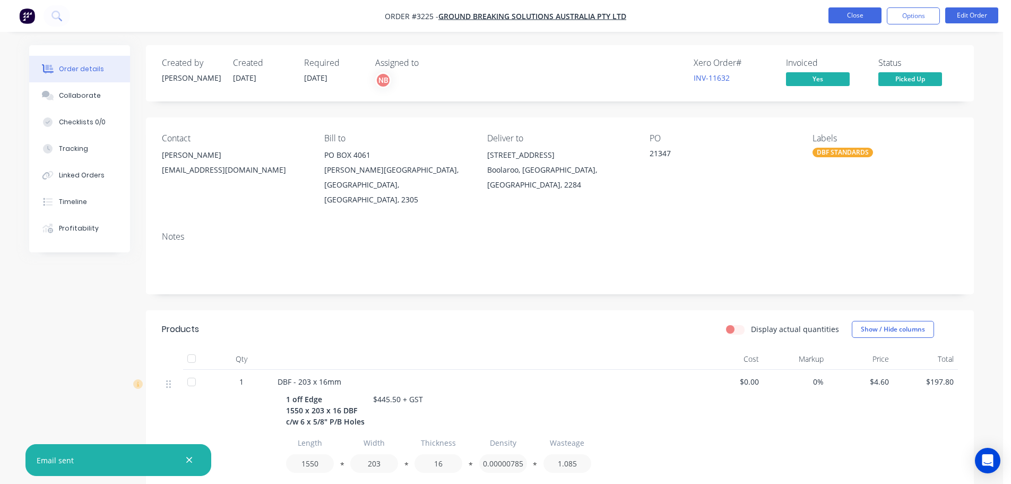
click at [846, 15] on button "Close" at bounding box center [855, 15] width 53 height 16
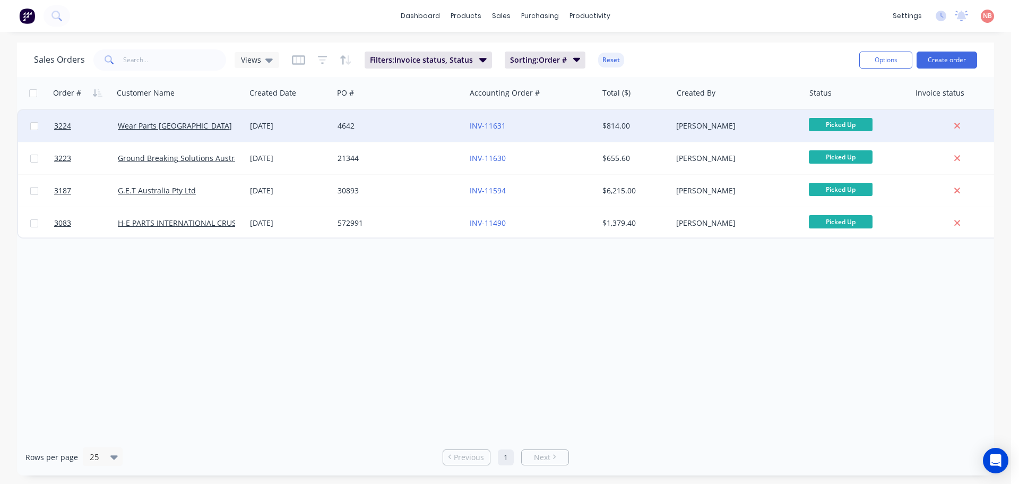
click at [401, 124] on div "4642" at bounding box center [397, 125] width 118 height 11
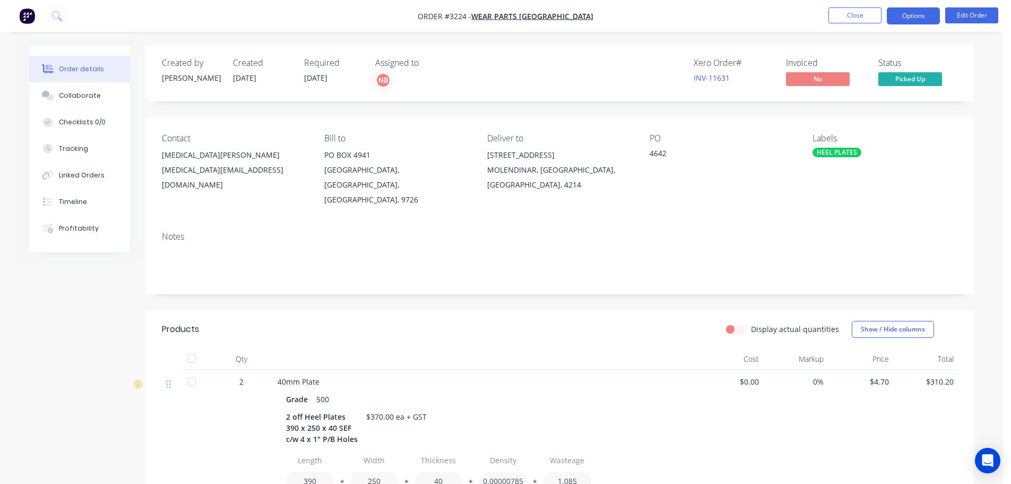
click at [929, 18] on button "Options" at bounding box center [913, 15] width 53 height 17
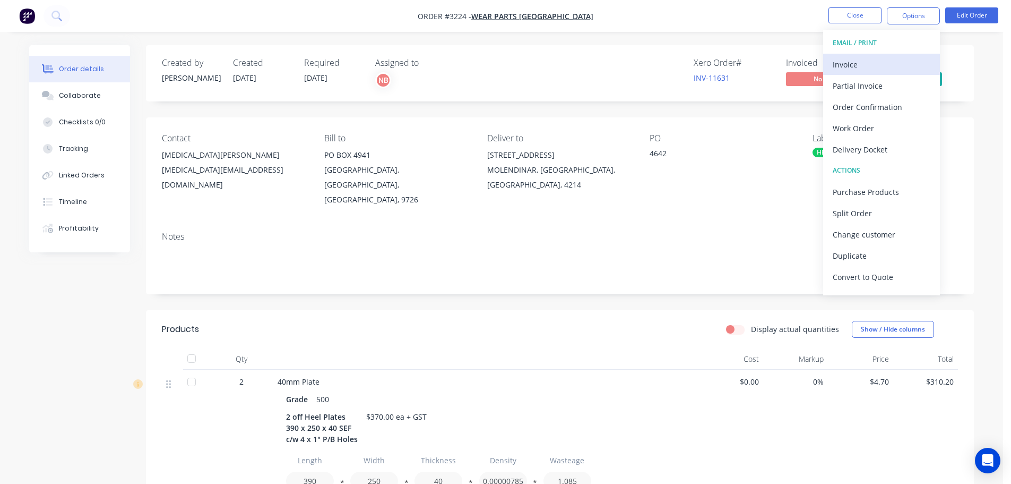
click at [891, 63] on div "Invoice" at bounding box center [882, 64] width 98 height 15
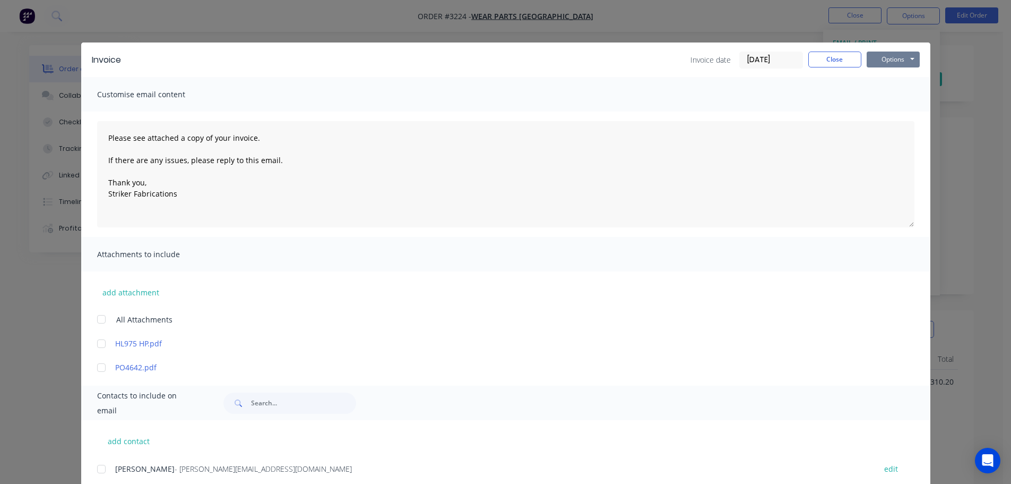
click at [875, 62] on button "Options" at bounding box center [893, 59] width 53 height 16
click at [870, 92] on button "Print" at bounding box center [901, 96] width 68 height 18
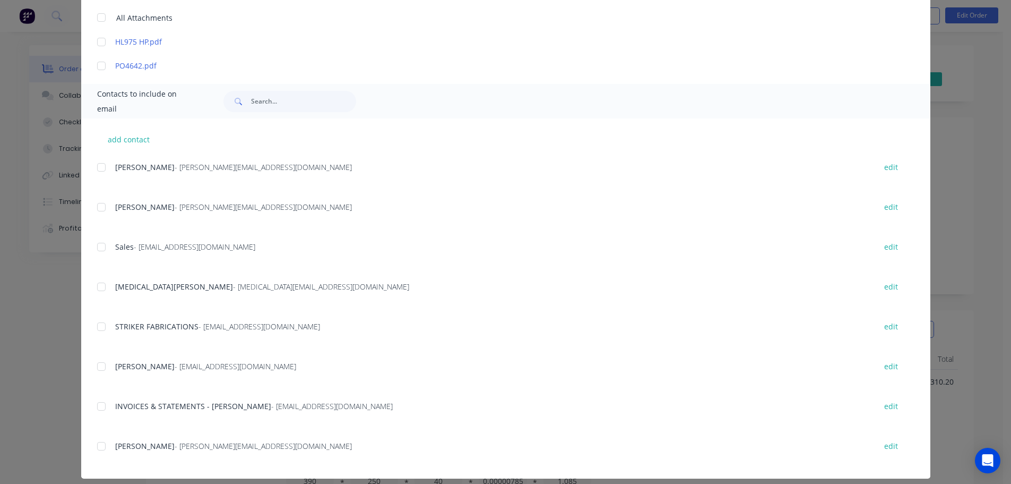
scroll to position [311, 0]
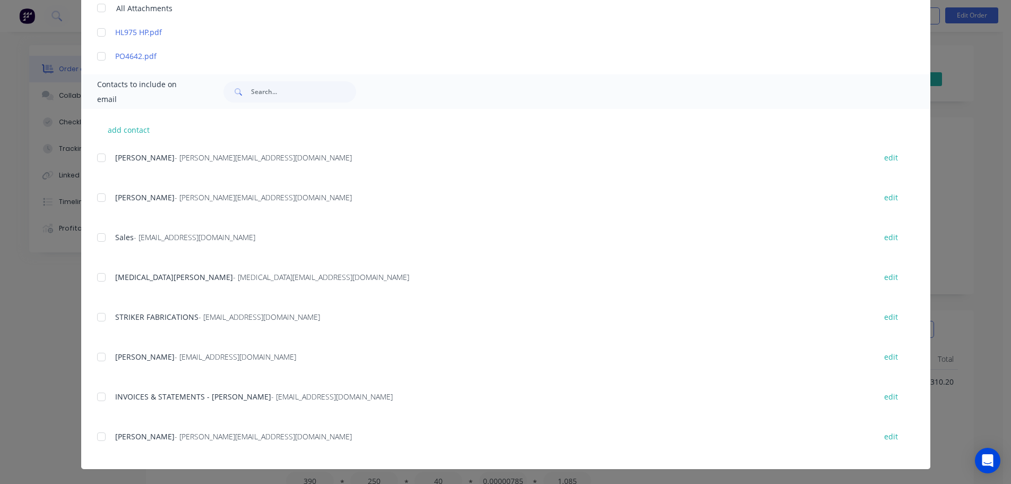
click at [102, 395] on div at bounding box center [101, 396] width 21 height 21
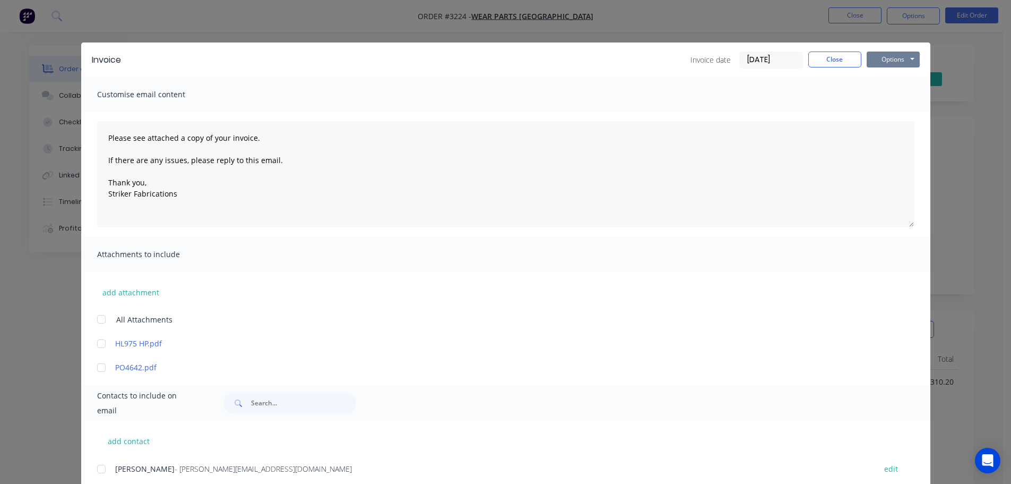
click at [894, 56] on button "Options" at bounding box center [893, 59] width 53 height 16
click at [875, 122] on button "Email" at bounding box center [901, 114] width 68 height 18
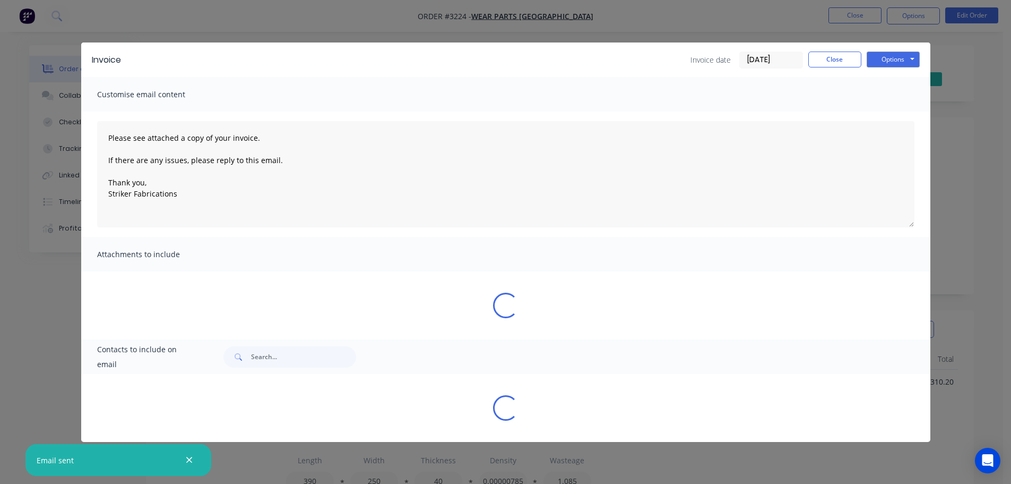
type textarea "Please see attached a copy of your invoice. If there are any issues, please rep…"
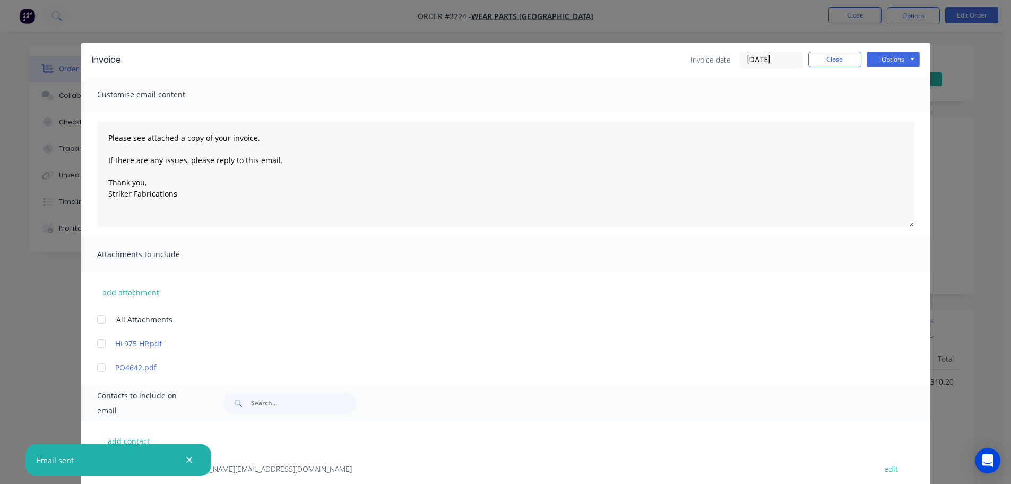
click at [841, 18] on div "Invoice Invoice date [DATE] Close Options Preview Print Email Customise email c…" at bounding box center [505, 242] width 1011 height 484
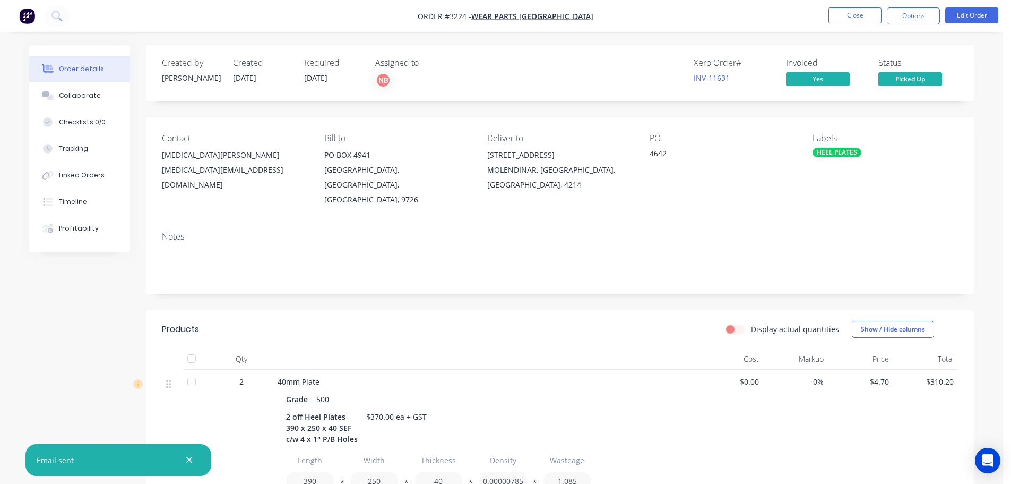
click at [841, 18] on button "Close" at bounding box center [855, 15] width 53 height 16
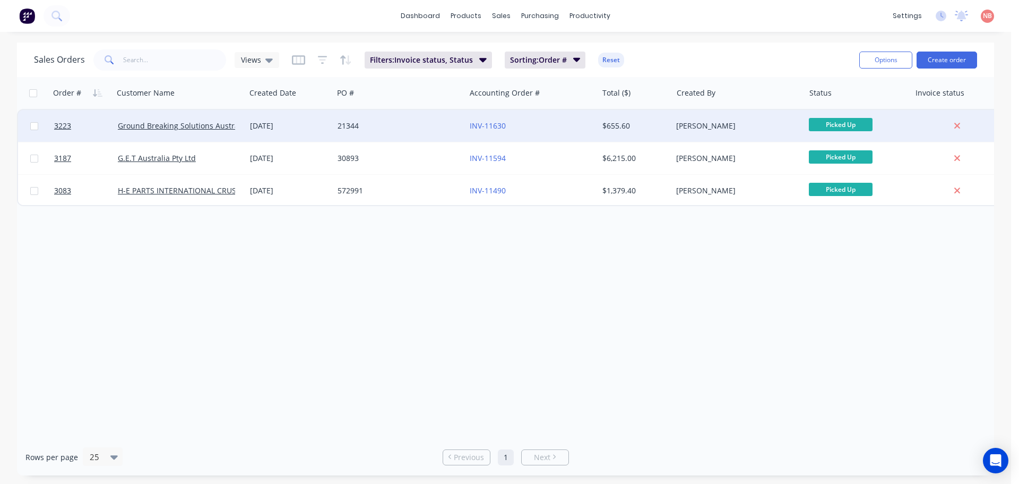
click at [428, 125] on div "21344" at bounding box center [397, 125] width 118 height 11
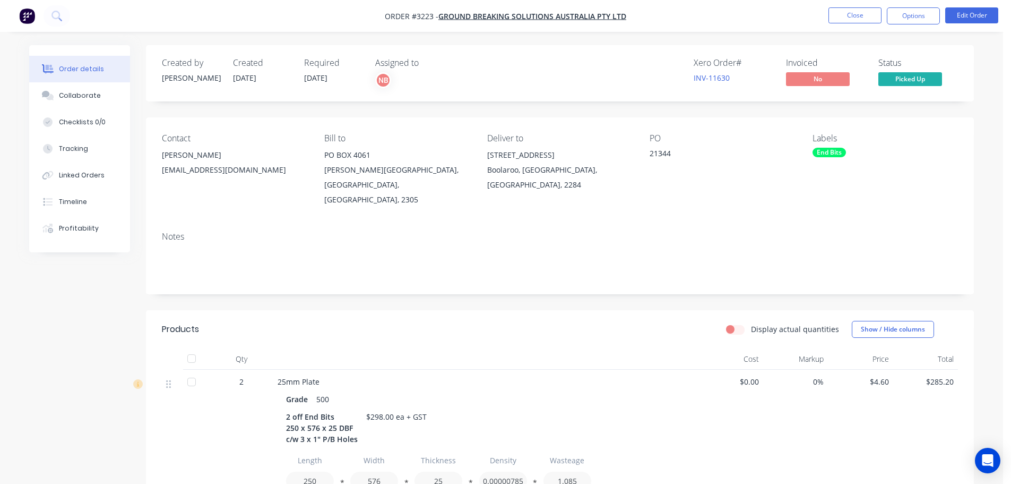
click at [934, 17] on button "Options" at bounding box center [913, 15] width 53 height 17
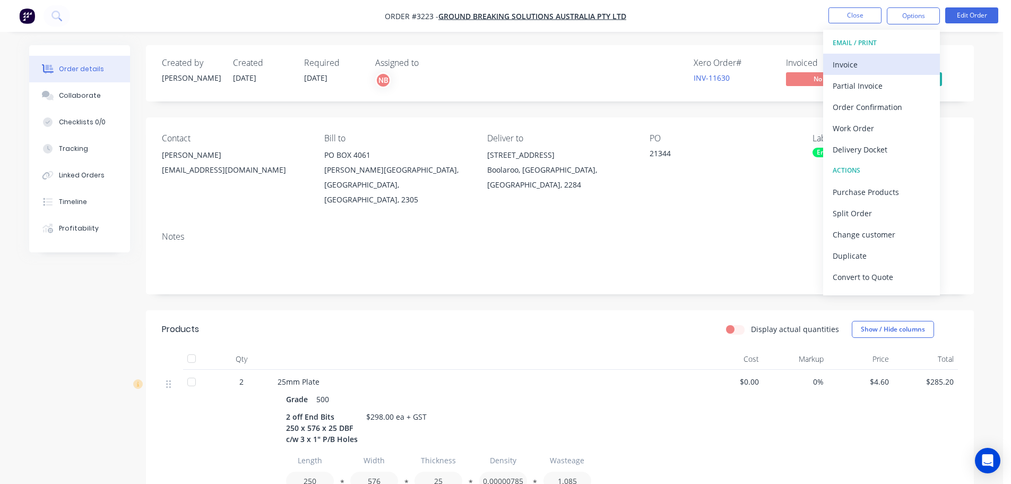
click at [875, 57] on div "Invoice" at bounding box center [882, 64] width 98 height 15
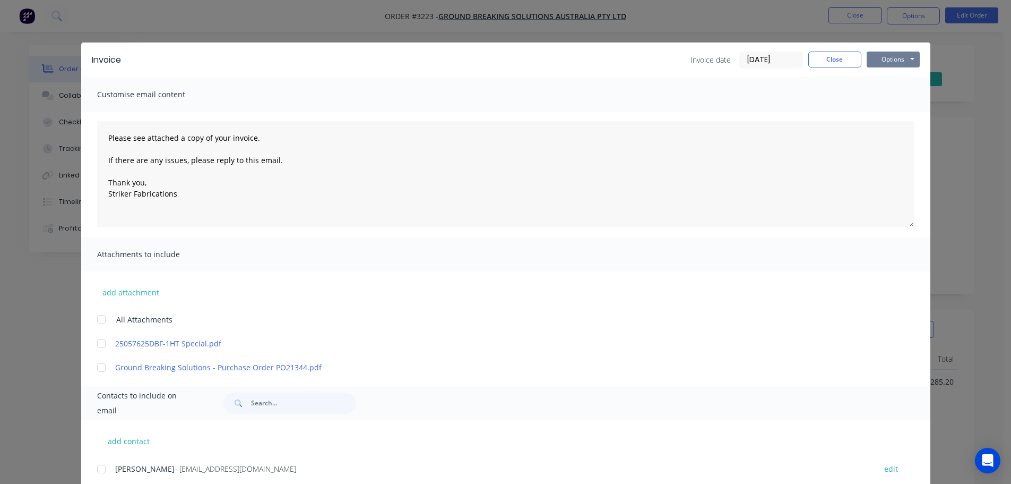
click at [868, 56] on button "Options" at bounding box center [893, 59] width 53 height 16
click at [878, 98] on button "Print" at bounding box center [901, 96] width 68 height 18
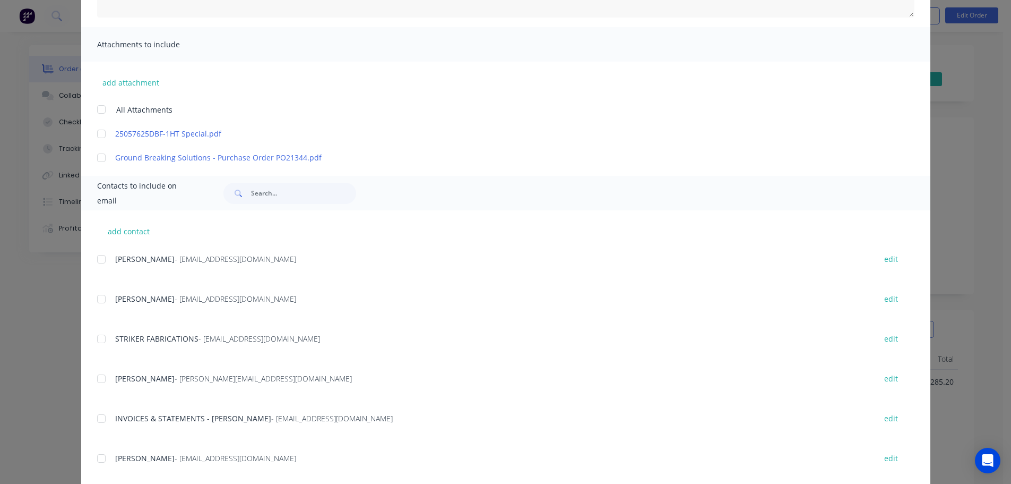
scroll to position [212, 0]
click at [100, 420] on div at bounding box center [101, 415] width 21 height 21
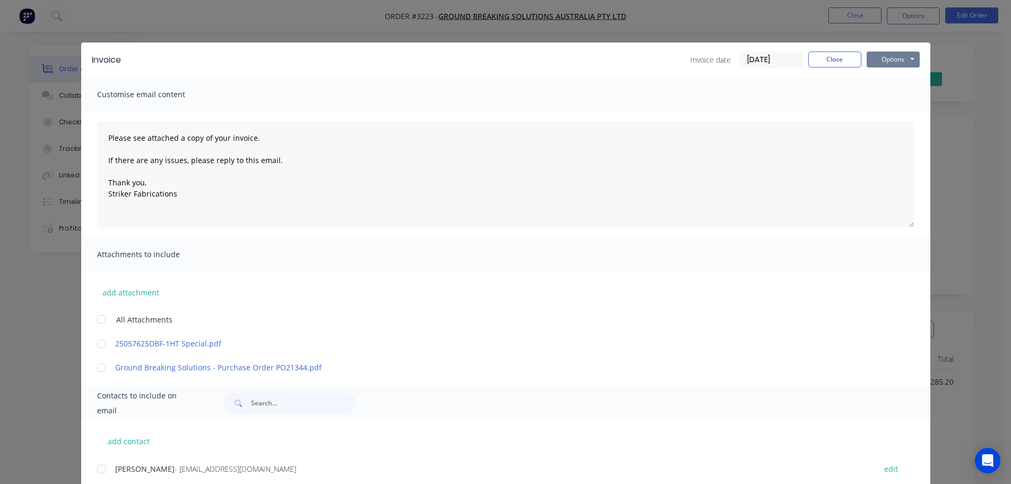
click at [883, 61] on button "Options" at bounding box center [893, 59] width 53 height 16
click at [882, 109] on button "Email" at bounding box center [901, 114] width 68 height 18
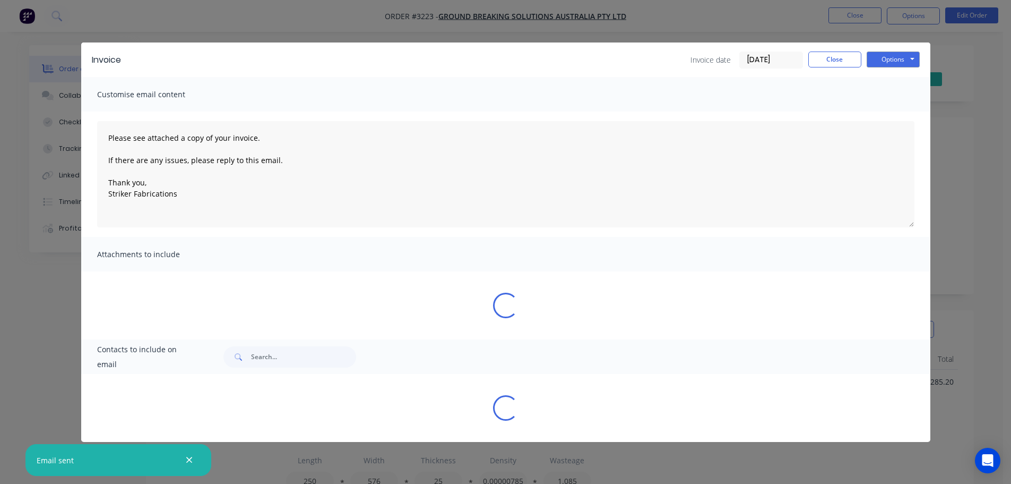
type textarea "Please see attached a copy of your invoice. If there are any issues, please rep…"
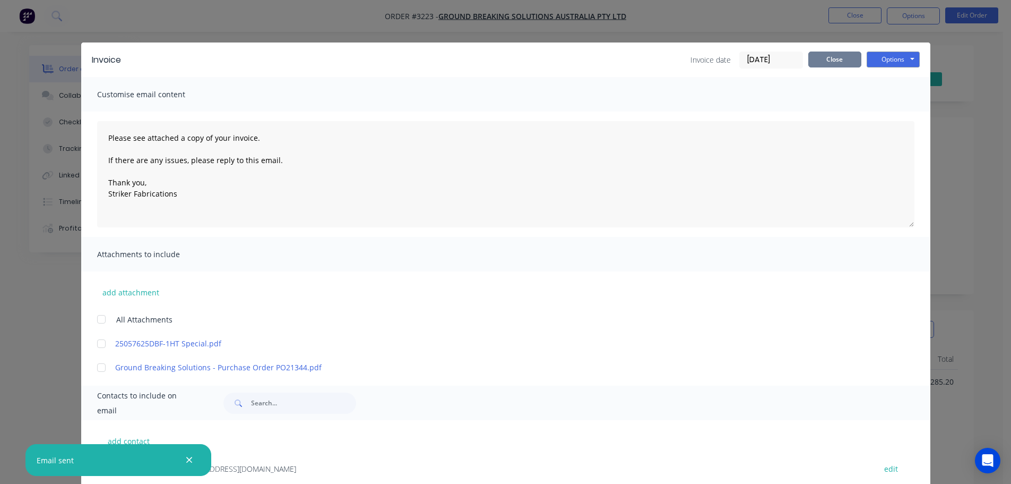
click at [818, 59] on button "Close" at bounding box center [834, 59] width 53 height 16
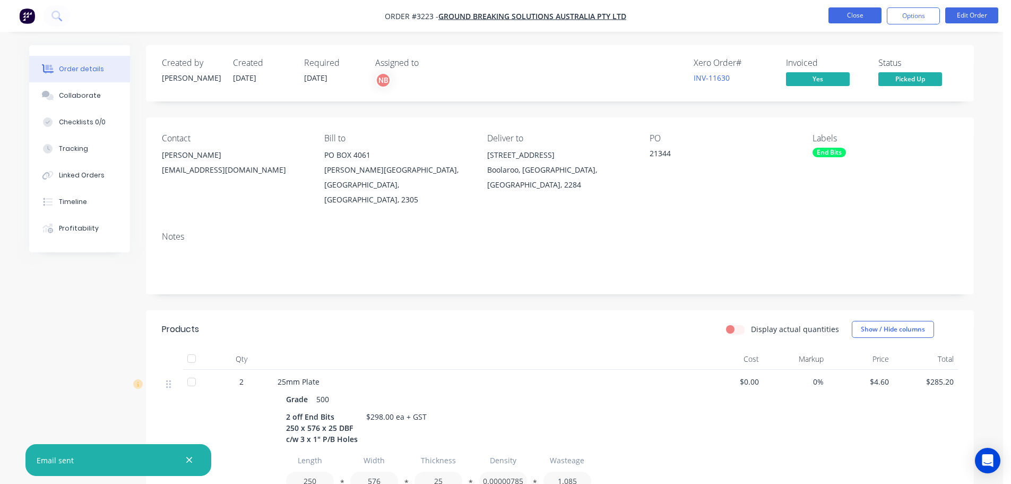
click at [847, 18] on button "Close" at bounding box center [855, 15] width 53 height 16
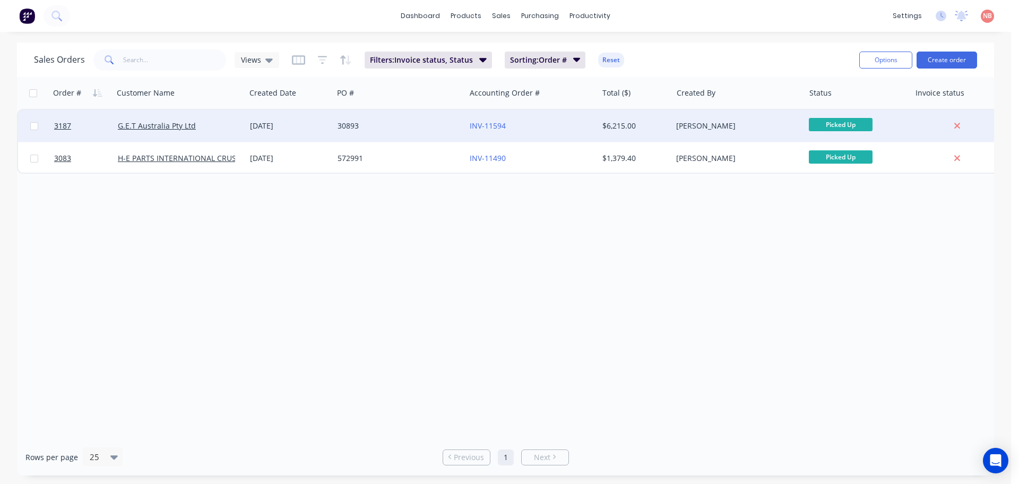
click at [406, 132] on div "30893" at bounding box center [399, 126] width 132 height 32
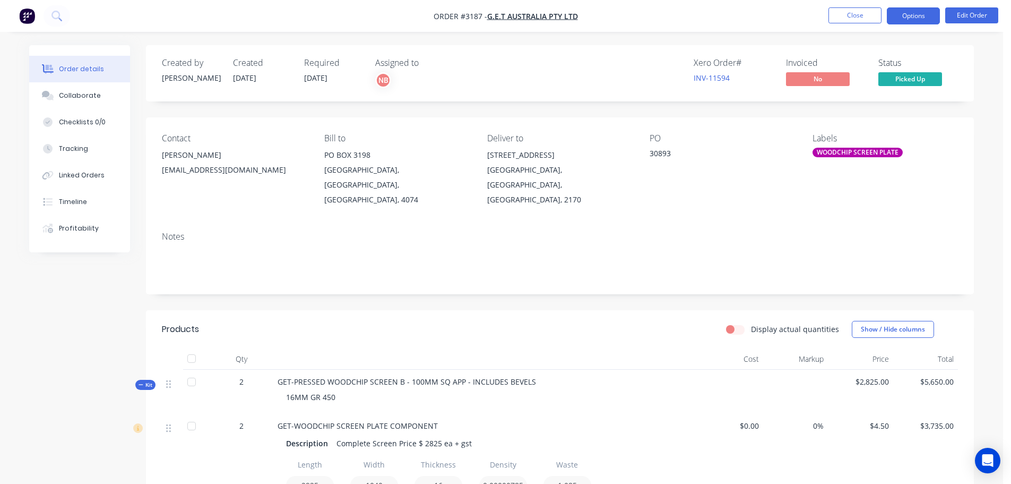
click at [909, 16] on button "Options" at bounding box center [913, 15] width 53 height 17
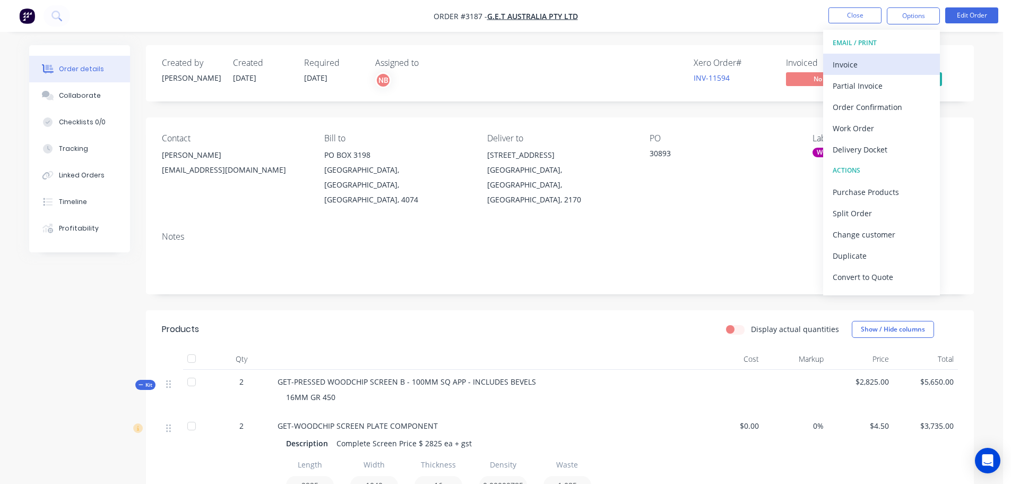
click at [857, 68] on div "Invoice" at bounding box center [882, 64] width 98 height 15
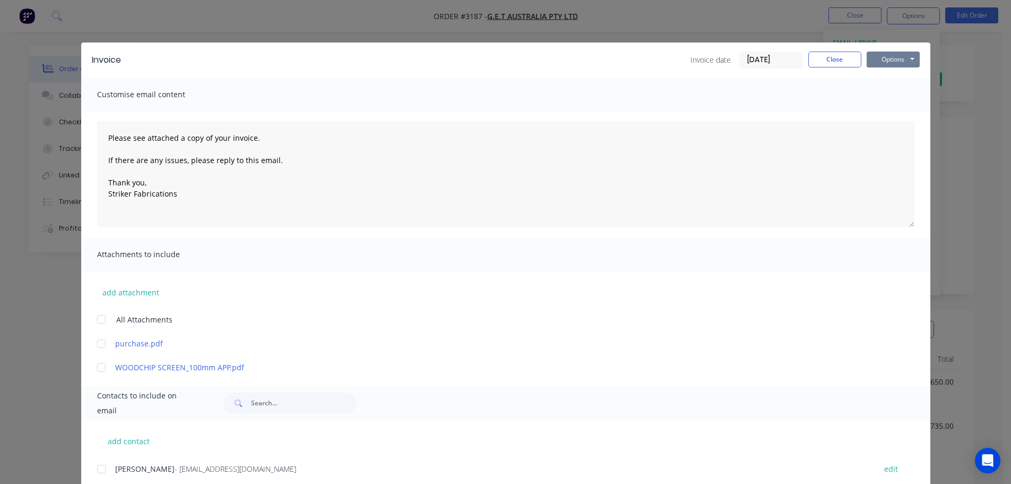
click at [892, 58] on button "Options" at bounding box center [893, 59] width 53 height 16
click at [869, 99] on button "Print" at bounding box center [901, 96] width 68 height 18
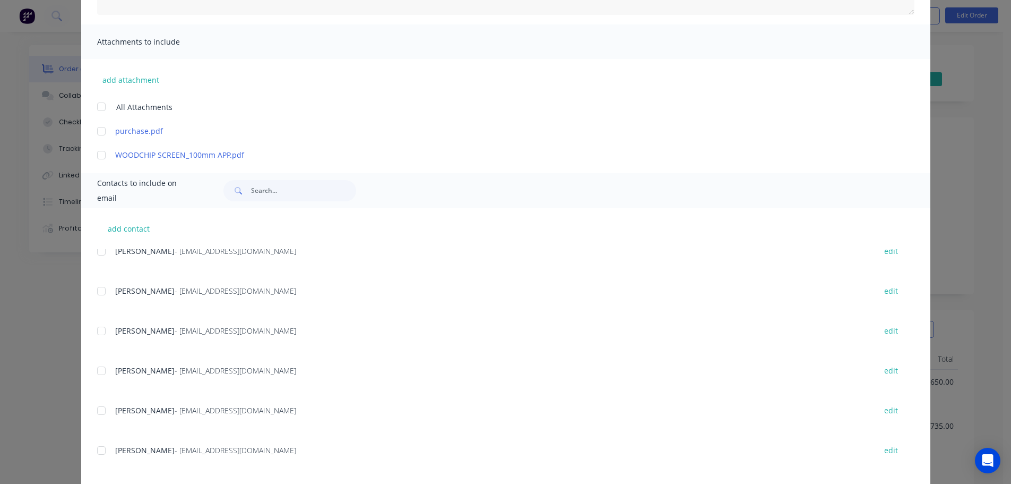
scroll to position [159, 0]
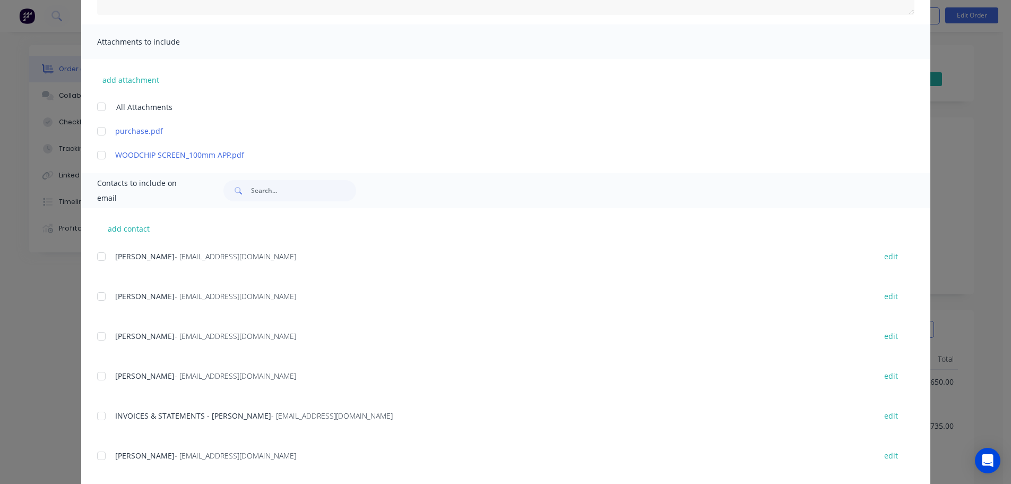
click at [105, 416] on div at bounding box center [101, 415] width 21 height 21
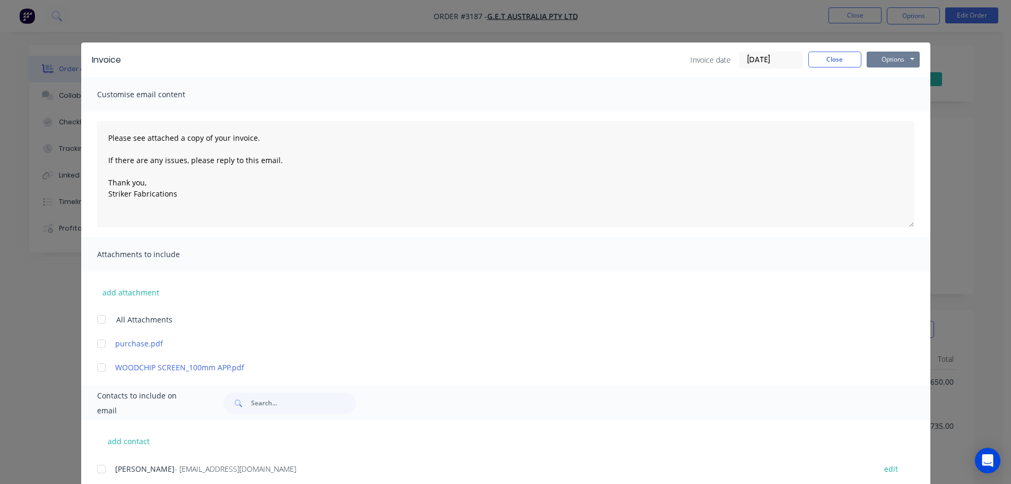
click at [882, 63] on button "Options" at bounding box center [893, 59] width 53 height 16
click at [881, 108] on button "Email" at bounding box center [901, 114] width 68 height 18
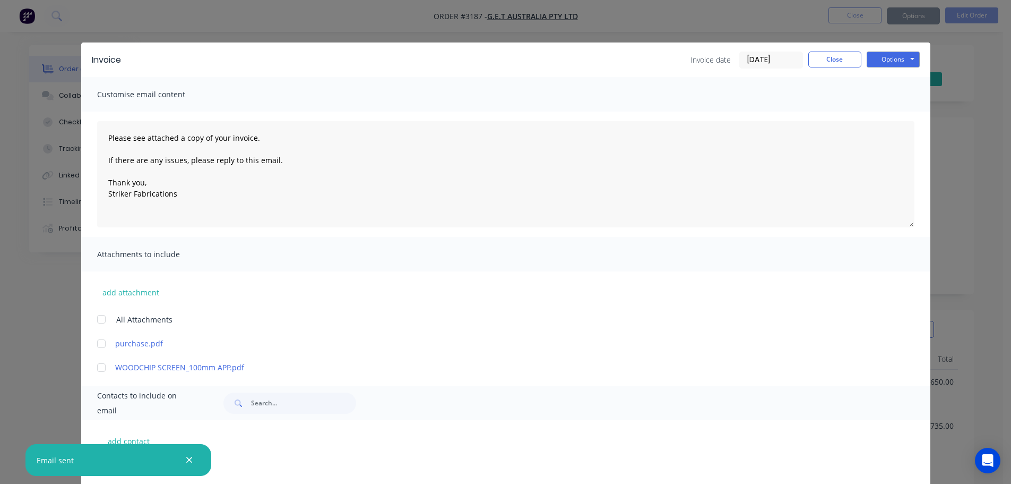
scroll to position [159, 0]
type textarea "Please see attached a copy of your invoice. If there are any issues, please rep…"
drag, startPoint x: 499, startPoint y: 232, endPoint x: 610, endPoint y: 88, distance: 182.1
click at [610, 88] on div "Customise email content" at bounding box center [505, 94] width 849 height 34
click at [819, 61] on button "Close" at bounding box center [834, 59] width 53 height 16
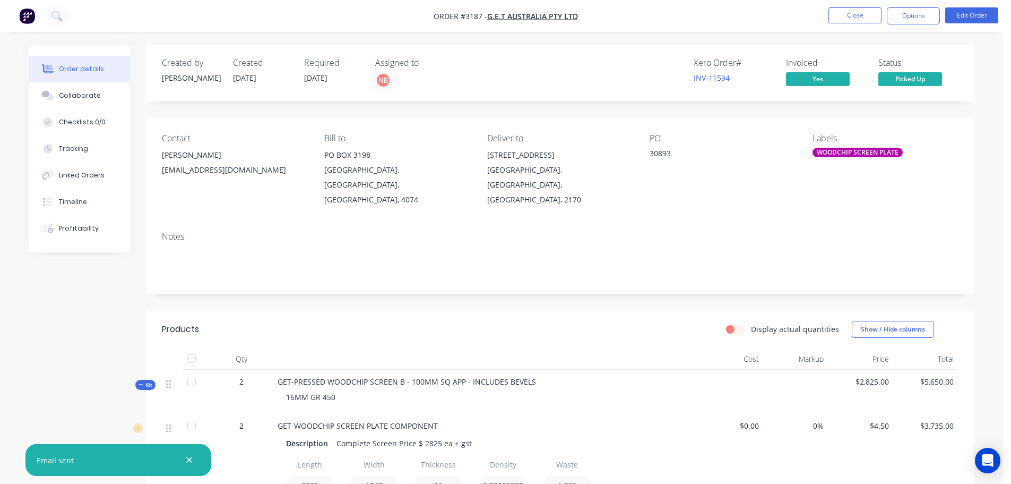
click at [839, 5] on nav "Order #3187 - G.E.T Australia Pty Ltd Close Options Edit Order" at bounding box center [505, 16] width 1011 height 32
click at [826, 20] on ul "Close Options Edit Order" at bounding box center [913, 15] width 195 height 17
click at [835, 15] on button "Close" at bounding box center [855, 15] width 53 height 16
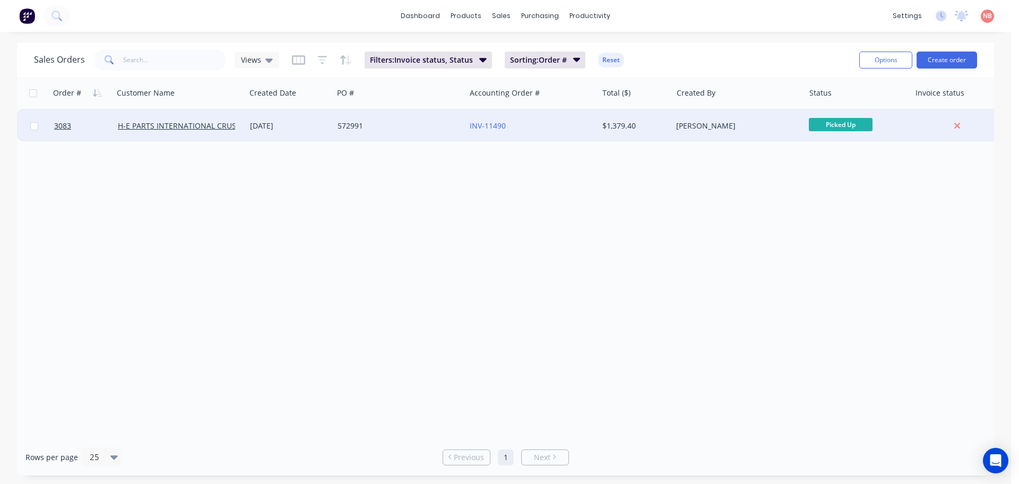
click at [416, 132] on div "572991" at bounding box center [399, 126] width 132 height 32
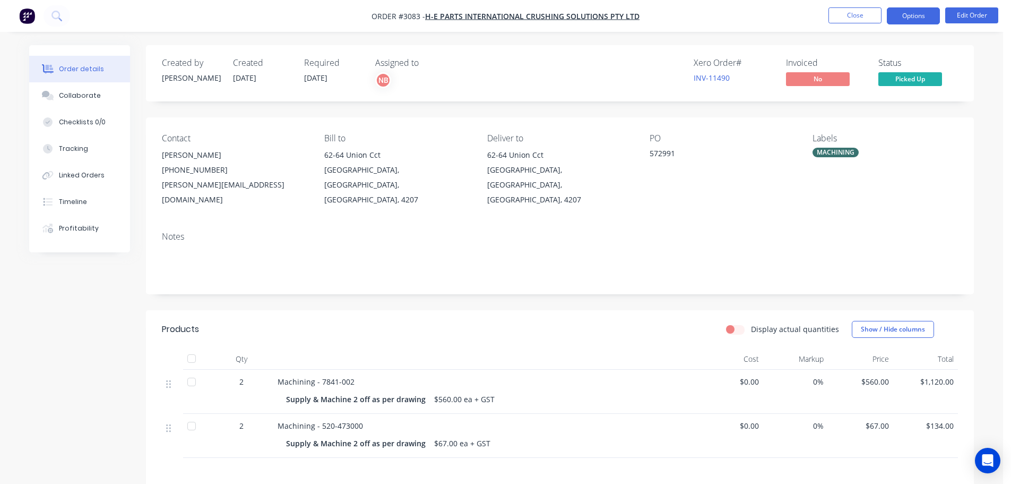
click at [928, 12] on button "Options" at bounding box center [913, 15] width 53 height 17
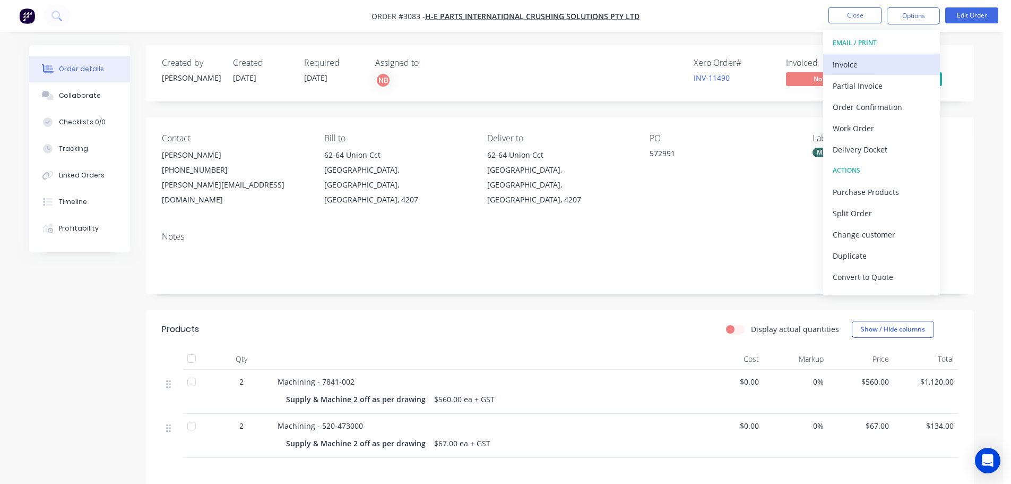
click at [860, 65] on div "Invoice" at bounding box center [882, 64] width 98 height 15
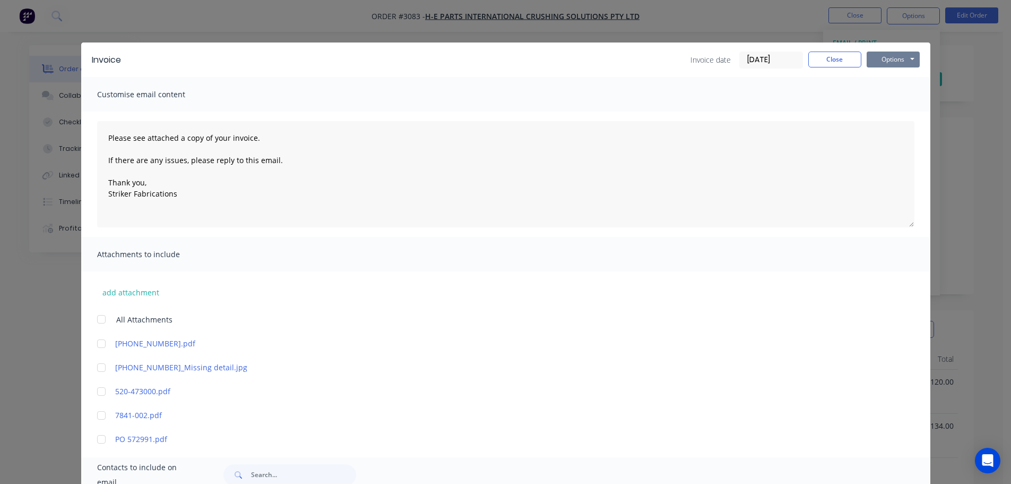
drag, startPoint x: 886, startPoint y: 56, endPoint x: 886, endPoint y: 64, distance: 7.4
click at [886, 57] on button "Options" at bounding box center [893, 59] width 53 height 16
click at [883, 87] on button "Print" at bounding box center [901, 96] width 68 height 18
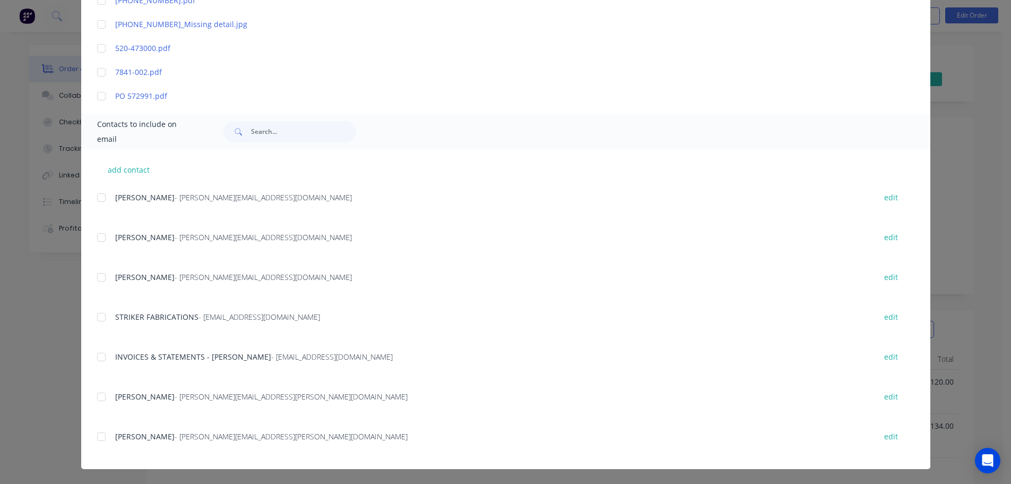
click at [103, 358] on div at bounding box center [101, 356] width 21 height 21
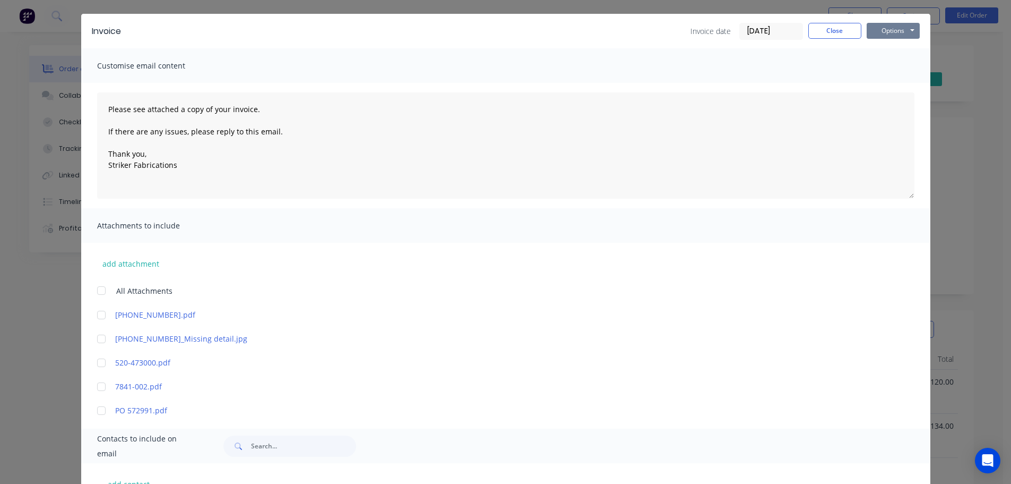
scroll to position [24, 0]
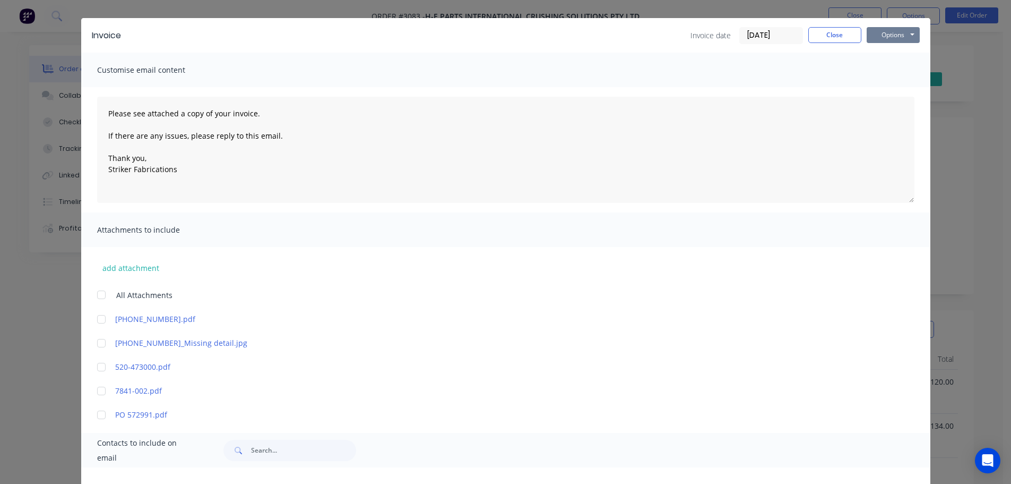
click at [894, 36] on button "Options" at bounding box center [893, 35] width 53 height 16
click at [887, 89] on button "Email" at bounding box center [901, 89] width 68 height 18
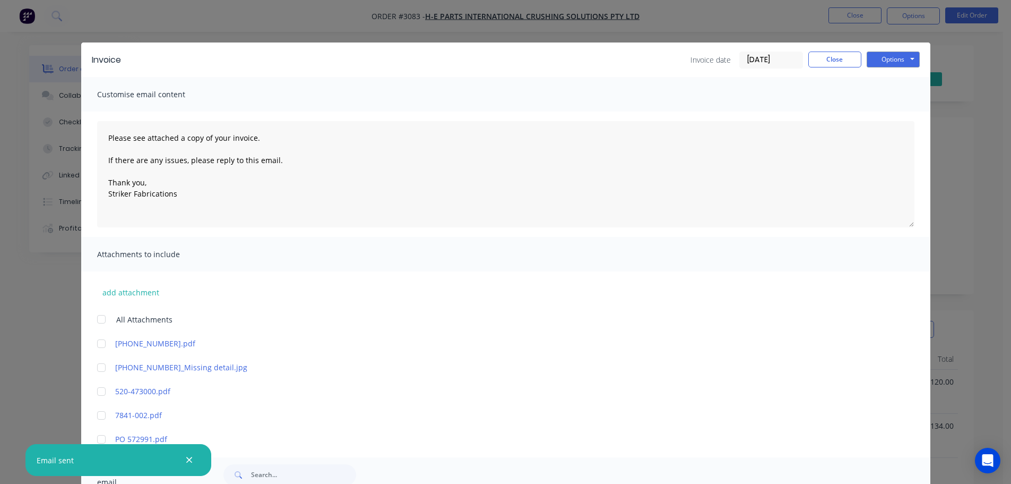
type textarea "Please see attached a copy of your invoice. If there are any issues, please rep…"
click at [829, 63] on button "Close" at bounding box center [834, 59] width 53 height 16
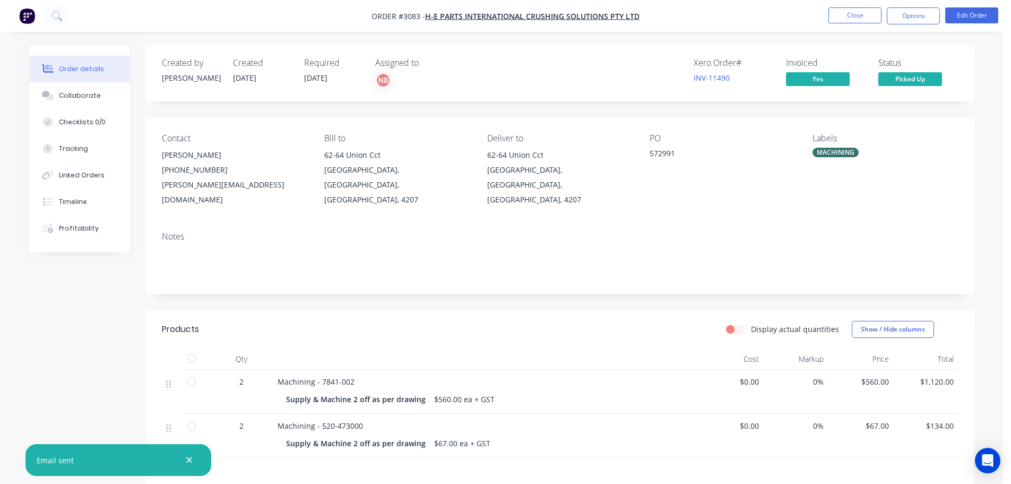
click at [834, 28] on nav "Order #3083 - H-E PARTS INTERNATIONAL CRUSHING SOLUTIONS PTY LTD Close Options …" at bounding box center [505, 16] width 1011 height 32
click at [838, 21] on button "Close" at bounding box center [855, 15] width 53 height 16
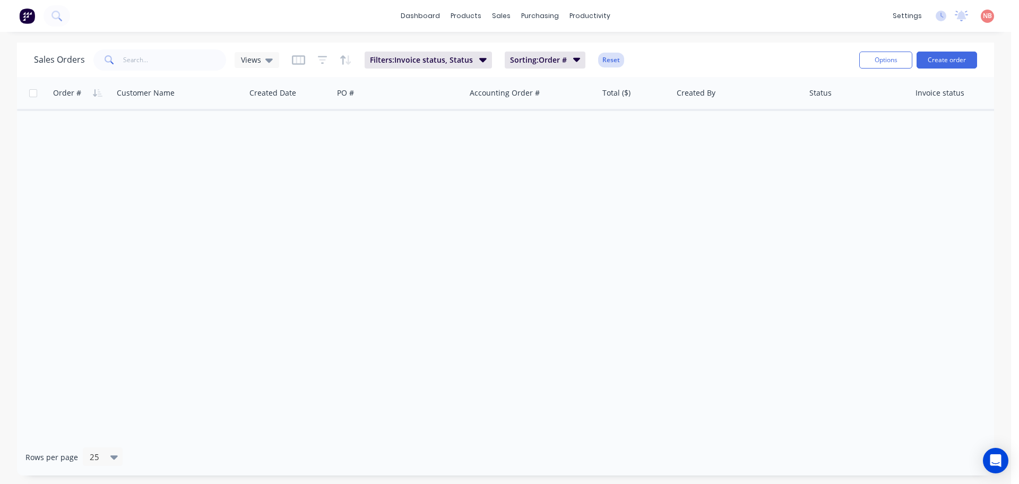
click at [619, 60] on button "Reset" at bounding box center [611, 60] width 26 height 15
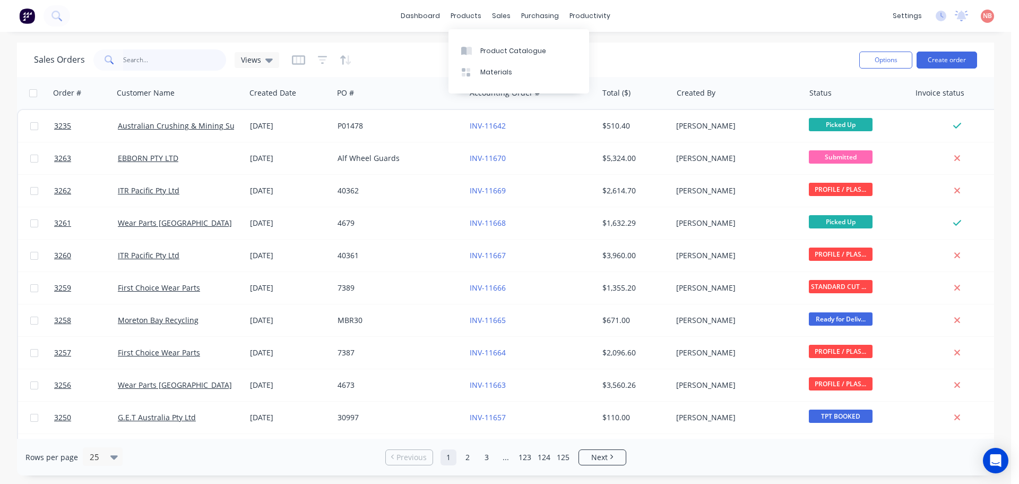
click at [189, 56] on input "text" at bounding box center [174, 59] width 103 height 21
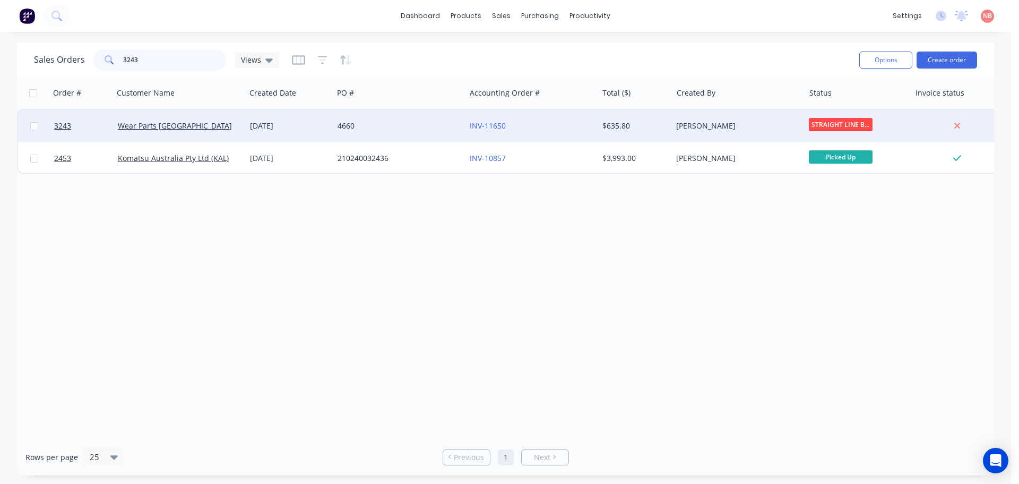
type input "3243"
click at [394, 118] on div "4660" at bounding box center [399, 126] width 132 height 32
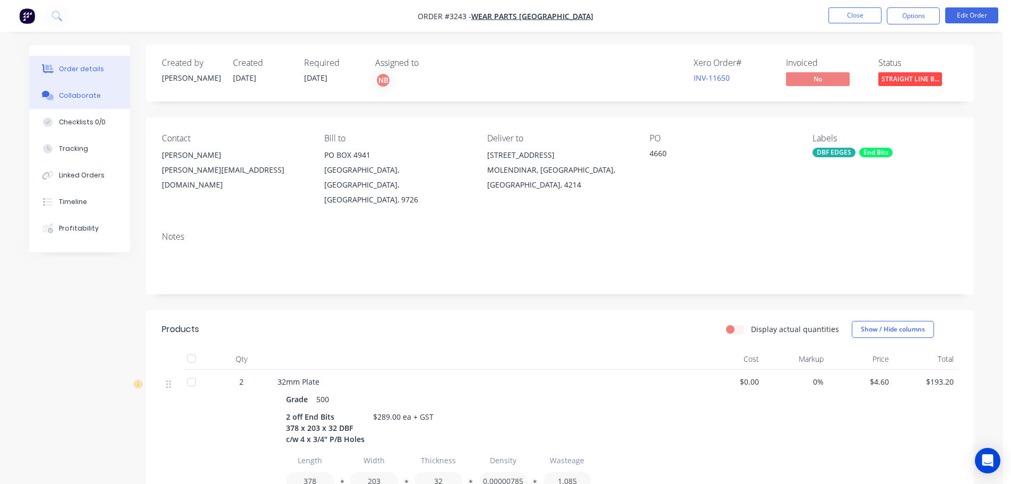
click at [97, 102] on button "Collaborate" at bounding box center [79, 95] width 101 height 27
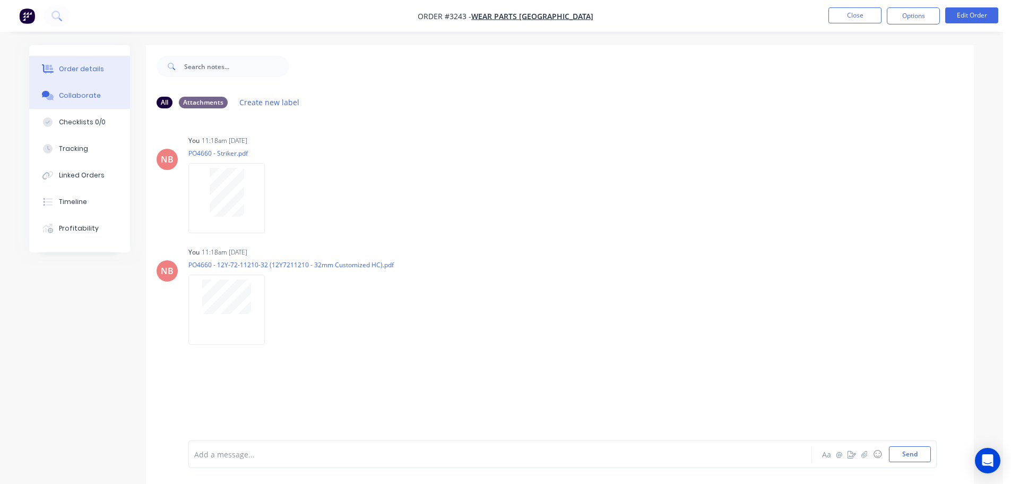
click at [118, 68] on button "Order details" at bounding box center [79, 69] width 101 height 27
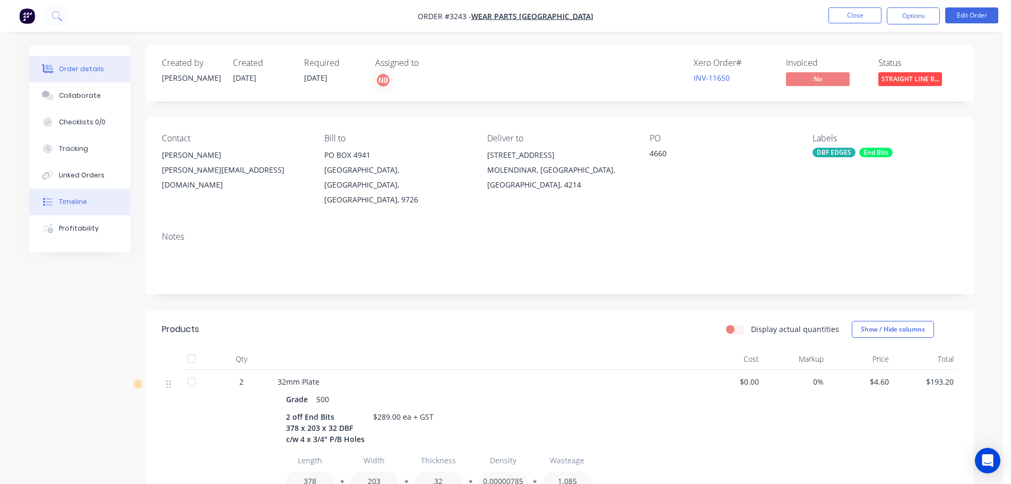
click at [48, 189] on button "Timeline" at bounding box center [79, 201] width 101 height 27
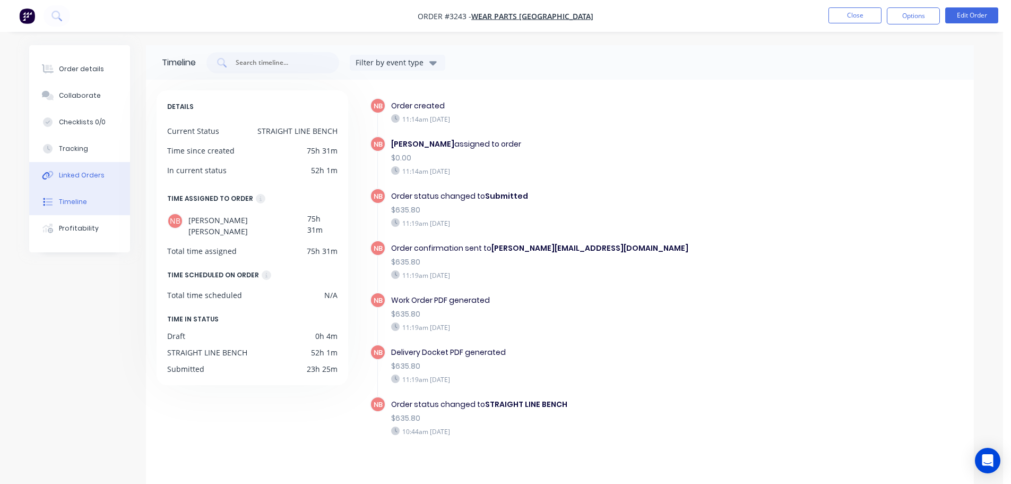
click at [82, 178] on div "Linked Orders" at bounding box center [82, 175] width 46 height 10
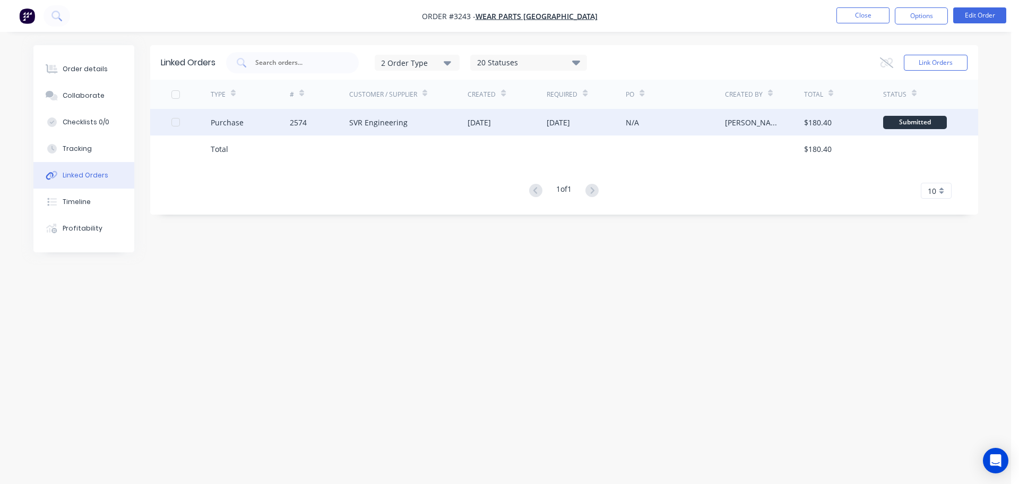
click at [415, 117] on div "SVR Engineering" at bounding box center [408, 122] width 119 height 27
type textarea "x"
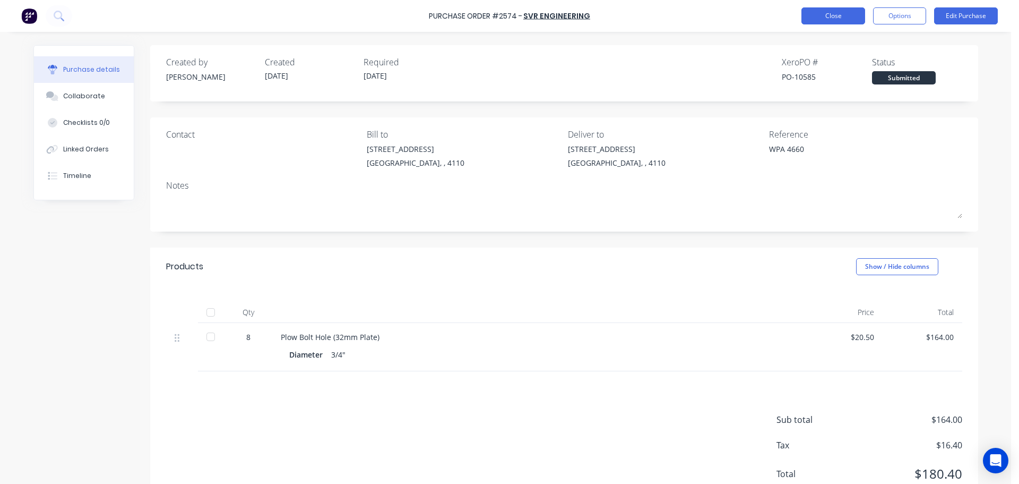
click at [806, 16] on button "Close" at bounding box center [833, 15] width 64 height 17
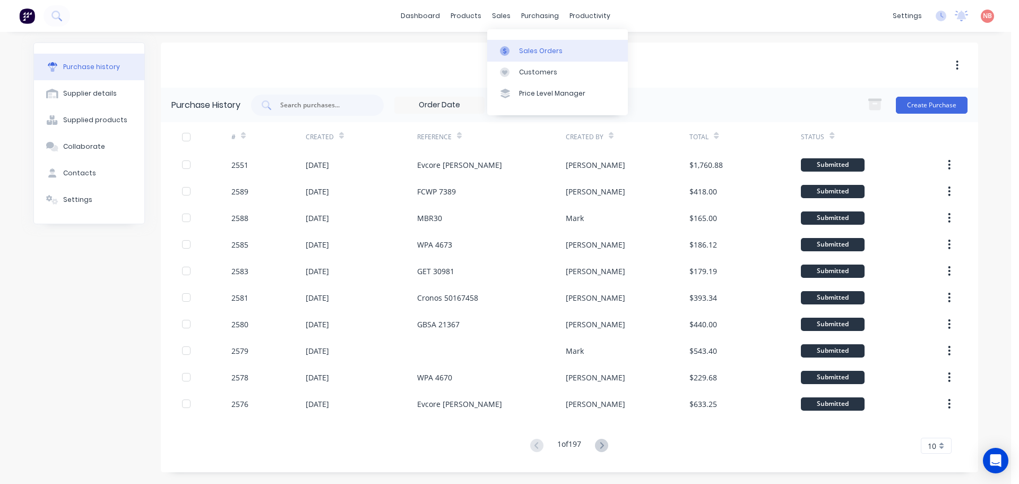
click at [513, 48] on div at bounding box center [508, 51] width 16 height 10
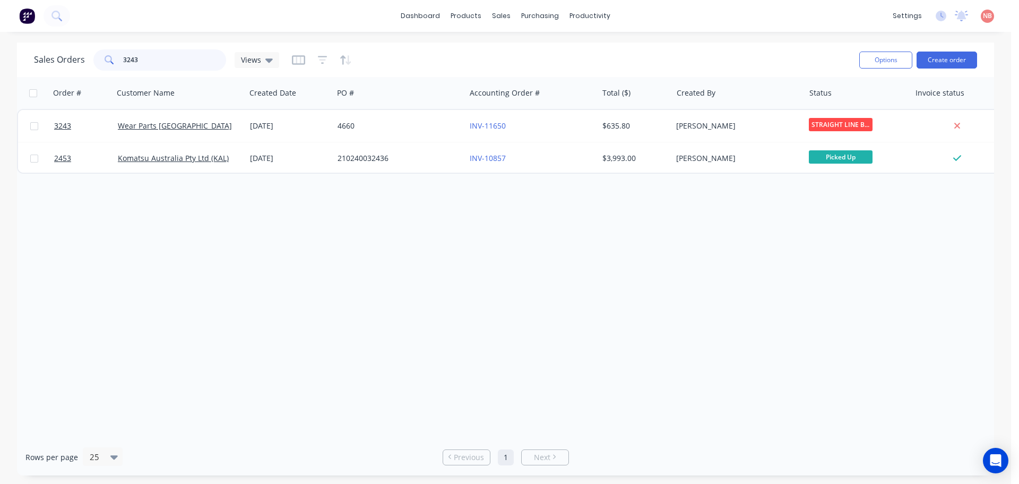
drag, startPoint x: 184, startPoint y: 51, endPoint x: 26, endPoint y: 65, distance: 158.3
click at [27, 65] on div "Sales Orders 3243 Views Options Create order" at bounding box center [505, 59] width 977 height 34
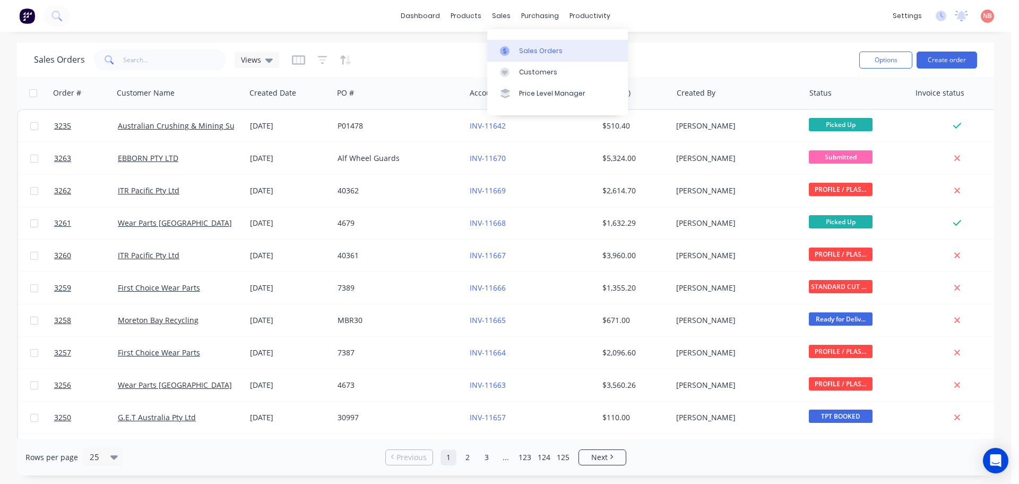
click at [531, 49] on div "Sales Orders" at bounding box center [541, 51] width 44 height 10
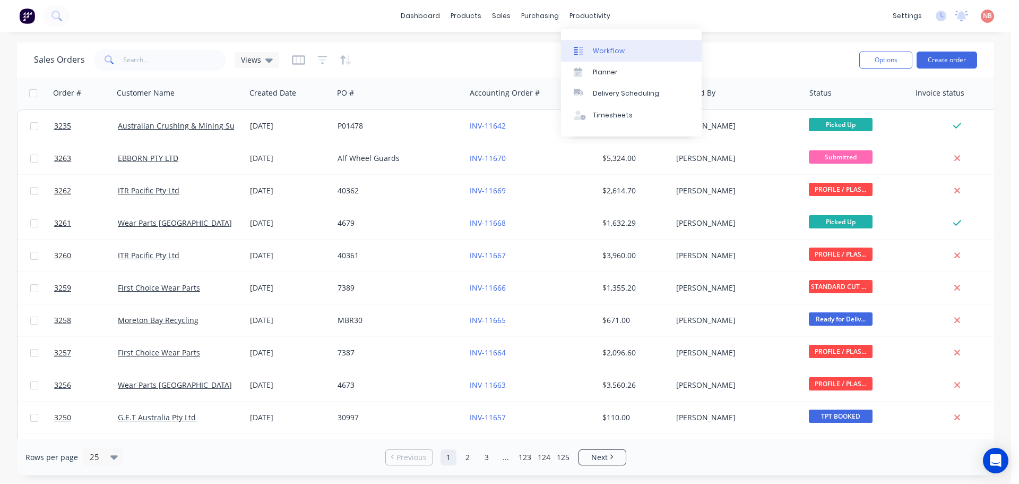
click at [589, 44] on link "Workflow" at bounding box center [631, 50] width 141 height 21
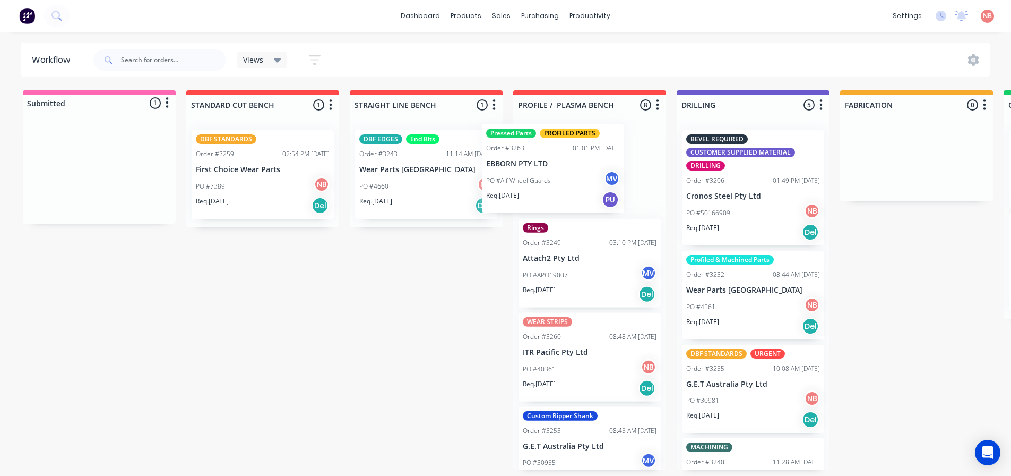
drag, startPoint x: 105, startPoint y: 168, endPoint x: 562, endPoint y: 166, distance: 456.5
click at [562, 166] on div "Submitted 1 Status colour #FF69B4 hex #FF69B4 Save Cancel Summaries Total order…" at bounding box center [877, 279] width 1770 height 379
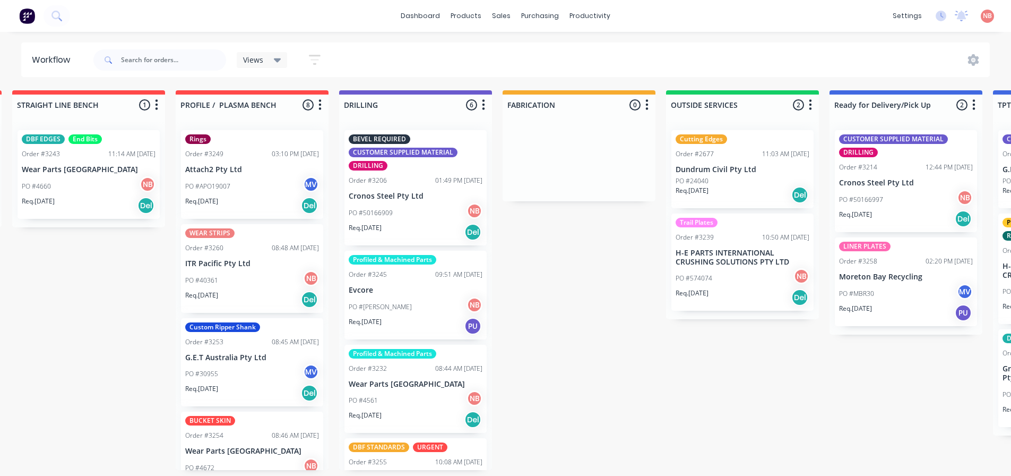
scroll to position [0, 312]
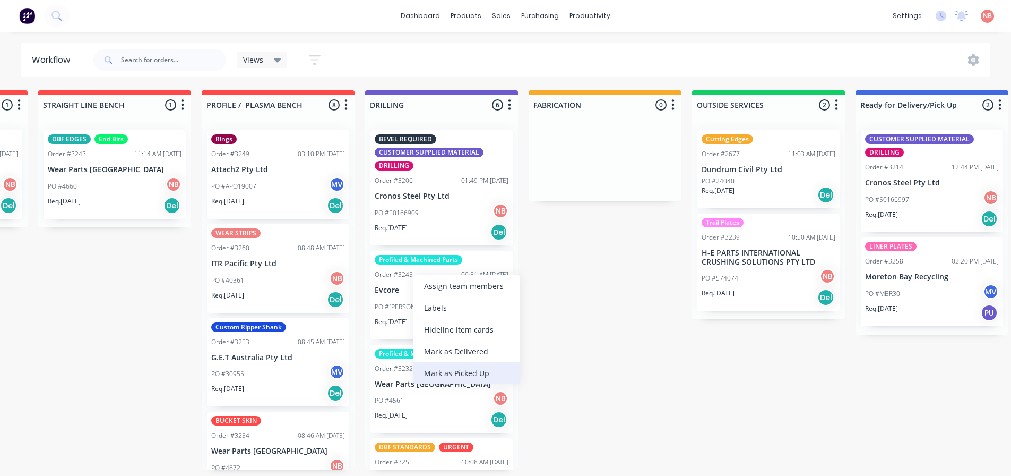
click at [444, 365] on div "Mark as Picked Up" at bounding box center [466, 373] width 107 height 22
